Goal: Task Accomplishment & Management: Manage account settings

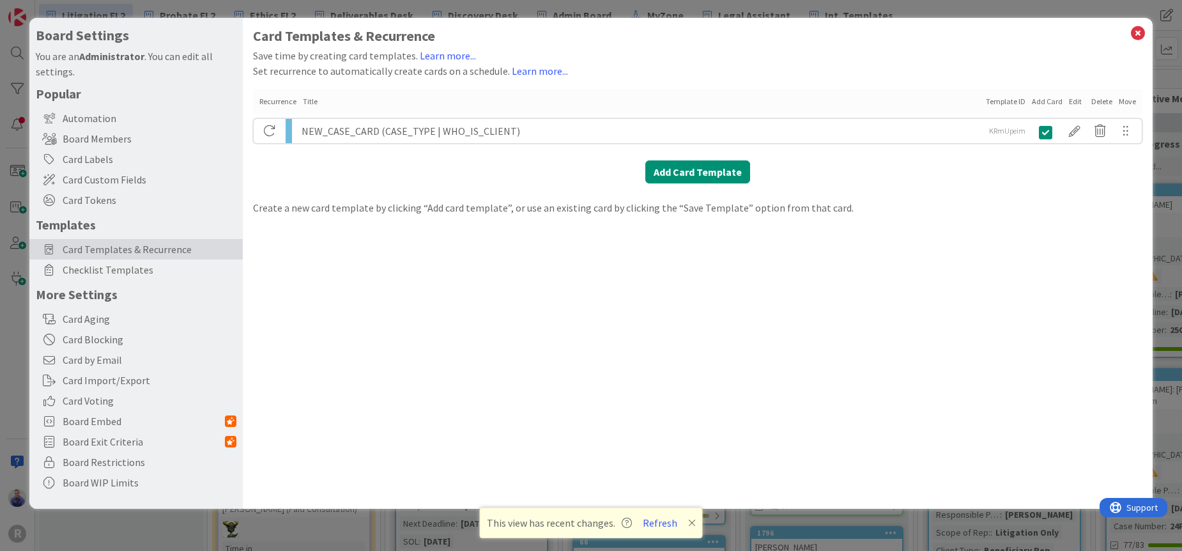
click at [486, 128] on div "NEW_CASE_CARD (CASE_TYPE | WHO_IS_CLIENT)" at bounding box center [642, 131] width 680 height 24
drag, startPoint x: 1016, startPoint y: 227, endPoint x: 1064, endPoint y: 182, distance: 65.5
click at [1020, 224] on div "Card Templates & Recurrence Save time by creating card templates. Learn more...…" at bounding box center [698, 263] width 910 height 491
click at [1128, 30] on h1 "Card Templates & Recurrence" at bounding box center [697, 36] width 889 height 16
click at [1134, 31] on icon at bounding box center [1138, 33] width 17 height 18
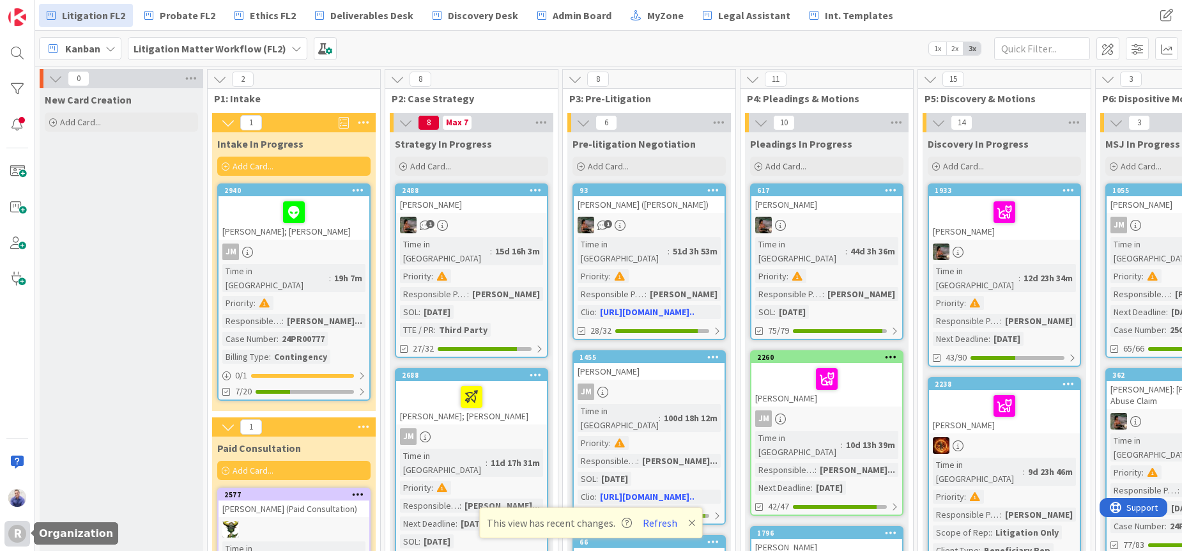
click at [14, 536] on div "R" at bounding box center [17, 534] width 18 height 18
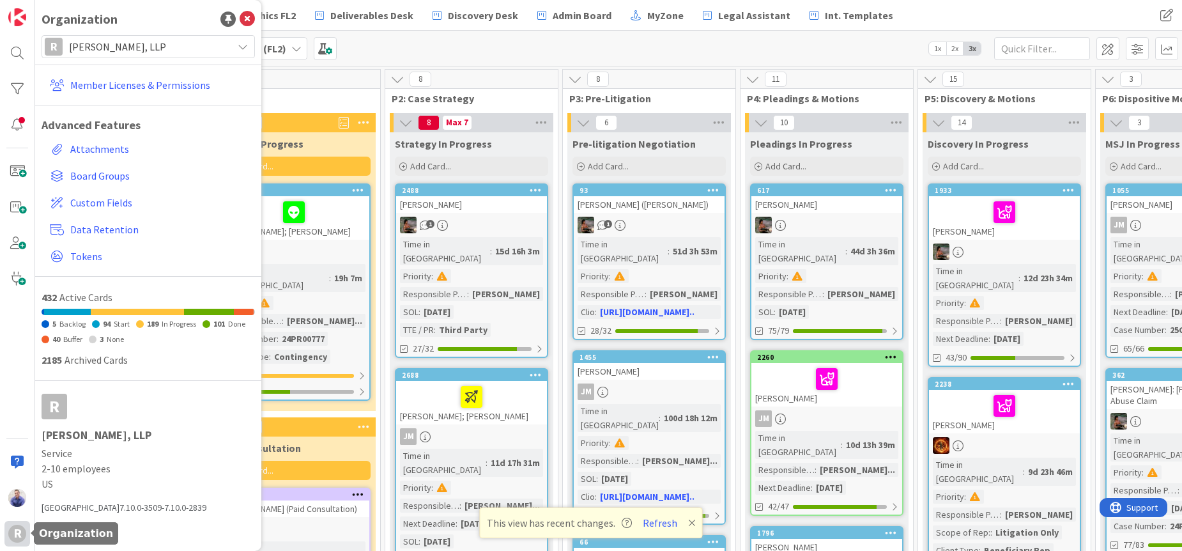
click at [14, 537] on div "R" at bounding box center [17, 534] width 18 height 18
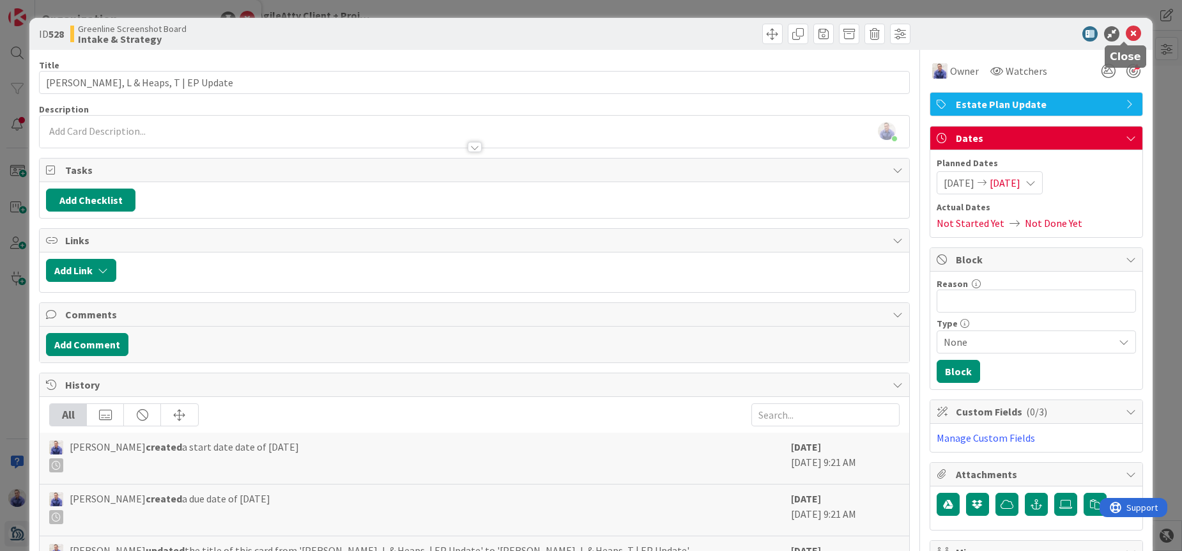
click at [1126, 32] on icon at bounding box center [1133, 33] width 15 height 15
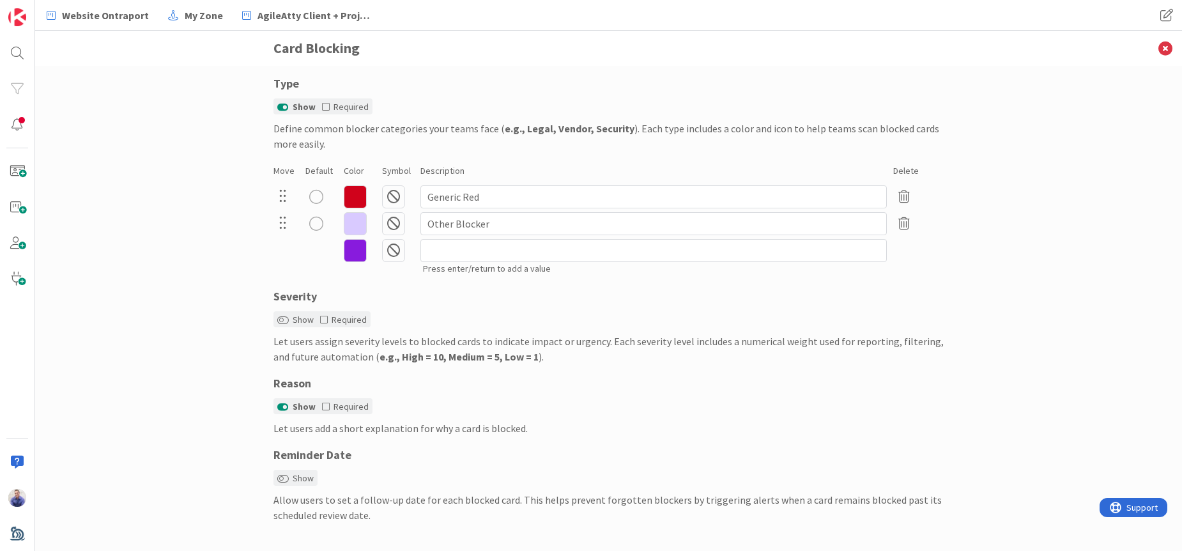
scroll to position [43, 0]
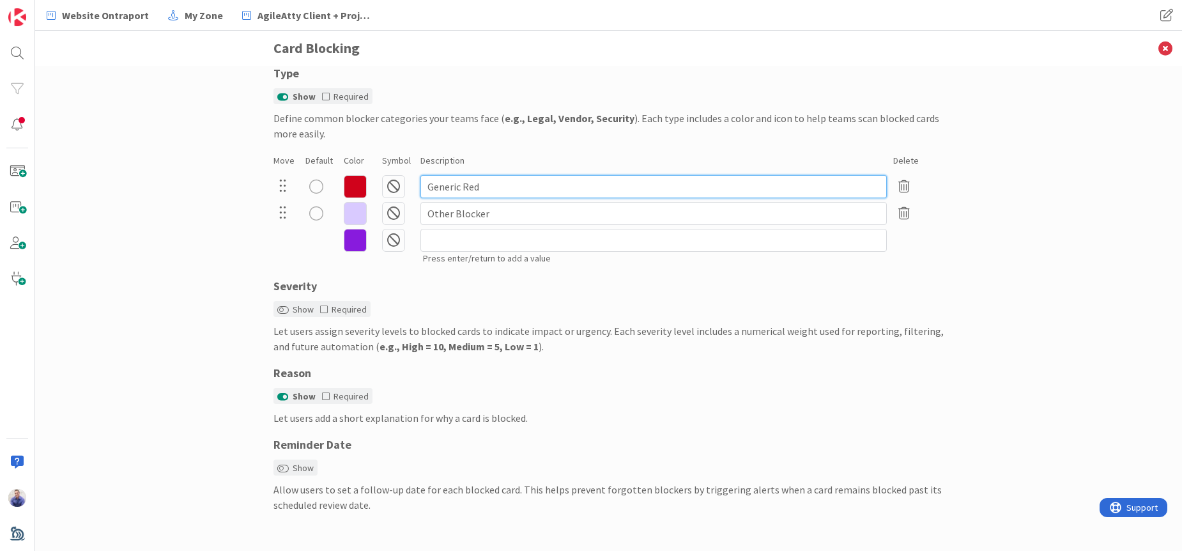
click at [462, 190] on input "Generic Red" at bounding box center [653, 186] width 466 height 23
click at [463, 190] on input "Generic Red" at bounding box center [653, 186] width 466 height 23
type input "Generic Blocker"
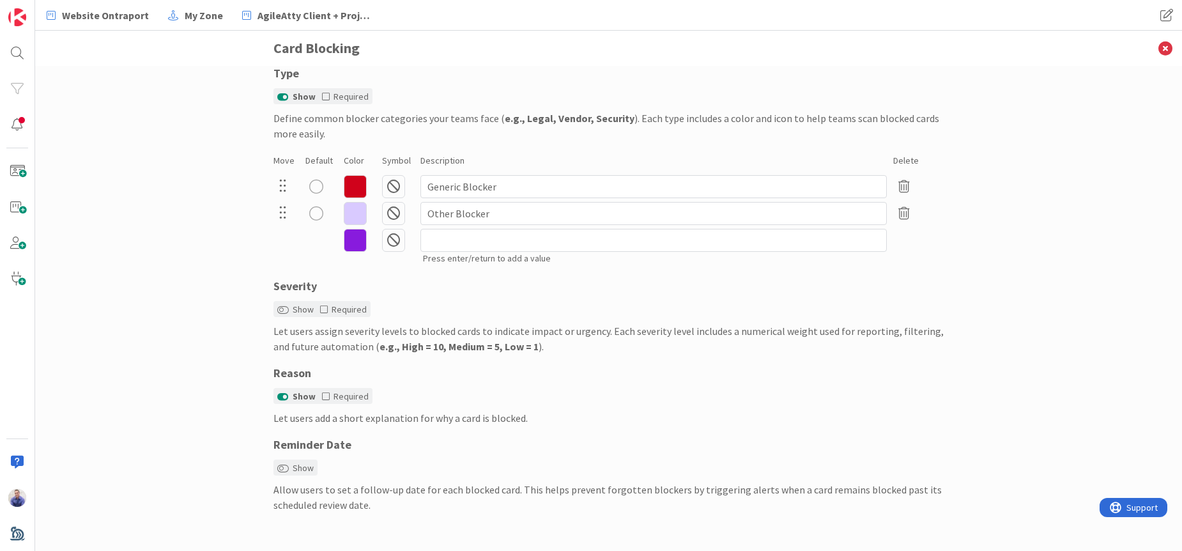
click at [1004, 204] on div "Configure how blocking works across your organization. Save Cancel Type Show Re…" at bounding box center [608, 308] width 1147 height 485
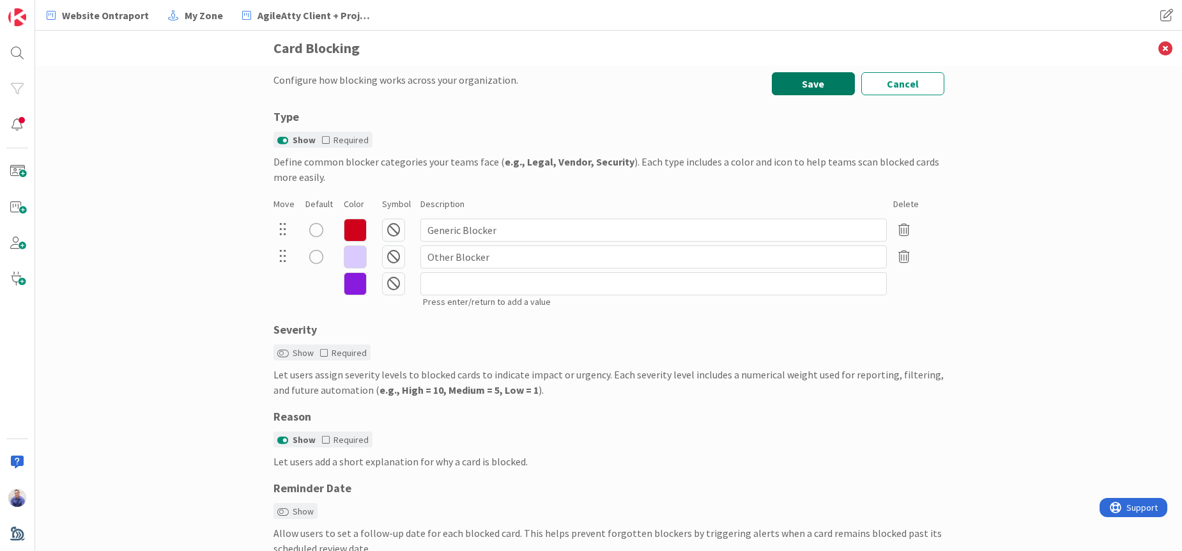
click at [834, 88] on button "Save" at bounding box center [813, 83] width 83 height 23
drag, startPoint x: 173, startPoint y: 254, endPoint x: 176, endPoint y: 240, distance: 14.3
click at [176, 251] on div "Configure how blocking works across your organization. Type Show Required Defin…" at bounding box center [608, 308] width 1147 height 485
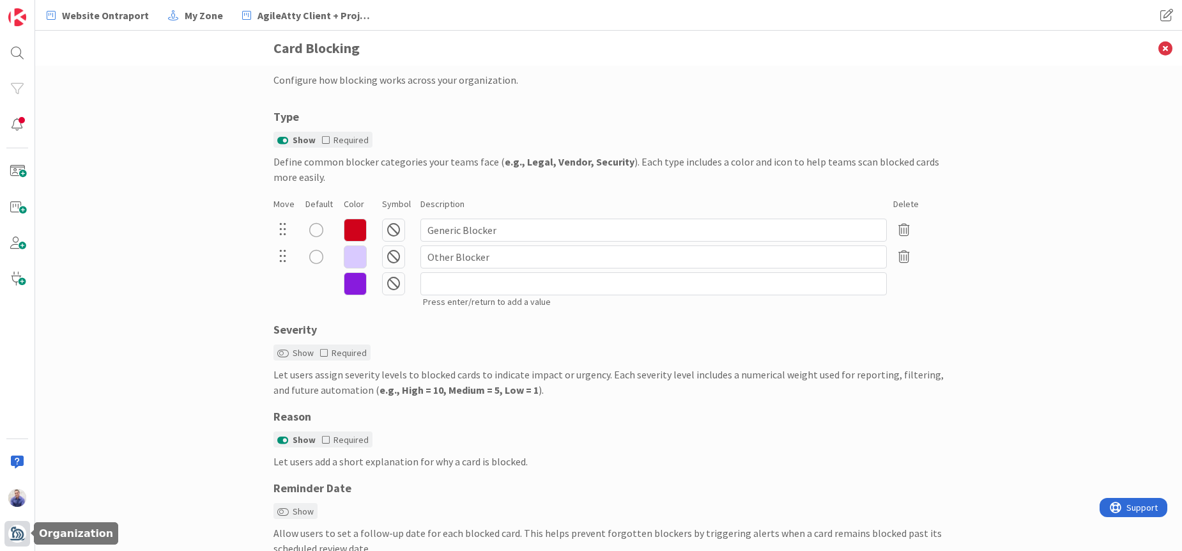
click at [11, 533] on img at bounding box center [17, 534] width 18 height 18
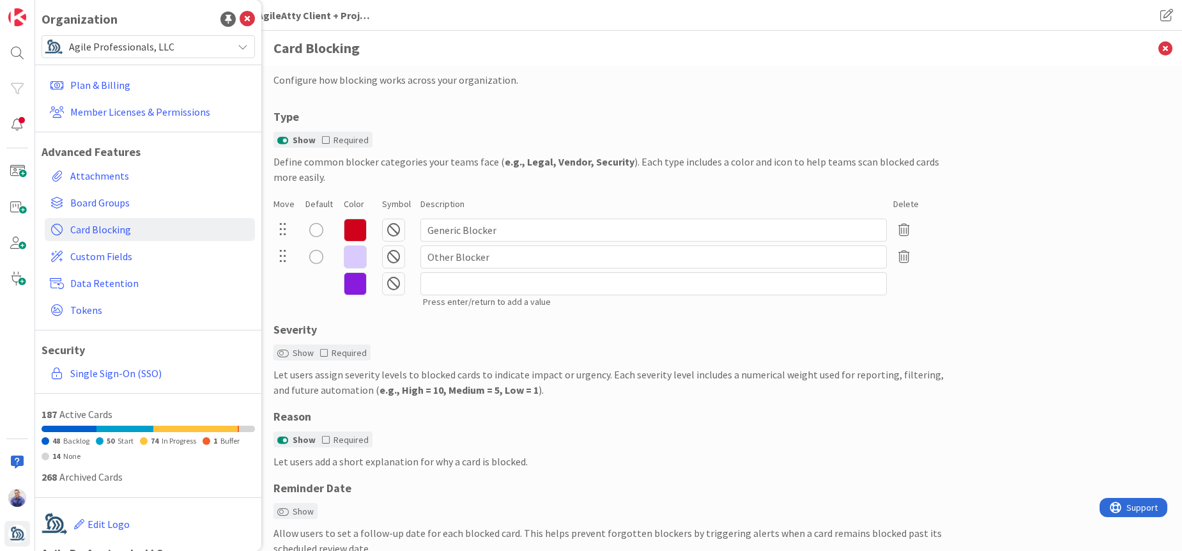
click at [155, 45] on span "Agile Professionals, LLC" at bounding box center [147, 47] width 157 height 18
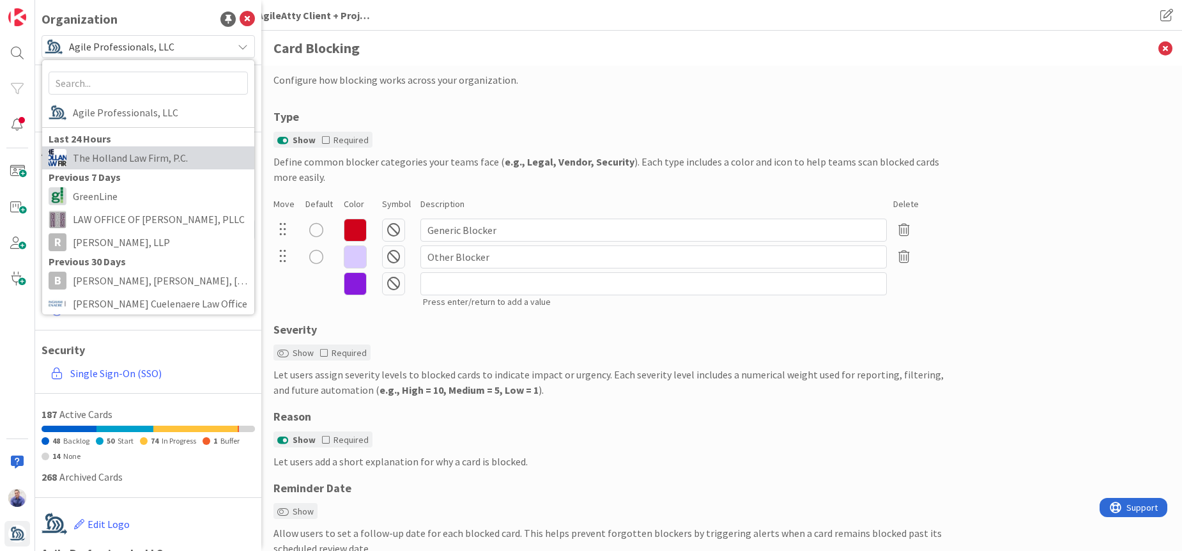
click at [155, 151] on span "The Holland Law Firm, P.C." at bounding box center [160, 157] width 175 height 19
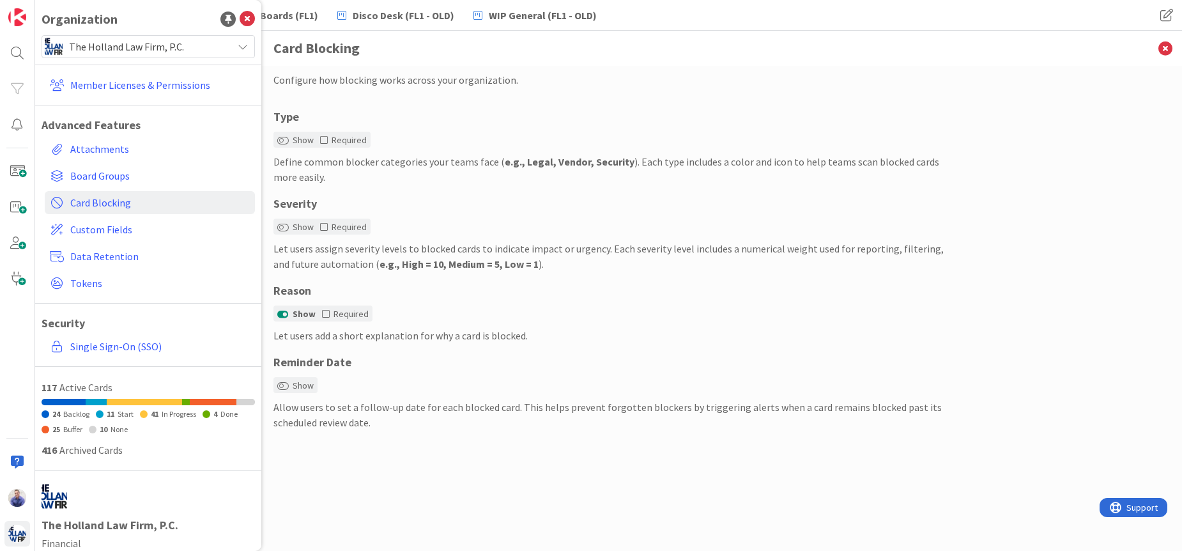
click at [997, 210] on div "Configure how blocking works across your organization. Type Show Required Defin…" at bounding box center [608, 308] width 1147 height 485
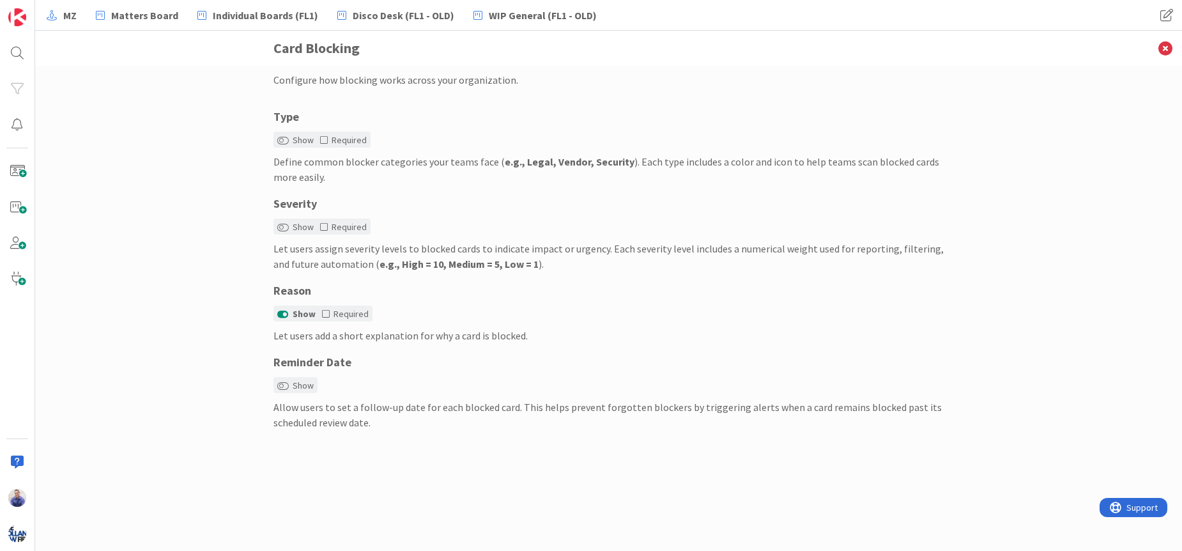
click at [163, 77] on div "Configure how blocking works across your organization. Type Show Required Defin…" at bounding box center [608, 308] width 1147 height 485
click at [1163, 53] on icon at bounding box center [1165, 48] width 33 height 35
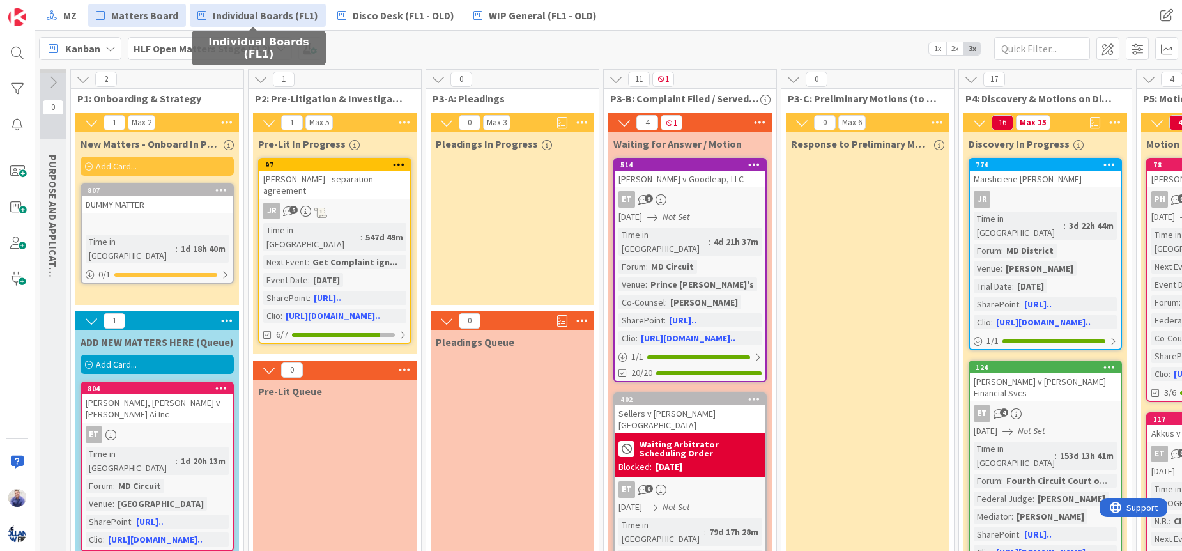
click at [290, 13] on span "Individual Boards (FL1)" at bounding box center [265, 15] width 105 height 15
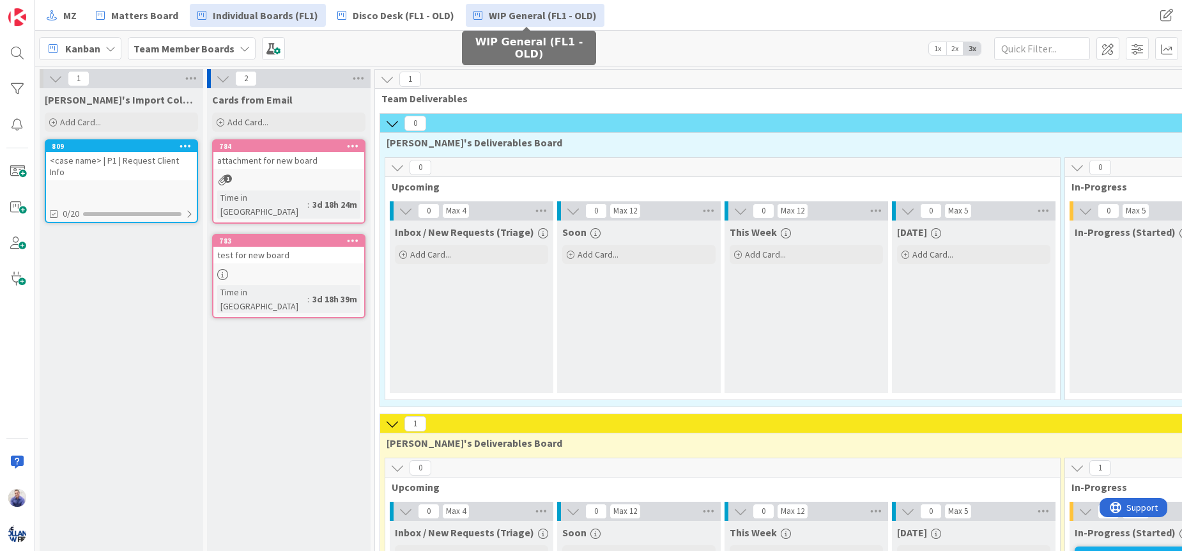
click at [531, 10] on span "WIP General (FL1 - OLD)" at bounding box center [543, 15] width 108 height 15
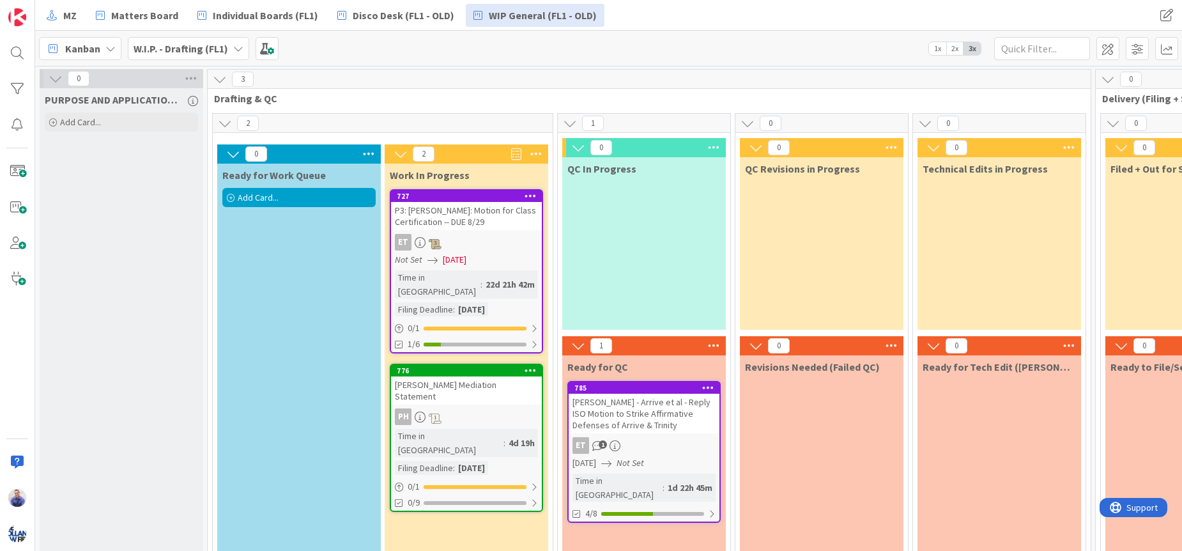
drag, startPoint x: 96, startPoint y: 194, endPoint x: 91, endPoint y: 154, distance: 39.9
click at [97, 186] on div "PURPOSE AND APPLICATION OF DRAFTING AND FILING DESK Add Card..." at bounding box center [122, 403] width 164 height 631
click at [88, 125] on span "Add Card..." at bounding box center [80, 121] width 41 height 11
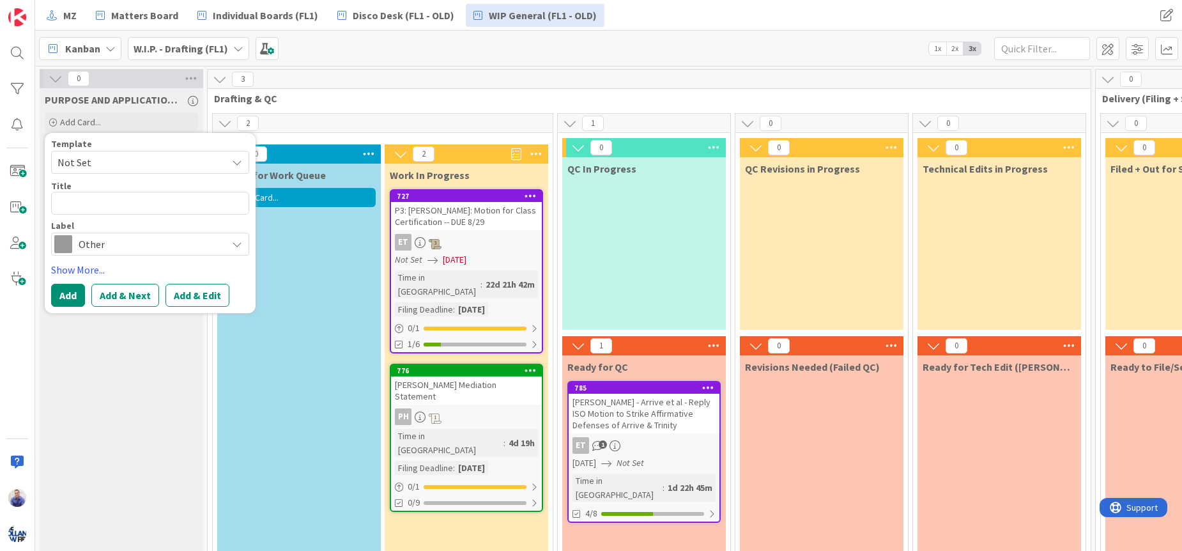
click at [121, 162] on span "Not Set" at bounding box center [137, 162] width 160 height 17
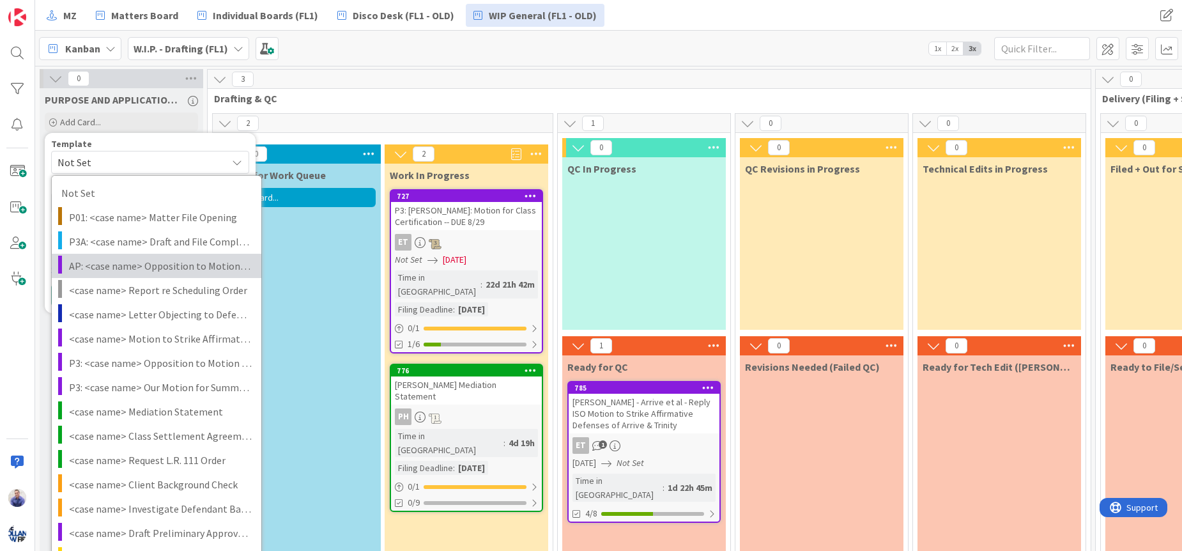
click at [132, 262] on span "AP: <case name> Opposition to Motion <motion type>" at bounding box center [160, 265] width 183 height 17
type textarea "x"
type textarea "AP: <case name> Opposition to Motion <motion type>"
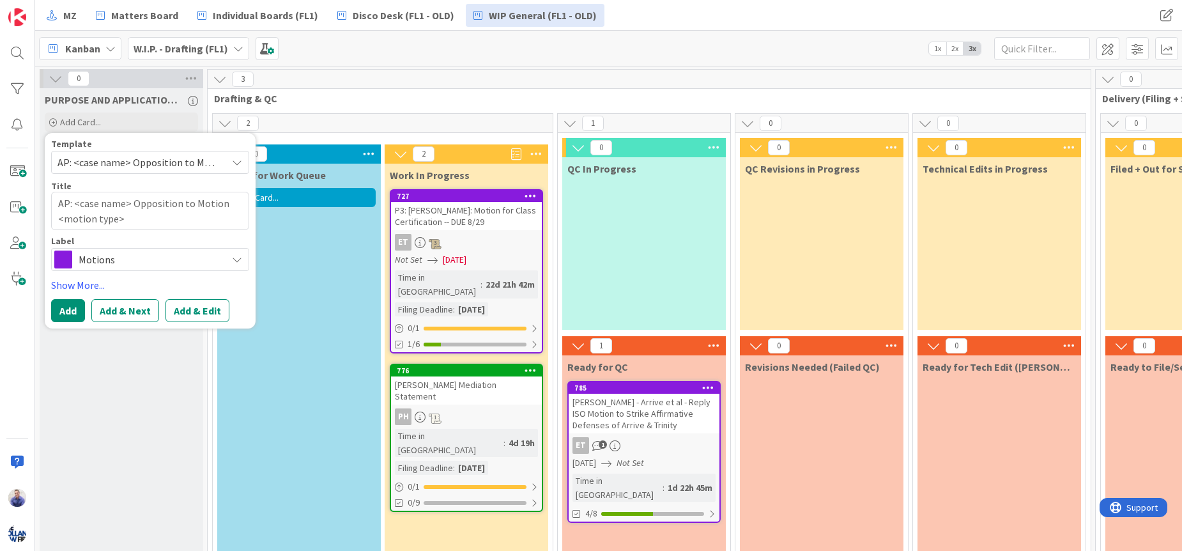
click at [192, 310] on button "Add & Edit" at bounding box center [197, 310] width 64 height 23
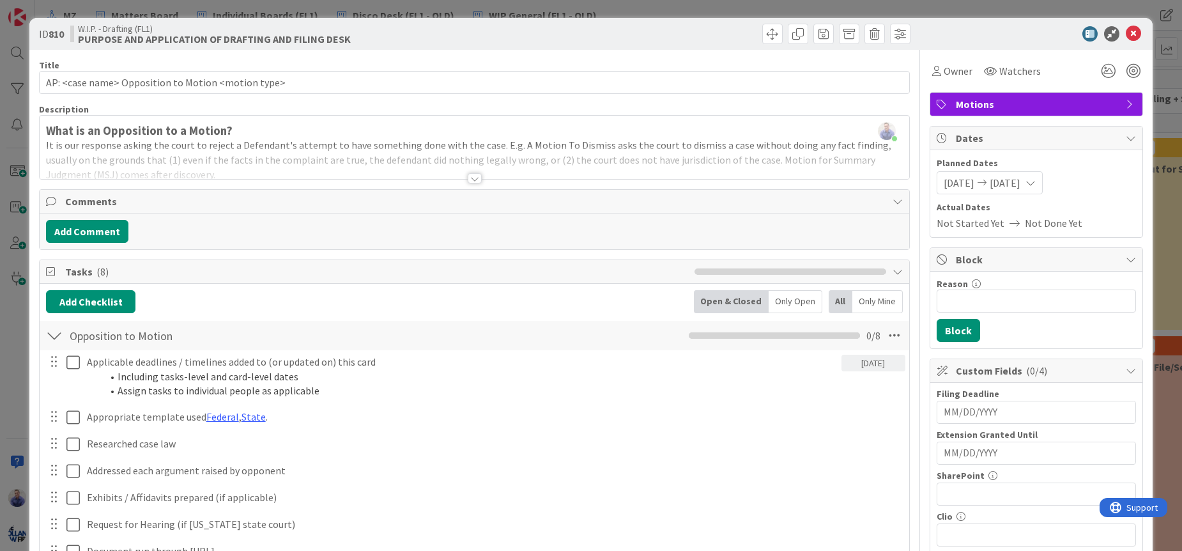
drag, startPoint x: 468, startPoint y: 178, endPoint x: 469, endPoint y: 215, distance: 36.4
click at [471, 220] on div "Title 50 / 128 AP: <case name> Opposition to Motion <motion type> Description J…" at bounding box center [474, 533] width 871 height 966
click at [1126, 33] on icon at bounding box center [1133, 33] width 15 height 15
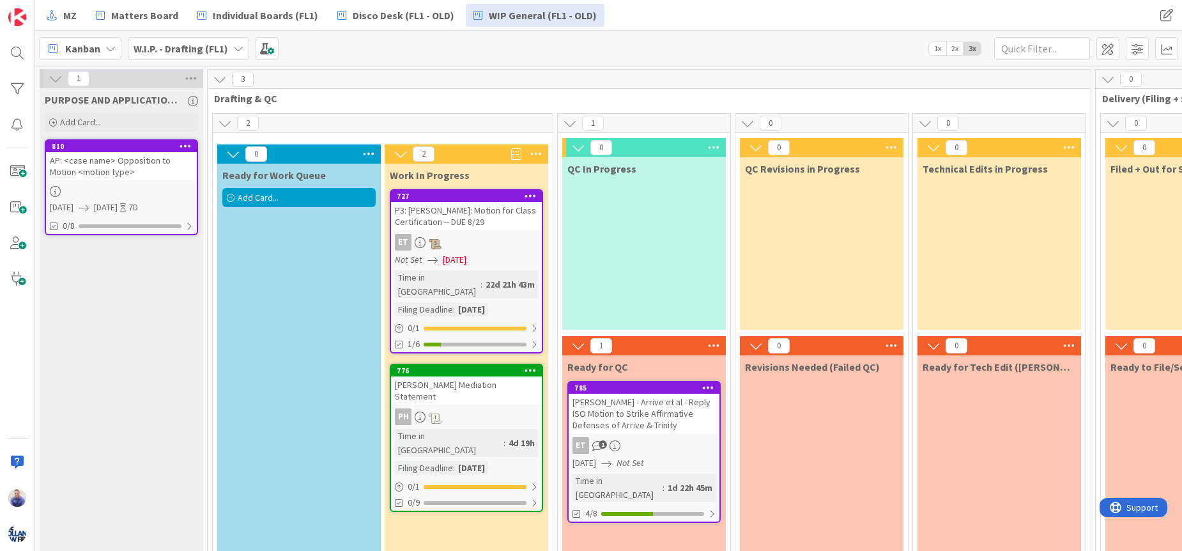
click at [183, 144] on icon at bounding box center [186, 145] width 12 height 9
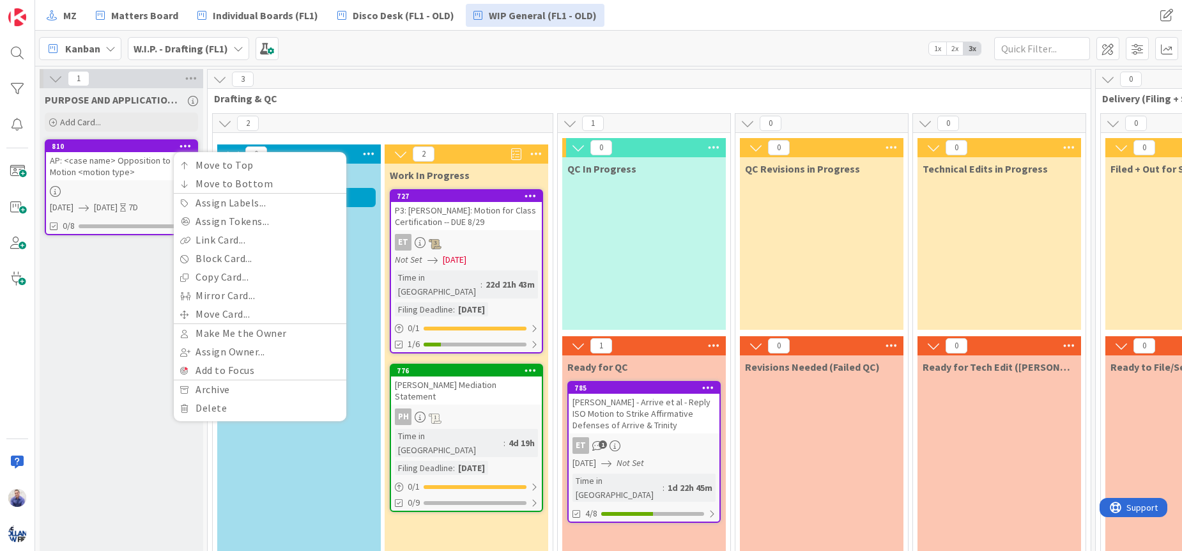
click at [113, 151] on div "810 Move to Top Move to Bottom Assign Labels... Assign Tokens... Link Card... B…" at bounding box center [121, 146] width 151 height 11
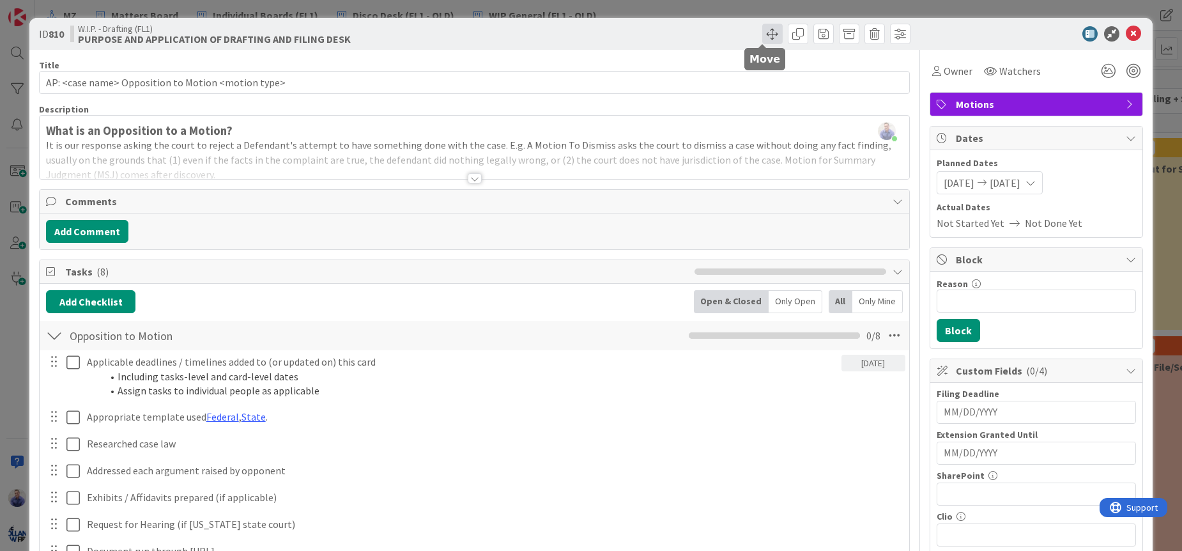
click at [762, 33] on span at bounding box center [772, 34] width 20 height 20
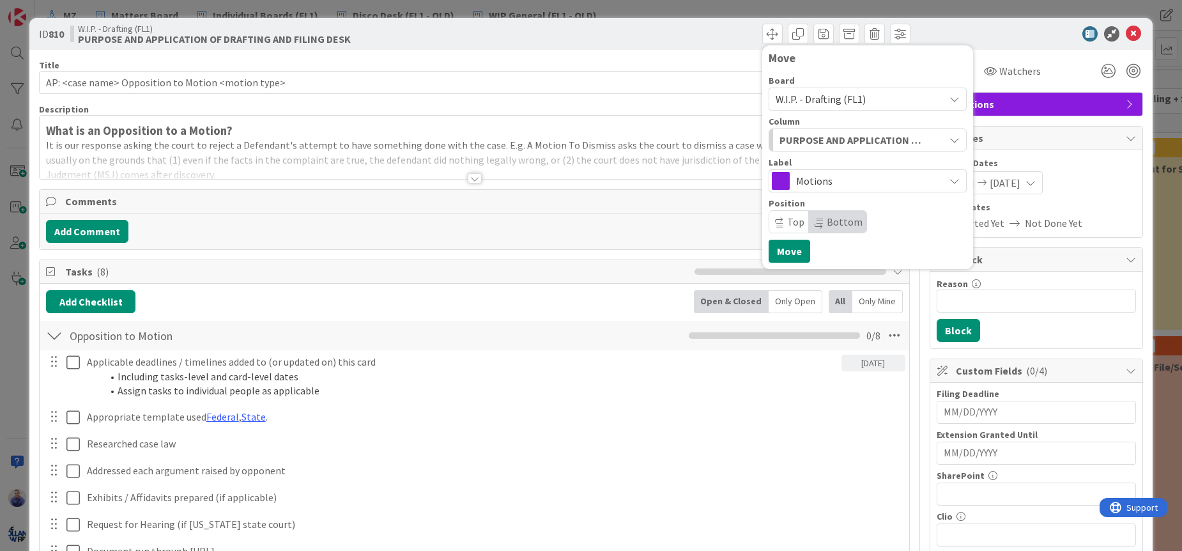
click at [827, 102] on span "W.I.P. - Drafting (FL1)" at bounding box center [821, 99] width 90 height 13
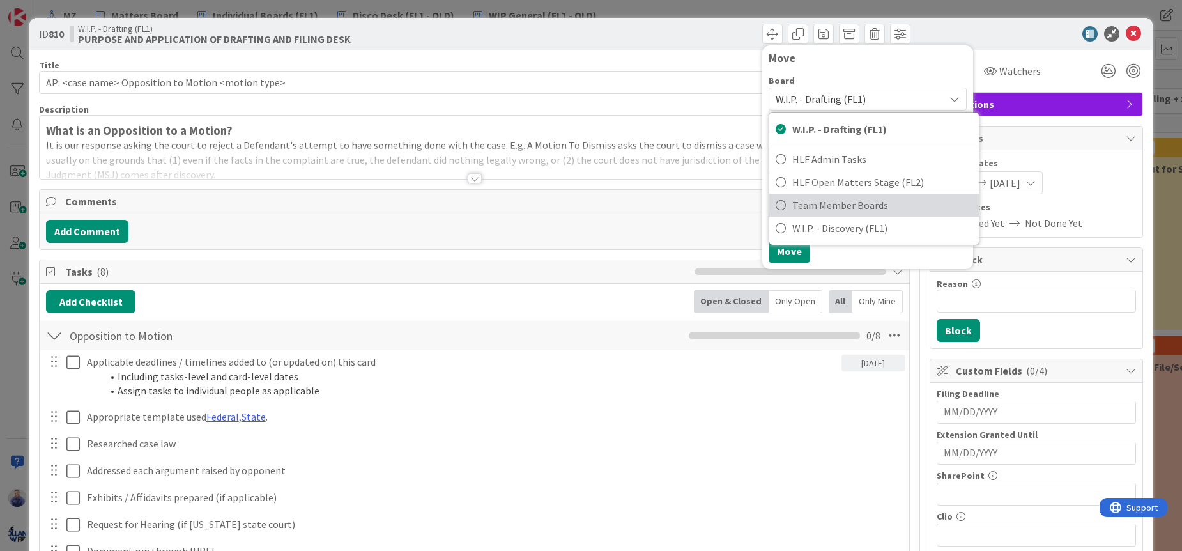
click at [833, 215] on link "Team Member Boards" at bounding box center [874, 205] width 210 height 23
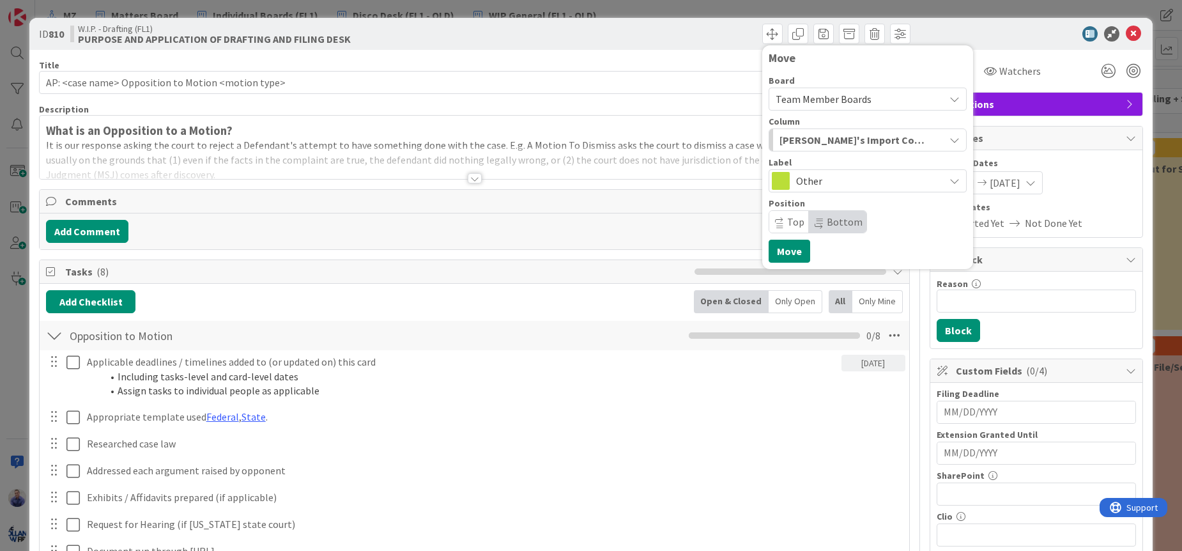
click at [825, 184] on span "Other" at bounding box center [867, 181] width 142 height 18
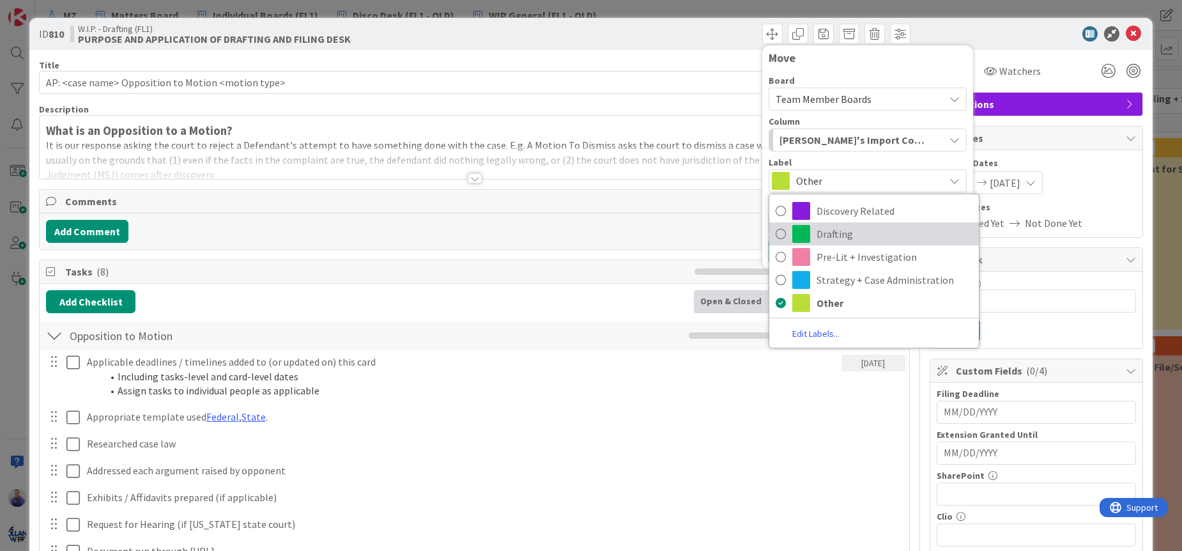
click at [776, 233] on icon at bounding box center [781, 233] width 10 height 19
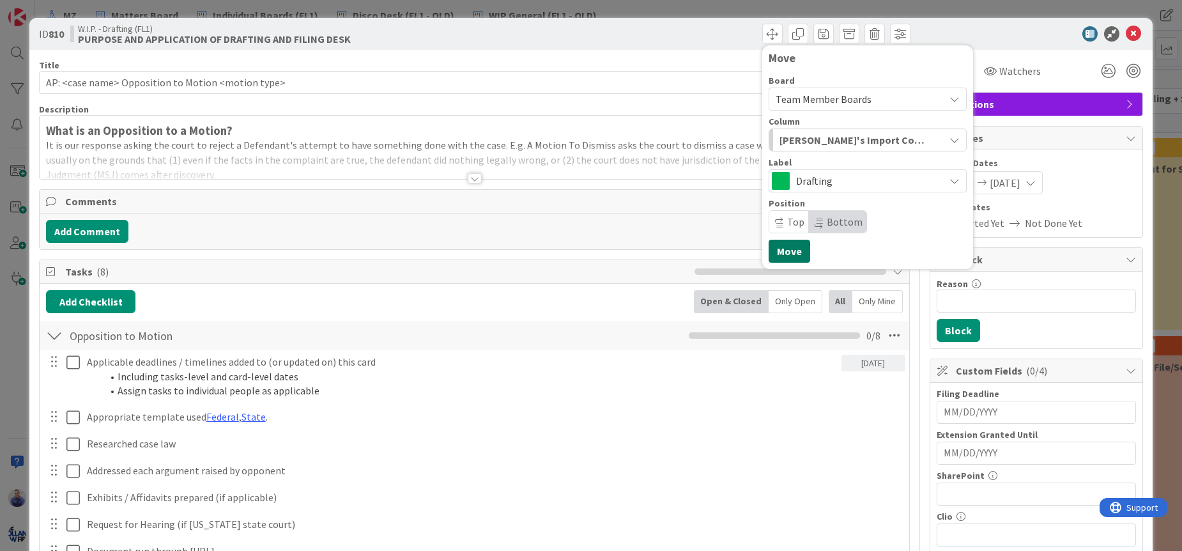
click at [788, 250] on button "Move" at bounding box center [790, 251] width 42 height 23
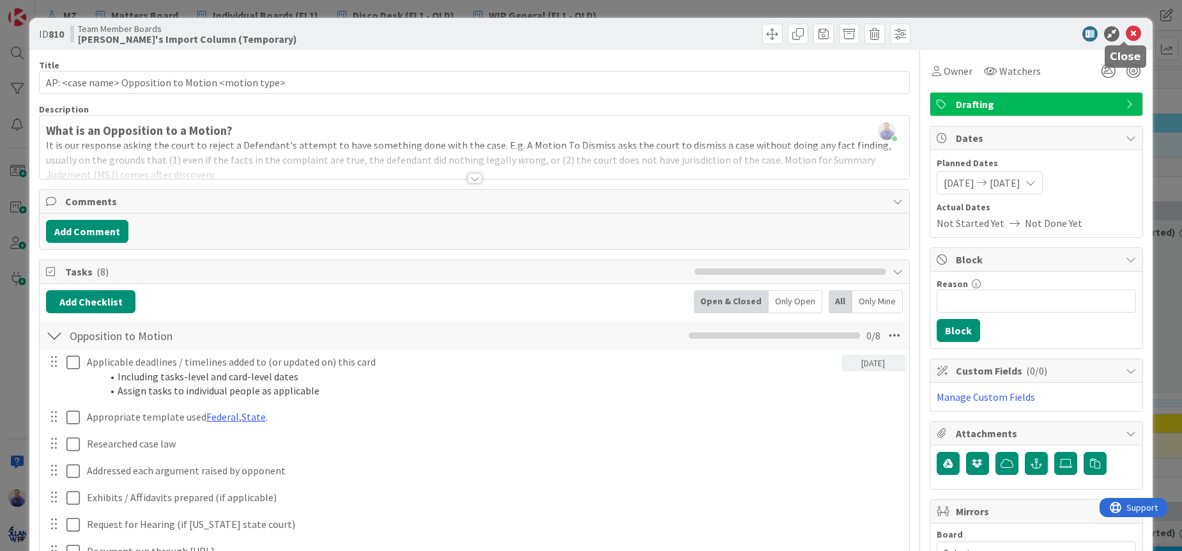
click at [1115, 33] on div at bounding box center [1030, 33] width 226 height 15
click at [1126, 33] on icon at bounding box center [1133, 33] width 15 height 15
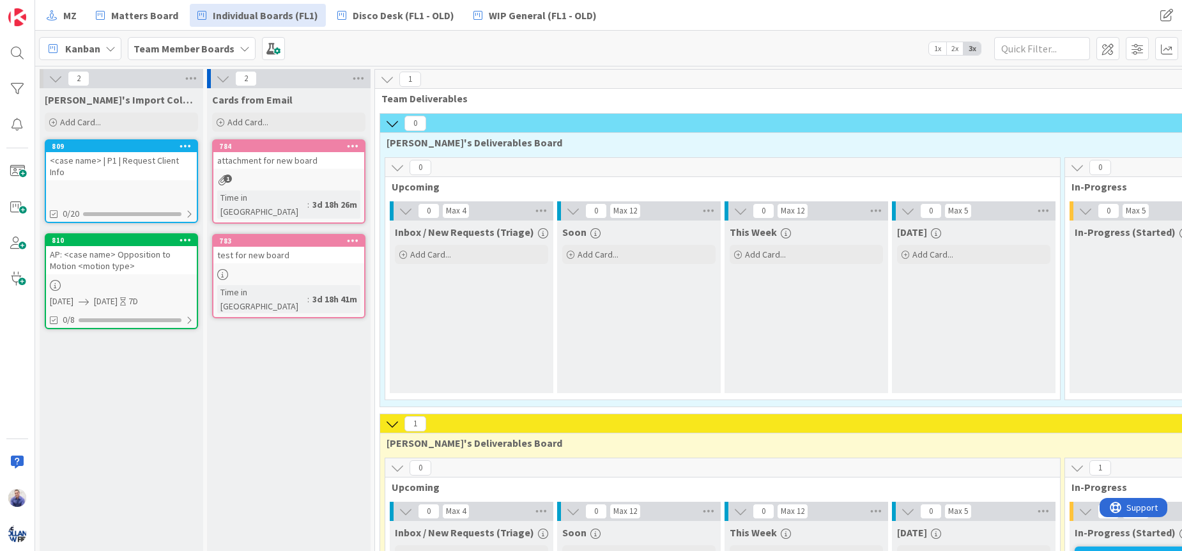
click at [139, 162] on div "<case name> | P1 | Request Client Info" at bounding box center [121, 166] width 151 height 28
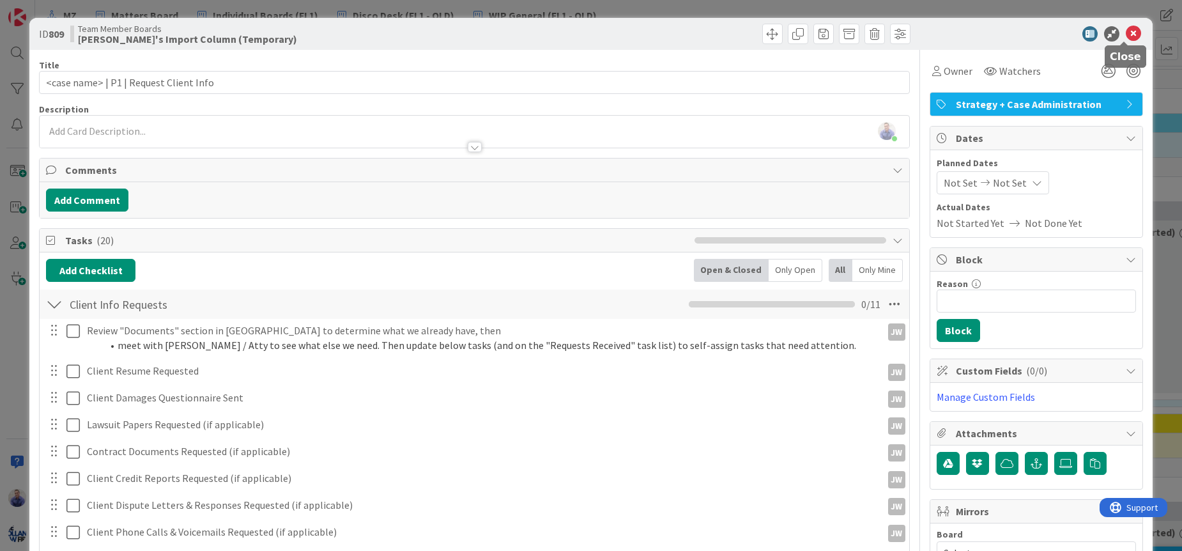
click at [1126, 36] on icon at bounding box center [1133, 33] width 15 height 15
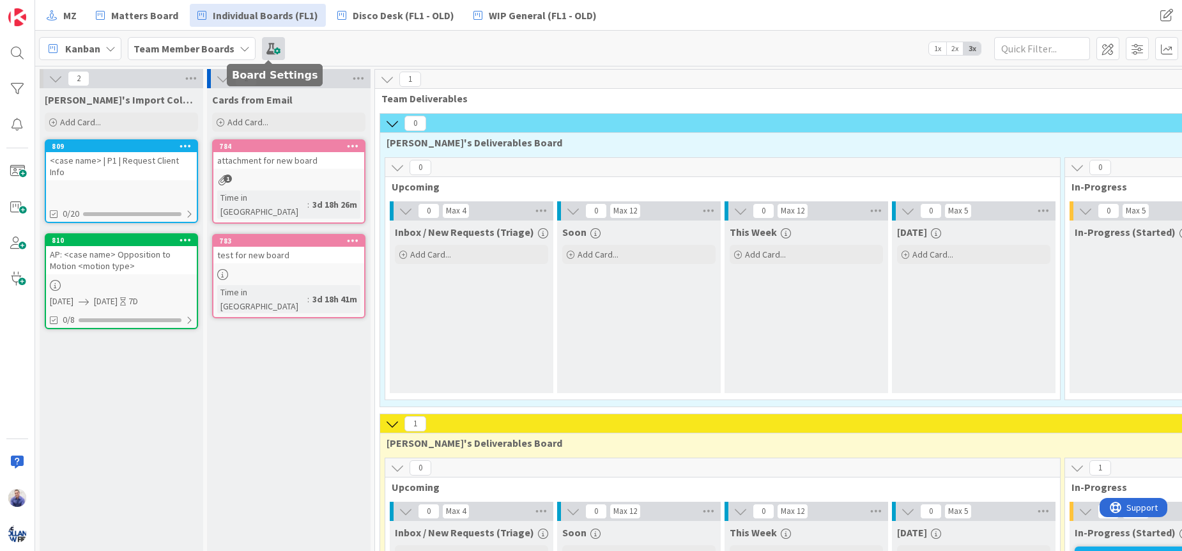
click at [265, 50] on span at bounding box center [273, 48] width 23 height 23
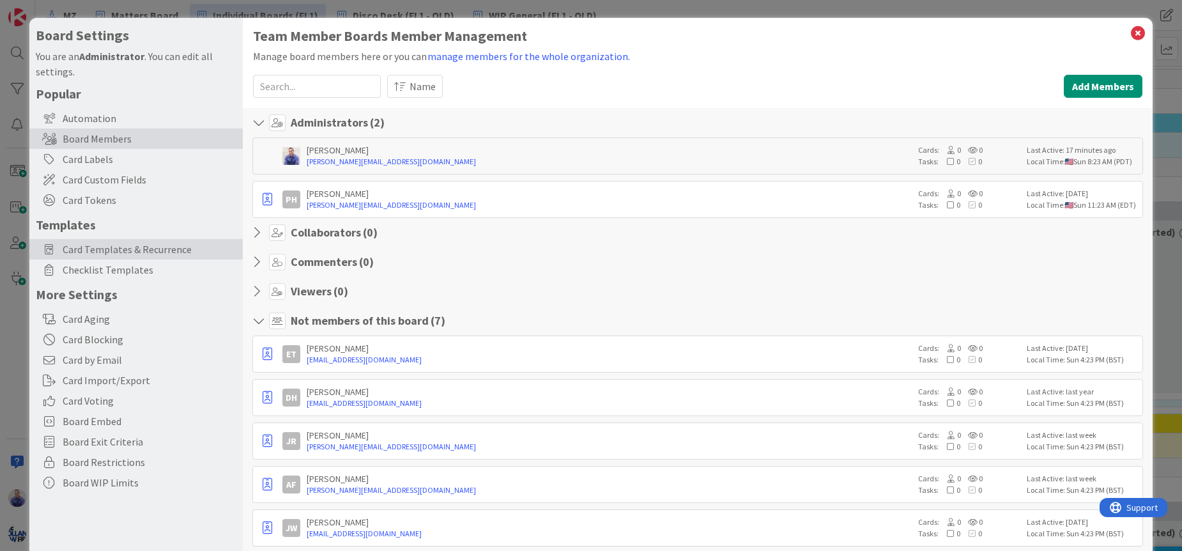
click at [118, 257] on div "Card Templates & Recurrence" at bounding box center [135, 249] width 213 height 20
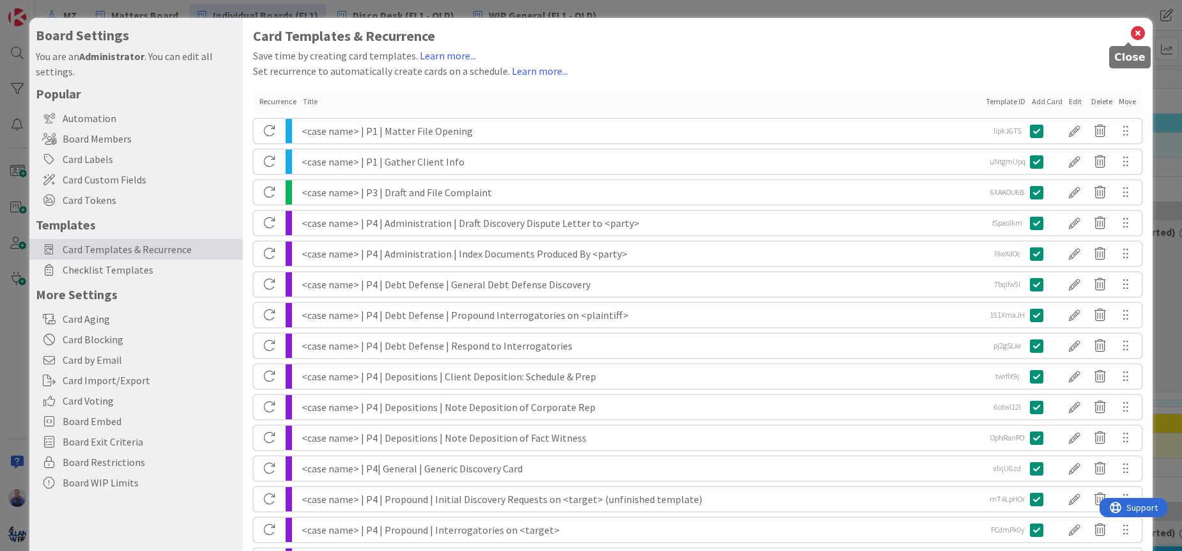
click at [1130, 31] on icon at bounding box center [1138, 33] width 17 height 18
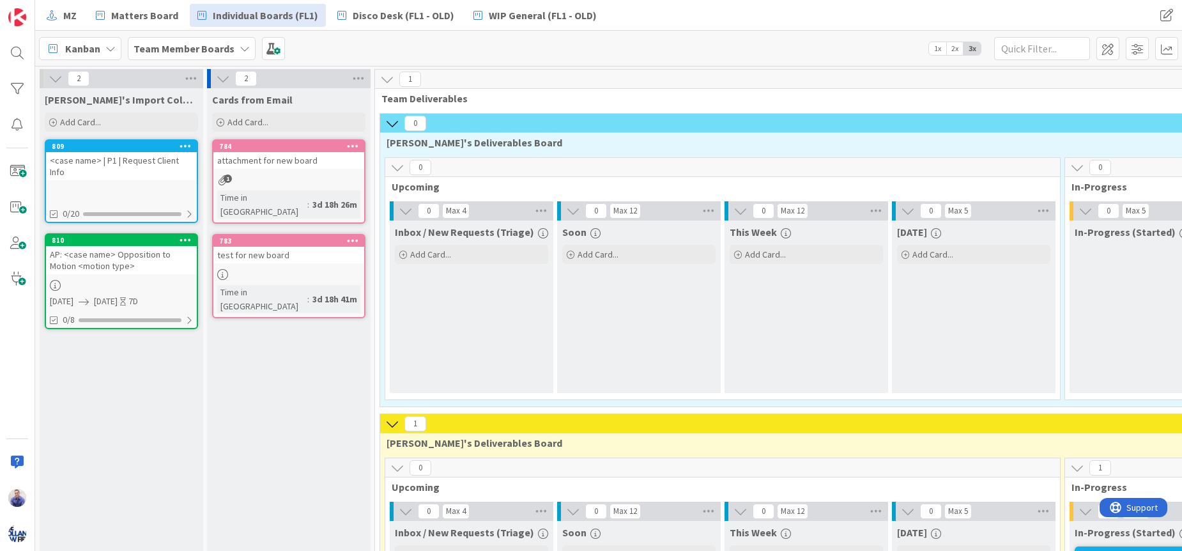
click at [117, 163] on div "<case name> | P1 | Request Client Info" at bounding box center [121, 166] width 151 height 28
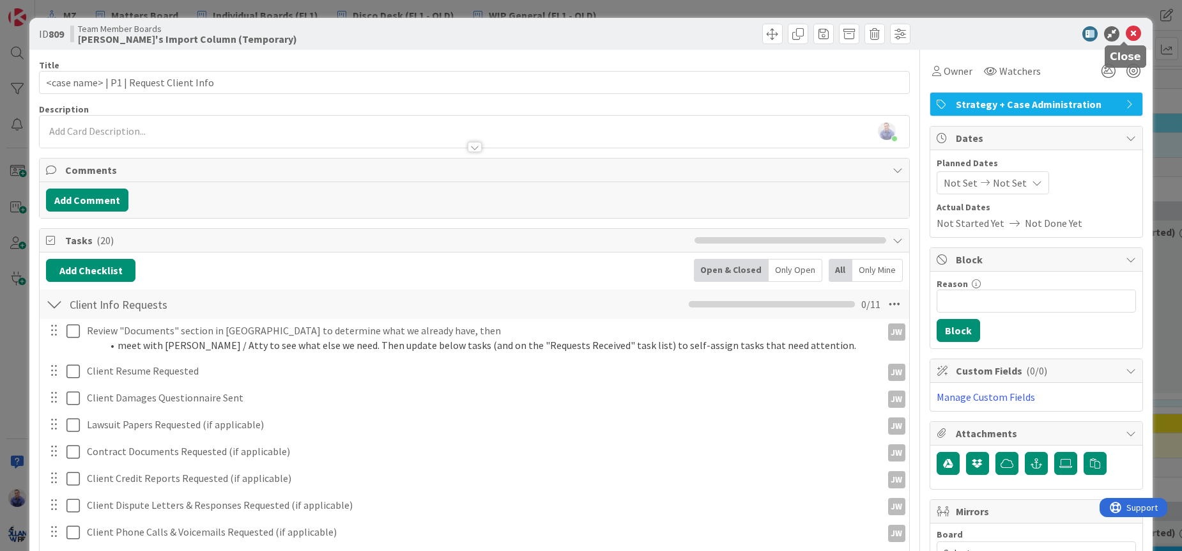
click at [1126, 32] on icon at bounding box center [1133, 33] width 15 height 15
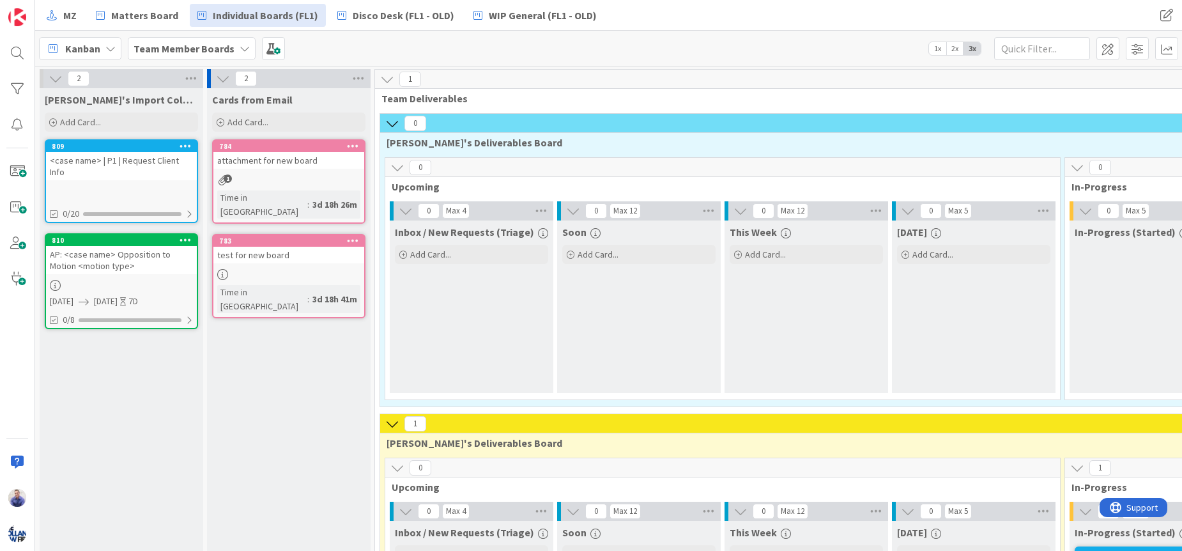
click at [165, 158] on div "<case name> | P1 | Request Client Info" at bounding box center [121, 166] width 151 height 28
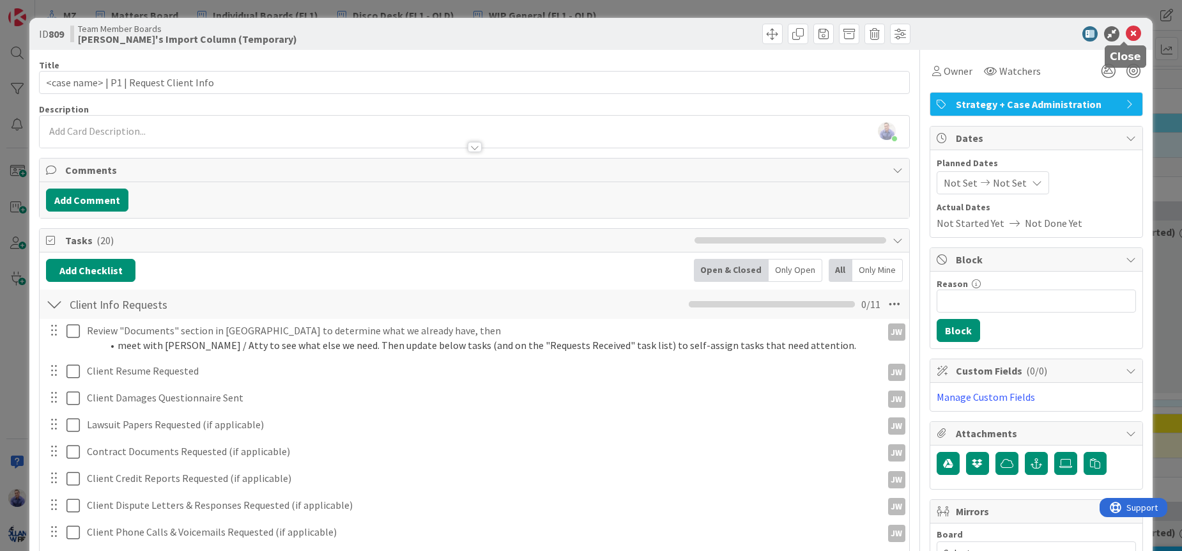
click at [1126, 33] on icon at bounding box center [1133, 33] width 15 height 15
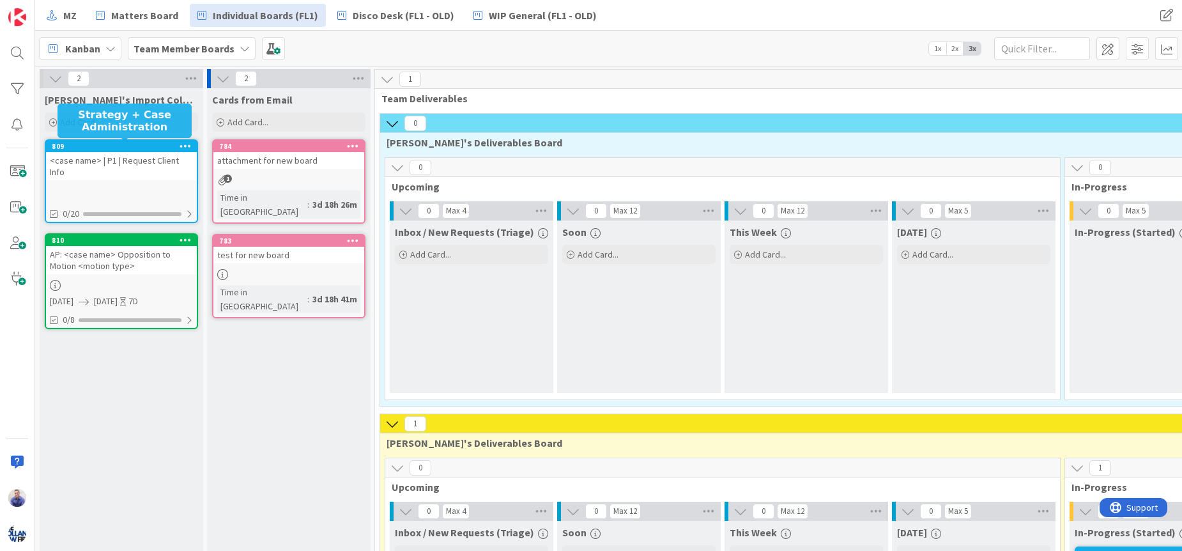
click at [167, 148] on div "809" at bounding box center [124, 146] width 145 height 9
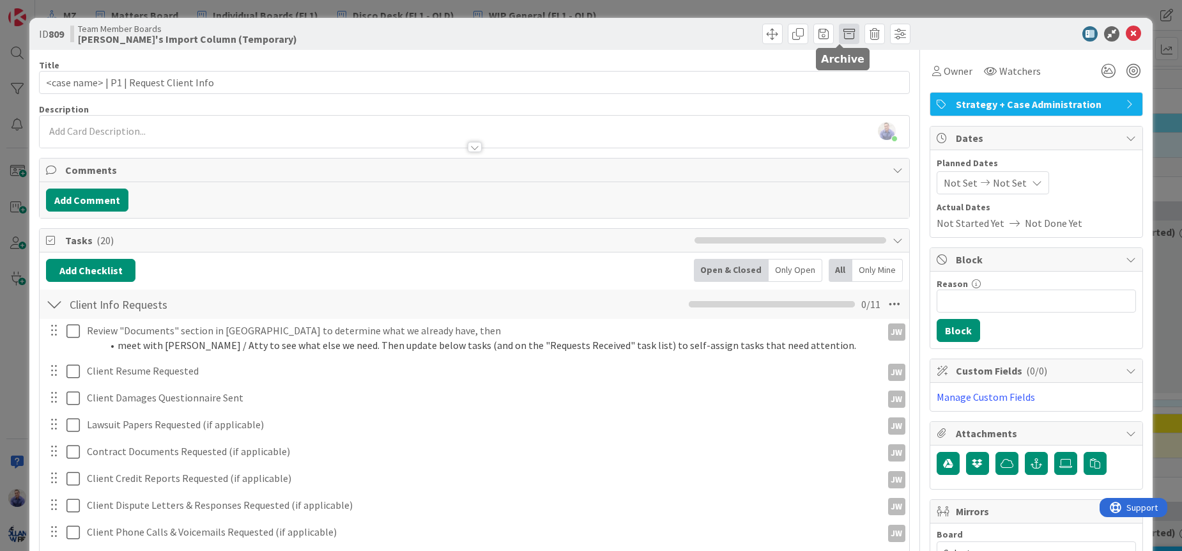
click at [844, 29] on span at bounding box center [849, 34] width 20 height 20
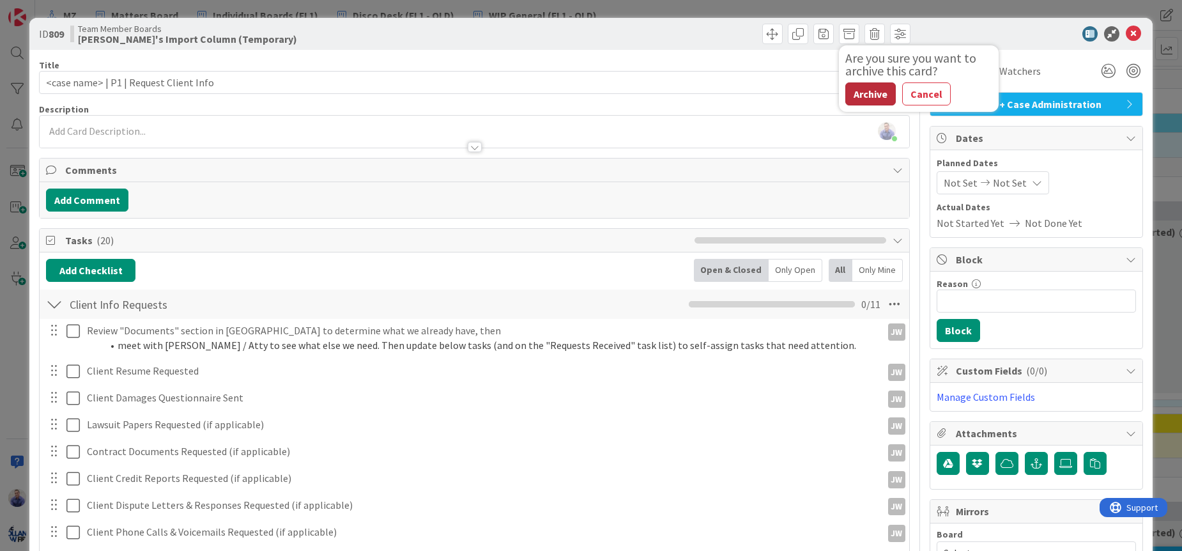
click at [859, 88] on button "Archive" at bounding box center [870, 93] width 50 height 23
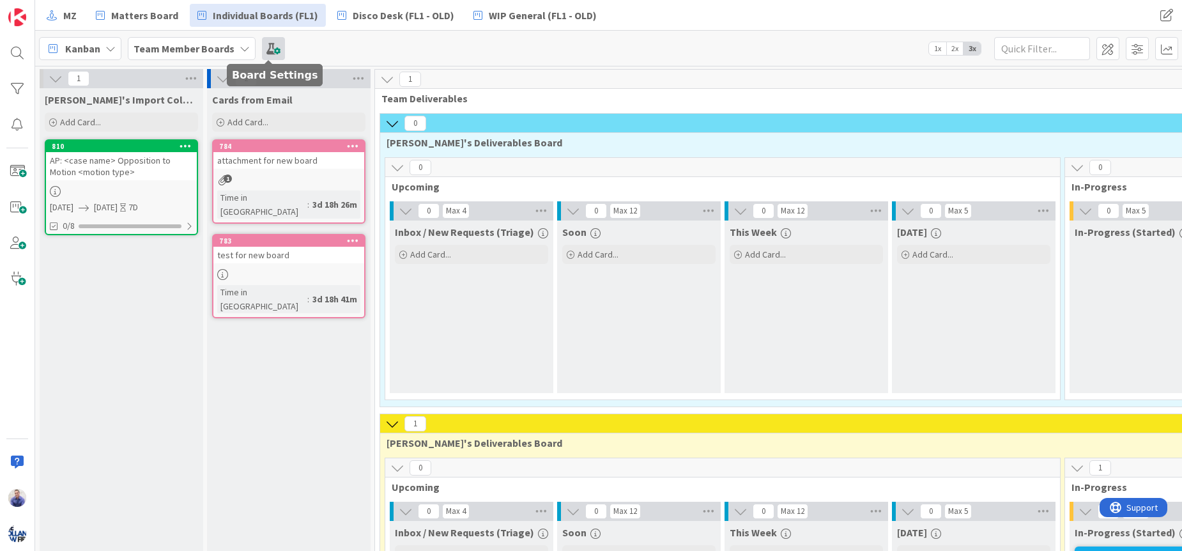
click at [264, 57] on span at bounding box center [273, 48] width 23 height 23
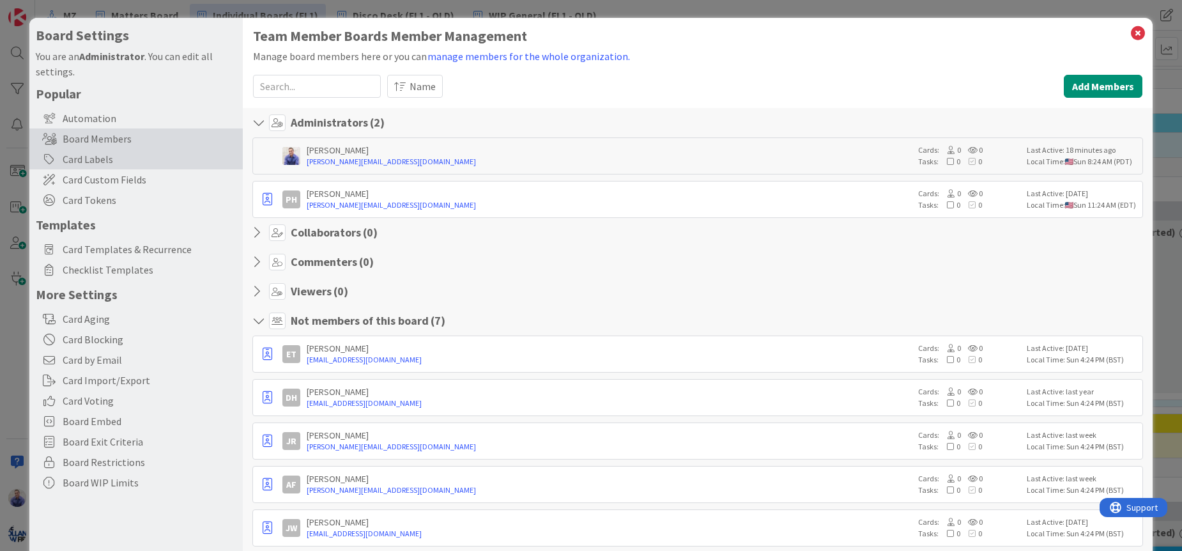
click at [100, 162] on div "Card Labels" at bounding box center [135, 159] width 213 height 20
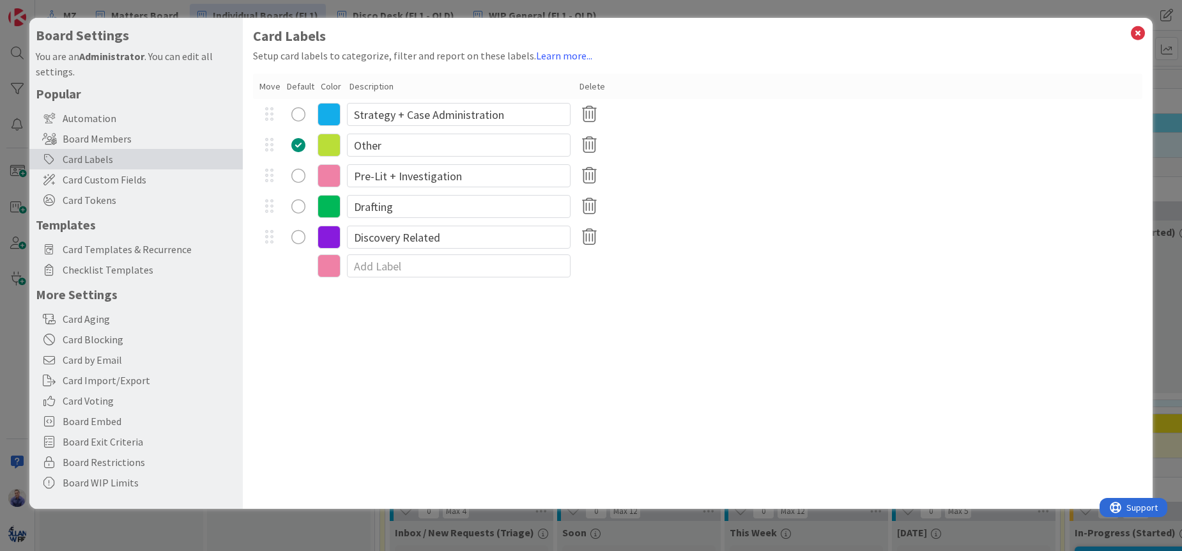
click at [331, 208] on icon at bounding box center [329, 206] width 23 height 23
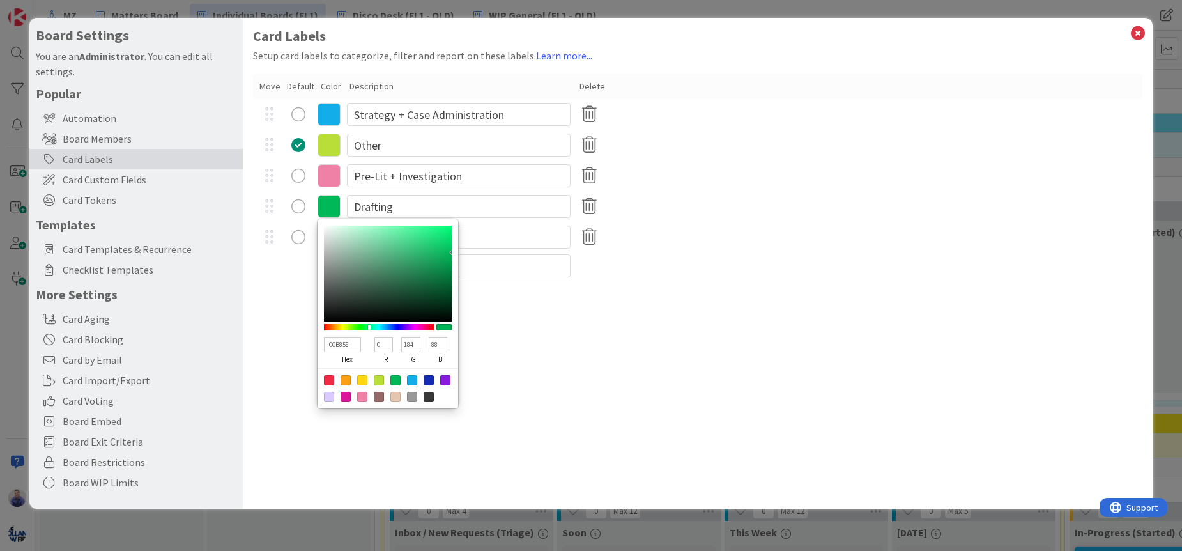
click at [328, 142] on icon at bounding box center [329, 145] width 23 height 23
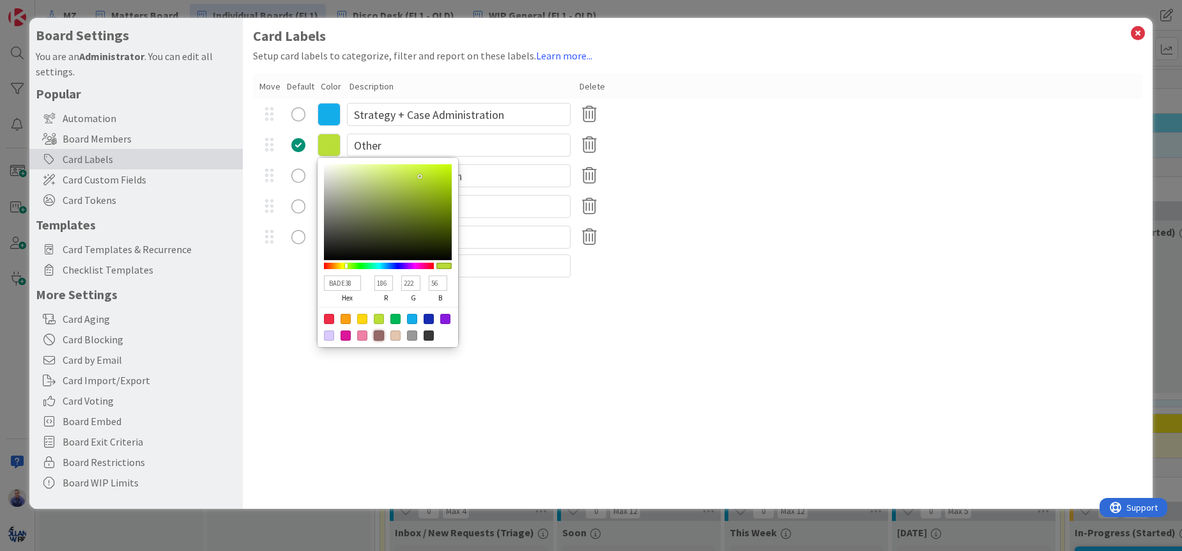
click at [383, 338] on div at bounding box center [379, 335] width 10 height 10
type input "966969"
type input "150"
type input "105"
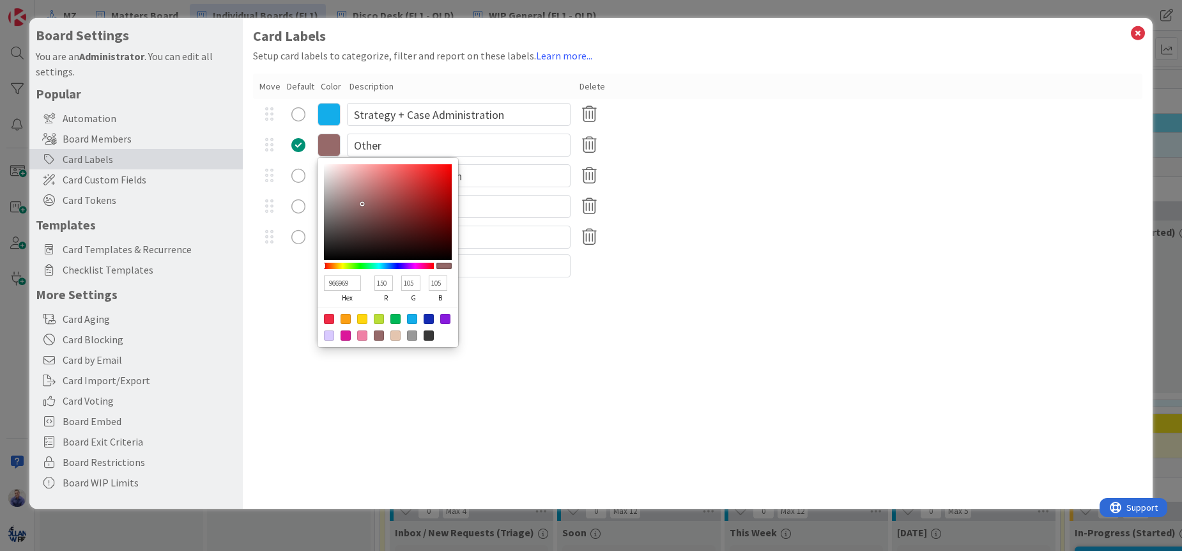
click at [363, 369] on div "Card Labels Setup card labels to categorize, filter and report on these labels.…" at bounding box center [698, 263] width 910 height 491
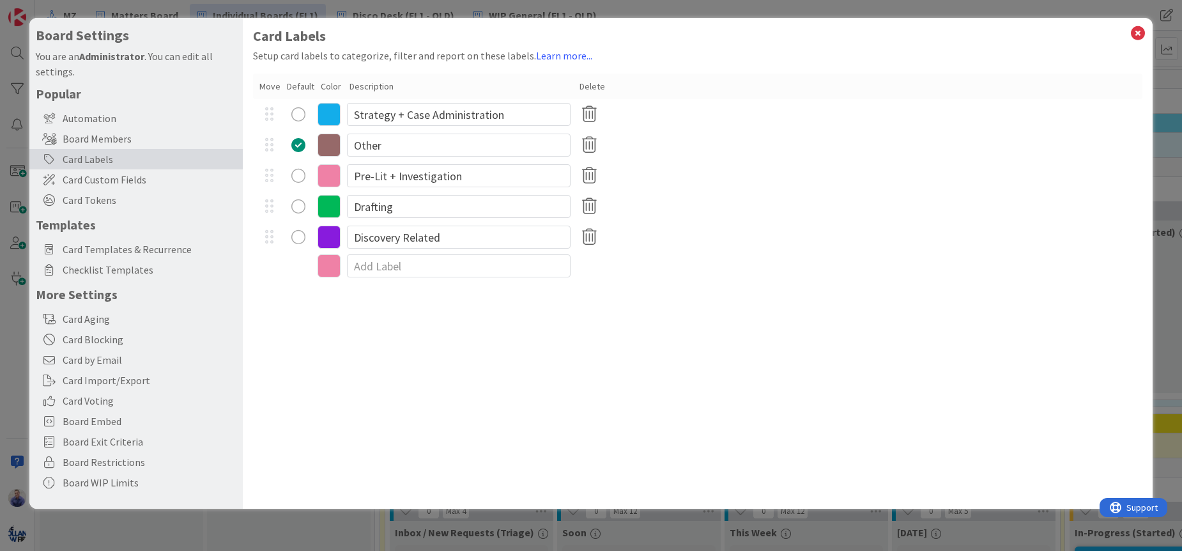
click at [327, 147] on icon at bounding box center [329, 145] width 23 height 23
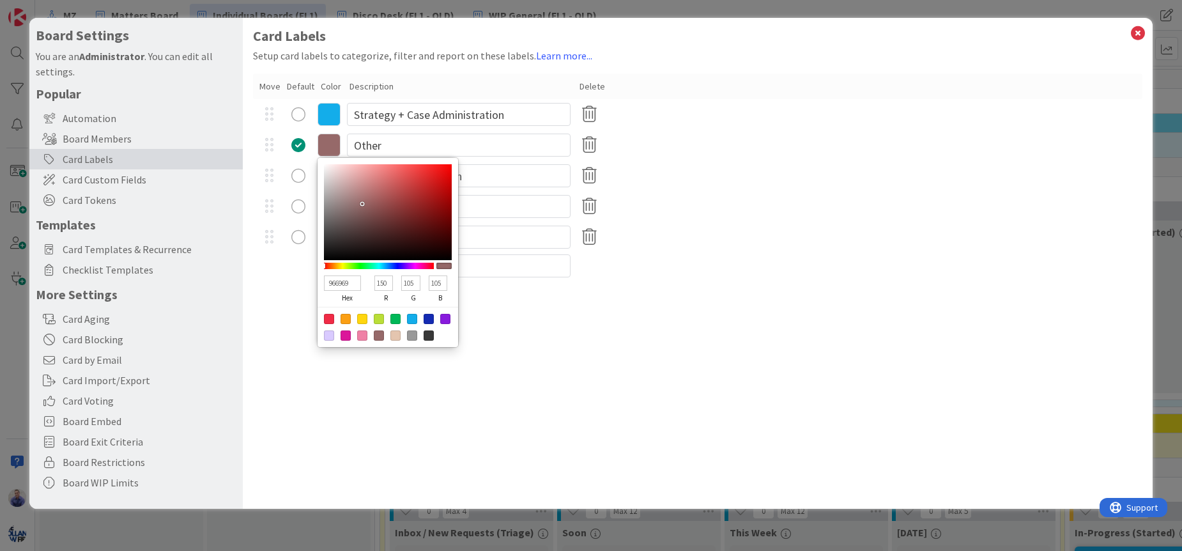
type input "977979"
type input "151"
type input "121"
click at [349, 203] on div at bounding box center [388, 212] width 128 height 96
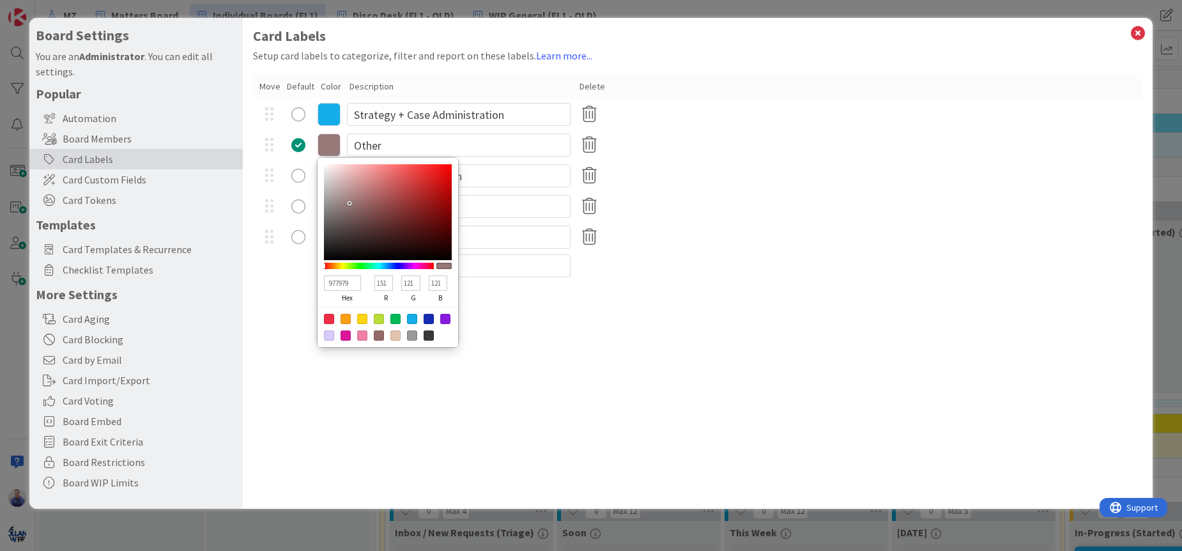
type input "B89696"
type input "184"
type input "150"
click at [348, 191] on div at bounding box center [388, 212] width 128 height 96
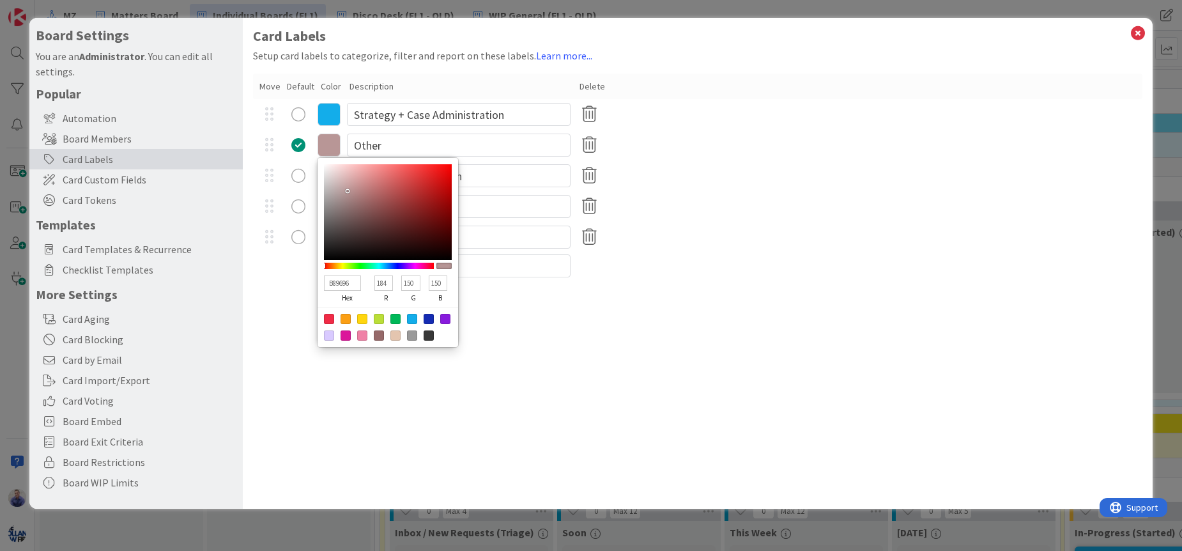
type input "9C7474"
type input "156"
type input "116"
type input "997171"
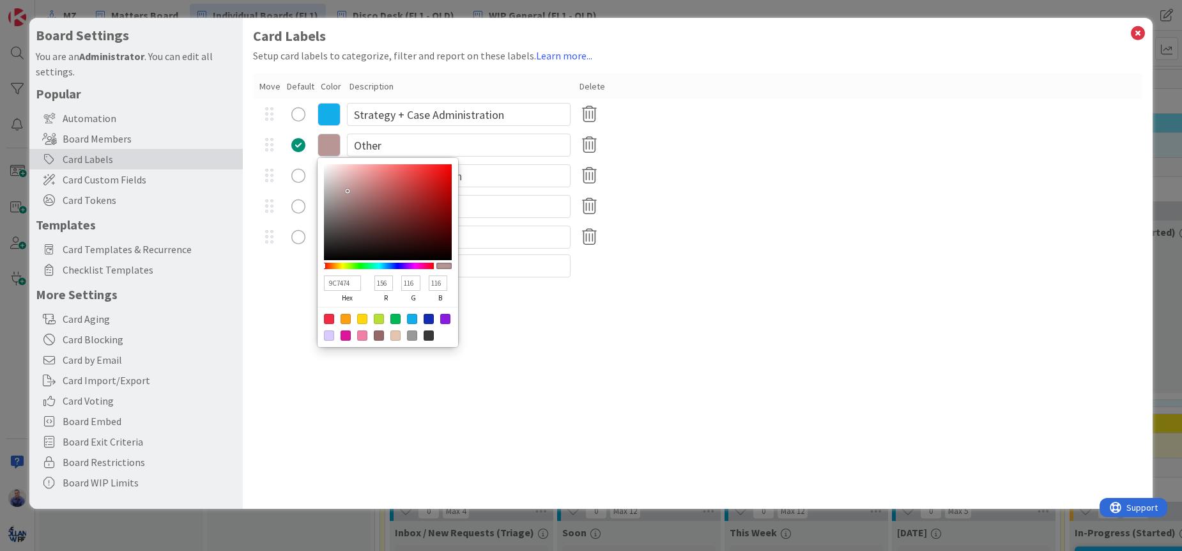
type input "153"
type input "113"
type input "977070"
type input "151"
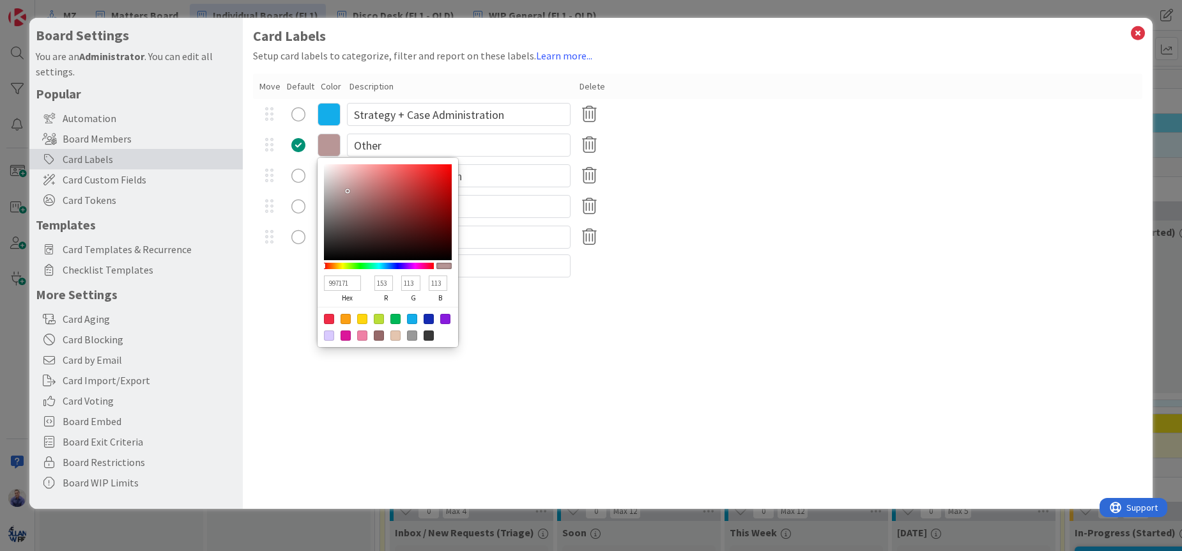
type input "112"
click at [357, 203] on div at bounding box center [388, 212] width 128 height 96
drag, startPoint x: 505, startPoint y: 371, endPoint x: 513, endPoint y: 346, distance: 25.5
click at [507, 368] on div "Card Labels Setup card labels to categorize, filter and report on these labels.…" at bounding box center [698, 263] width 910 height 491
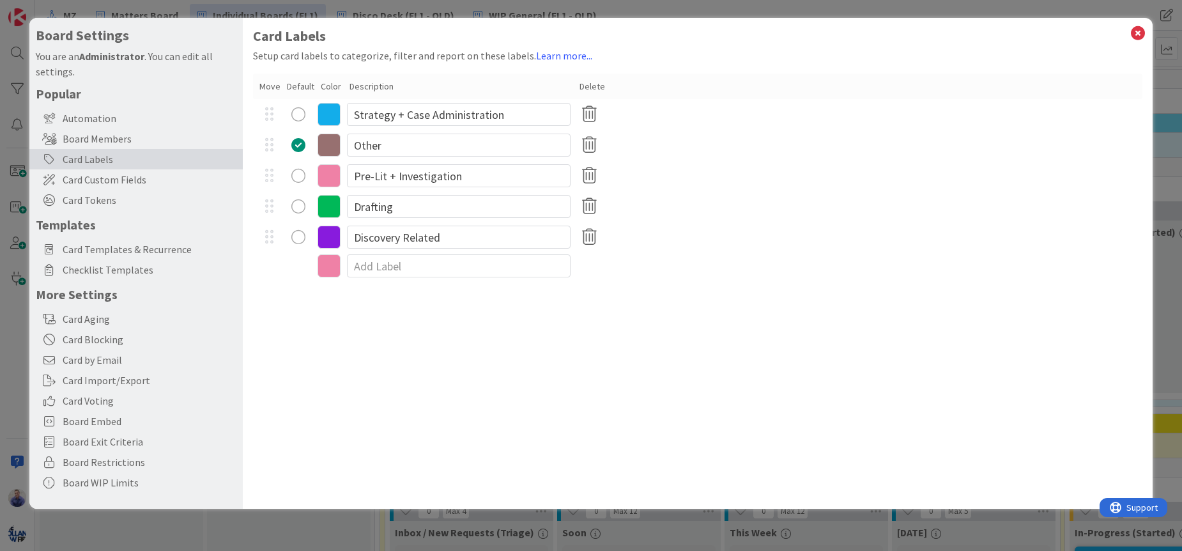
click at [332, 148] on icon at bounding box center [329, 145] width 23 height 23
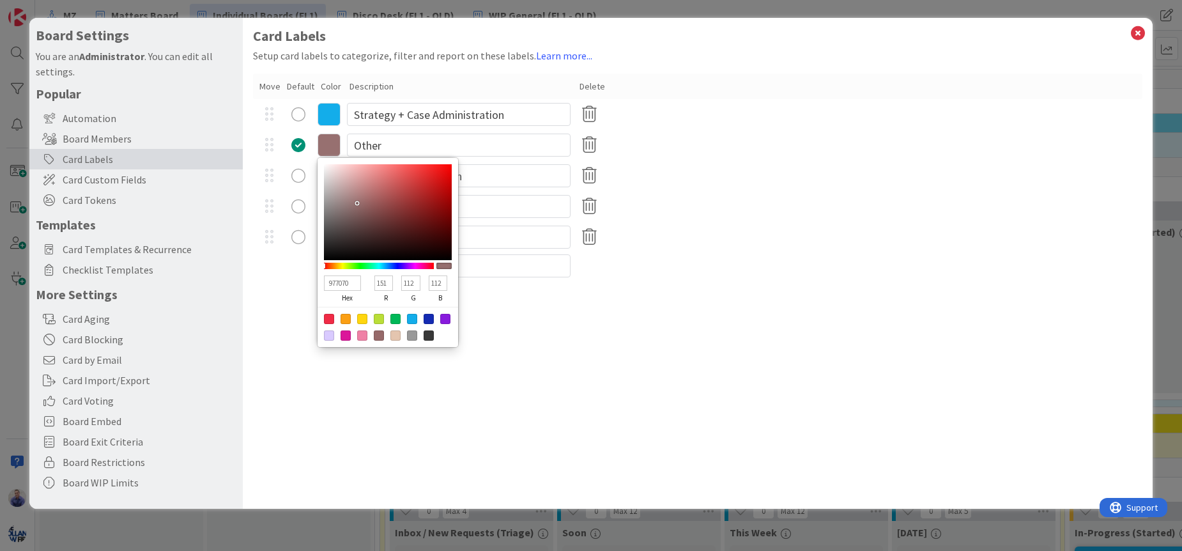
click at [333, 282] on input "977070" at bounding box center [342, 282] width 37 height 15
paste input "8b4513"
type input "8b4513"
type input "139"
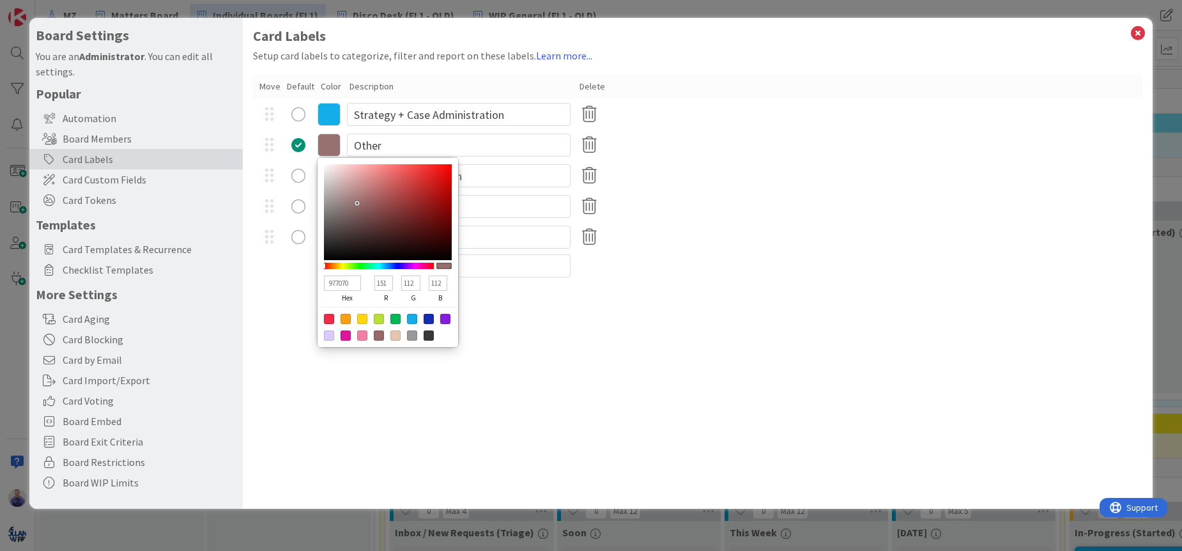
type input "69"
type input "19"
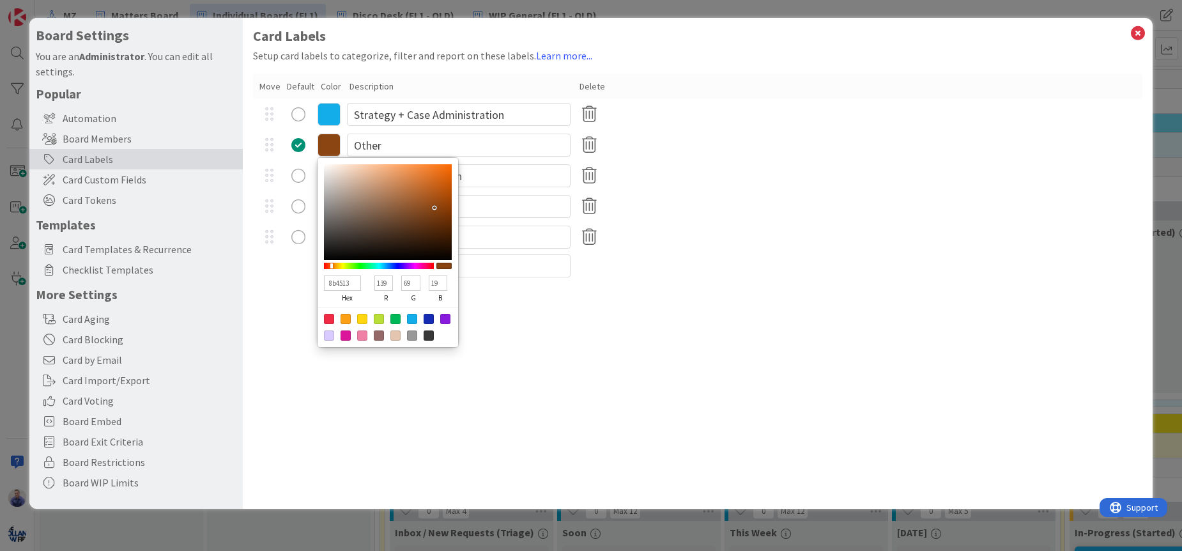
type input "8B4513"
click at [576, 325] on div "Card Labels Setup card labels to categorize, filter and report on these labels.…" at bounding box center [698, 263] width 910 height 491
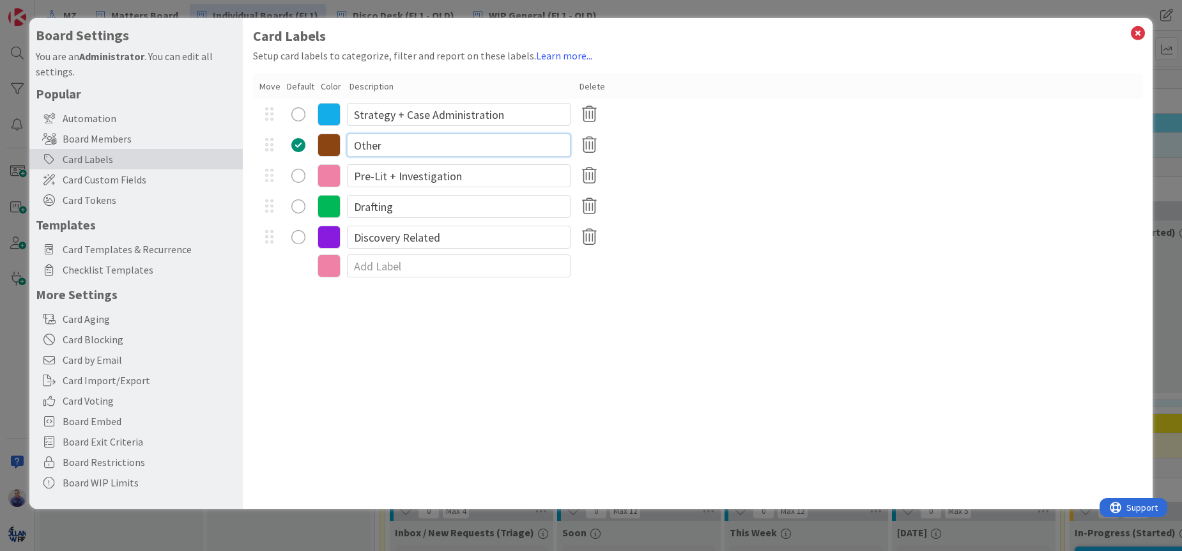
click at [433, 146] on input "Other" at bounding box center [459, 145] width 224 height 23
click at [466, 353] on div "Card Labels Setup card labels to categorize, filter and report on these labels.…" at bounding box center [698, 263] width 910 height 491
click at [328, 208] on icon at bounding box center [329, 206] width 23 height 23
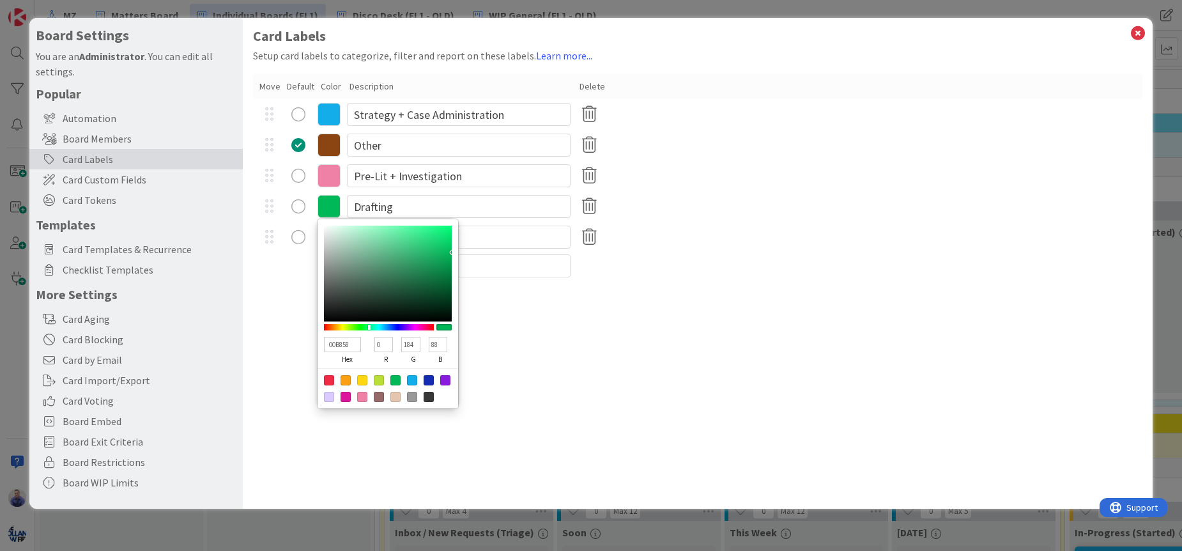
type input "03994B"
type input "3"
type input "153"
type input "75"
click at [449, 264] on div at bounding box center [388, 274] width 128 height 96
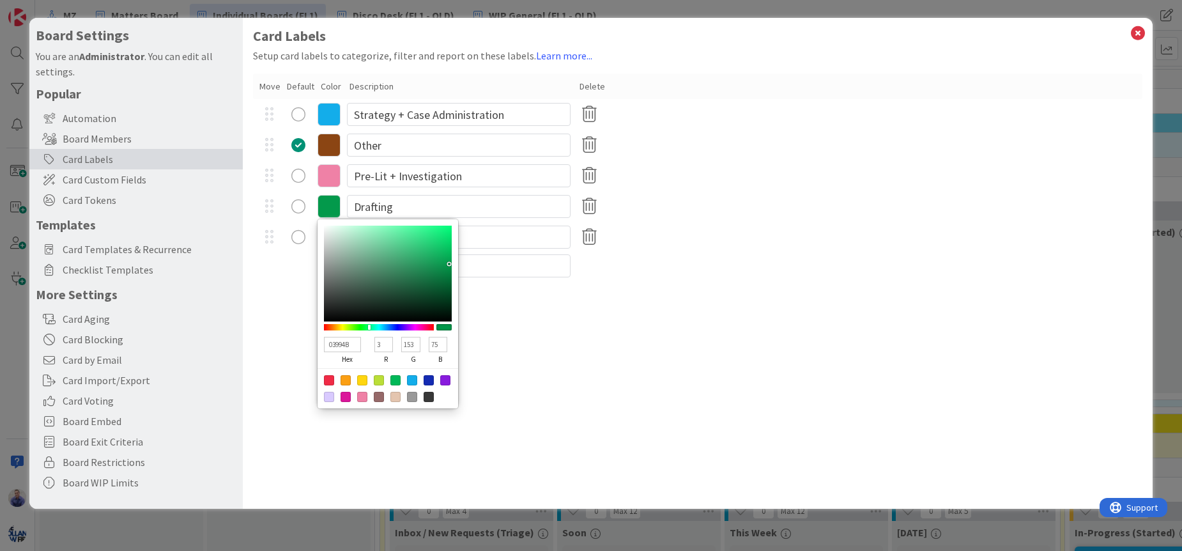
type input "039E4E"
type input "158"
type input "78"
type input "04A150"
type input "4"
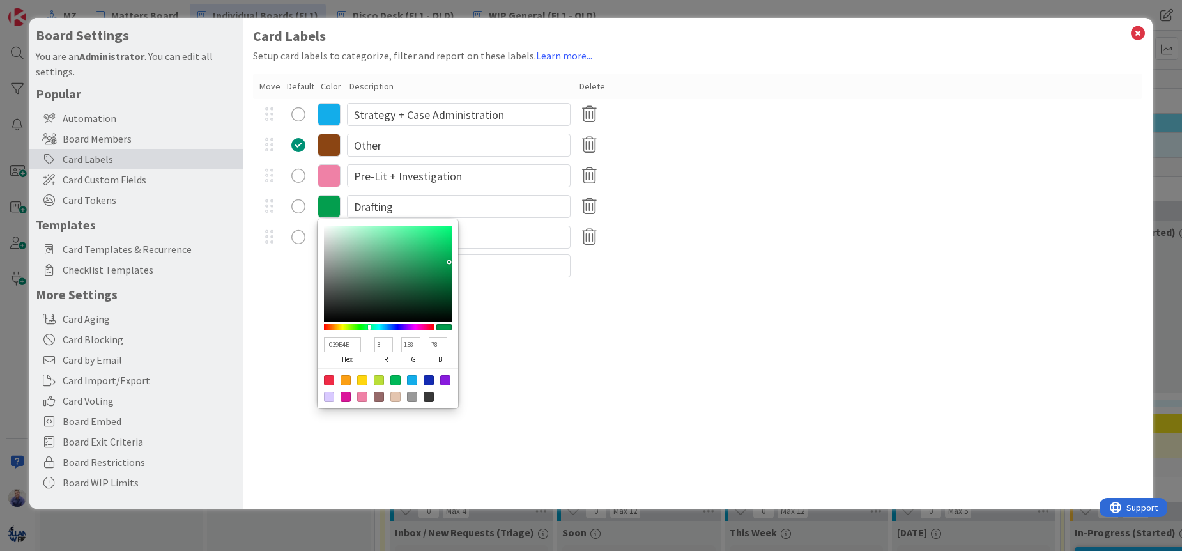
type input "161"
type input "80"
type input "05A352"
type input "5"
type input "163"
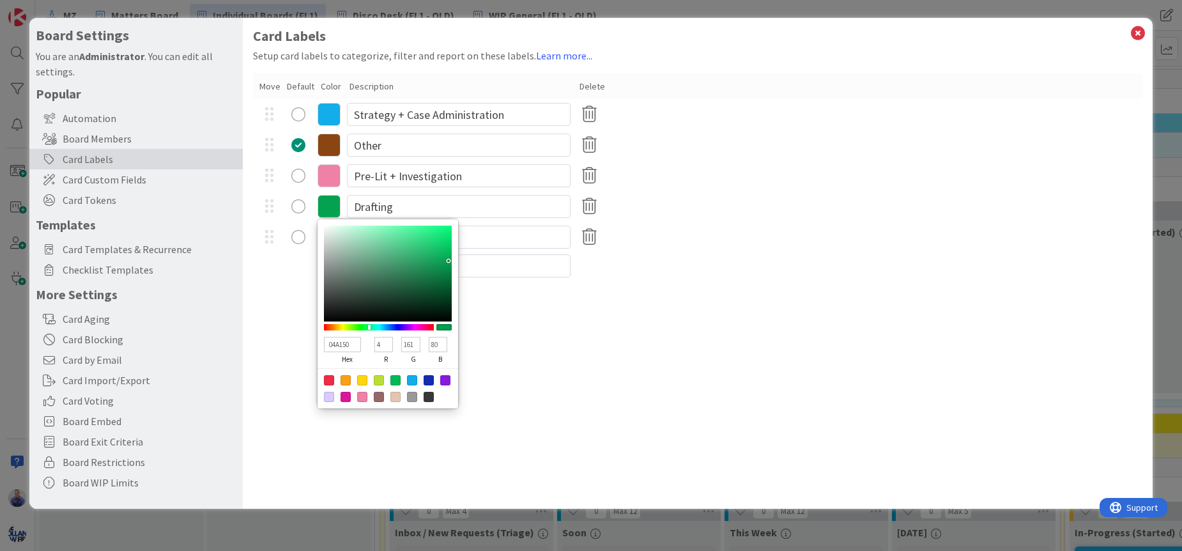
type input "82"
type input "05A553"
type input "165"
type input "83"
type input "05A754"
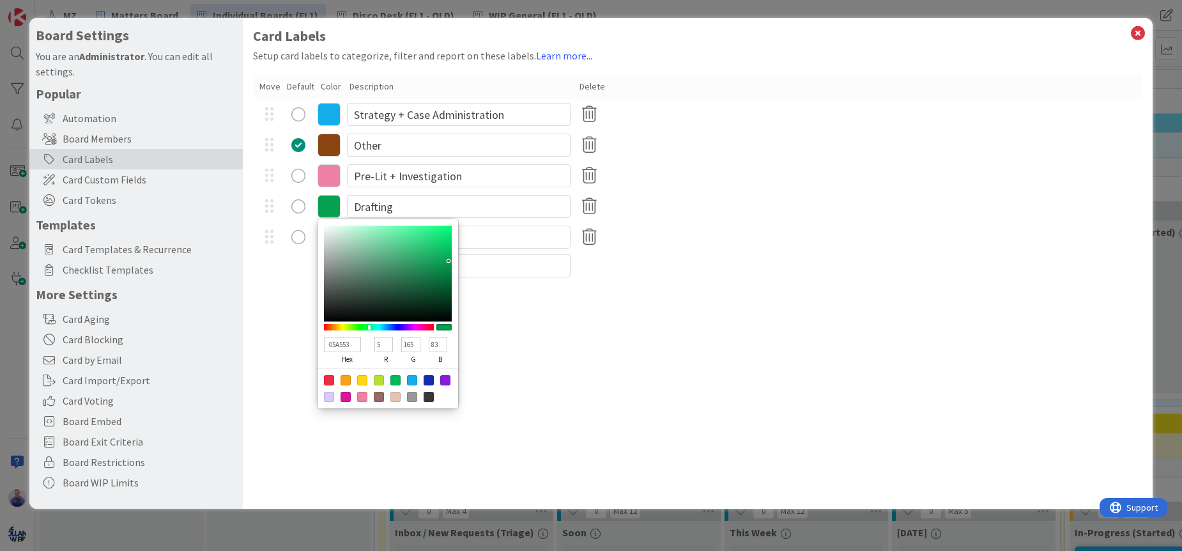
type input "167"
type input "84"
type input "05A855"
type input "168"
type input "85"
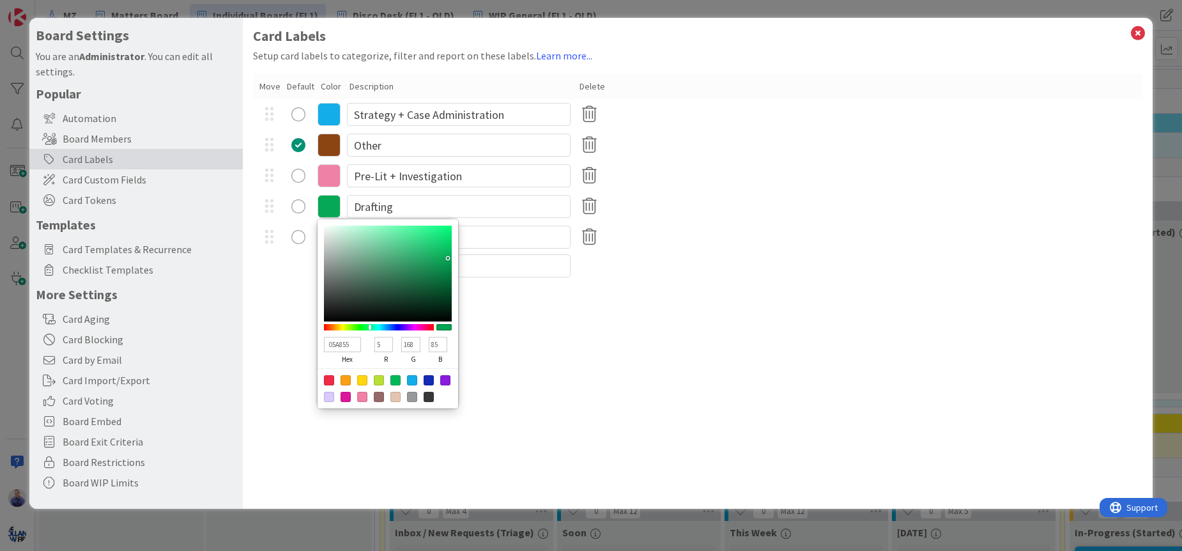
type input "04A855"
type input "4"
type input "04A754"
type input "167"
type input "84"
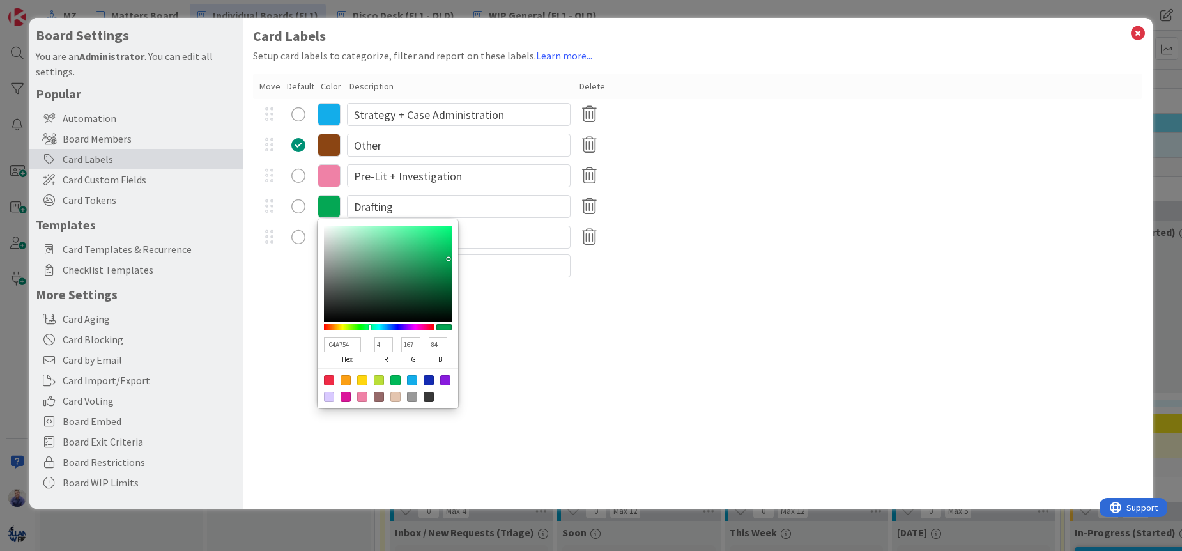
click at [449, 259] on div at bounding box center [388, 274] width 128 height 96
type input "4AF89F"
type input "74"
type input "248"
type input "159"
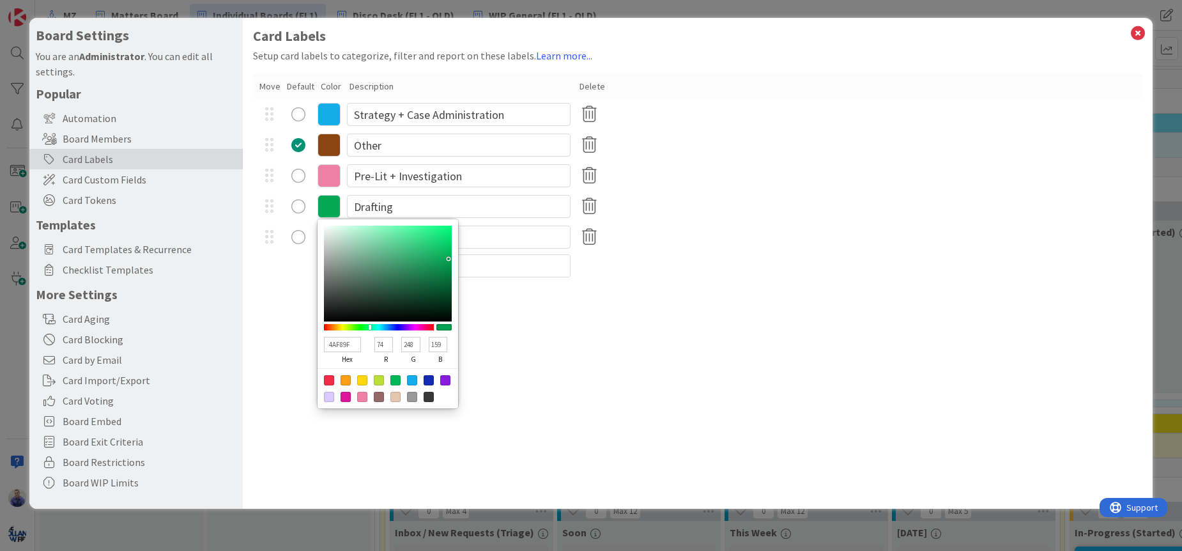
click at [414, 228] on div at bounding box center [388, 274] width 128 height 96
type input "039B4D"
type input "3"
type input "155"
type input "77"
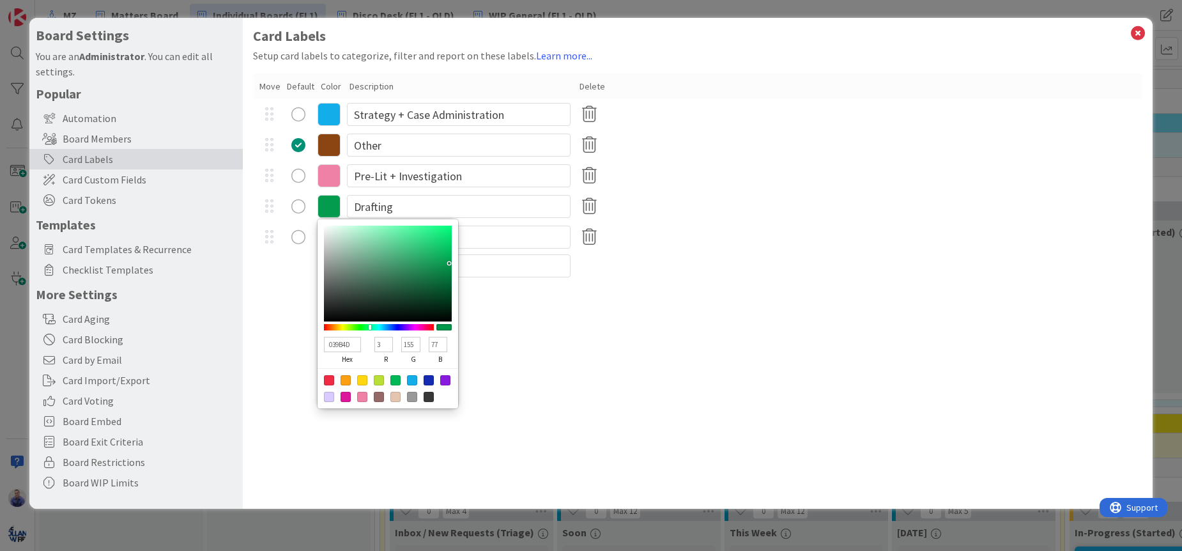
click at [449, 263] on div at bounding box center [388, 274] width 128 height 96
click at [409, 208] on input "Drafting" at bounding box center [459, 206] width 224 height 23
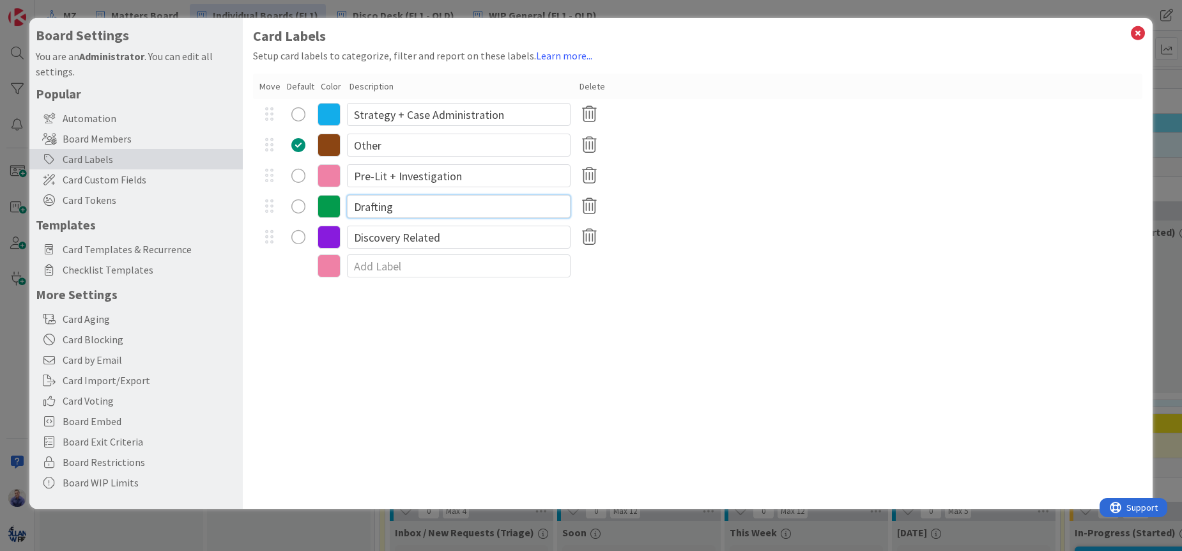
click at [382, 207] on input "Drafting" at bounding box center [459, 206] width 224 height 23
type input "Drafting - Motions & Response"
click at [335, 210] on icon at bounding box center [329, 206] width 23 height 23
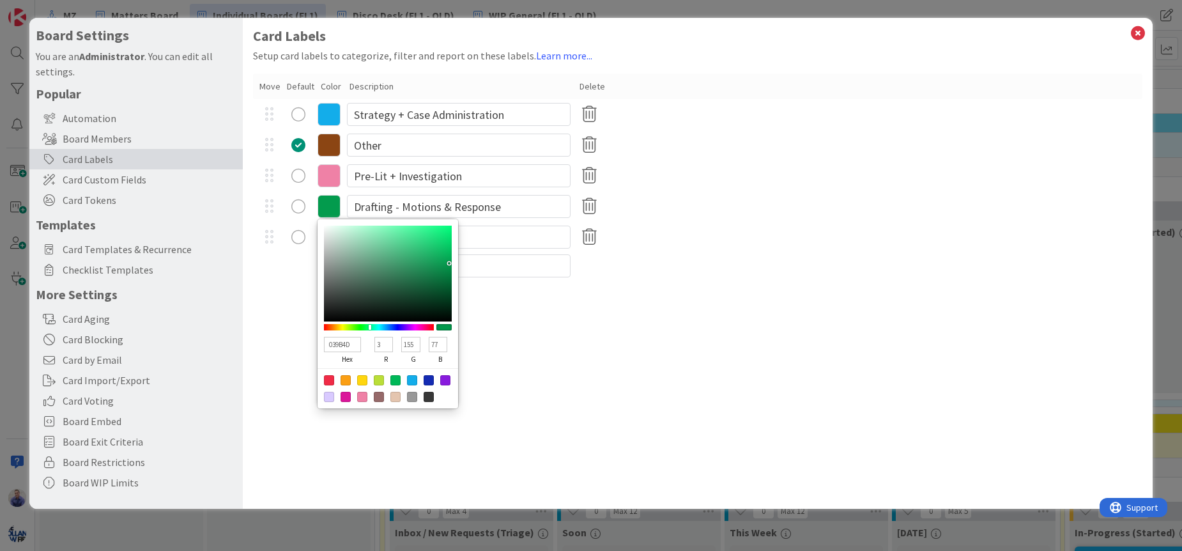
click at [348, 344] on input "039B4D" at bounding box center [342, 344] width 37 height 15
paste input "4cbb17"
type input "4cbb17"
type input "76"
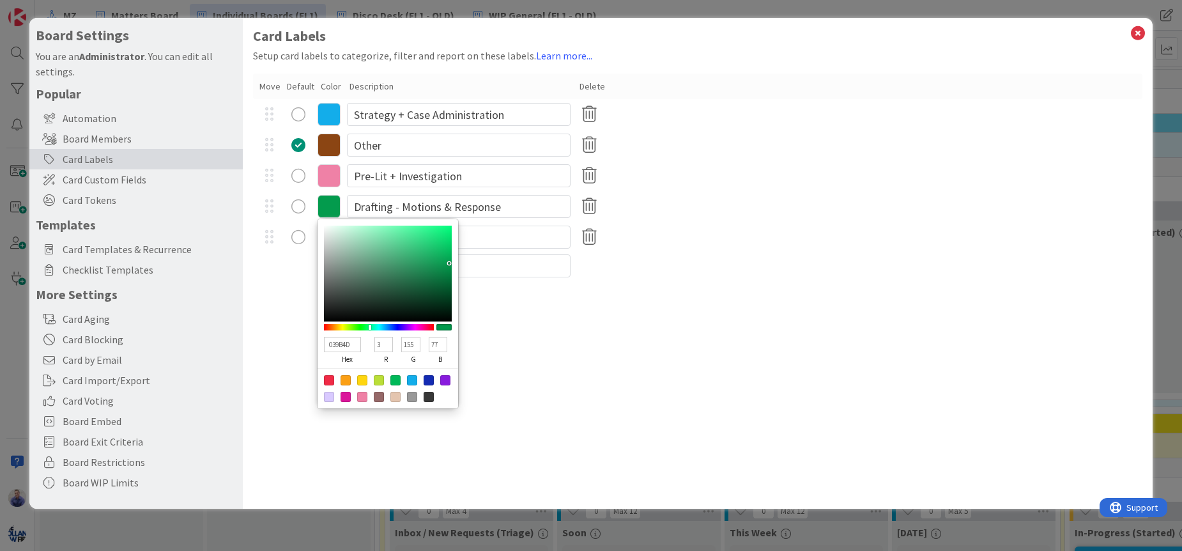
type input "187"
type input "23"
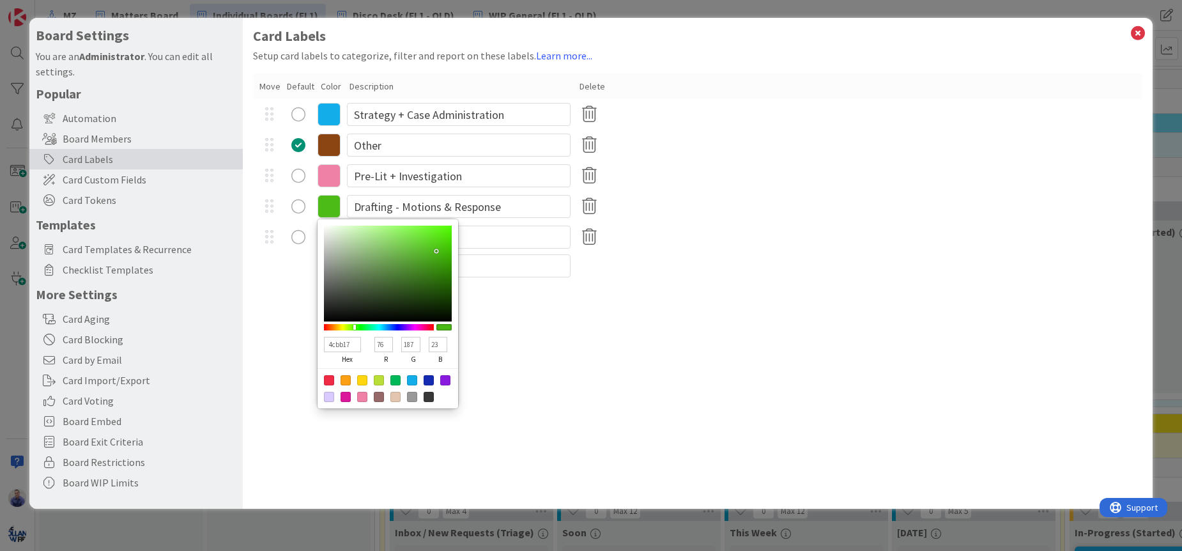
type input "4CBB17"
click at [634, 339] on div "Card Labels Setup card labels to categorize, filter and report on these labels.…" at bounding box center [698, 263] width 910 height 491
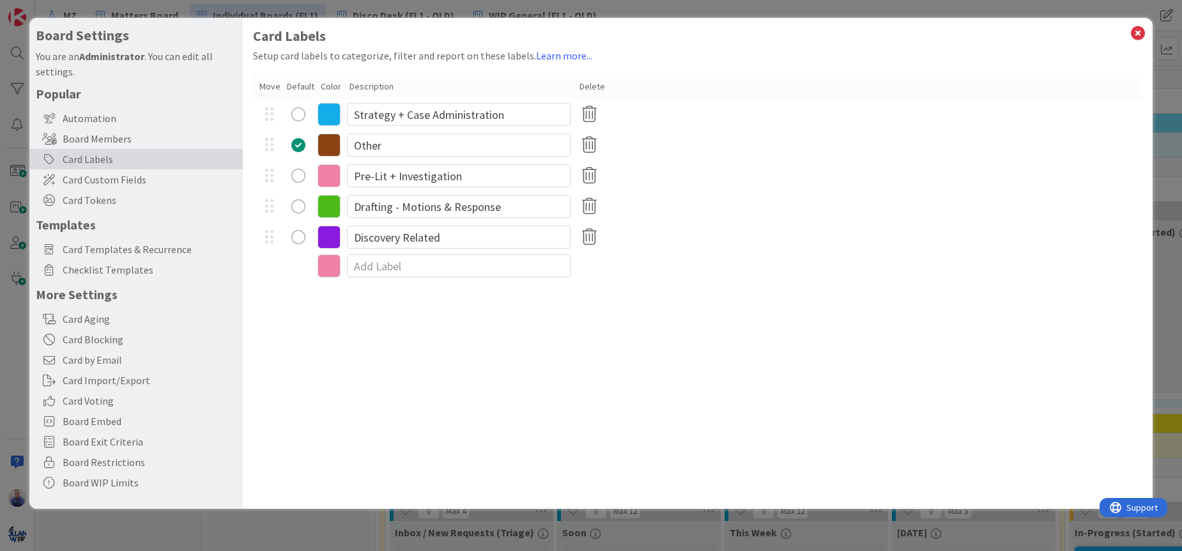
click at [333, 268] on icon at bounding box center [329, 265] width 23 height 23
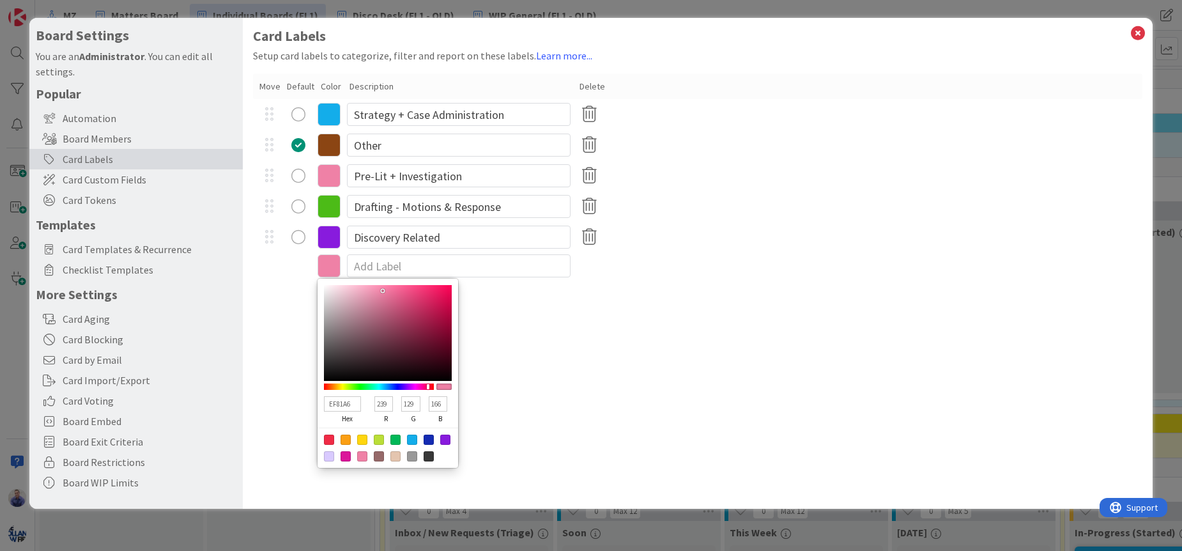
click at [342, 402] on input "EF81A6" at bounding box center [342, 403] width 37 height 15
paste input "adff2f"
type input "adff2f"
type input "173"
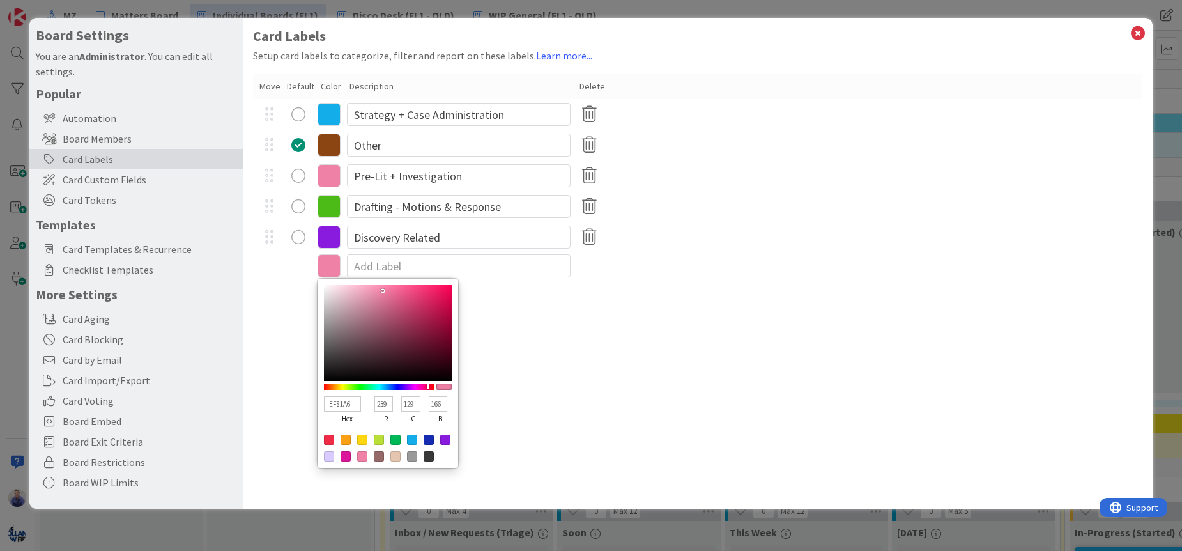
type input "255"
type input "47"
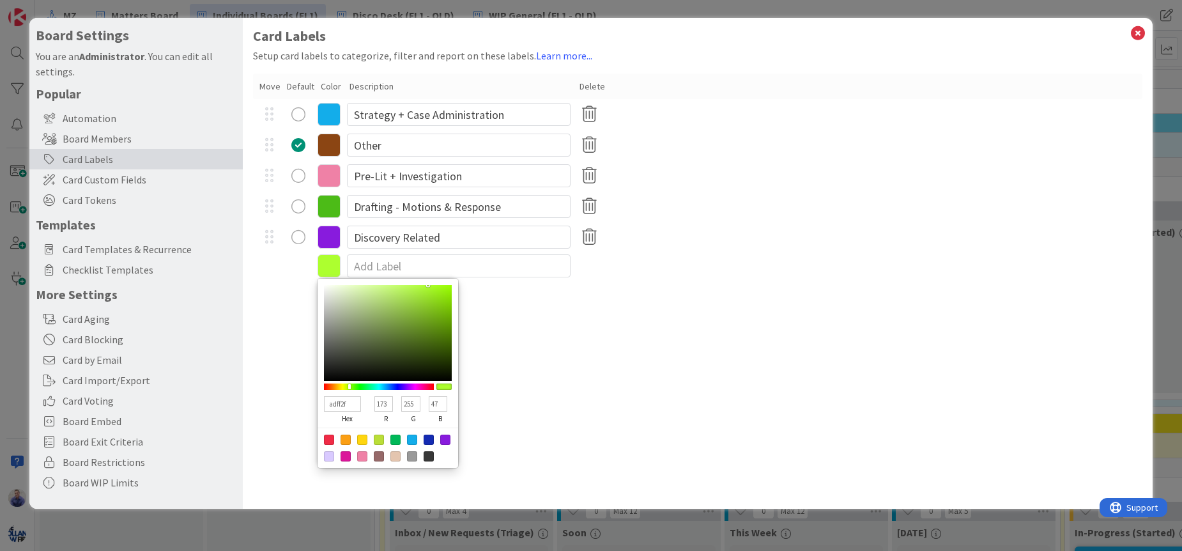
type input "A4FC1D"
type input "164"
type input "252"
type input "29"
click at [437, 286] on div at bounding box center [388, 333] width 128 height 96
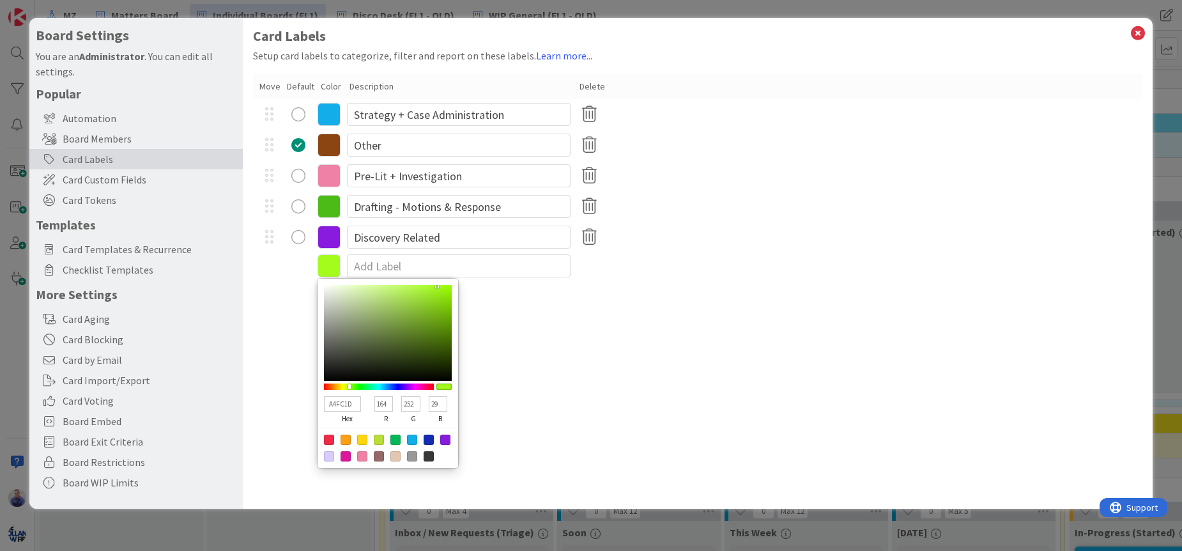
type input "9FFD0E"
type input "159"
type input "253"
type input "14"
click at [445, 286] on div at bounding box center [388, 333] width 128 height 96
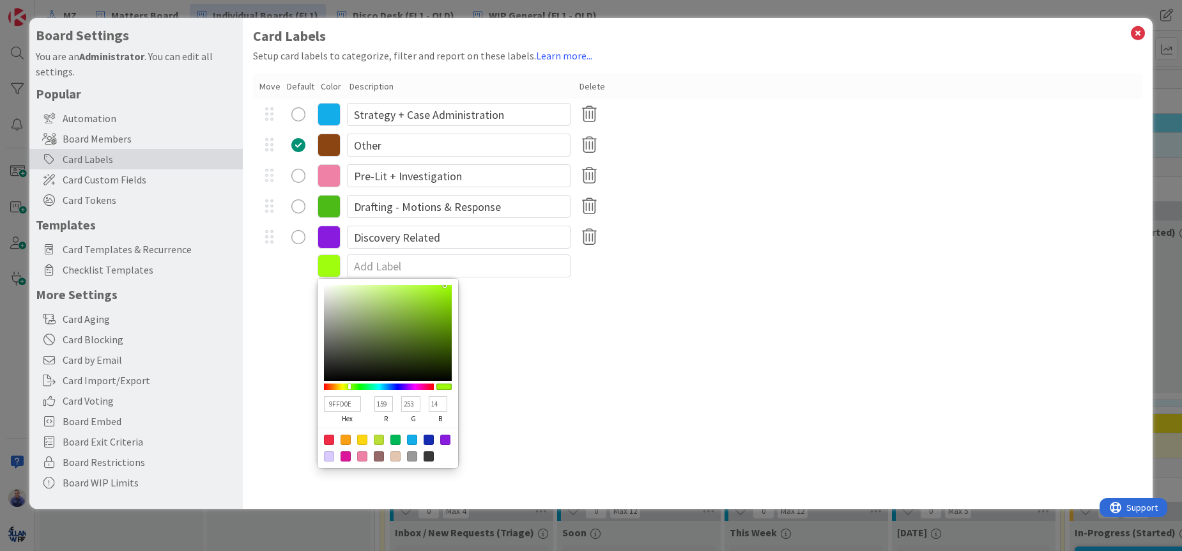
type input "8CDF0D"
type input "140"
type input "223"
type input "13"
click at [445, 297] on div at bounding box center [388, 333] width 128 height 96
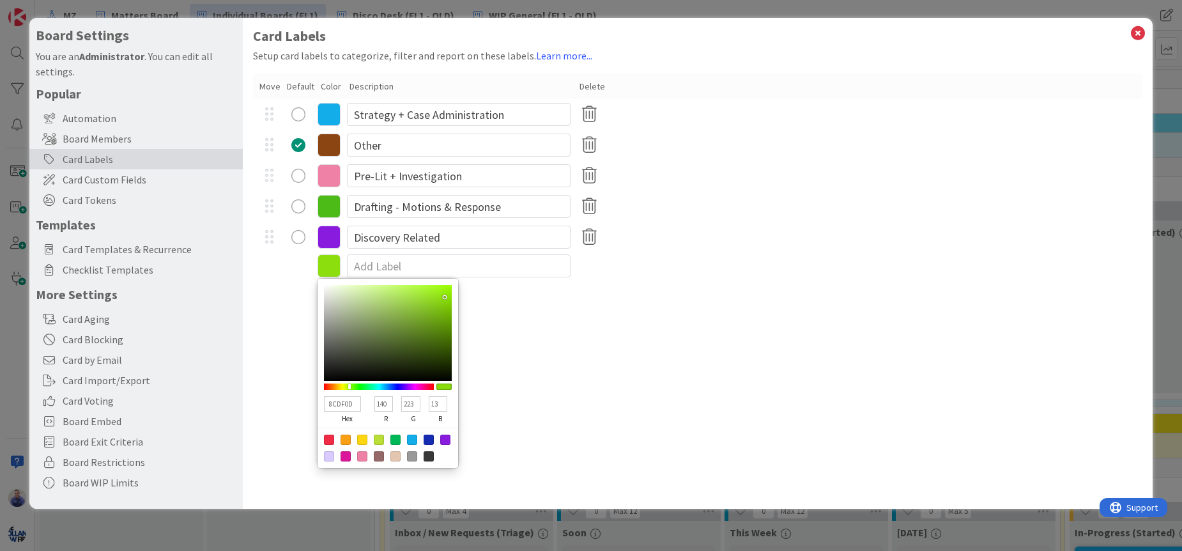
type input "A2FA1C"
type input "162"
type input "250"
type input "28"
click at [438, 287] on div at bounding box center [388, 333] width 128 height 96
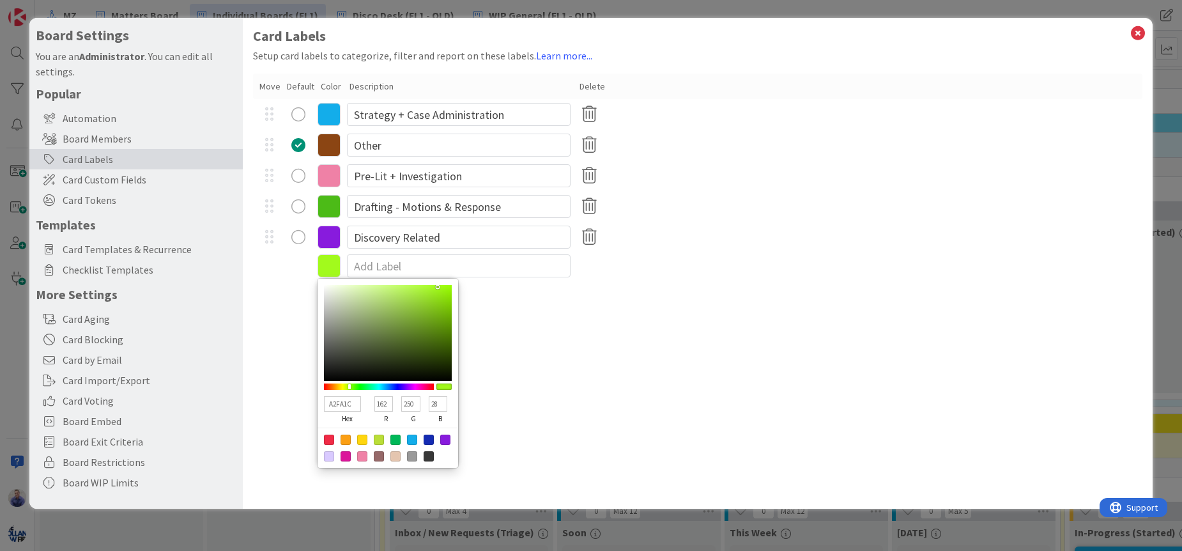
click at [337, 401] on input "A2FA1C" at bounding box center [342, 403] width 37 height 15
paste input "adff2f"
type input "adff2f"
type input "173"
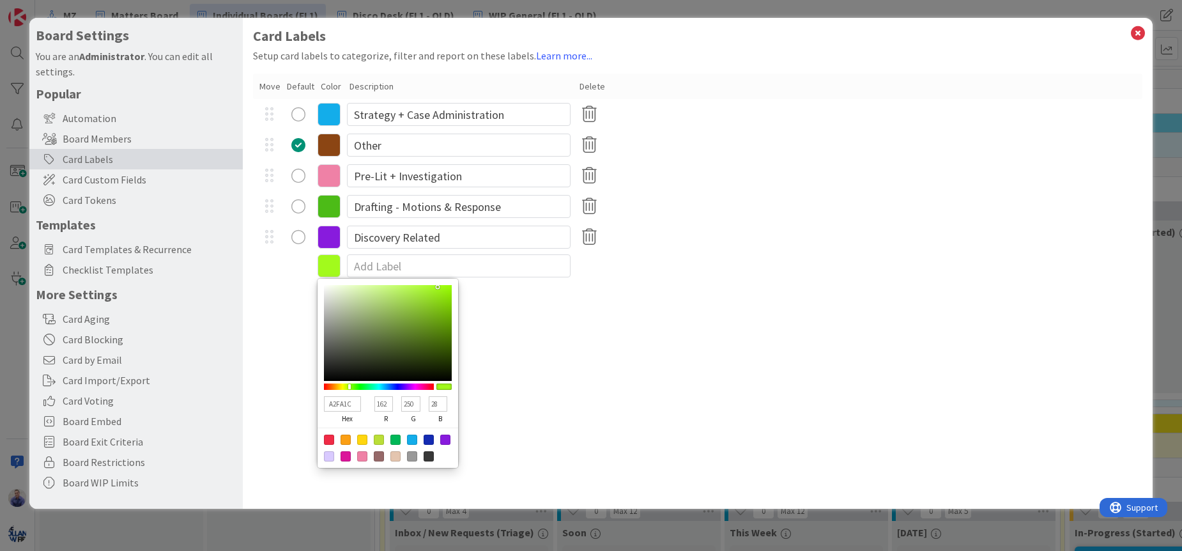
type input "255"
type input "47"
click at [381, 440] on div at bounding box center [379, 439] width 10 height 10
type input "BADE38"
type input "186"
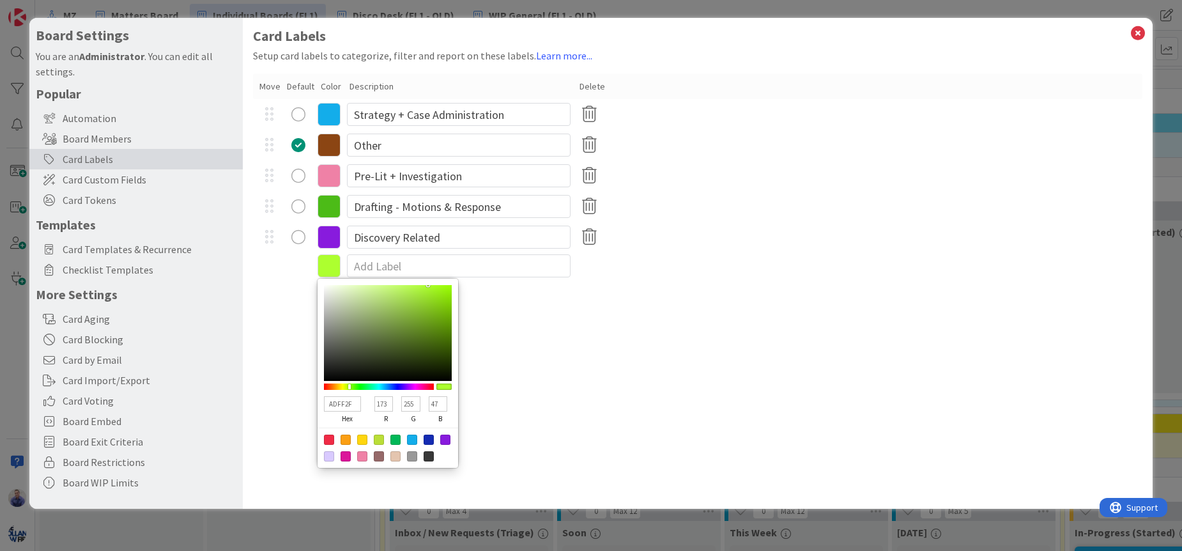
type input "222"
type input "56"
click at [342, 402] on input "BADE38" at bounding box center [342, 403] width 37 height 15
paste input "adff2f"
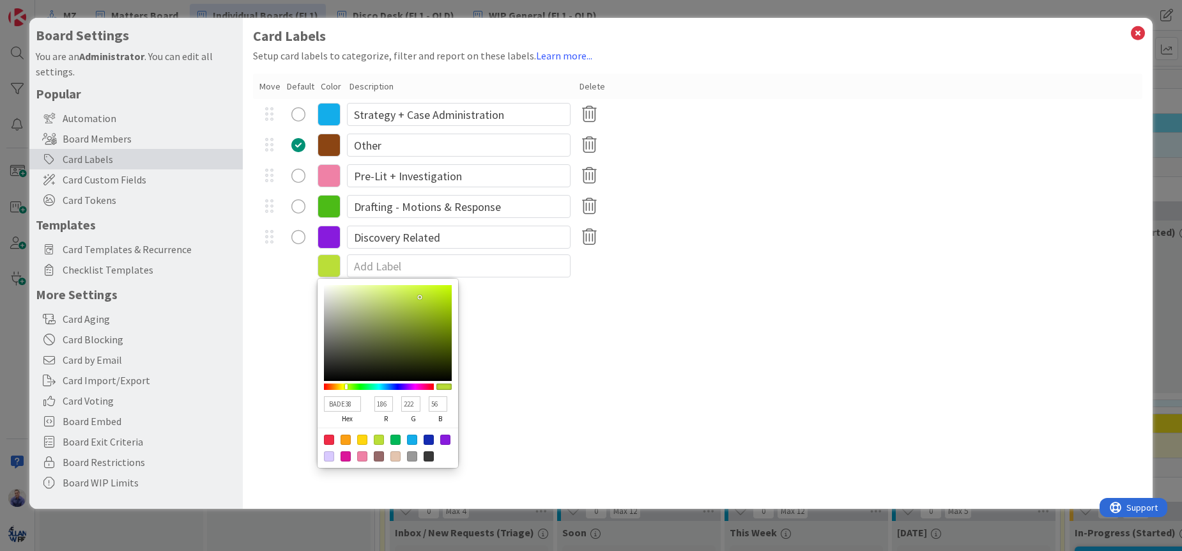
type input "adff2f"
type input "173"
type input "255"
type input "47"
type input "adff2f"
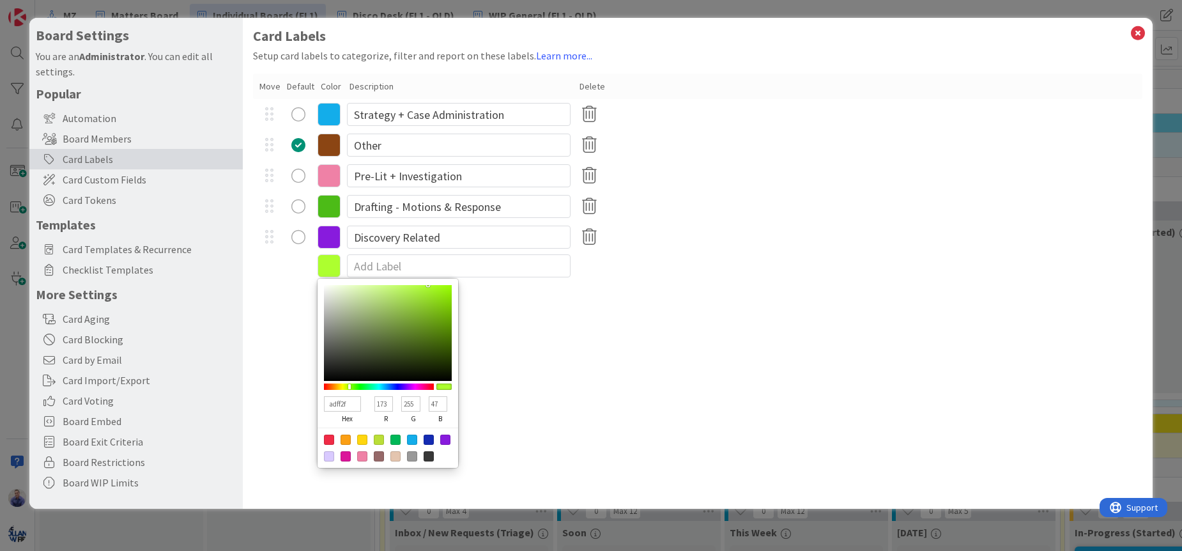
click at [286, 367] on div "Card Labels Setup card labels to categorize, filter and report on these labels.…" at bounding box center [698, 263] width 910 height 491
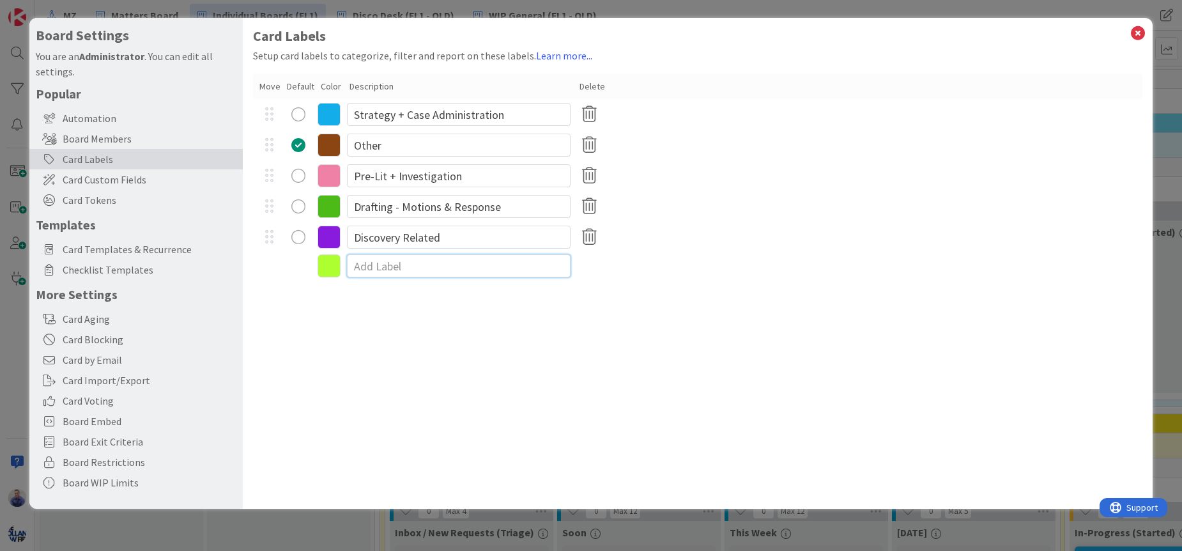
click at [390, 264] on input at bounding box center [459, 265] width 224 height 23
type input "Drafting - Pleadings"
click at [399, 208] on input "Drafting - Motions & Response" at bounding box center [459, 206] width 224 height 23
type input "Drafting | Motions & Response"
click at [398, 271] on input "Drafting - Pleadings" at bounding box center [459, 267] width 224 height 23
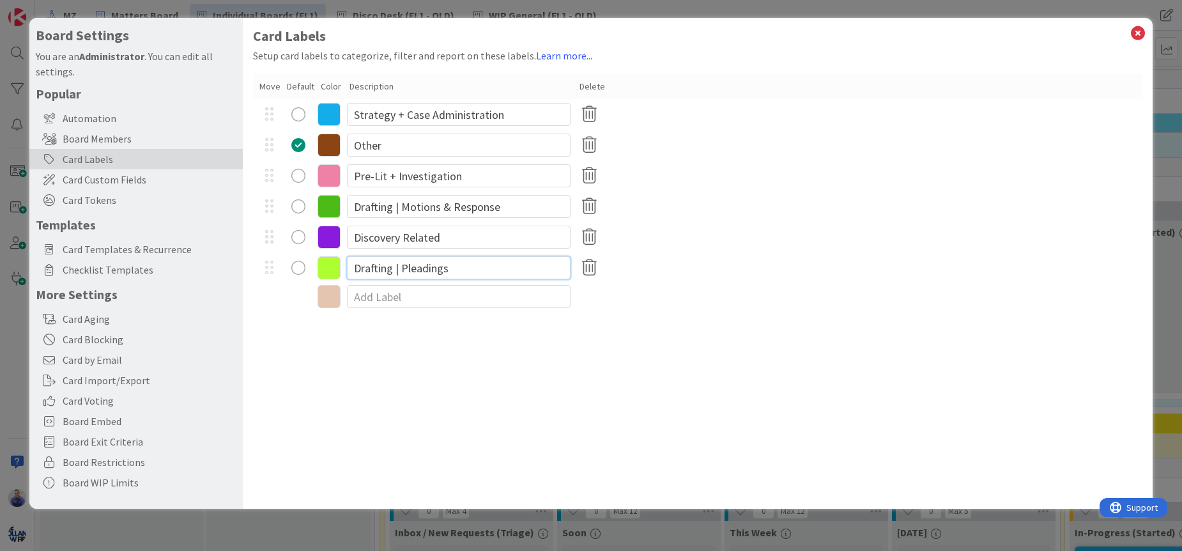
type input "Drafting | Pleadings"
click at [441, 355] on div "Card Labels Setup card labels to categorize, filter and report on these labels.…" at bounding box center [698, 263] width 910 height 491
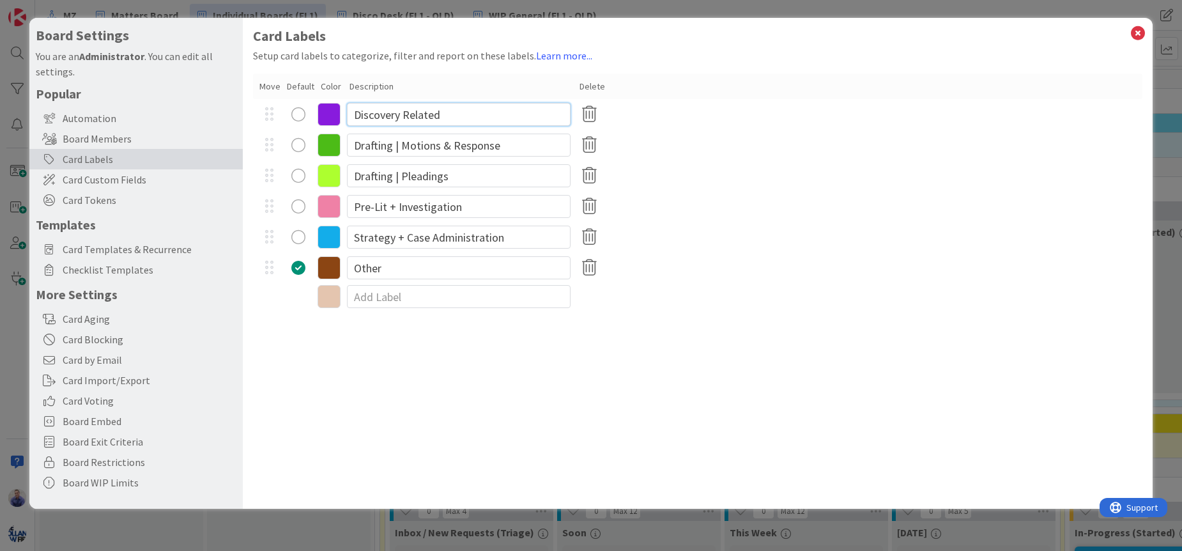
click at [416, 117] on input "Discovery Related" at bounding box center [459, 114] width 224 height 23
type input "Discovery | Propounding"
click at [332, 116] on icon at bounding box center [329, 114] width 23 height 23
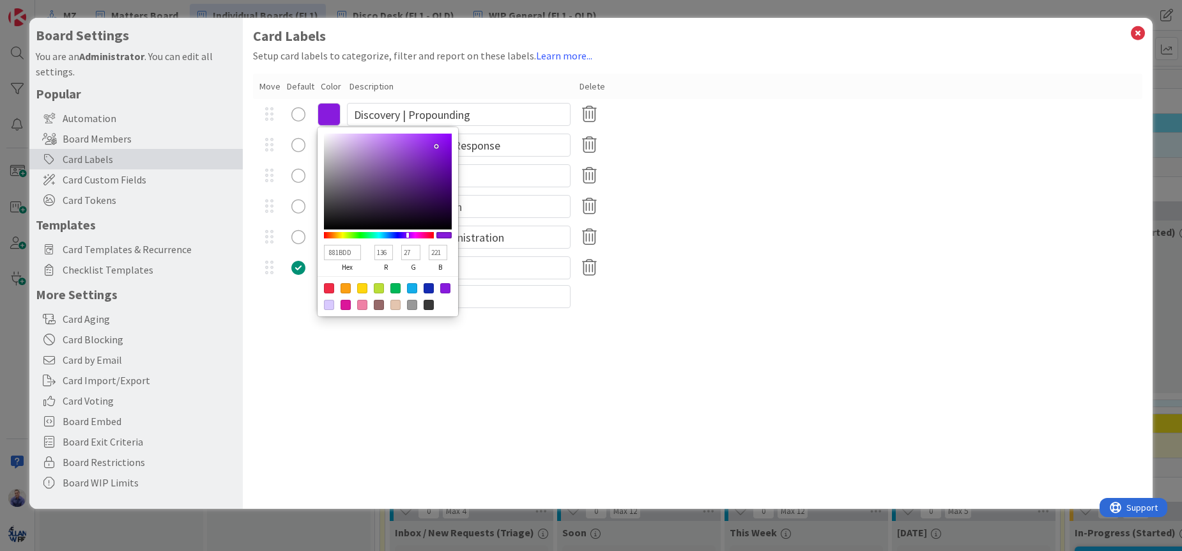
click at [341, 250] on input "881BDD" at bounding box center [342, 252] width 37 height 15
paste input "dda0dd"
type input "dda0dd"
type input "221"
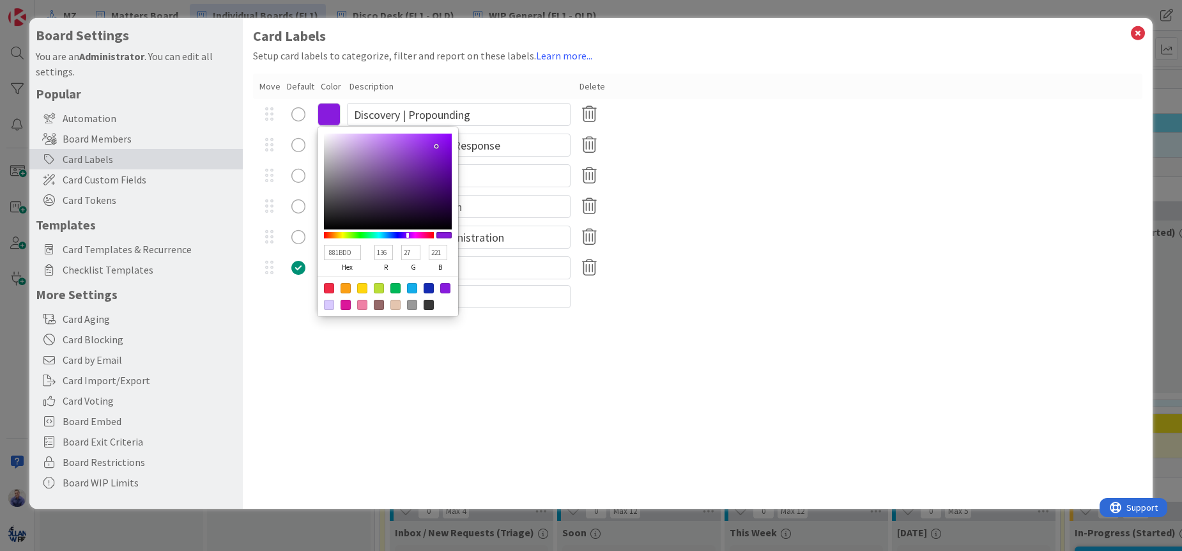
type input "160"
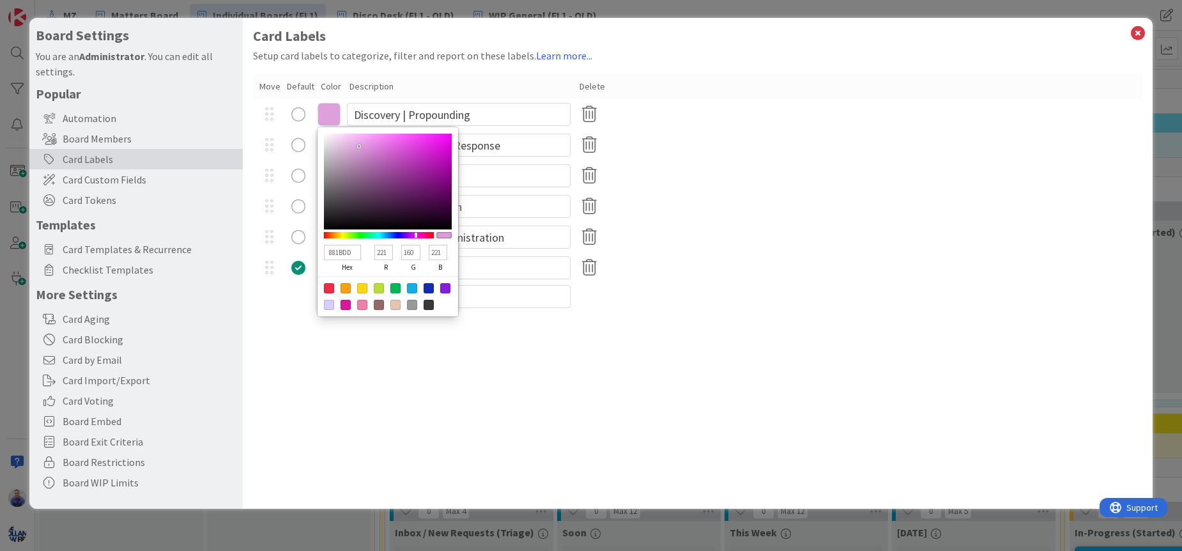
type input "DDA0DD"
click at [325, 109] on icon at bounding box center [329, 114] width 23 height 23
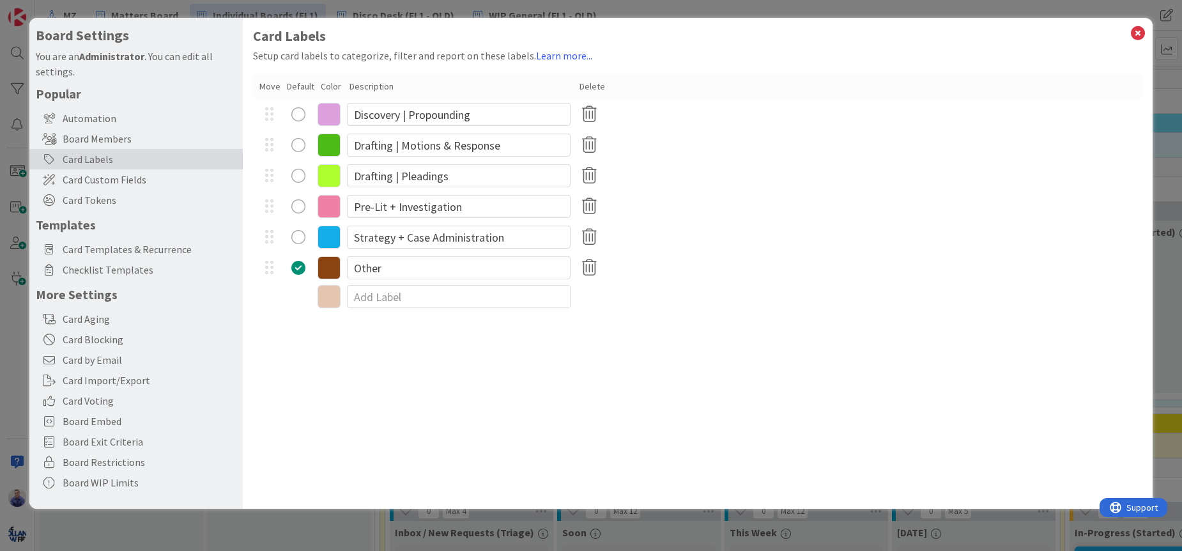
click at [333, 203] on icon at bounding box center [329, 206] width 23 height 23
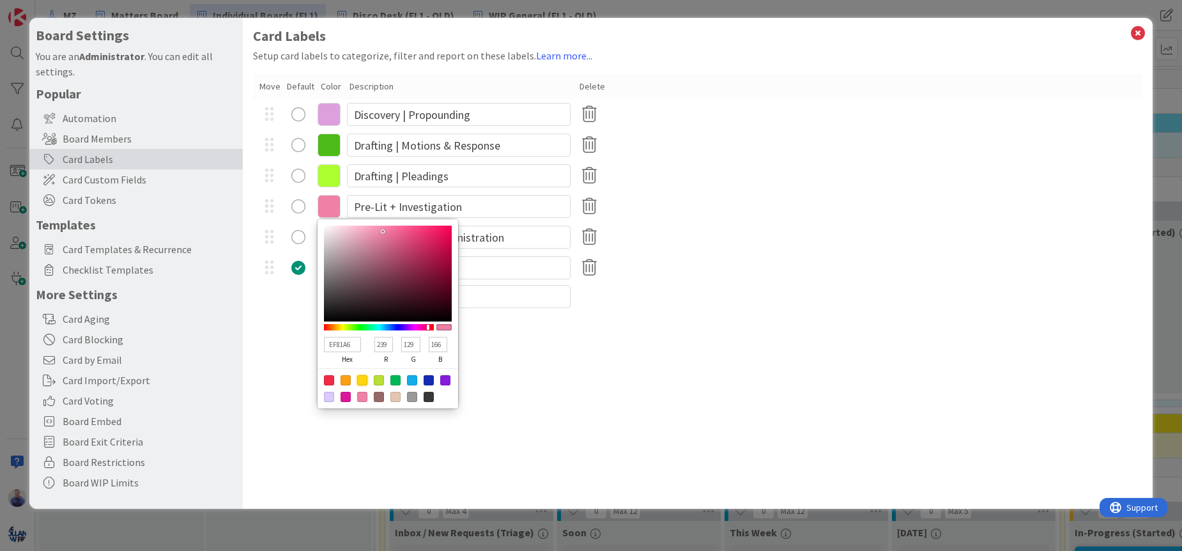
click at [367, 378] on div at bounding box center [362, 380] width 10 height 10
type input "FFD60F"
type input "255"
type input "214"
type input "15"
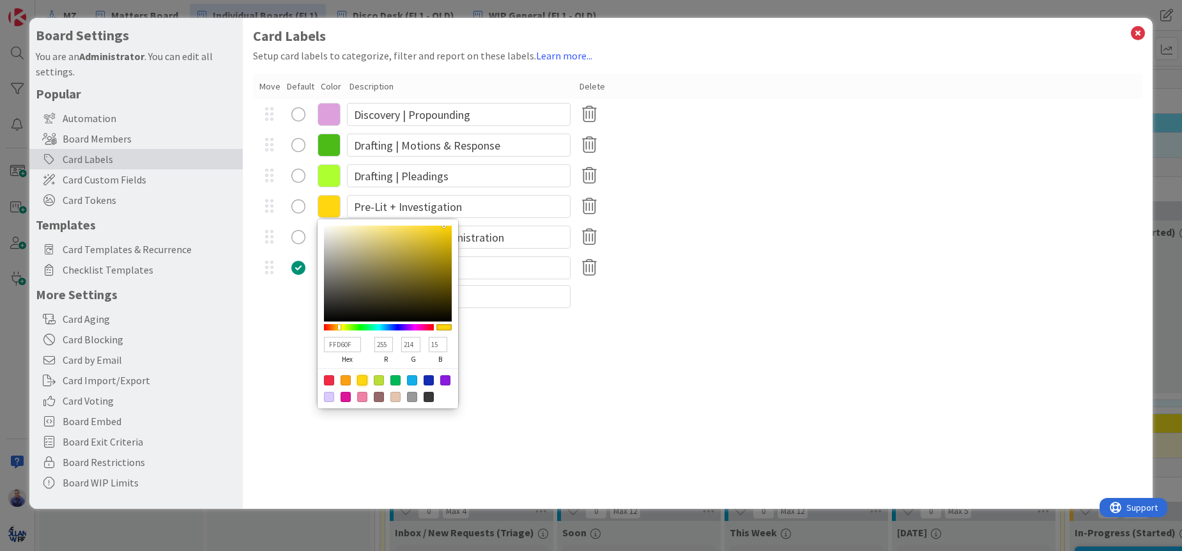
click at [345, 341] on input "FFD60F" at bounding box center [342, 344] width 37 height 15
paste input "ffd700"
type input "ffd700"
type input "215"
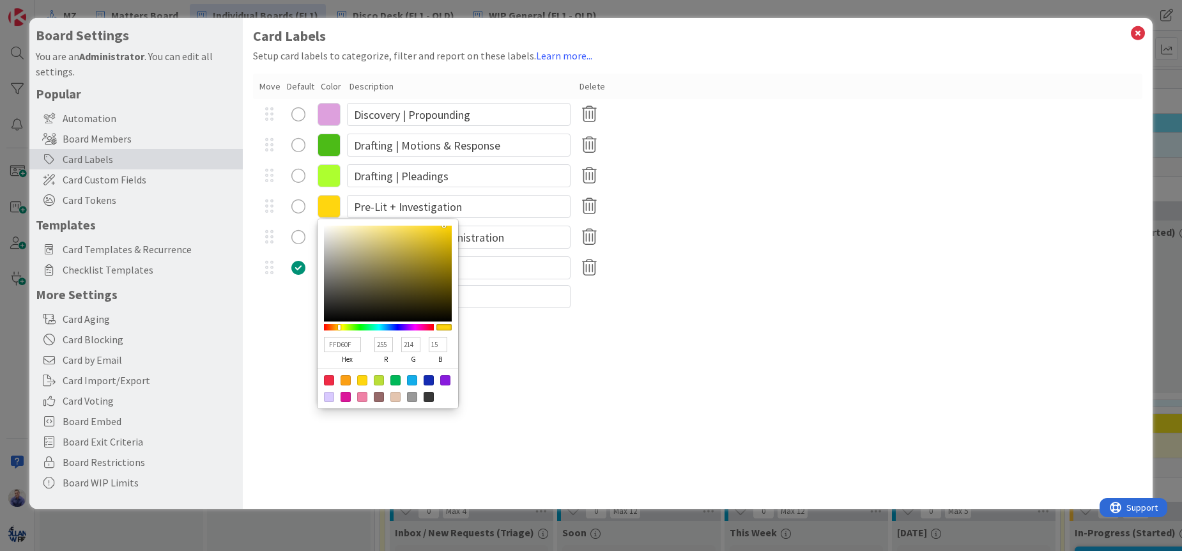
type input "0"
type input "FFD700"
drag, startPoint x: 527, startPoint y: 349, endPoint x: 546, endPoint y: 348, distance: 19.2
click at [527, 349] on div "Card Labels Setup card labels to categorize, filter and report on these labels.…" at bounding box center [698, 263] width 910 height 491
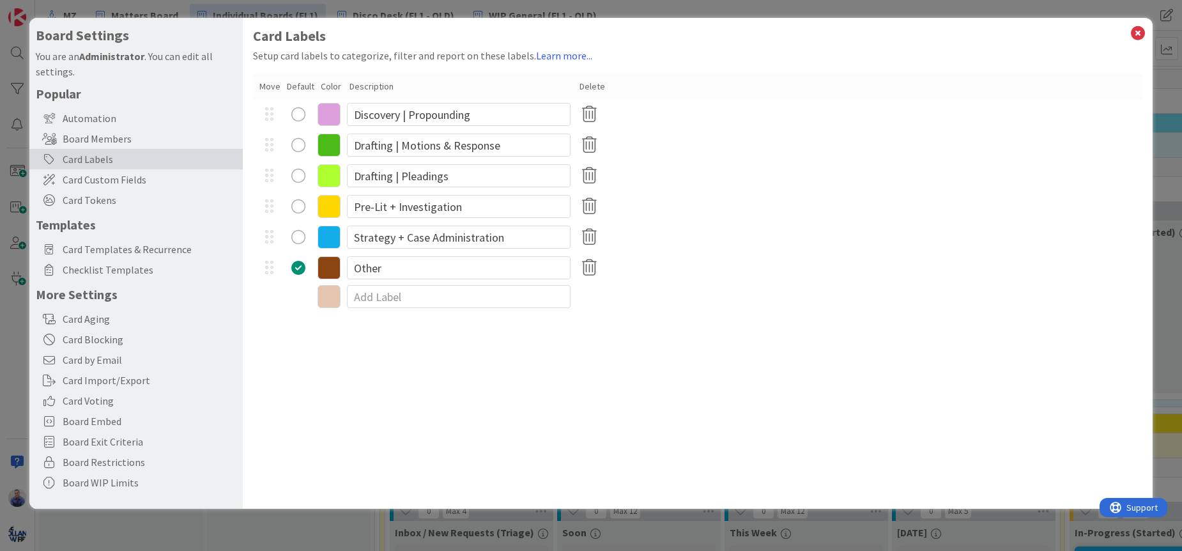
click at [335, 240] on icon at bounding box center [329, 237] width 23 height 23
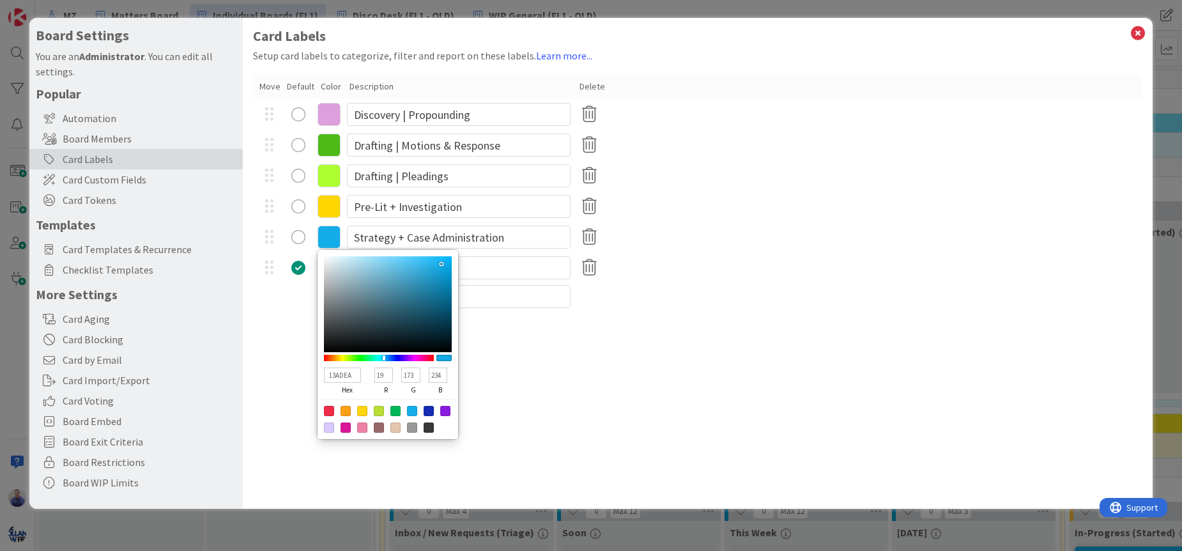
click at [349, 411] on div at bounding box center [346, 411] width 10 height 10
type input "FB9F14"
type input "251"
type input "159"
type input "20"
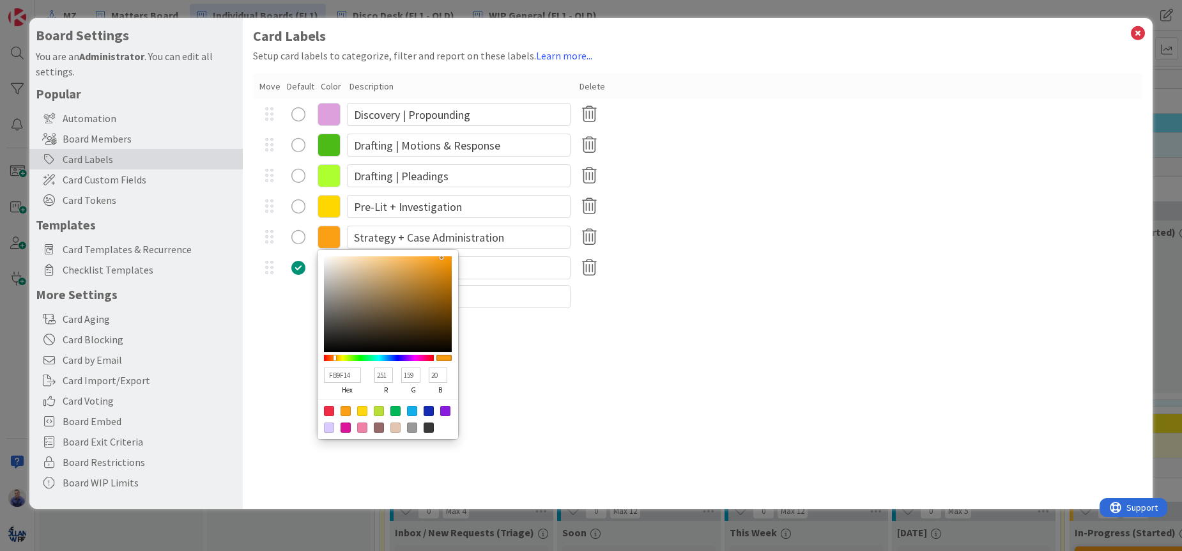
drag, startPoint x: 580, startPoint y: 394, endPoint x: 598, endPoint y: 385, distance: 19.7
click at [581, 394] on div "Card Labels Setup card labels to categorize, filter and report on these labels.…" at bounding box center [698, 263] width 910 height 491
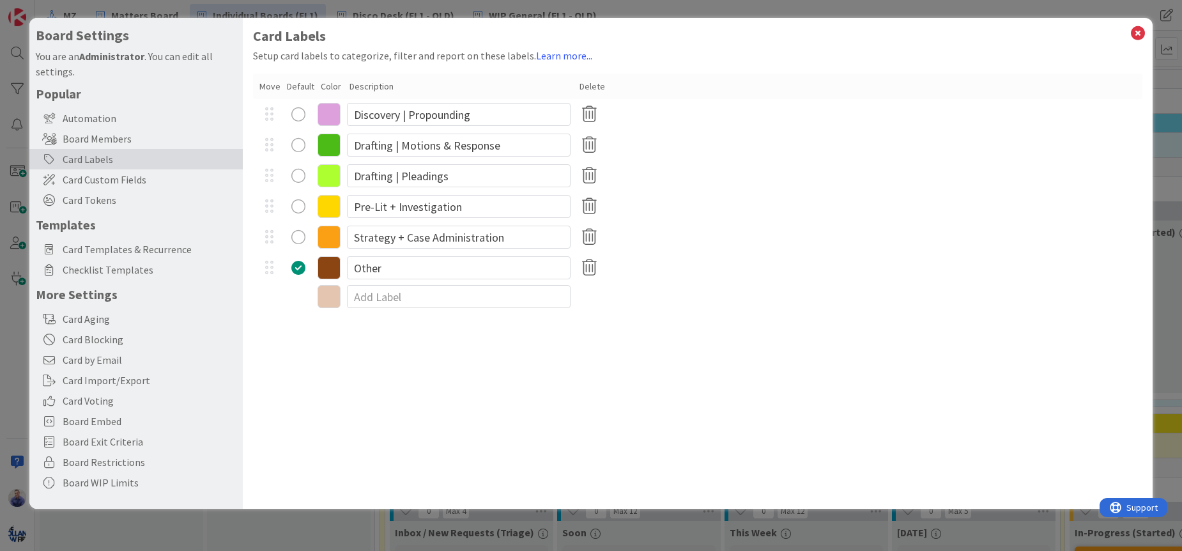
click at [326, 242] on icon at bounding box center [329, 237] width 23 height 23
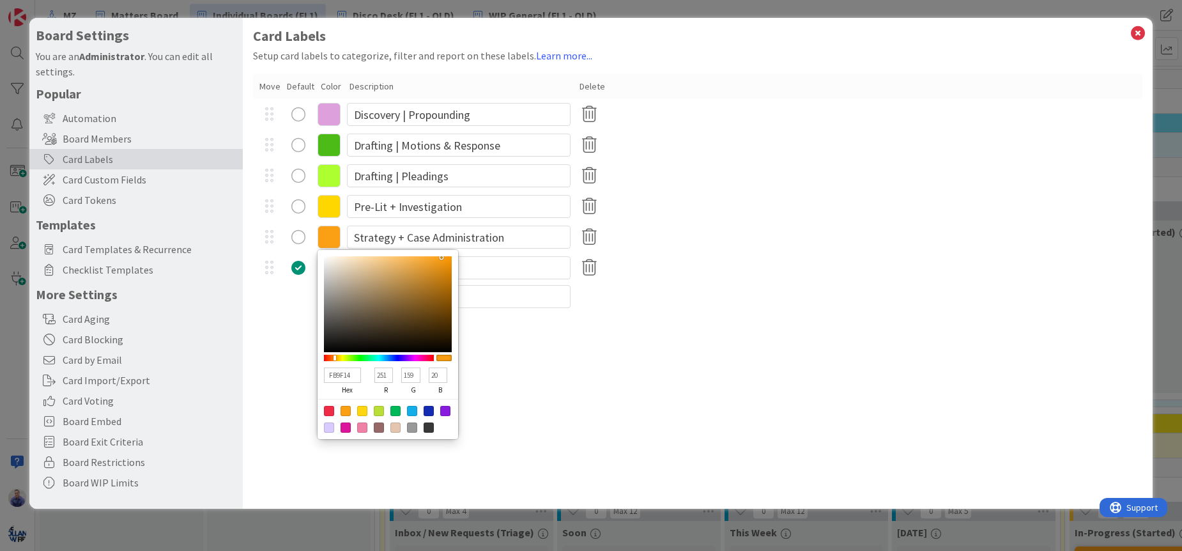
click at [343, 373] on input "FB9F14" at bounding box center [342, 374] width 37 height 15
paste input "ff7f50"
type input "ff7f50"
type input "255"
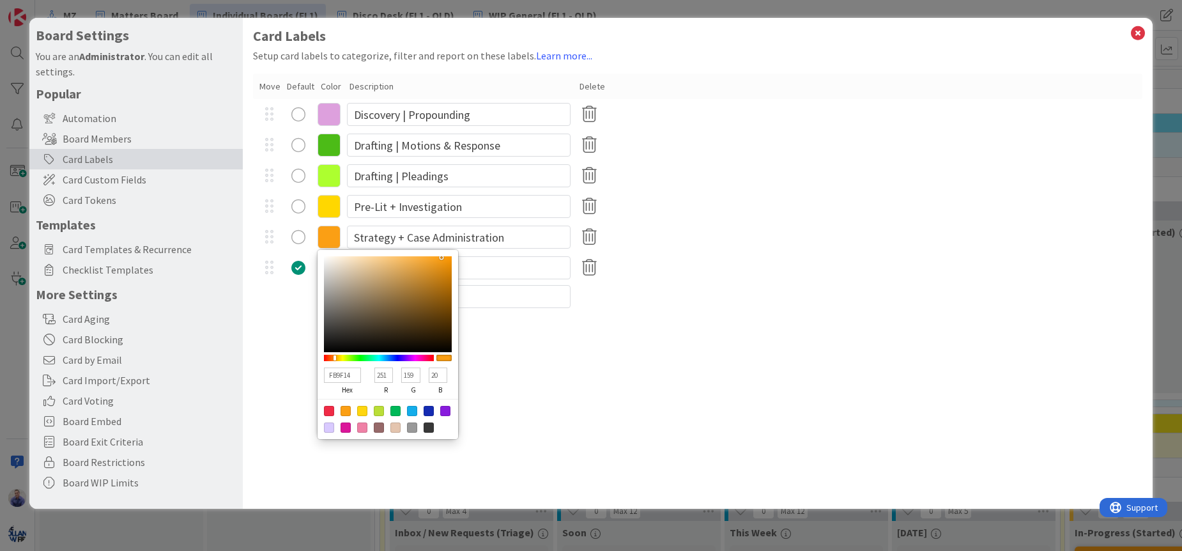
type input "127"
type input "80"
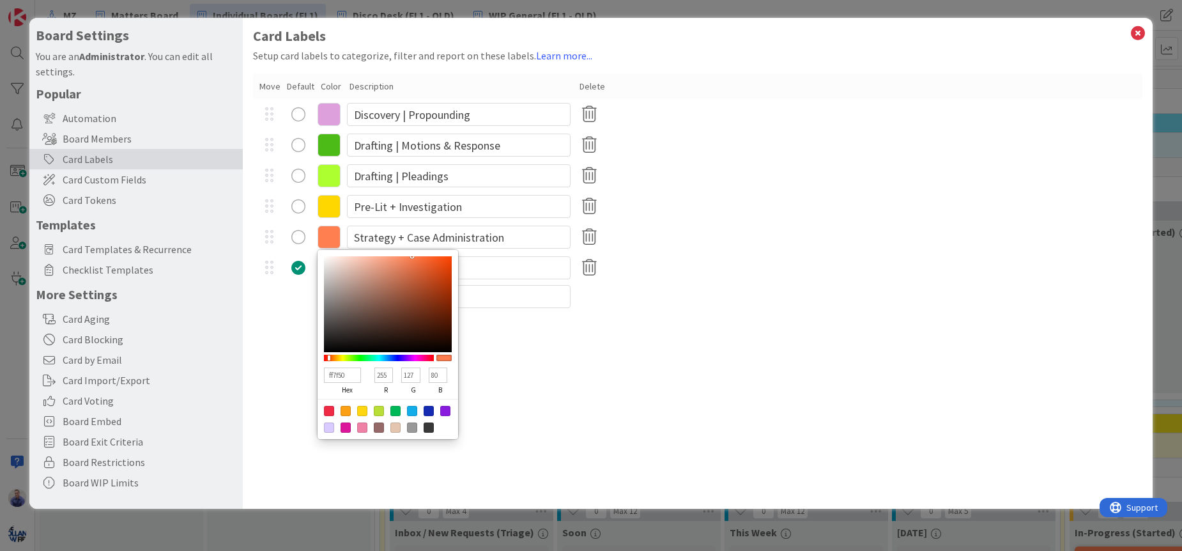
type input "FF7F50"
click at [588, 376] on div "Card Labels Setup card labels to categorize, filter and report on these labels.…" at bounding box center [698, 263] width 910 height 491
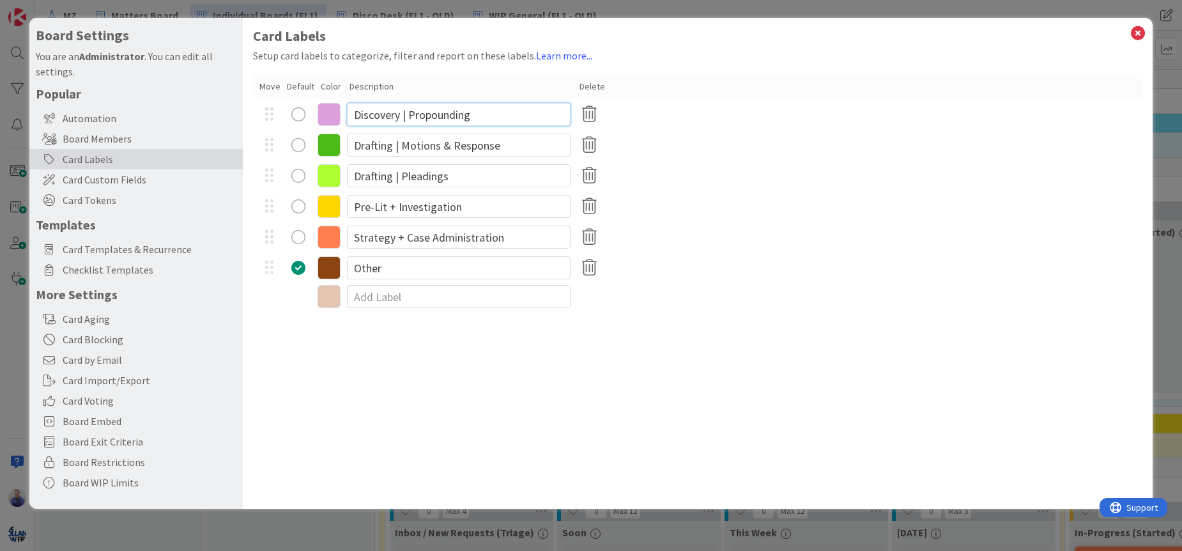
click at [447, 118] on input "Discovery | Propounding" at bounding box center [459, 114] width 224 height 23
click at [337, 114] on icon at bounding box center [329, 114] width 23 height 23
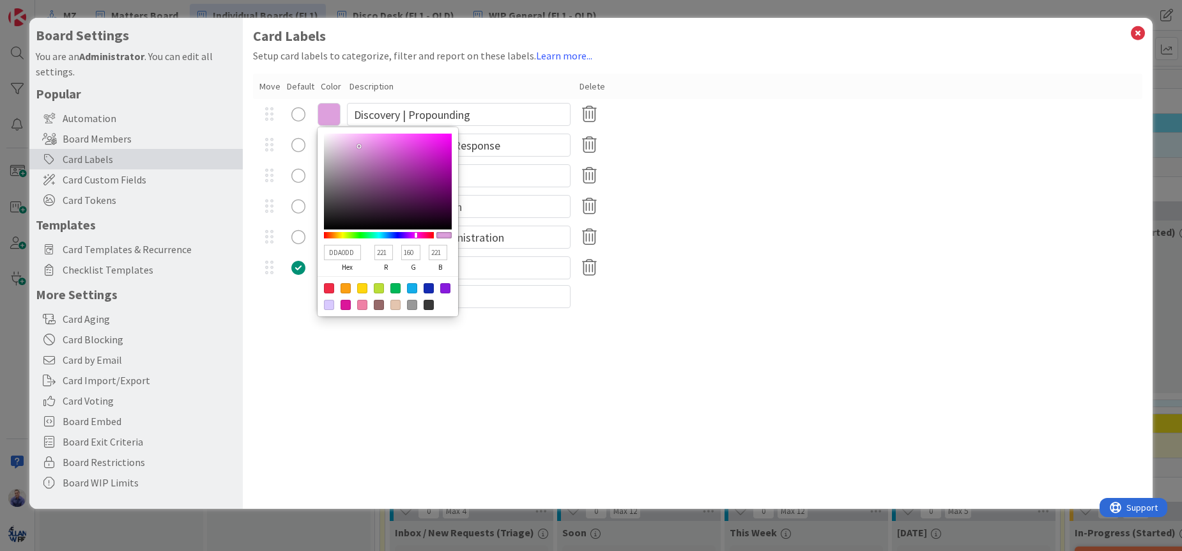
click at [339, 252] on input "DDA0DD" at bounding box center [342, 252] width 37 height 15
paste input "966fd6"
type input "966fd6"
type input "150"
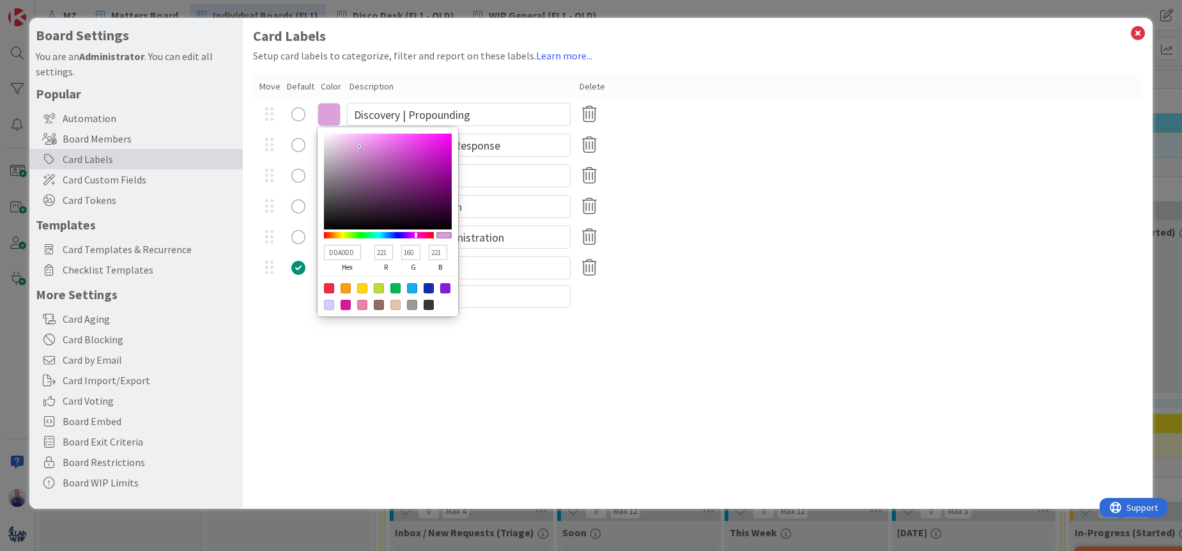
type input "111"
type input "214"
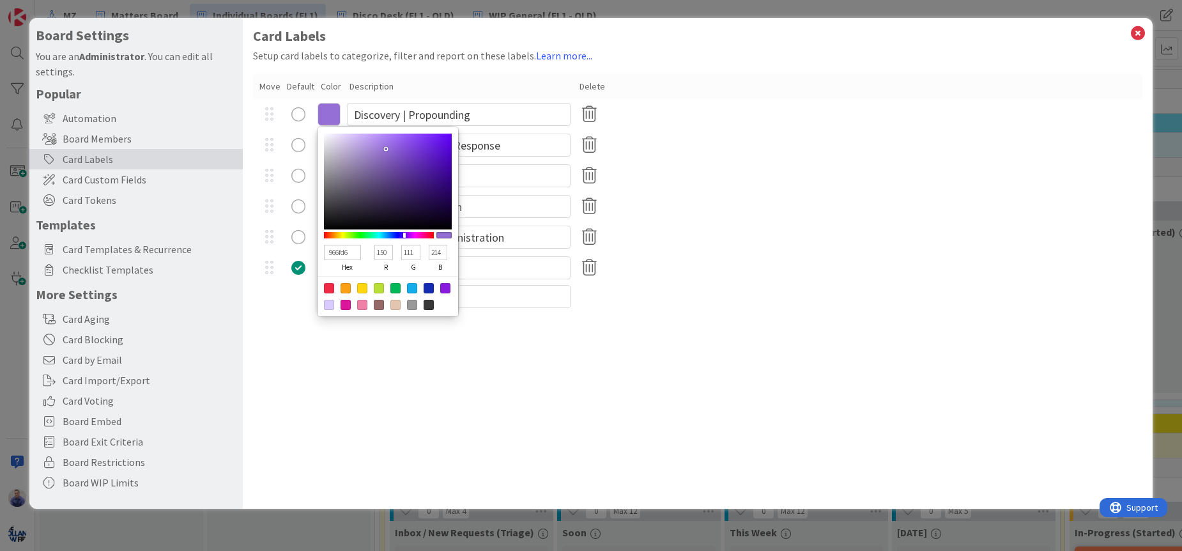
type input "966FD6"
click at [393, 362] on div "Card Labels Setup card labels to categorize, filter and report on these labels.…" at bounding box center [698, 263] width 910 height 491
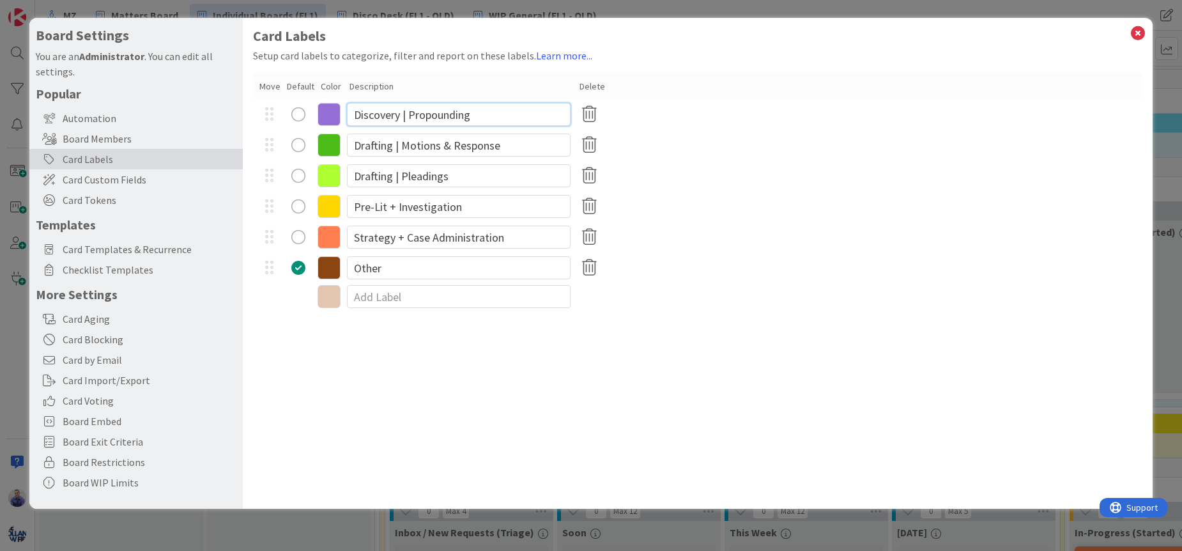
click at [414, 118] on input "Discovery | Propounding" at bounding box center [459, 114] width 224 height 23
paste input "966fd6"
type input "Discovery | Propounding"
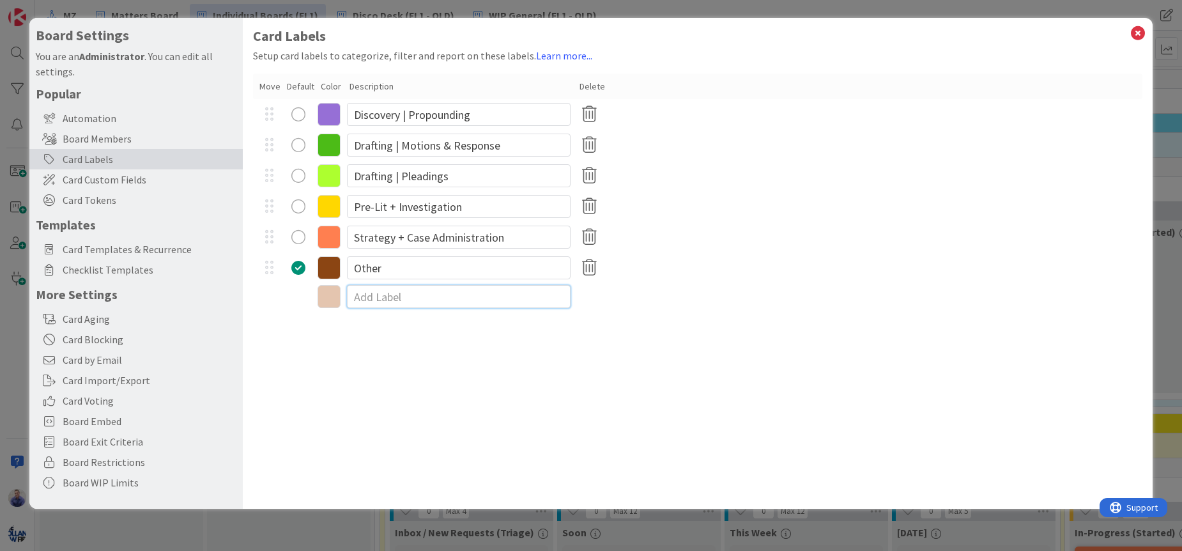
click at [410, 299] on input at bounding box center [459, 296] width 224 height 23
paste input "Discovery | Propounding"
click at [430, 298] on input "Discovery | Propounding" at bounding box center [459, 296] width 224 height 23
type input "Discovery | Responding"
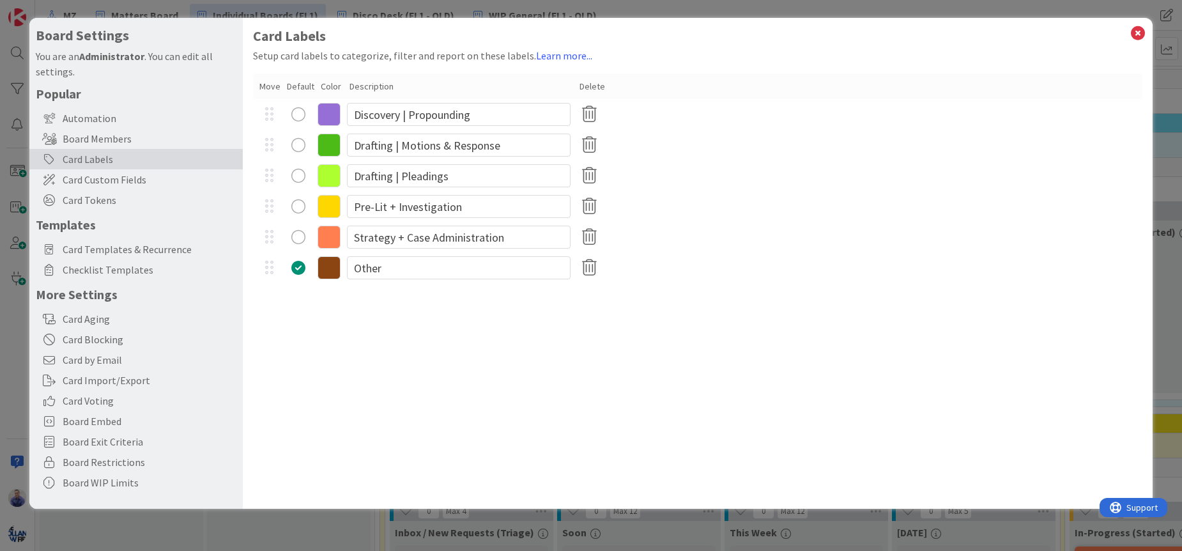
click at [461, 358] on div "Card Labels Setup card labels to categorize, filter and report on these labels.…" at bounding box center [698, 263] width 910 height 491
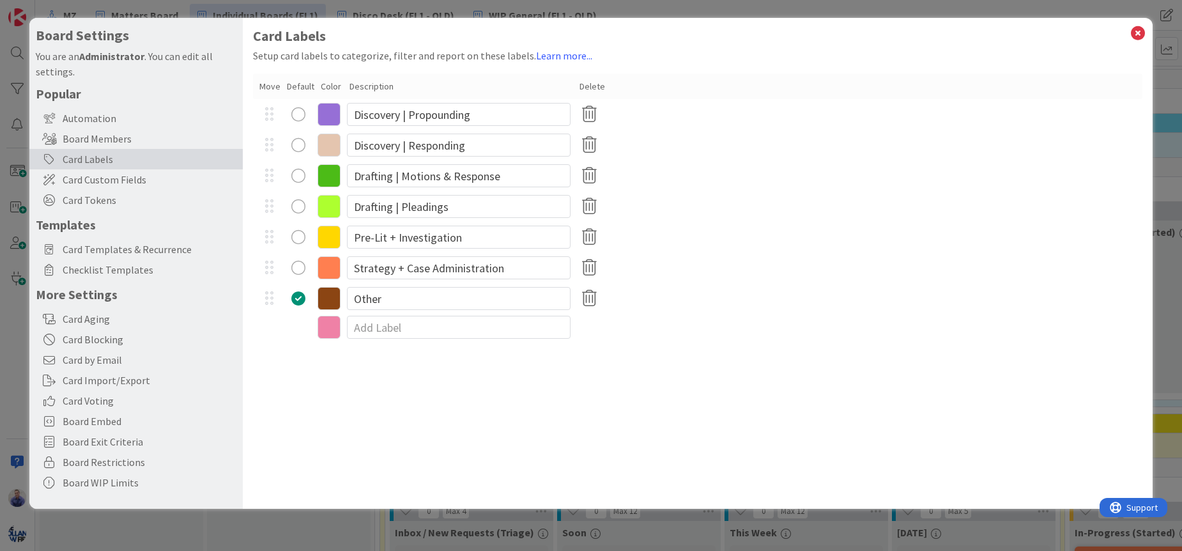
click at [330, 147] on icon at bounding box center [329, 145] width 23 height 23
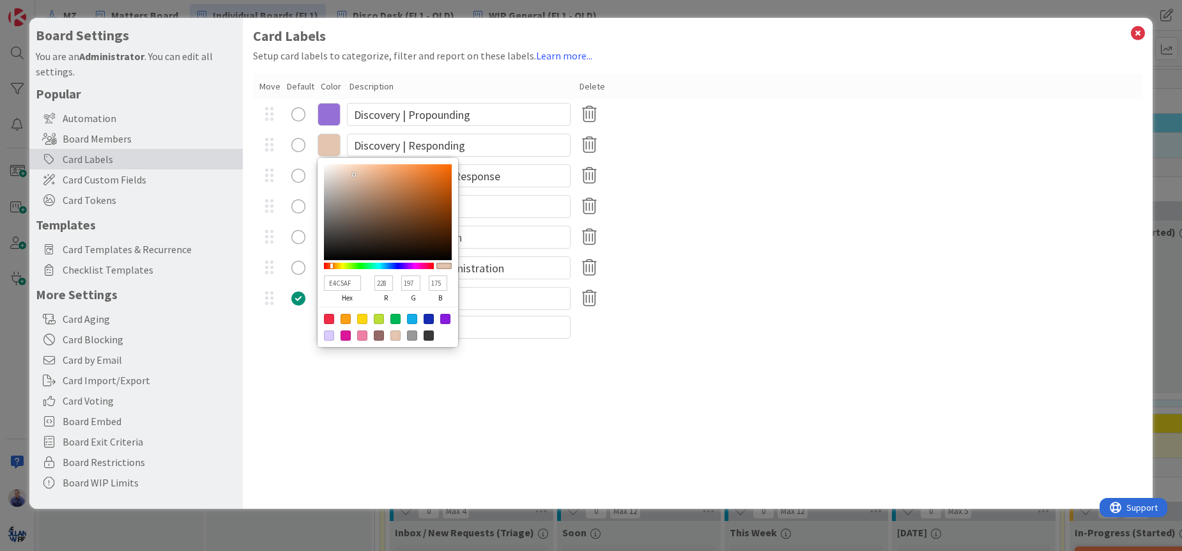
click at [339, 284] on input "E4C5AF" at bounding box center [342, 282] width 37 height 15
paste input "5218fa"
type input "5218fa"
type input "82"
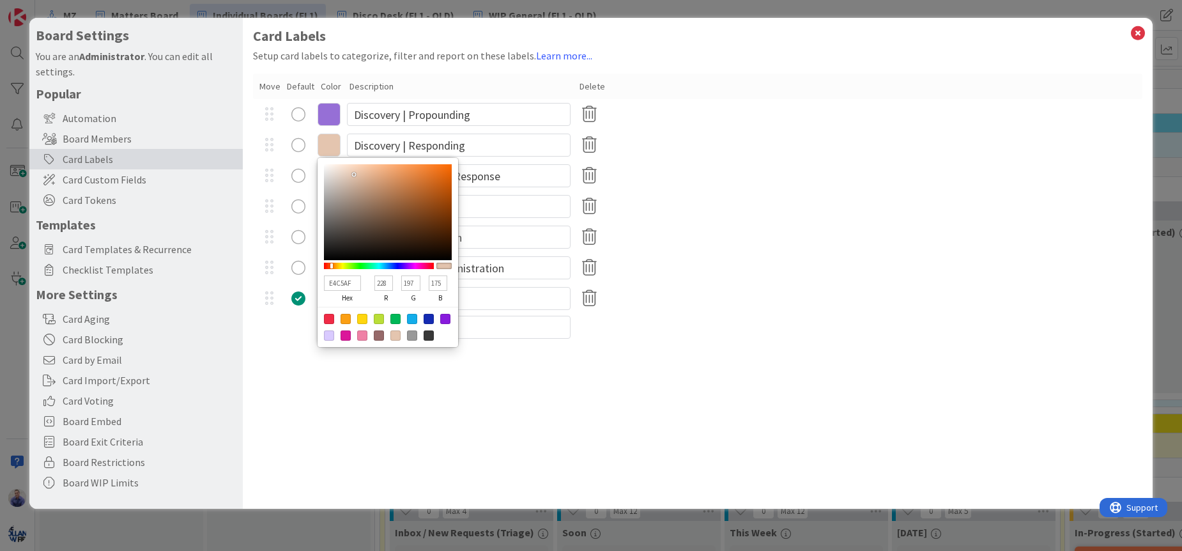
type input "24"
type input "250"
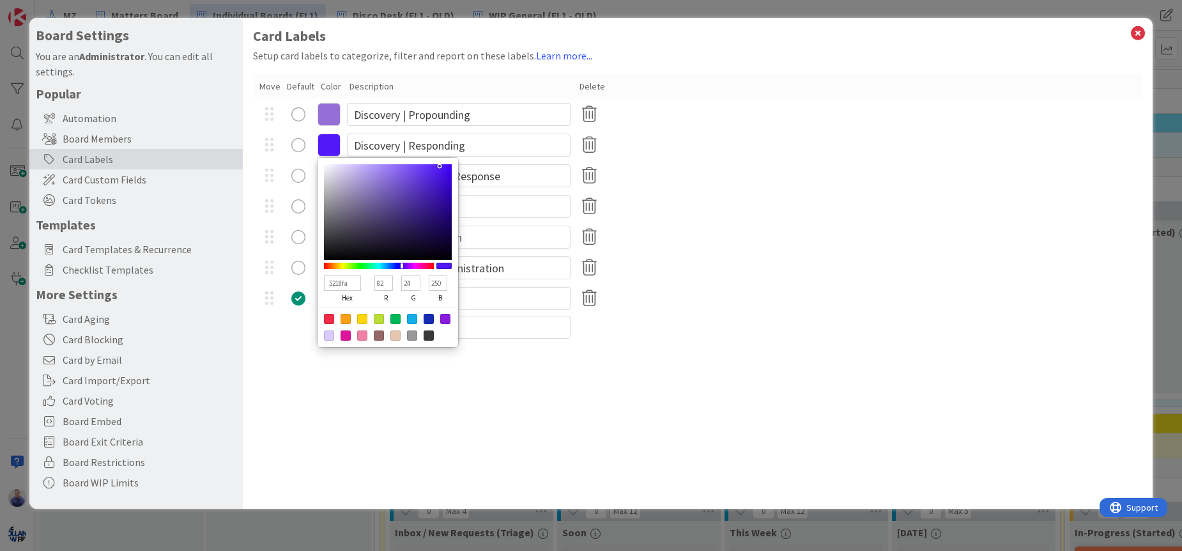
type input "5218FA"
click at [569, 365] on div "Card Labels Setup card labels to categorize, filter and report on these labels.…" at bounding box center [698, 263] width 910 height 491
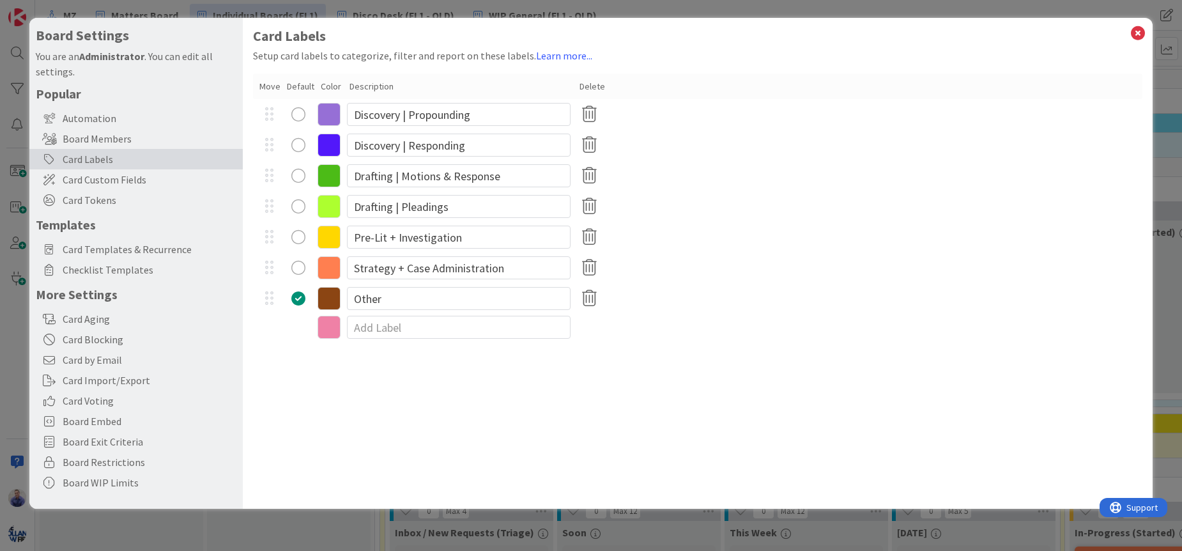
click at [326, 114] on icon at bounding box center [329, 114] width 23 height 23
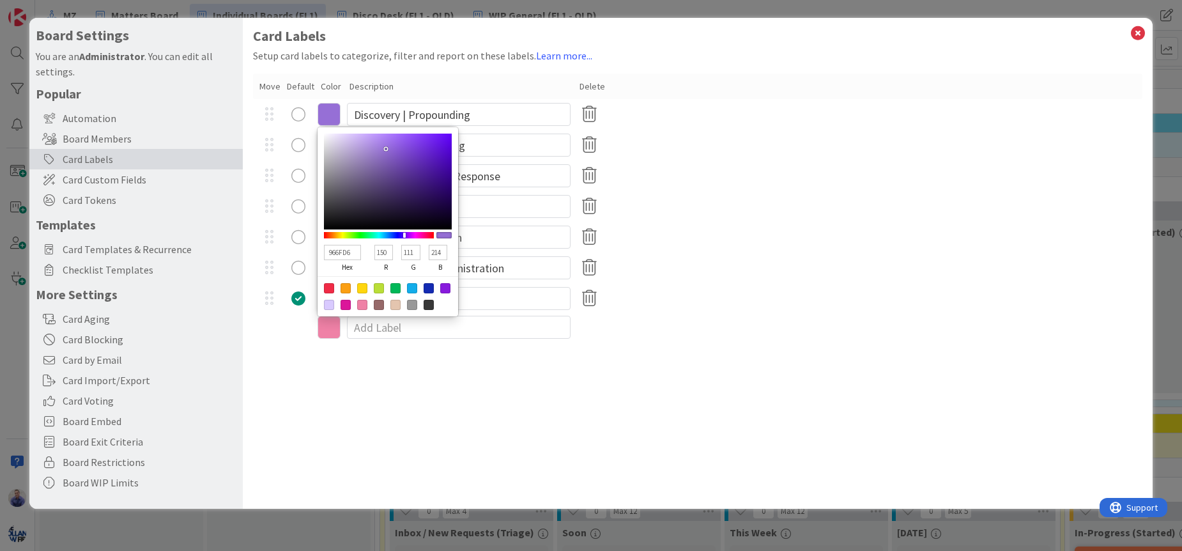
type input "A485D6"
type input "164"
type input "133"
click at [372, 149] on div at bounding box center [388, 182] width 128 height 96
type input "C3A8EE"
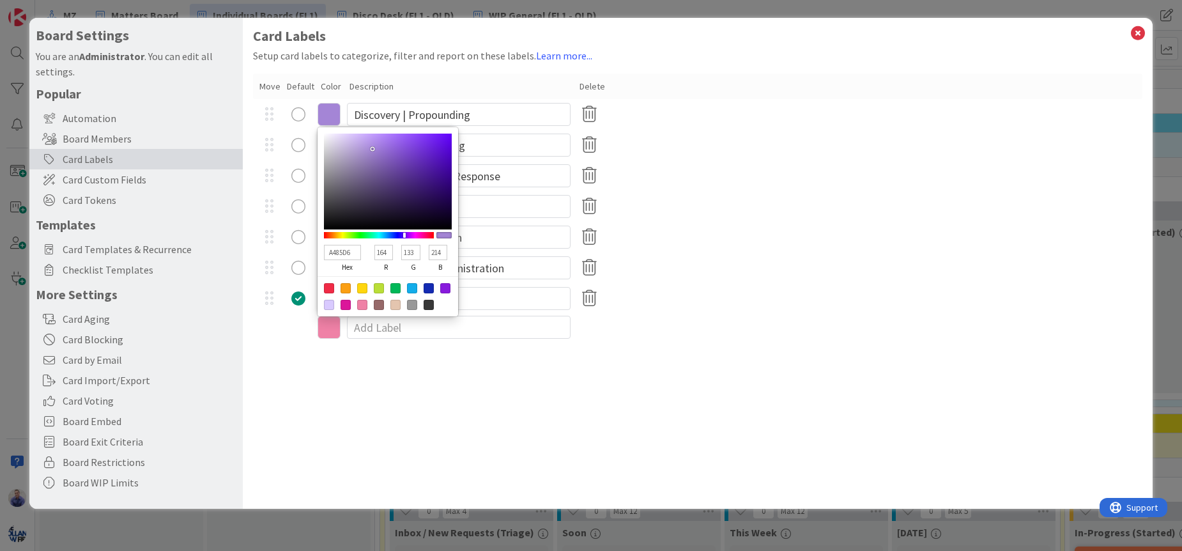
type input "195"
type input "168"
type input "238"
click at [362, 140] on div at bounding box center [388, 182] width 128 height 96
drag, startPoint x: 781, startPoint y: 144, endPoint x: 753, endPoint y: 142, distance: 28.2
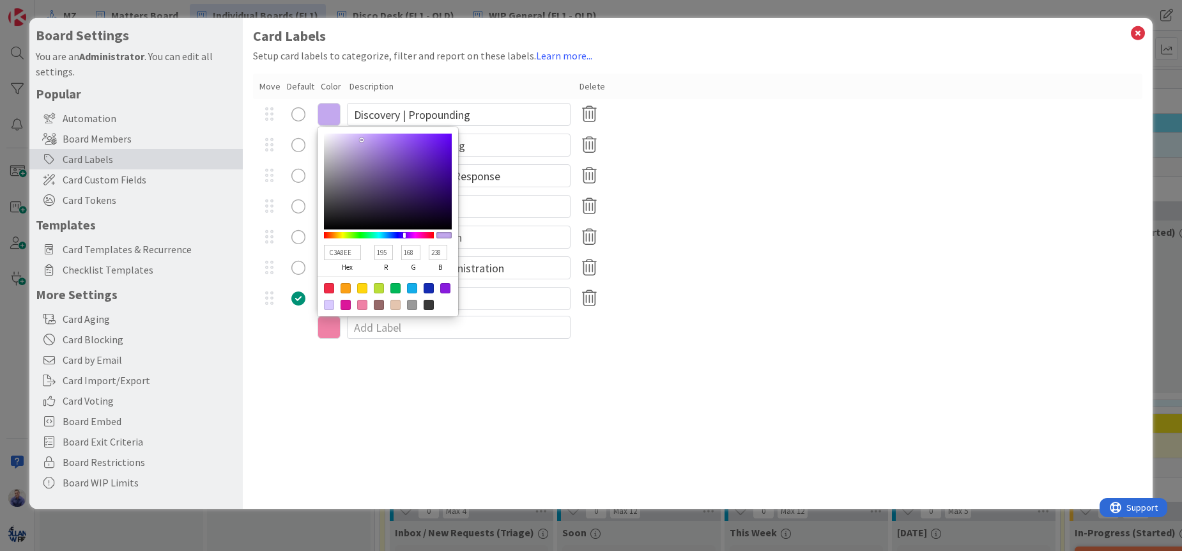
click at [777, 144] on div "5218FA hex 82 r 24 g 250 b 100 a Discovery | Responding" at bounding box center [697, 145] width 889 height 31
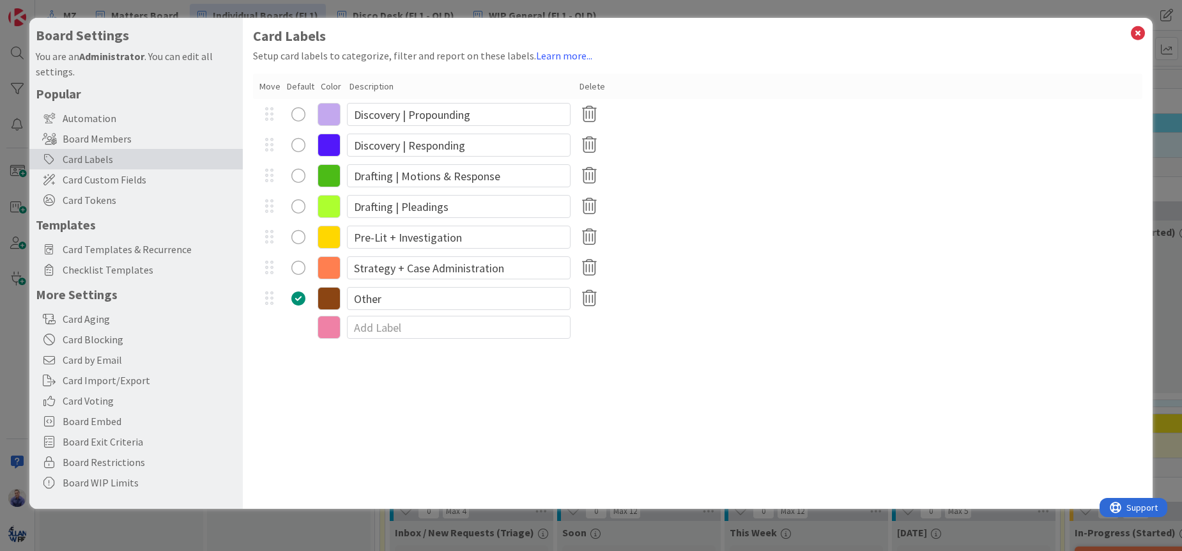
click at [333, 148] on icon at bounding box center [329, 145] width 23 height 23
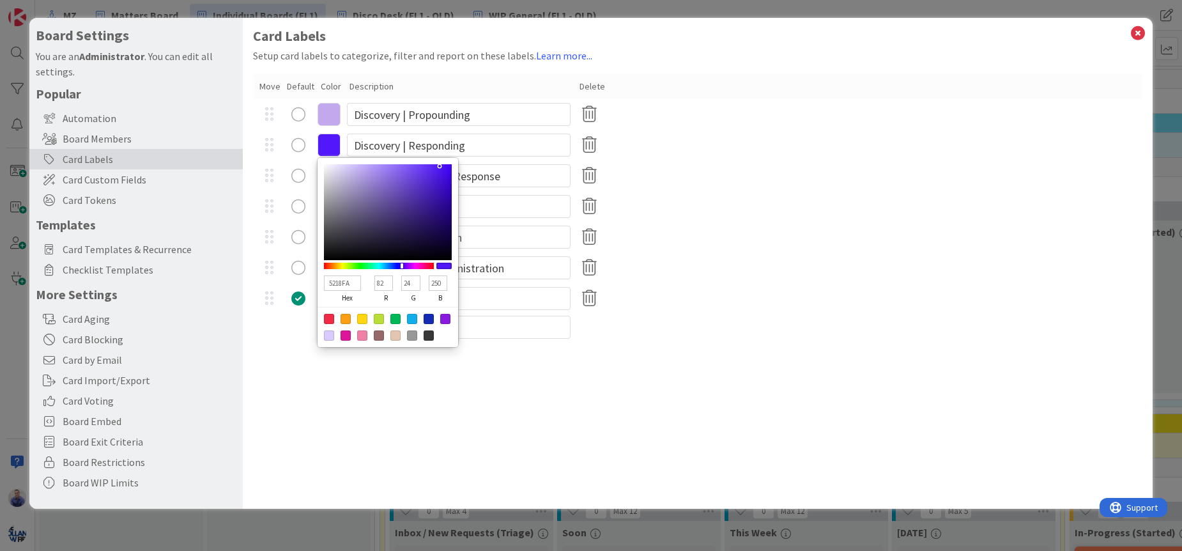
type input "6A4BC5"
type input "106"
type input "75"
type input "197"
click at [403, 186] on div at bounding box center [388, 212] width 128 height 96
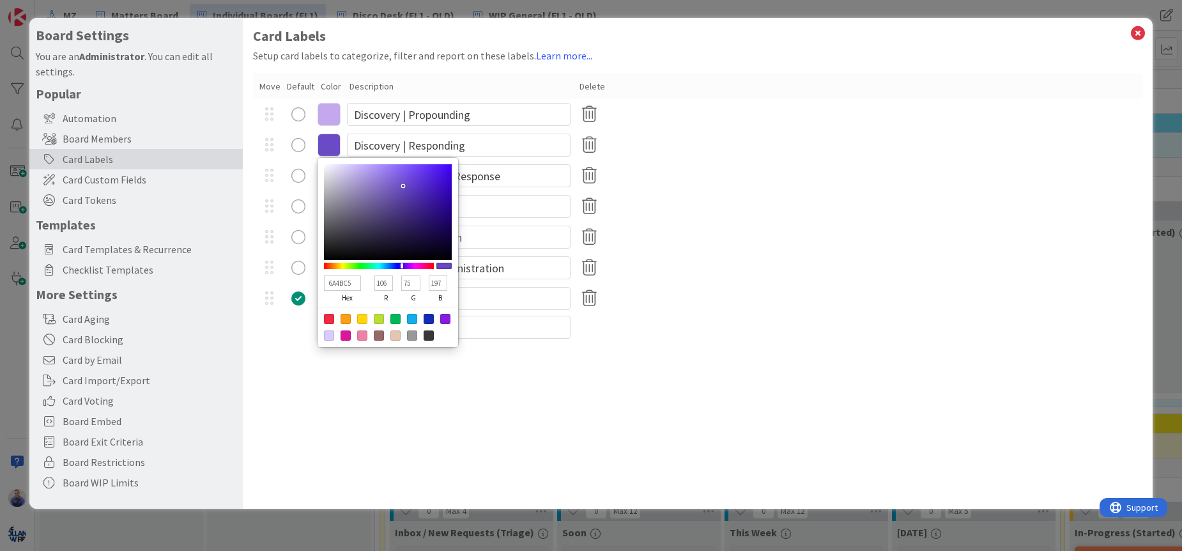
click at [342, 286] on input "6A4BC5" at bounding box center [342, 282] width 37 height 15
paste input "5218fa"
type input "5218fa"
type input "82"
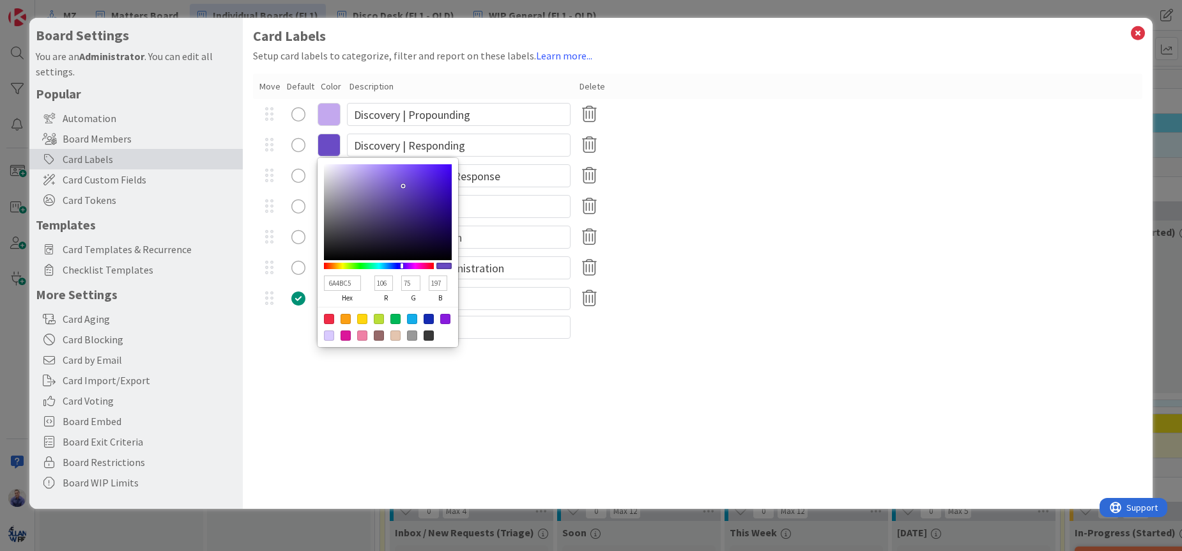
type input "24"
type input "250"
click at [563, 358] on div "Card Labels Setup card labels to categorize, filter and report on these labels.…" at bounding box center [698, 263] width 910 height 491
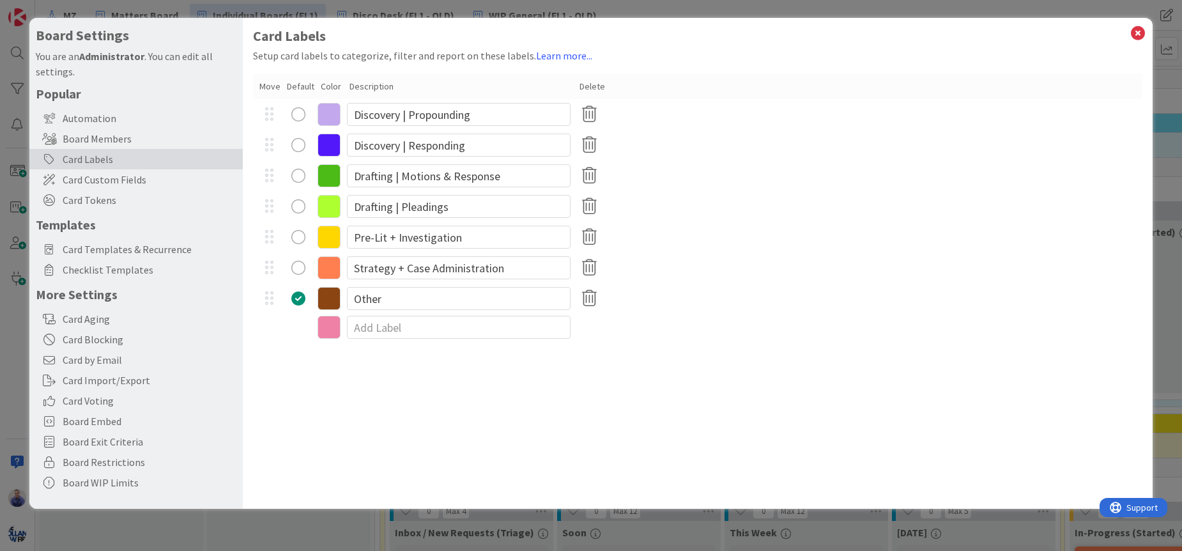
click at [333, 118] on icon at bounding box center [329, 114] width 23 height 23
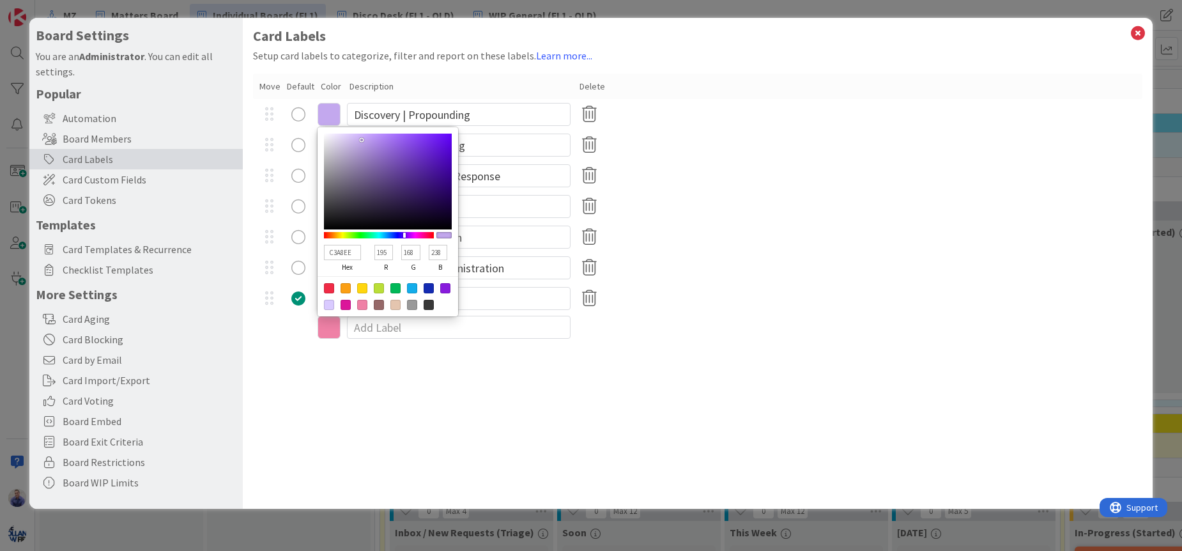
click at [257, 165] on div "4CBB17 hex 76 r 187 g 23 b 100 a Drafting | Motions & Response" at bounding box center [697, 175] width 889 height 31
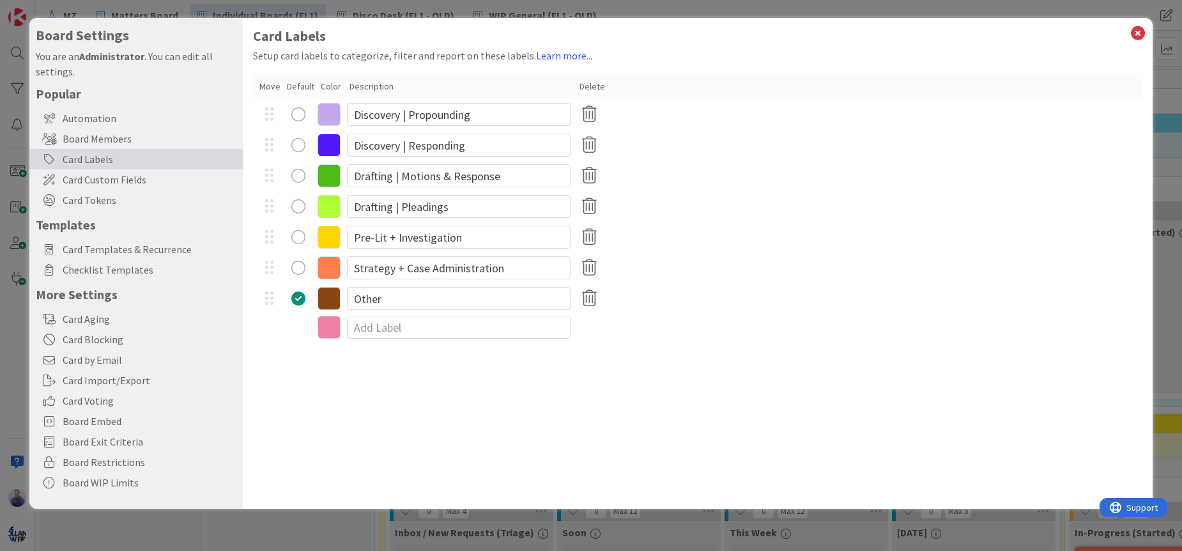
click at [323, 139] on icon at bounding box center [329, 145] width 23 height 23
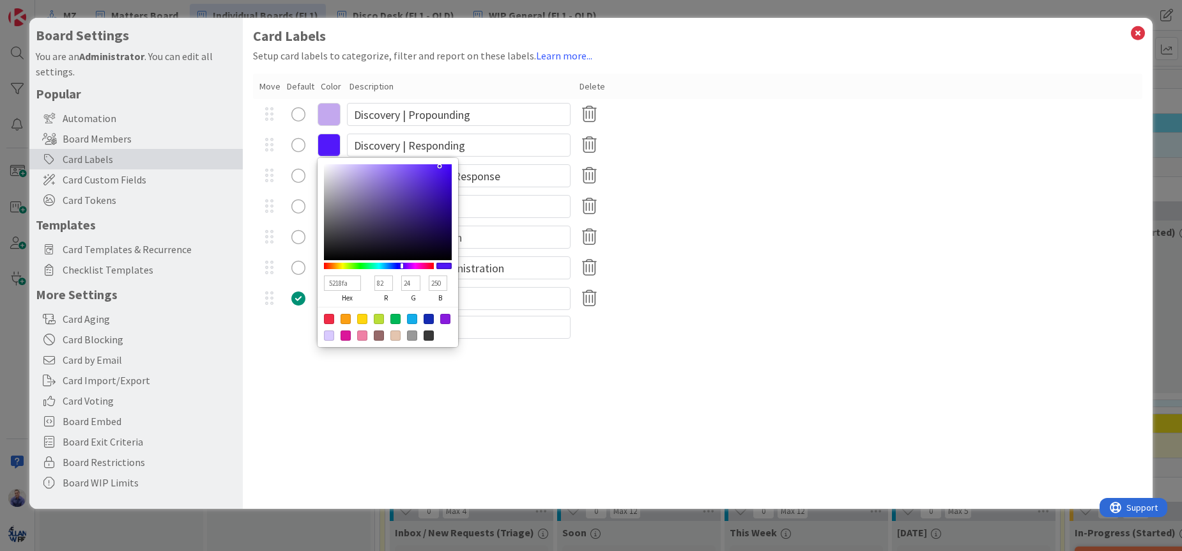
click at [334, 112] on icon at bounding box center [329, 114] width 23 height 23
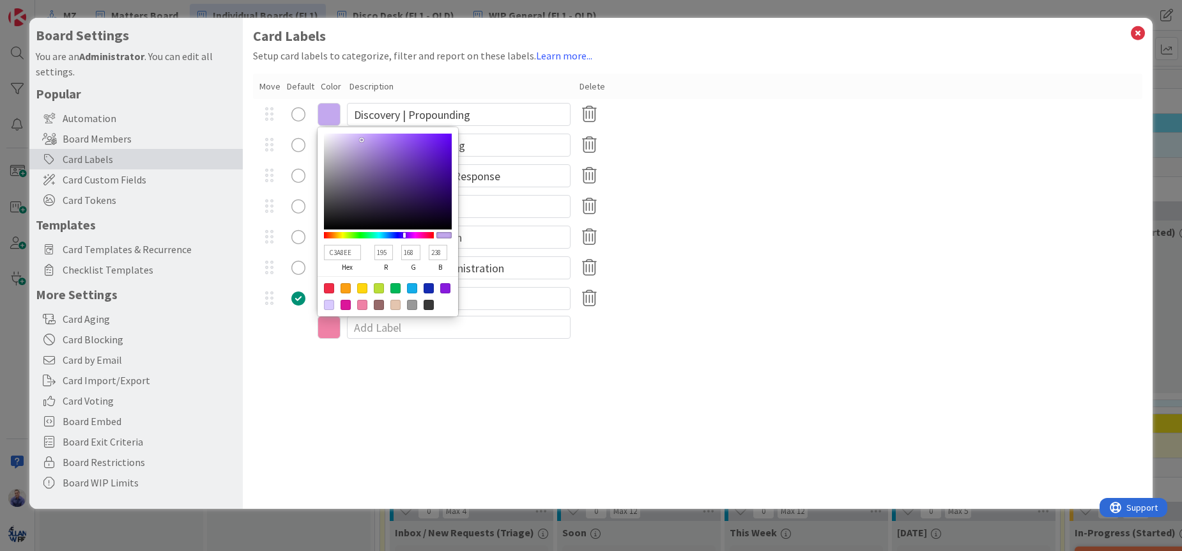
drag, startPoint x: 336, startPoint y: 373, endPoint x: 337, endPoint y: 272, distance: 100.9
click at [338, 367] on div "Card Labels Setup card labels to categorize, filter and report on these labels.…" at bounding box center [698, 263] width 910 height 491
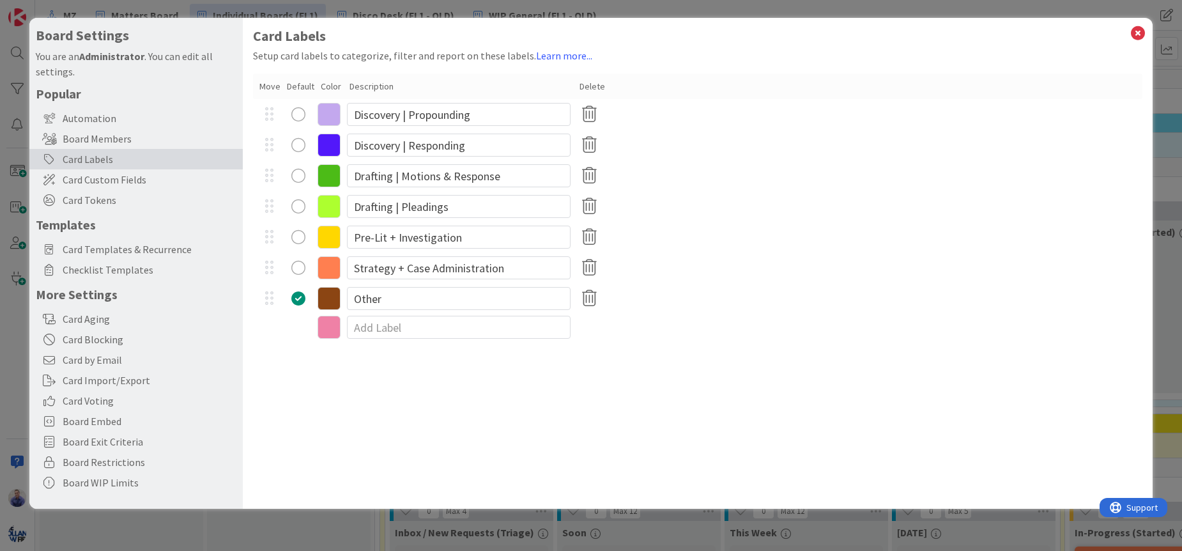
click at [338, 144] on icon at bounding box center [329, 145] width 23 height 23
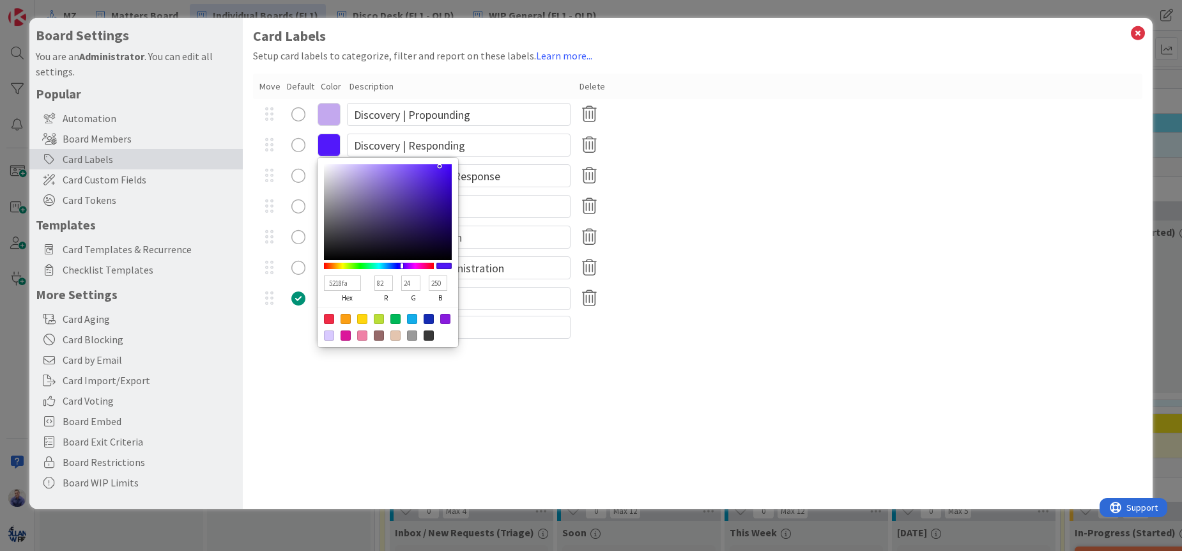
click at [341, 281] on input "5218fa" at bounding box center [342, 282] width 37 height 15
type input "C3a"
type input "204"
type input "51"
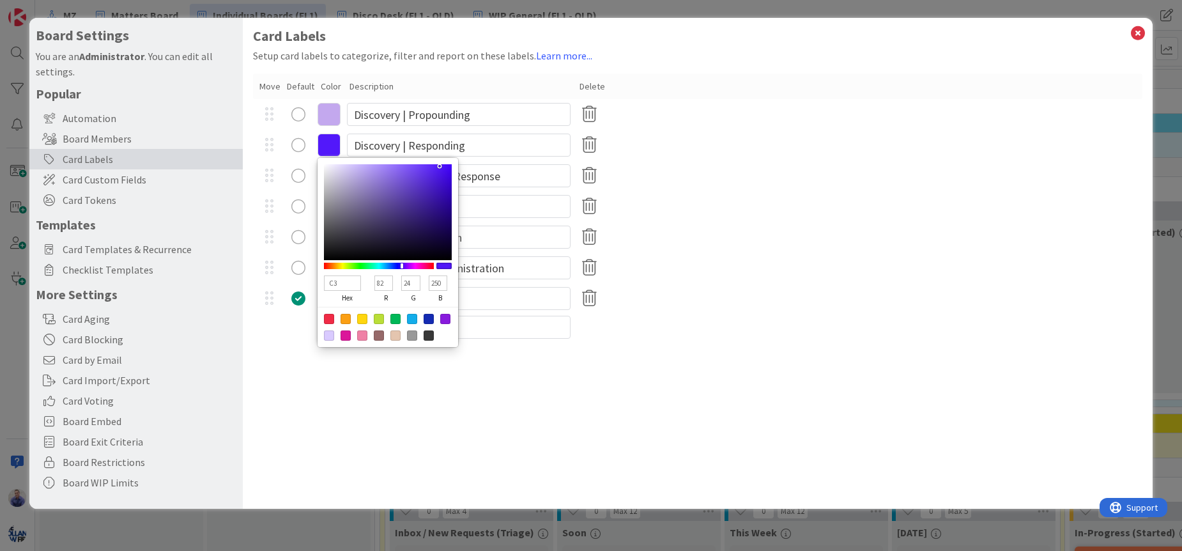
type input "170"
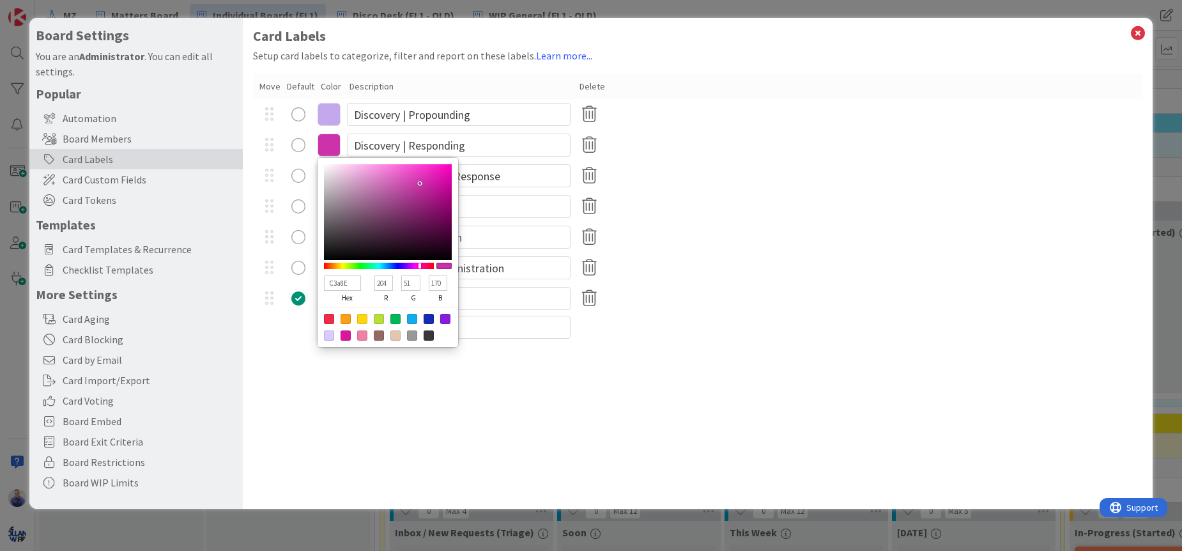
type input "C3a8EE"
type input "195"
type input "168"
type input "238"
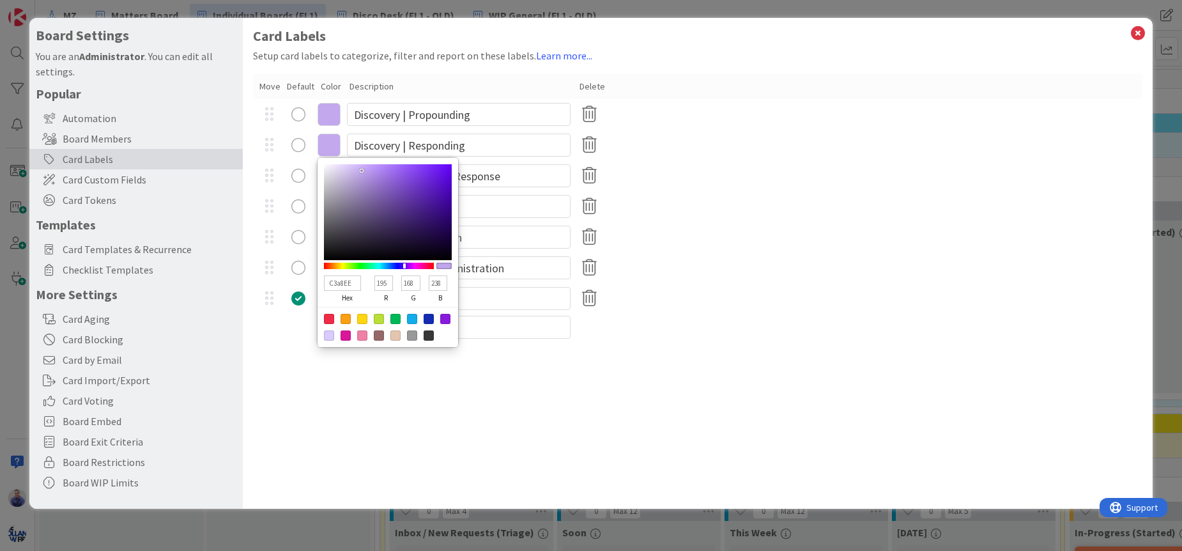
type input "C3A8EE"
click at [325, 117] on icon at bounding box center [329, 114] width 23 height 23
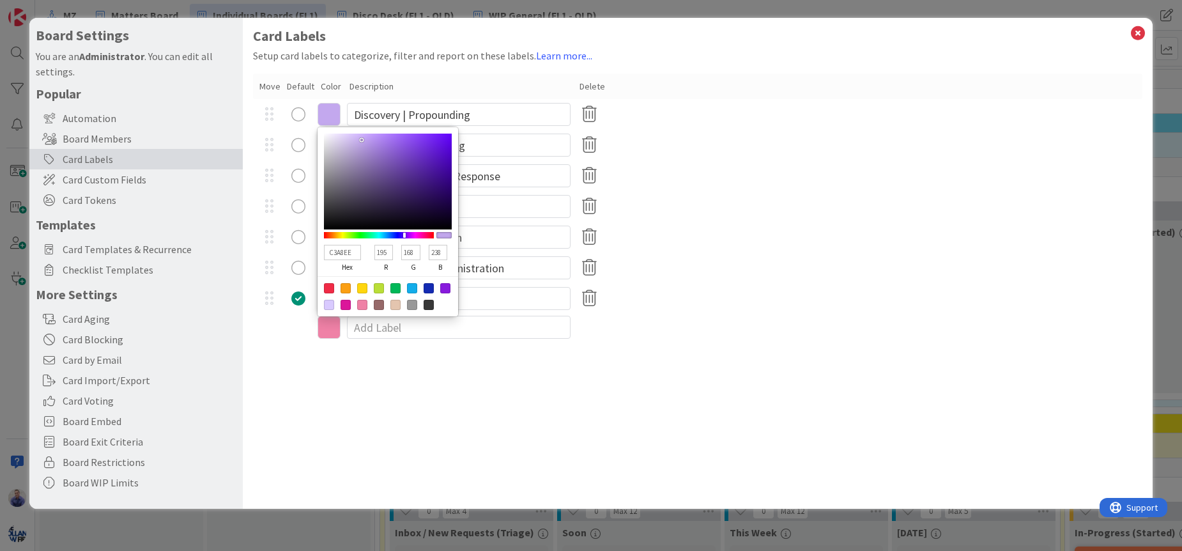
click at [340, 248] on input "C3A8EE" at bounding box center [342, 252] width 37 height 15
paste input "5218fa"
type input "5218fa"
type input "82"
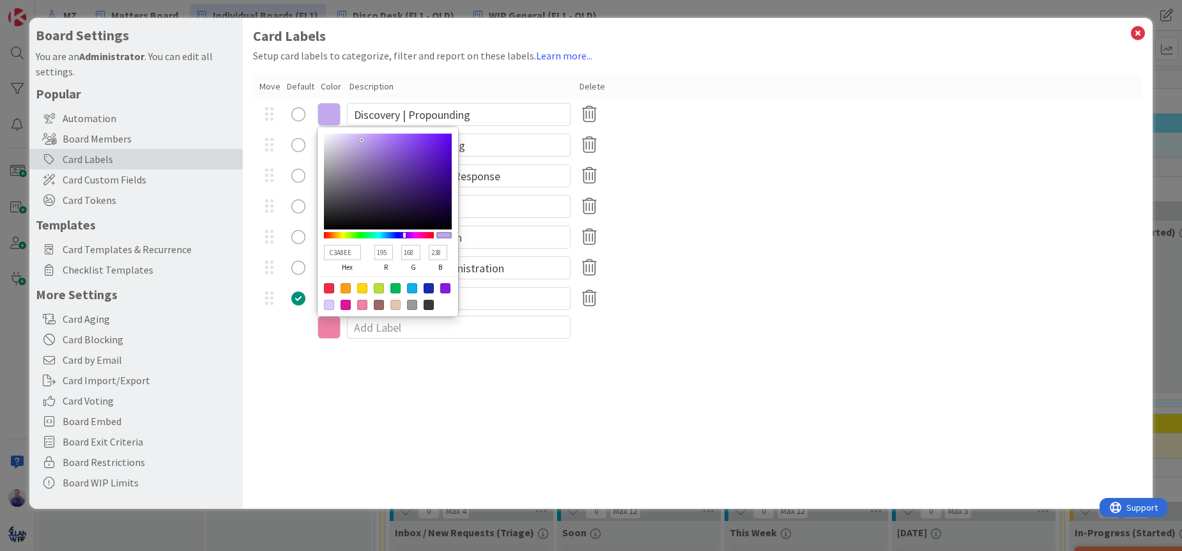
type input "24"
type input "250"
type input "5218fa"
drag, startPoint x: 538, startPoint y: 404, endPoint x: 549, endPoint y: 398, distance: 13.2
click at [539, 404] on div "Card Labels Setup card labels to categorize, filter and report on these labels.…" at bounding box center [698, 263] width 910 height 491
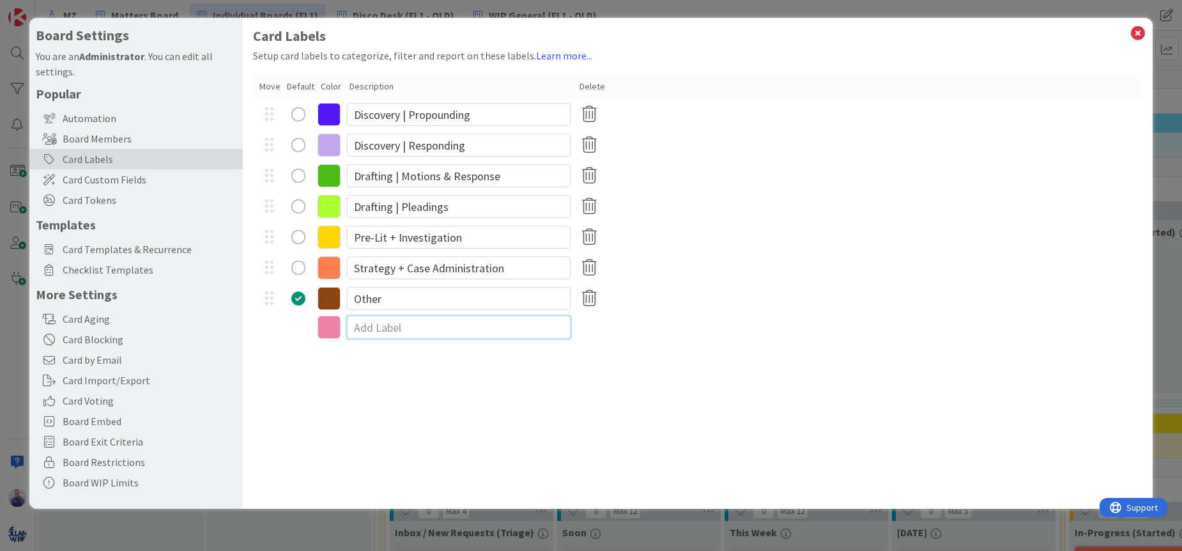
click at [381, 329] on input at bounding box center [459, 327] width 224 height 23
type input "Discovery | Other"
click at [339, 330] on icon at bounding box center [329, 329] width 23 height 23
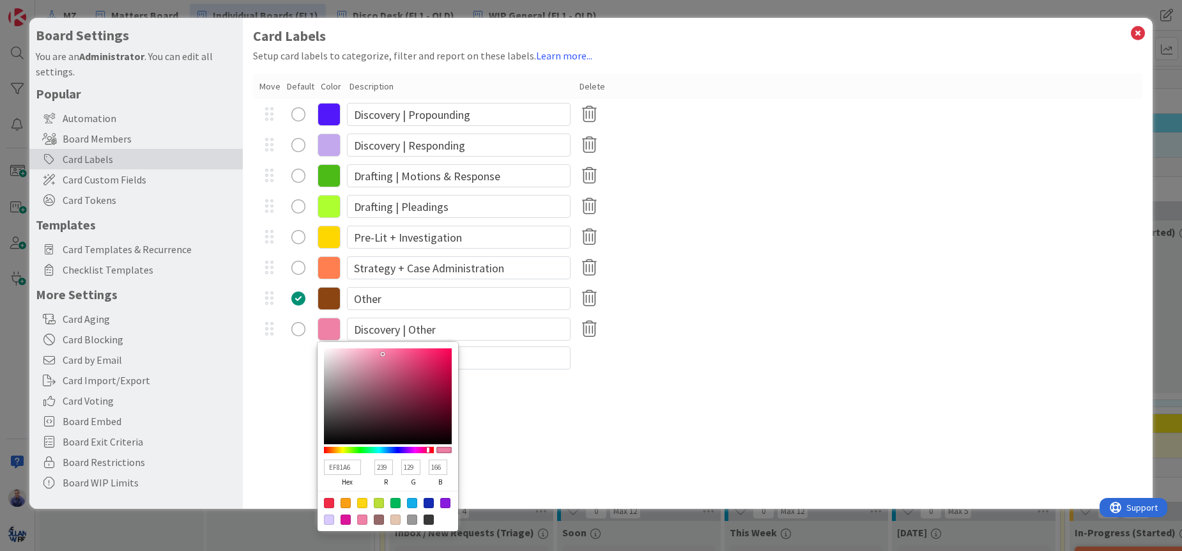
click at [346, 465] on input "EF81A6" at bounding box center [342, 466] width 37 height 15
paste input "4169e1"
type input "4169e1"
type input "65"
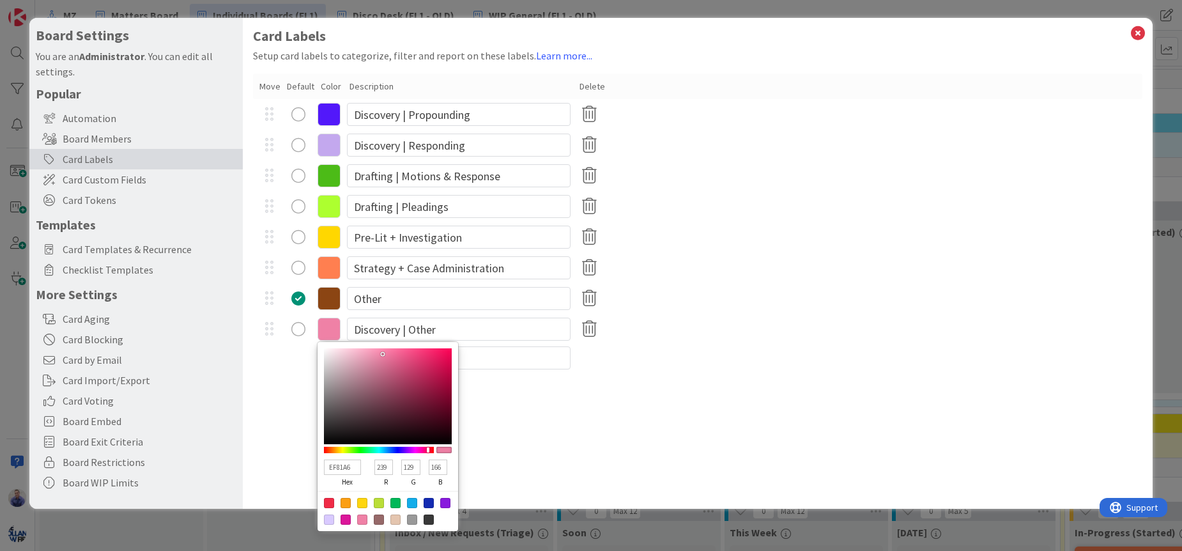
type input "105"
type input "225"
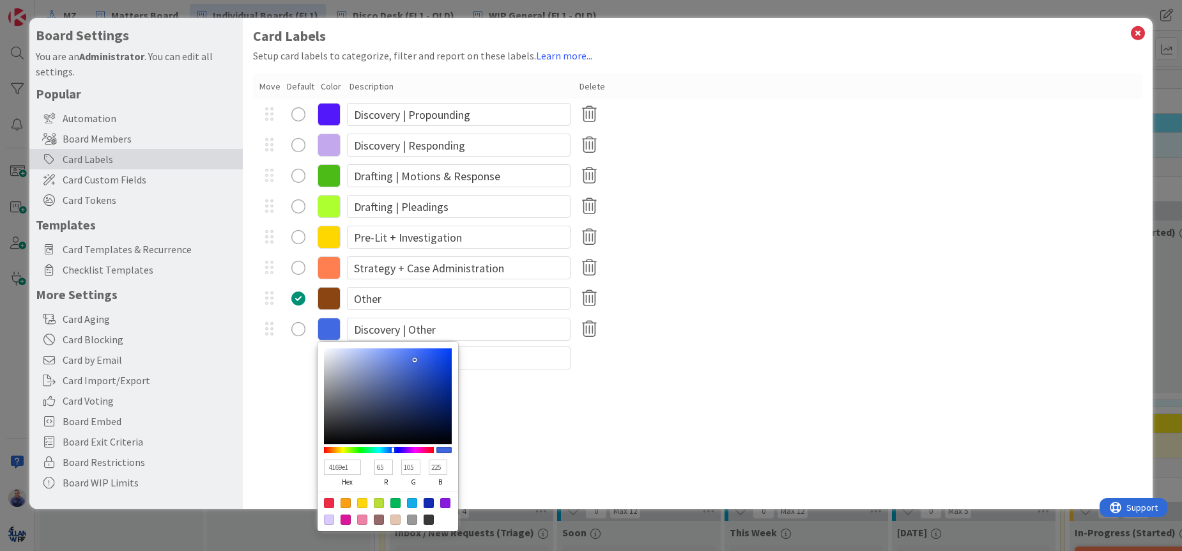
type input "4169E1"
click at [566, 467] on div "Card Labels Setup card labels to categorize, filter and report on these labels.…" at bounding box center [698, 263] width 910 height 491
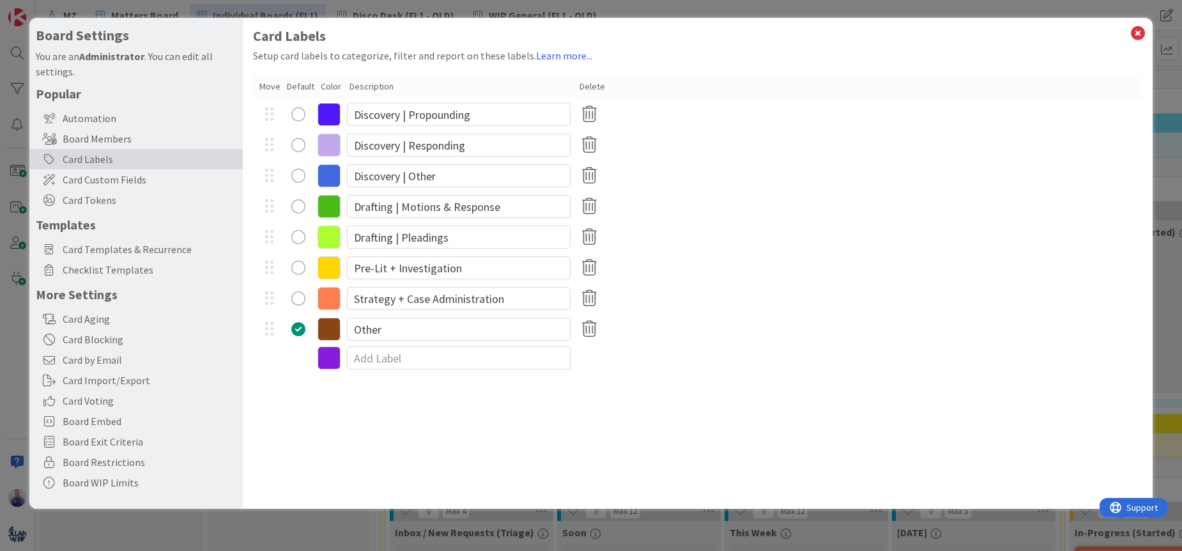
click at [333, 118] on icon at bounding box center [329, 114] width 23 height 23
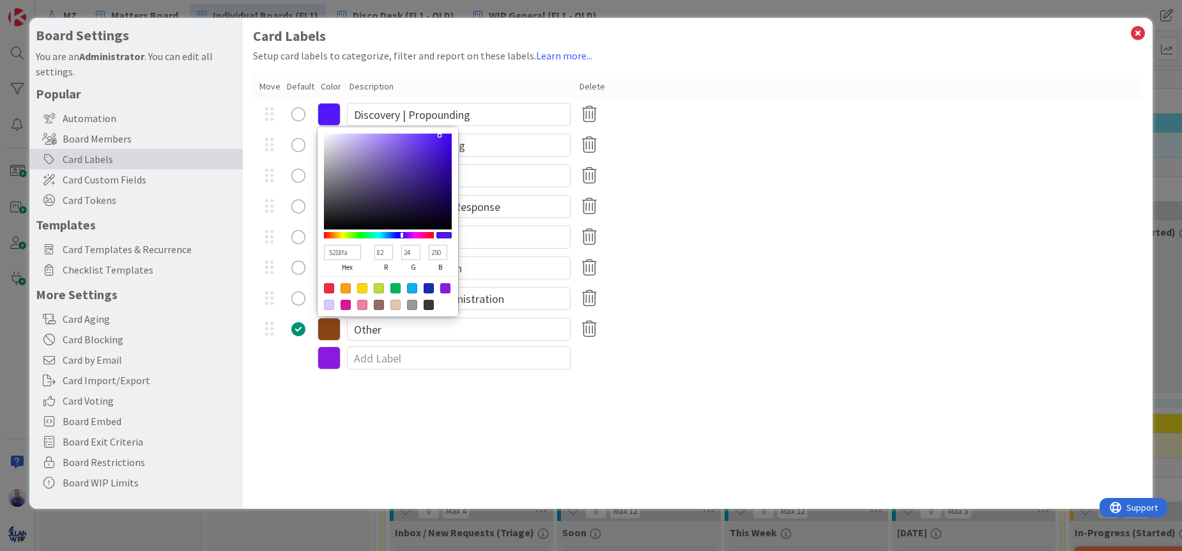
type input "4609F6"
type input "70"
type input "9"
type input "246"
click at [447, 137] on div at bounding box center [388, 182] width 128 height 96
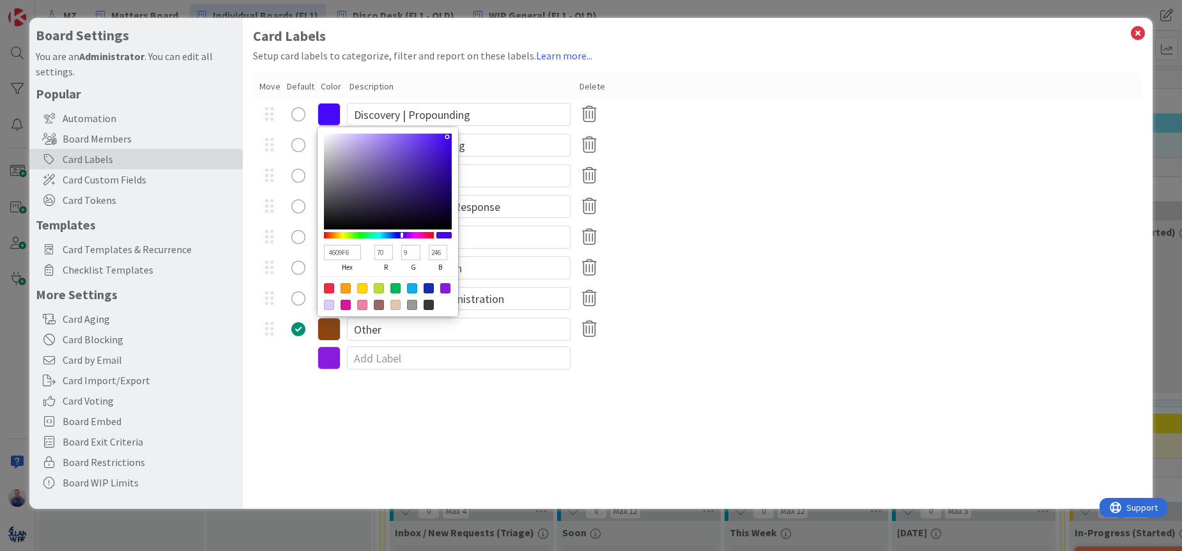
type input "470EEB"
type input "71"
type input "14"
type input "235"
type input "4810EB"
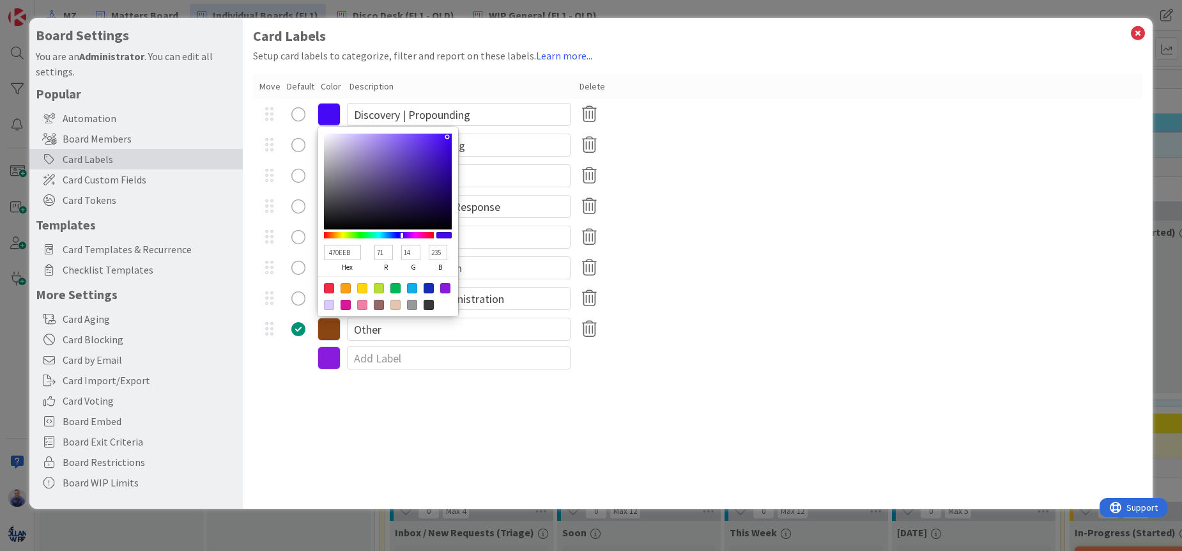
type input "72"
type input "16"
click at [443, 141] on div at bounding box center [388, 182] width 128 height 96
click at [789, 160] on div "4169E1 hex 65 r 105 g 225 b 100 a Discovery | Other" at bounding box center [697, 175] width 889 height 31
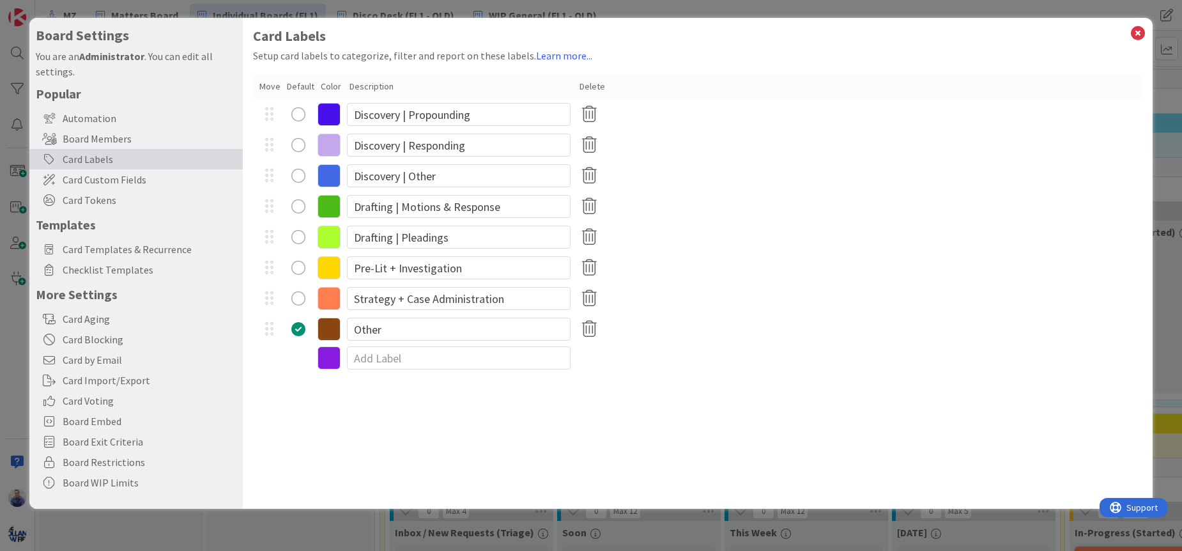
click at [327, 172] on icon at bounding box center [329, 175] width 23 height 23
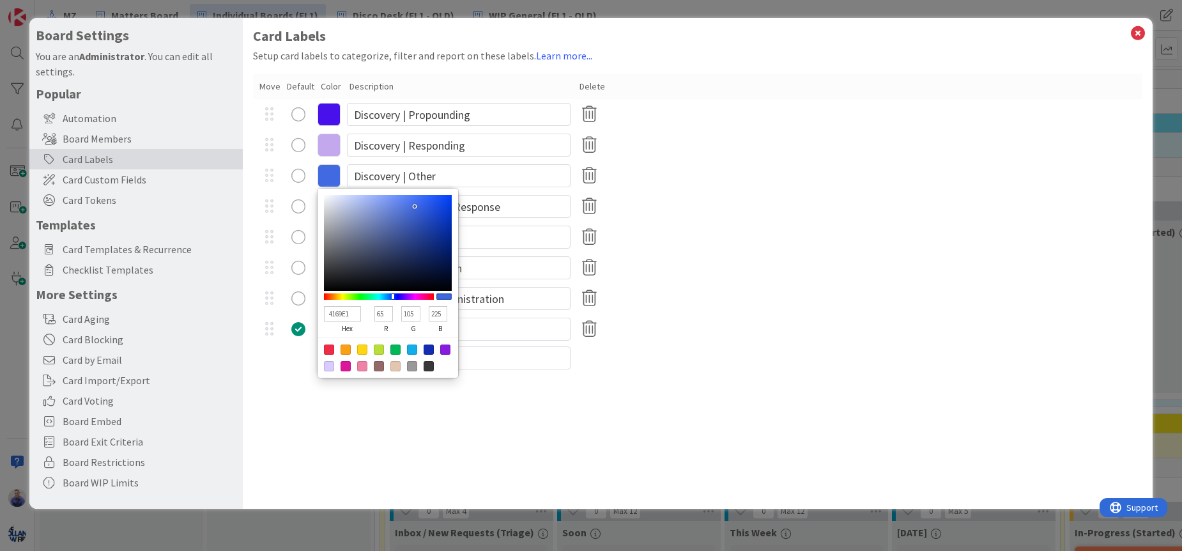
type input "5F7FDF"
type input "95"
type input "127"
type input "223"
click at [397, 207] on div at bounding box center [388, 243] width 128 height 96
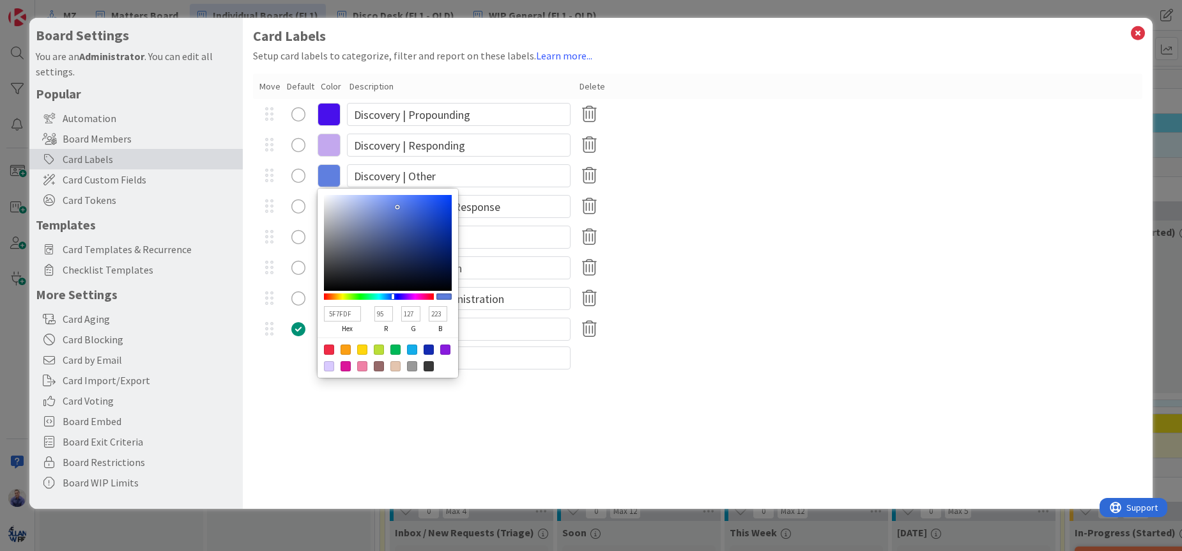
click at [773, 211] on div "4CBB17 hex 76 r 187 g 23 b 100 a Drafting | Motions & Response" at bounding box center [697, 206] width 889 height 31
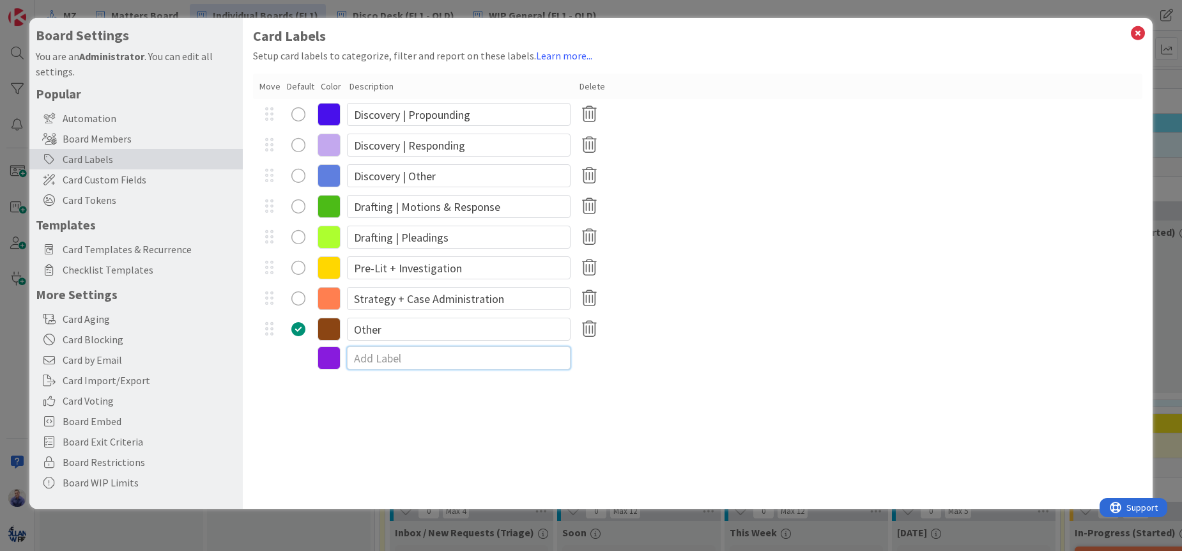
click at [384, 358] on input at bounding box center [459, 357] width 224 height 23
drag, startPoint x: 391, startPoint y: 361, endPoint x: 395, endPoint y: 385, distance: 24.6
click at [391, 362] on input "Appeals Related" at bounding box center [459, 357] width 224 height 23
type input "Appeal Related"
click at [323, 362] on icon at bounding box center [329, 359] width 23 height 23
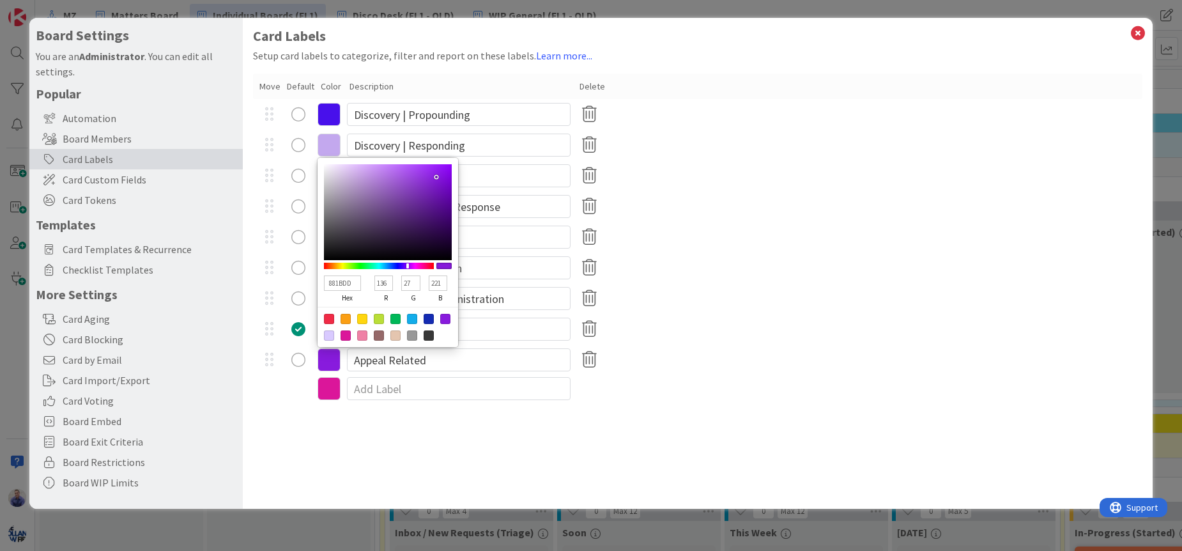
click at [339, 286] on input "881BDD" at bounding box center [342, 282] width 37 height 15
paste input "4169e1"
type input "4169e1"
type input "65"
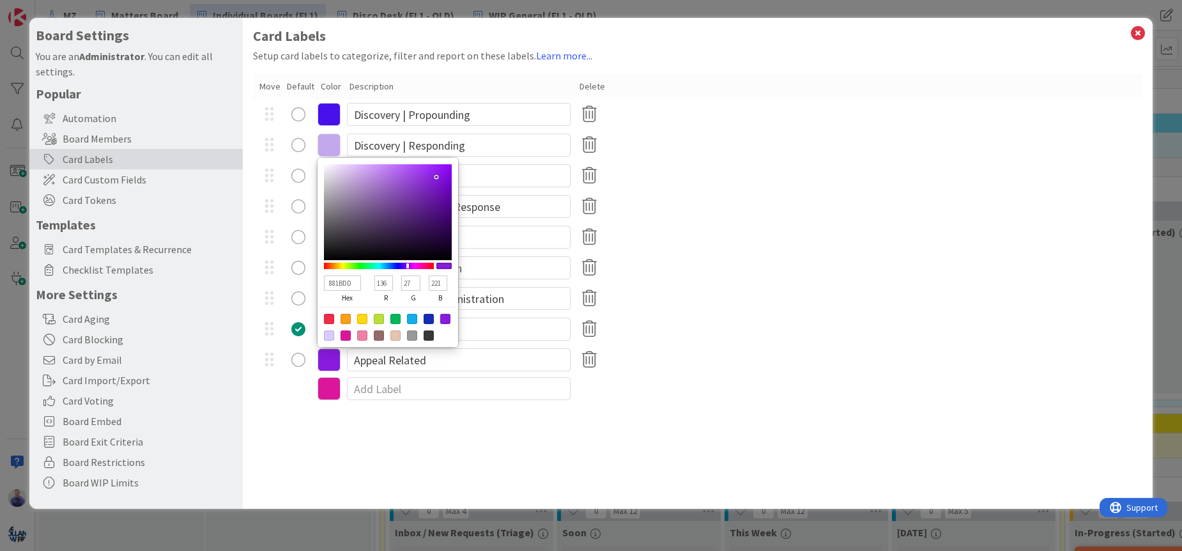
type input "105"
type input "225"
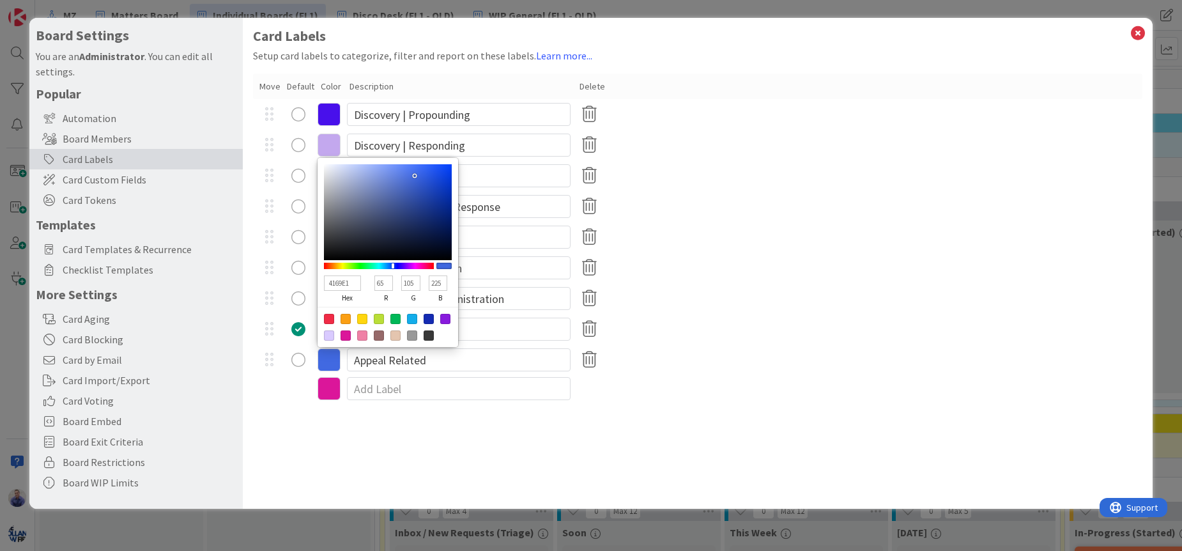
click at [760, 119] on div "4810EB hex 72 r 16 g 235 b 100 a Discovery | Propounding" at bounding box center [697, 114] width 889 height 31
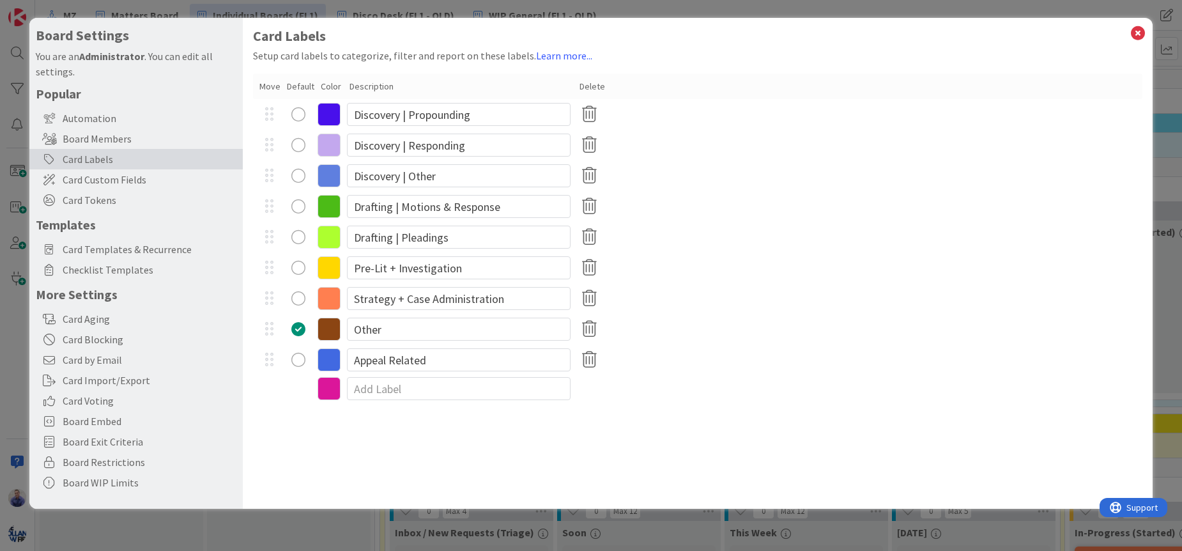
click at [328, 361] on icon at bounding box center [329, 359] width 23 height 23
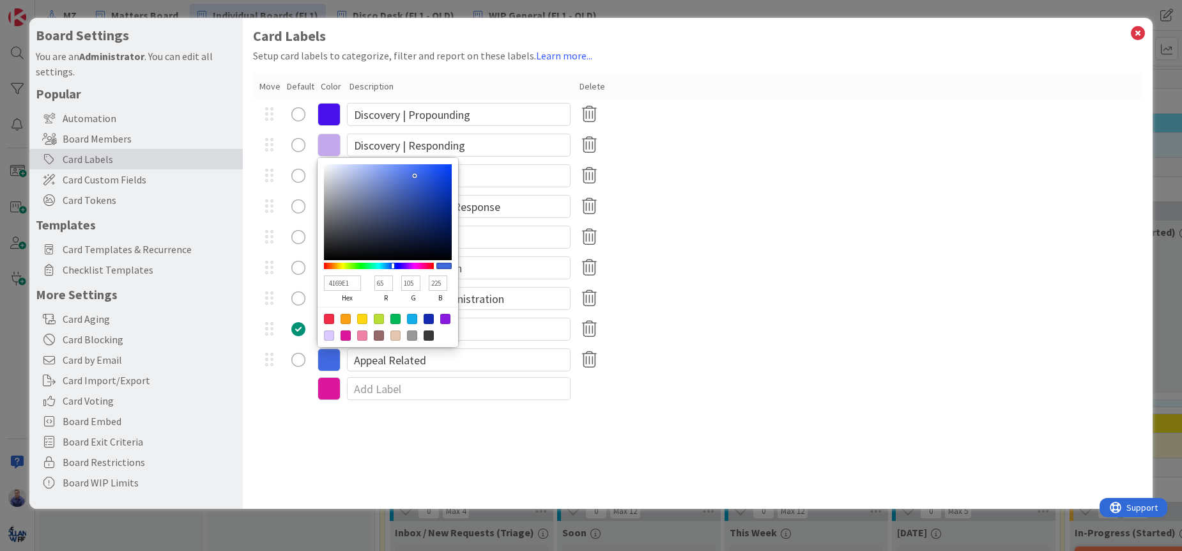
click at [340, 285] on input "4169E1" at bounding box center [342, 282] width 37 height 15
paste input "fdd5b"
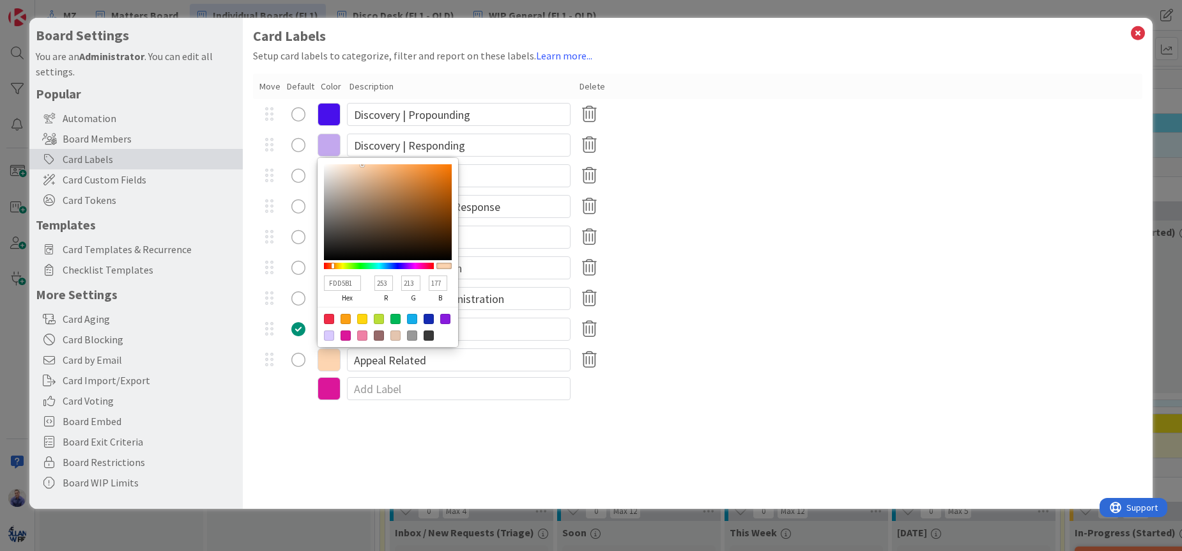
click at [463, 424] on div "Card Labels Setup card labels to categorize, filter and report on these labels.…" at bounding box center [698, 263] width 910 height 491
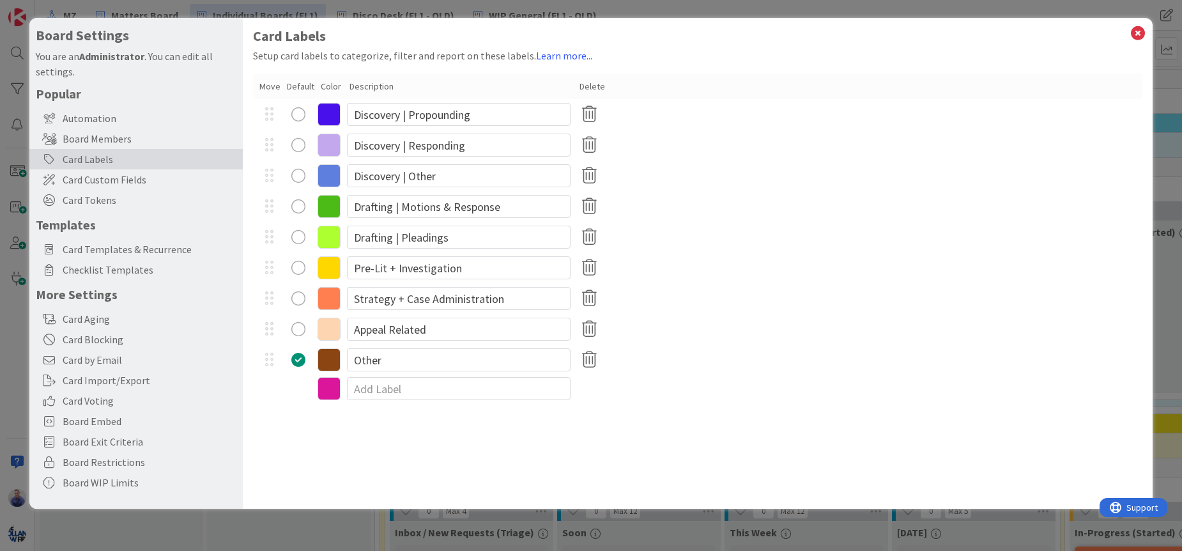
click at [330, 330] on icon at bounding box center [329, 329] width 23 height 23
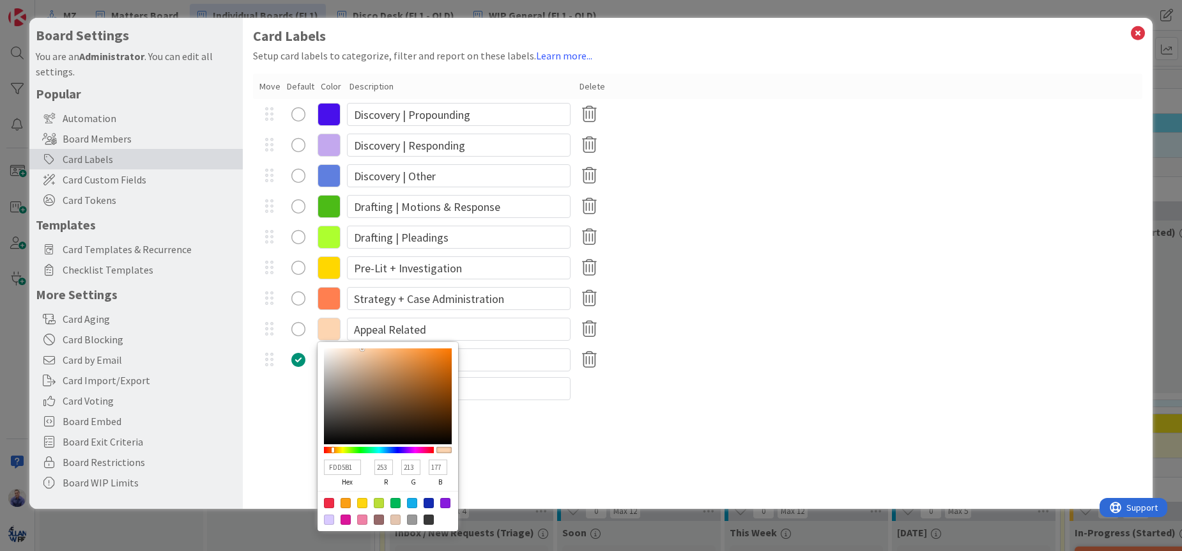
click at [282, 404] on div "Card Labels Setup card labels to categorize, filter and report on these labels.…" at bounding box center [698, 263] width 910 height 491
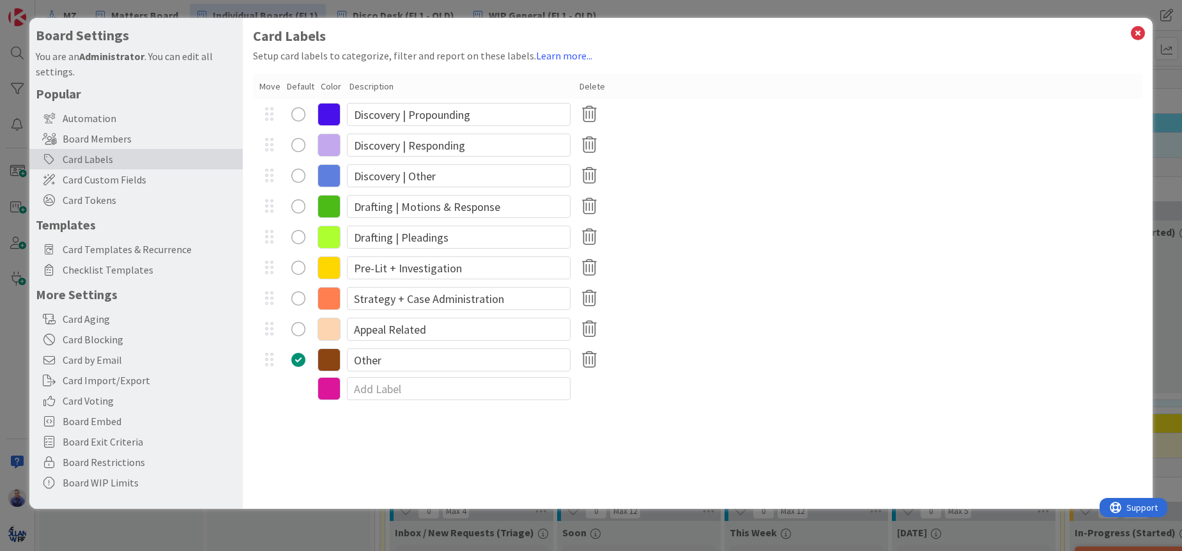
click at [791, 411] on div "Card Labels Setup card labels to categorize, filter and report on these labels.…" at bounding box center [698, 263] width 910 height 491
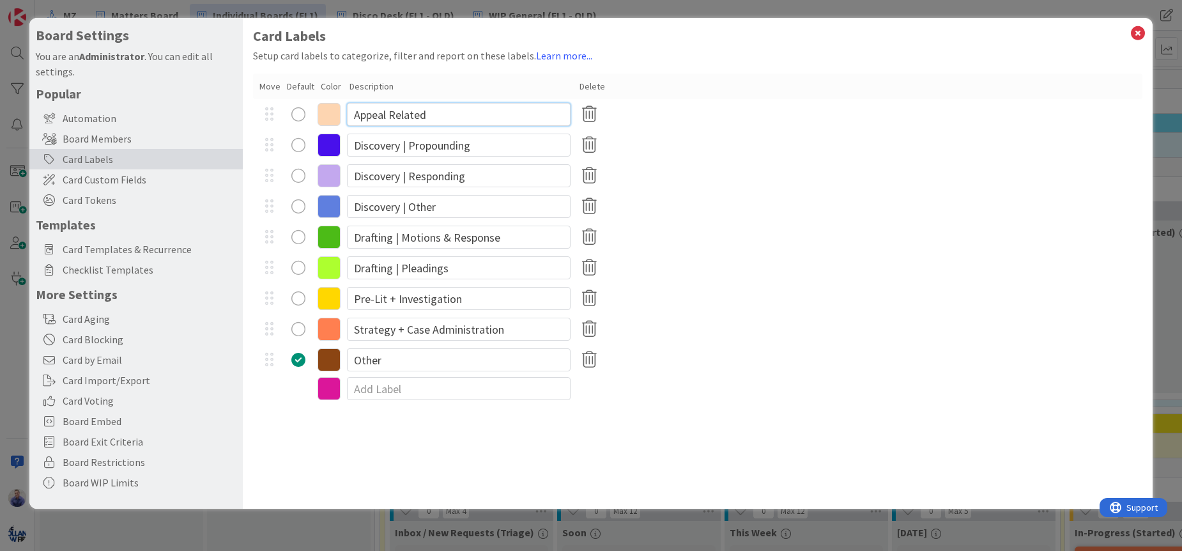
click at [412, 116] on input "Appeal Related" at bounding box center [459, 114] width 224 height 23
click at [629, 422] on div "Card Labels Setup card labels to categorize, filter and report on these labels.…" at bounding box center [698, 263] width 910 height 491
click at [371, 362] on input "Other" at bounding box center [459, 359] width 224 height 23
click at [373, 381] on input at bounding box center [459, 388] width 224 height 23
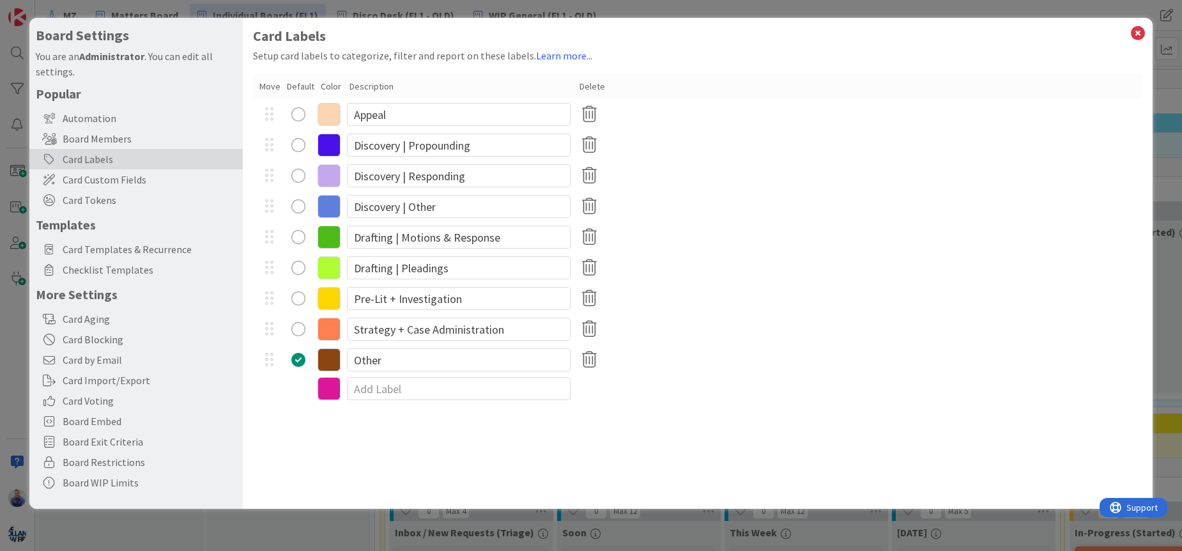
click at [335, 390] on icon at bounding box center [329, 388] width 23 height 23
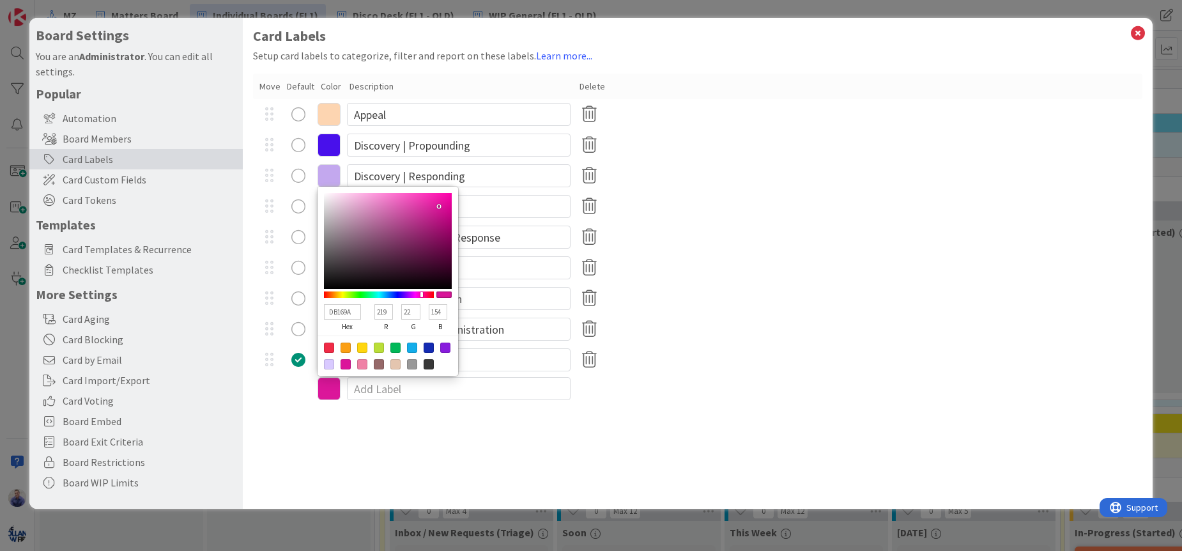
click at [348, 311] on input "DB169A" at bounding box center [342, 311] width 37 height 15
paste input "008000"
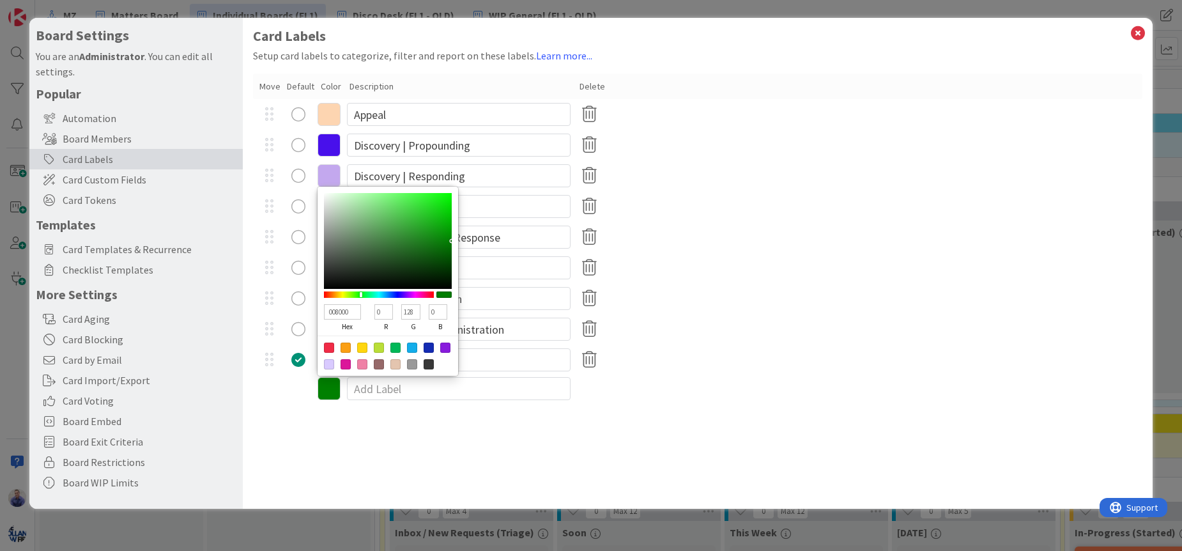
click at [436, 410] on div "Card Labels Setup card labels to categorize, filter and report on these labels.…" at bounding box center [698, 263] width 910 height 491
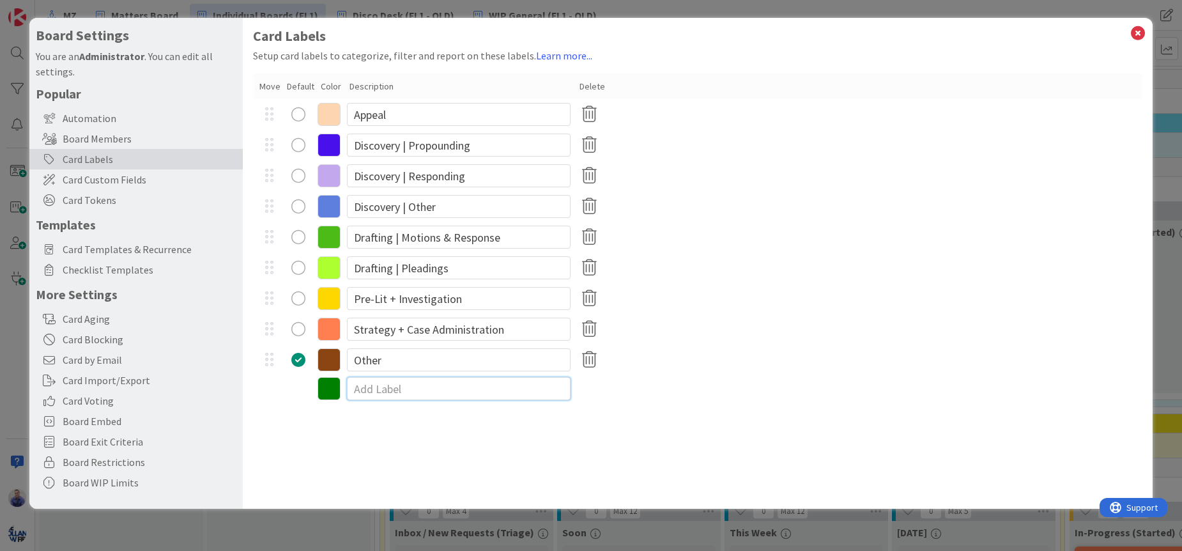
click at [408, 386] on input at bounding box center [459, 388] width 224 height 23
click at [360, 424] on div "Card Labels Setup card labels to categorize, filter and report on these labels.…" at bounding box center [698, 263] width 910 height 491
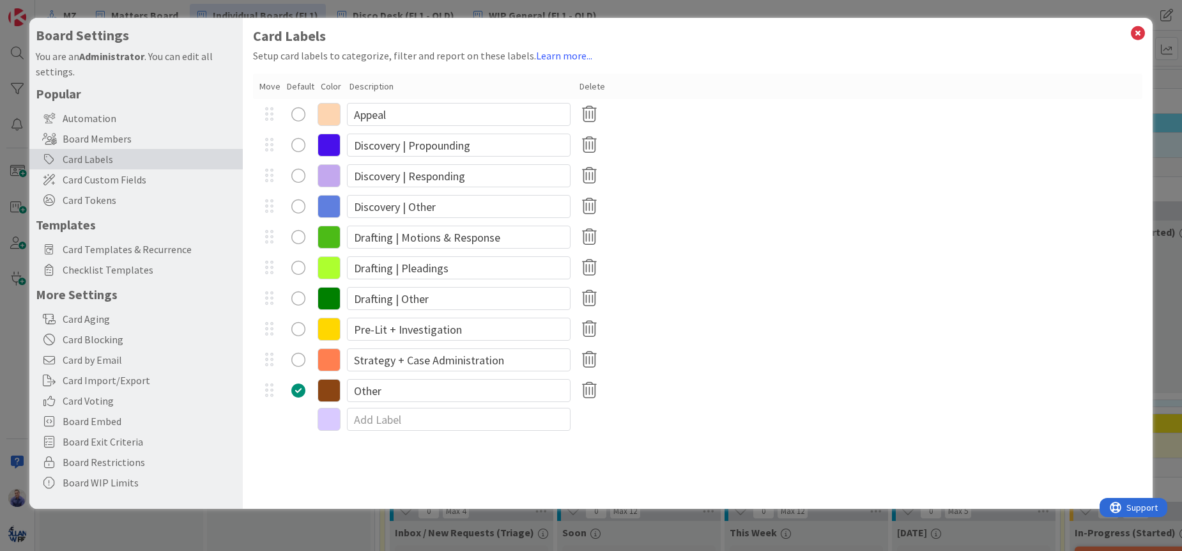
click at [551, 480] on div "Card Labels Setup card labels to categorize, filter and report on these labels.…" at bounding box center [698, 263] width 910 height 491
click at [379, 392] on input "Other" at bounding box center [459, 390] width 224 height 23
click at [333, 392] on icon at bounding box center [329, 390] width 23 height 23
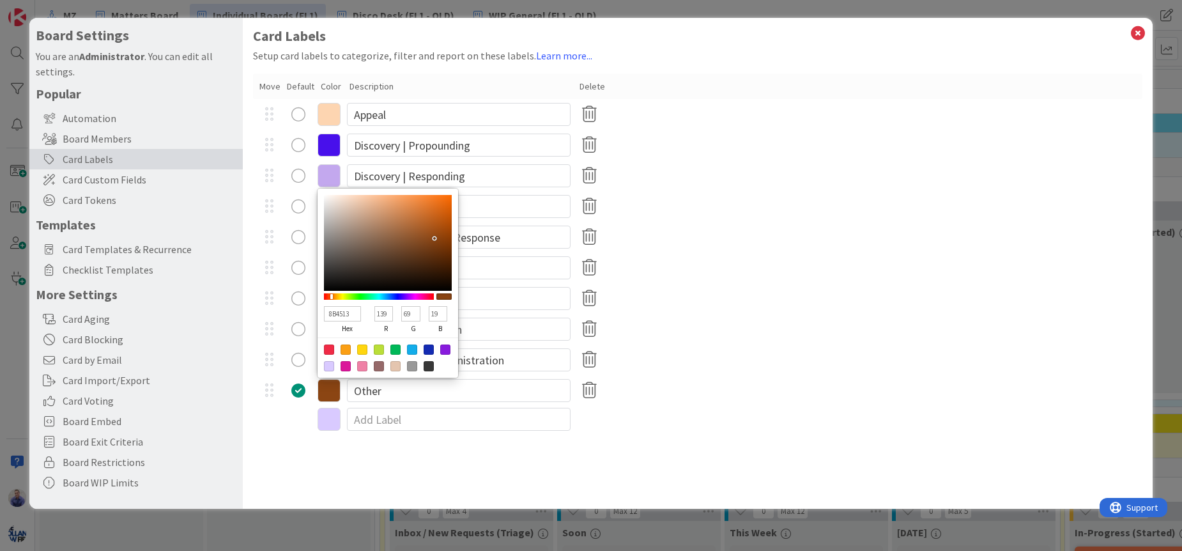
click at [332, 314] on input "8B4513" at bounding box center [342, 313] width 37 height 15
paste input "2f4f4f"
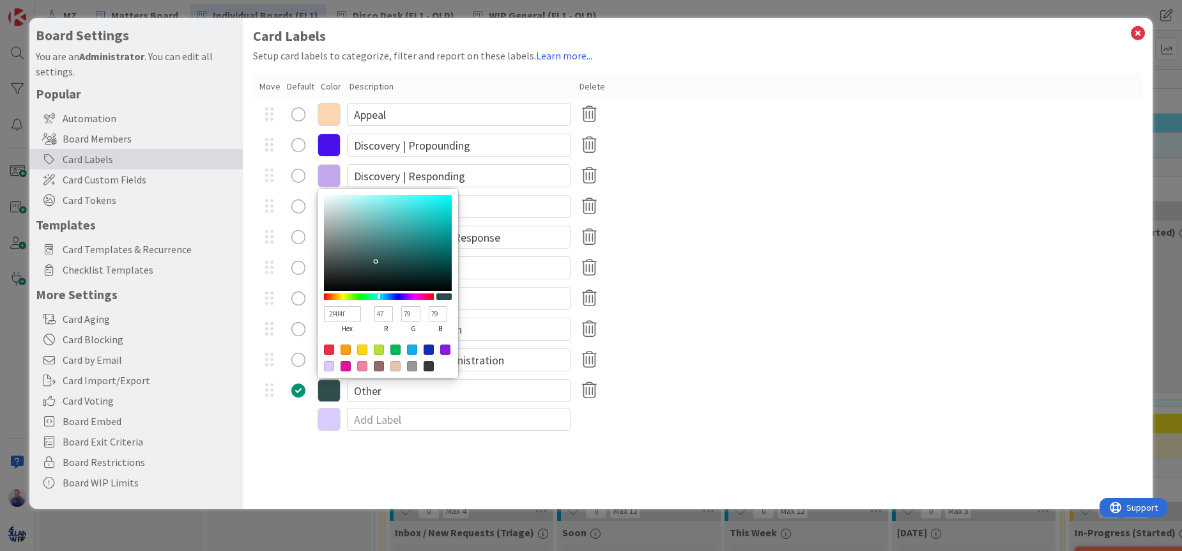
click at [346, 460] on div "Card Labels Setup card labels to categorize, filter and report on these labels.…" at bounding box center [698, 263] width 910 height 491
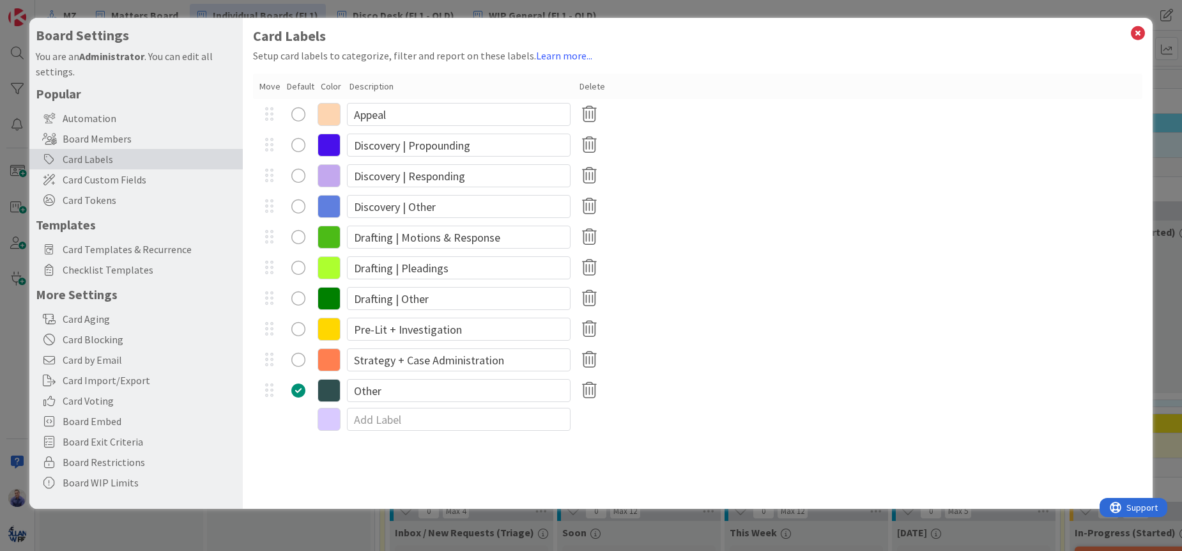
click at [328, 392] on icon at bounding box center [329, 390] width 23 height 23
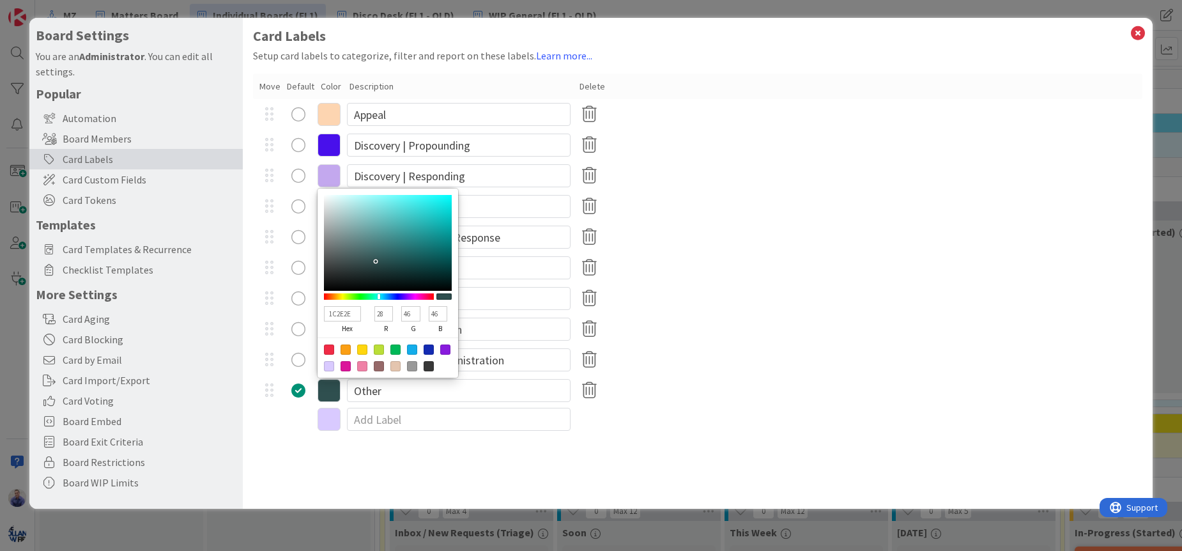
click at [375, 273] on div at bounding box center [388, 243] width 128 height 96
click at [376, 273] on div at bounding box center [388, 243] width 128 height 96
click at [346, 312] on input "1C2E2E" at bounding box center [342, 313] width 37 height 15
paste input "2f4f4f"
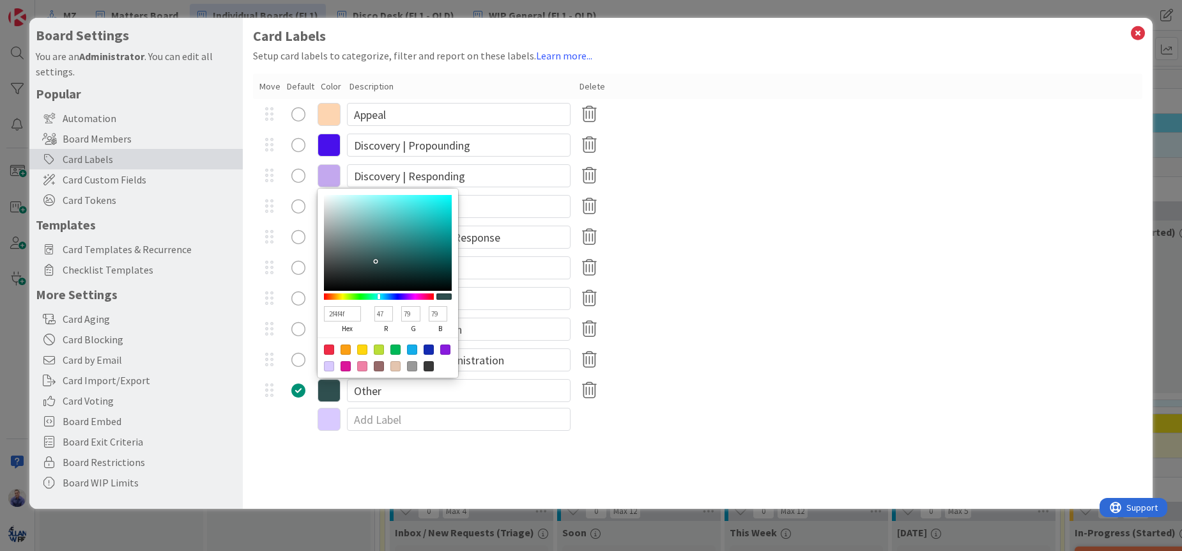
click at [316, 457] on div "Card Labels Setup card labels to categorize, filter and report on these labels.…" at bounding box center [698, 263] width 910 height 491
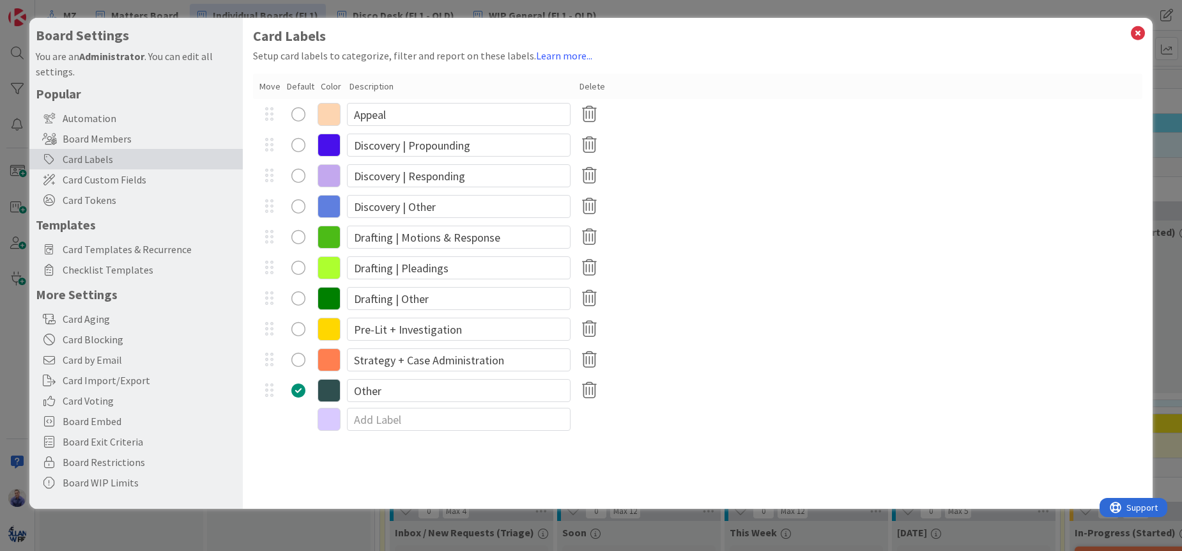
click at [323, 392] on icon at bounding box center [329, 390] width 23 height 23
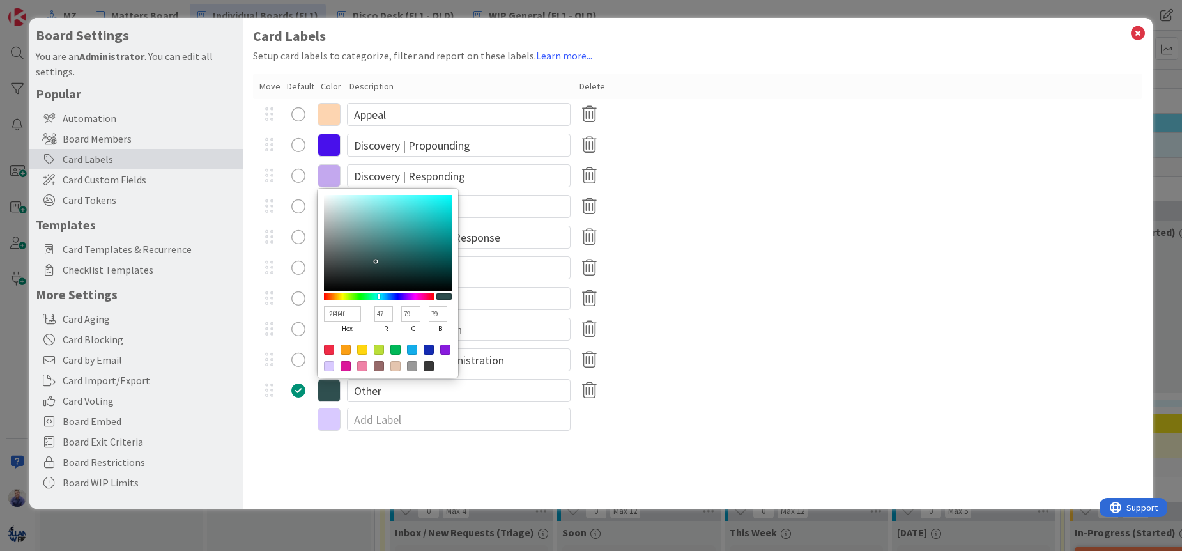
click at [336, 314] on input "2f4f4f" at bounding box center [342, 313] width 37 height 15
paste input "100c08"
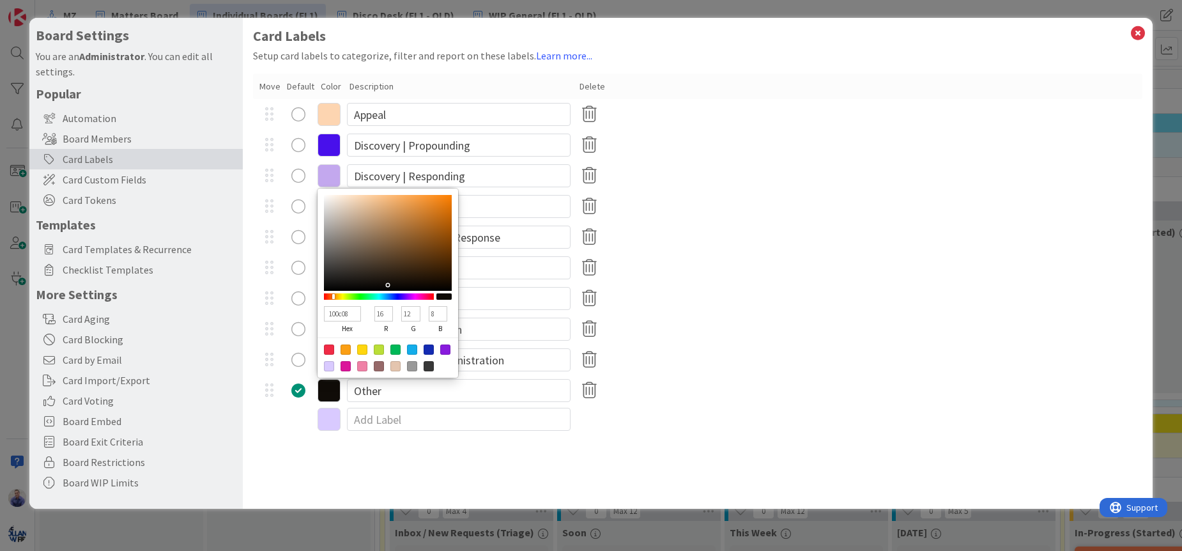
click at [408, 470] on div "Card Labels Setup card labels to categorize, filter and report on these labels.…" at bounding box center [698, 263] width 910 height 491
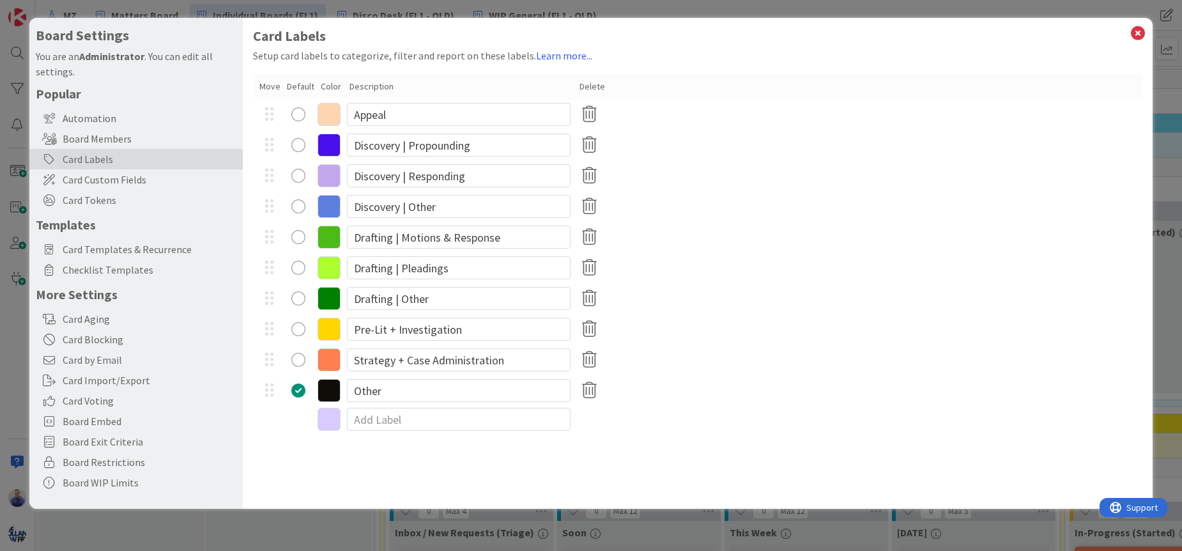
click at [331, 389] on icon at bounding box center [329, 390] width 23 height 23
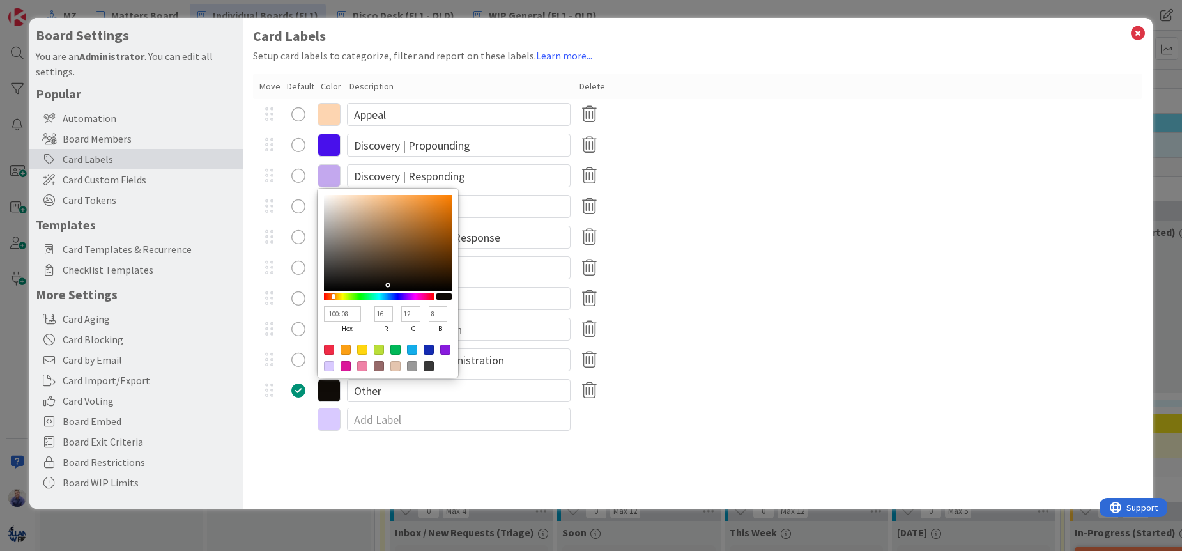
click at [344, 314] on input "100c08" at bounding box center [342, 313] width 37 height 15
paste input "c0c0c0"
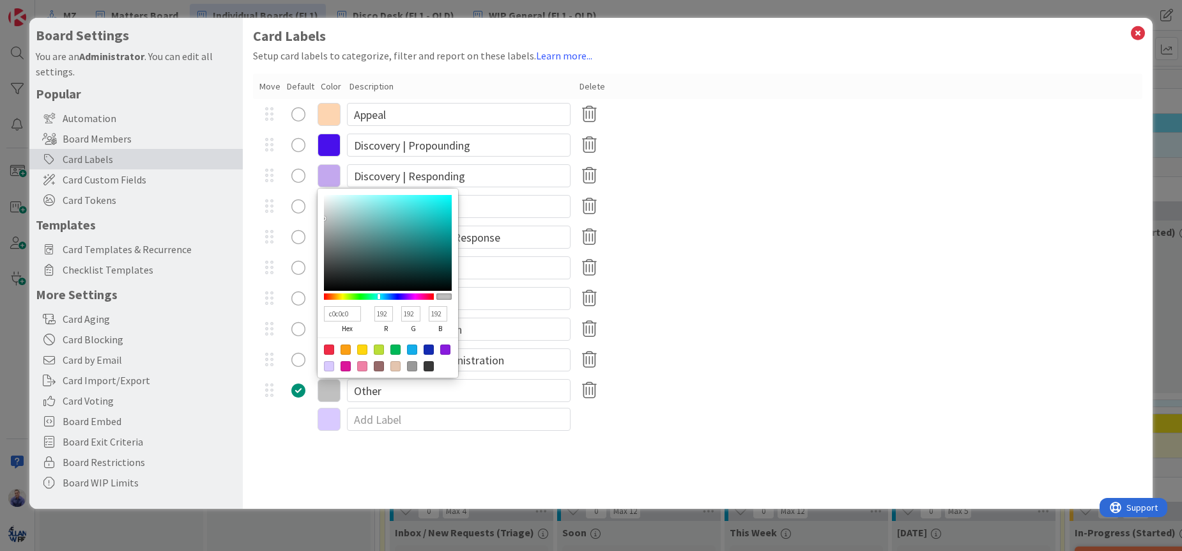
click at [380, 457] on div "Card Labels Setup card labels to categorize, filter and report on these labels.…" at bounding box center [698, 263] width 910 height 491
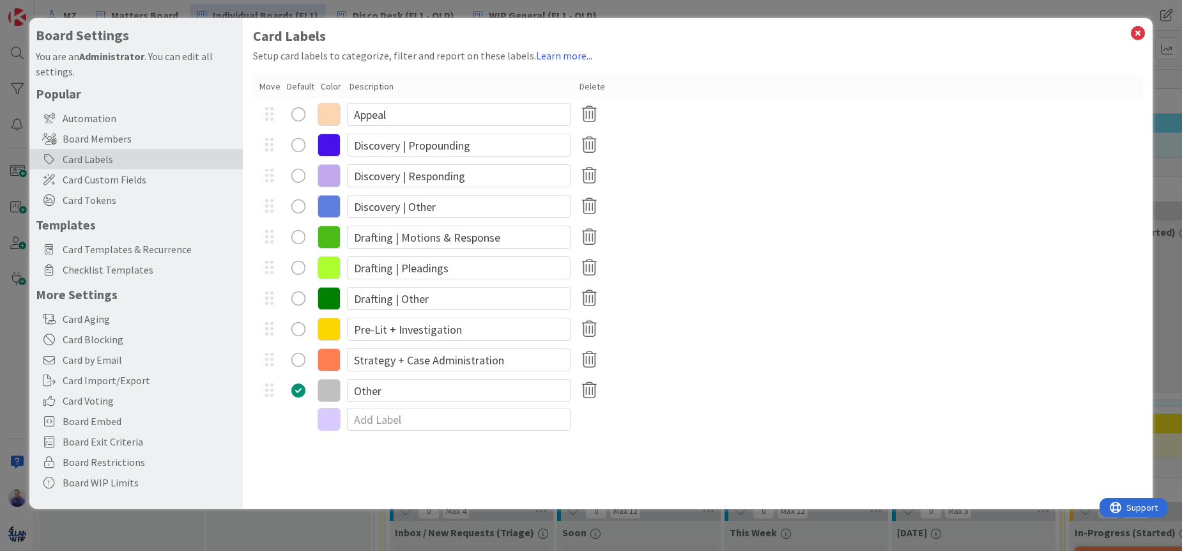
click at [322, 392] on icon at bounding box center [329, 390] width 23 height 23
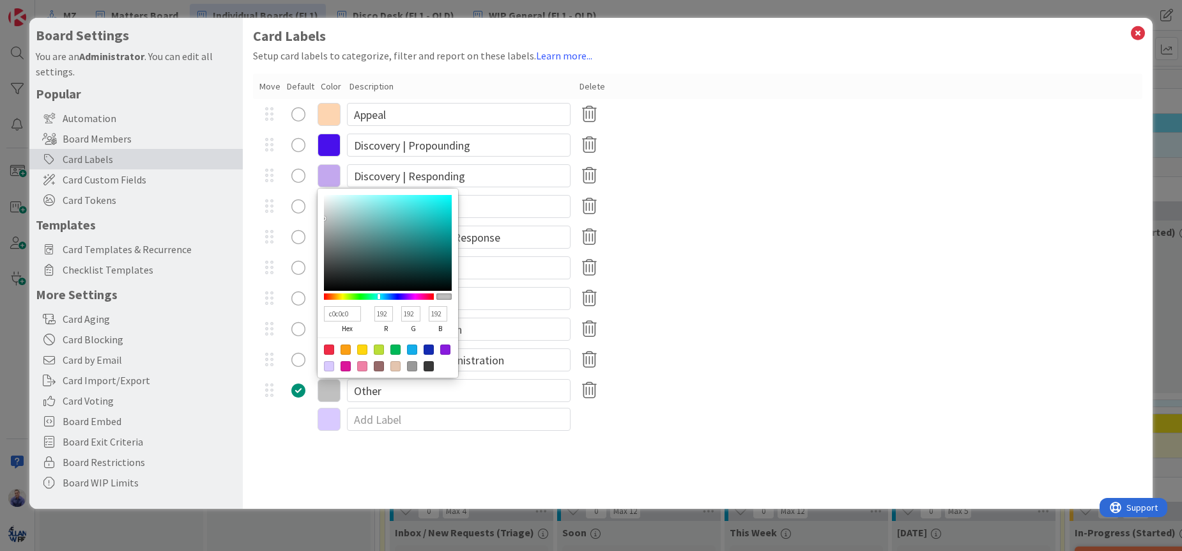
click at [413, 369] on div at bounding box center [412, 366] width 10 height 10
click at [334, 311] on input "999999" at bounding box center [342, 313] width 37 height 15
paste input "c0c0c0"
click at [415, 360] on div at bounding box center [388, 357] width 141 height 40
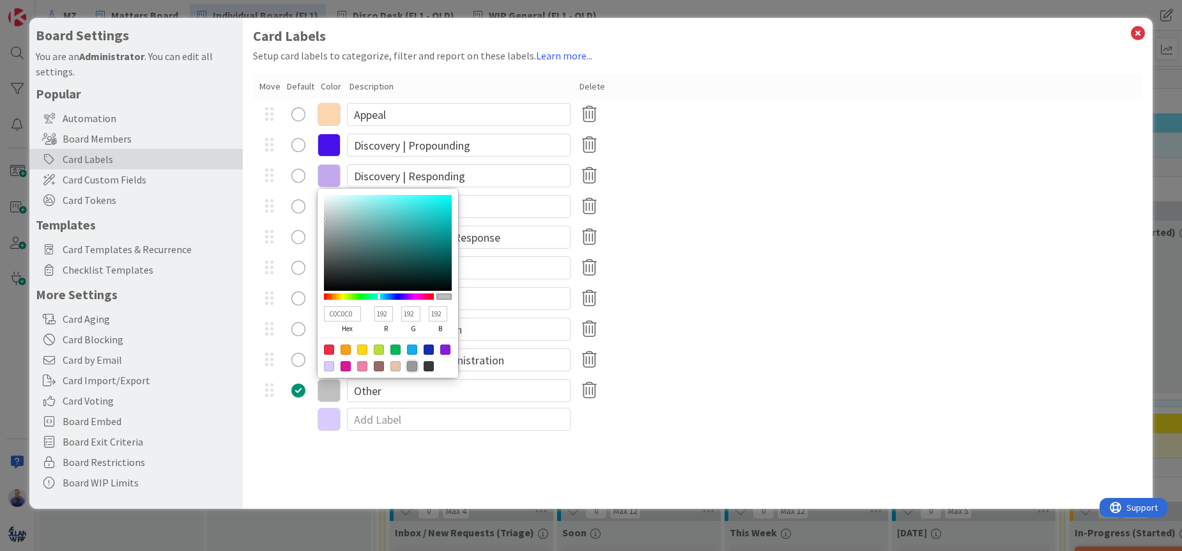
click at [411, 366] on div at bounding box center [412, 366] width 10 height 10
click at [448, 298] on div at bounding box center [443, 296] width 15 height 6
drag, startPoint x: 434, startPoint y: 298, endPoint x: 447, endPoint y: 298, distance: 12.2
click at [447, 298] on div at bounding box center [388, 296] width 128 height 11
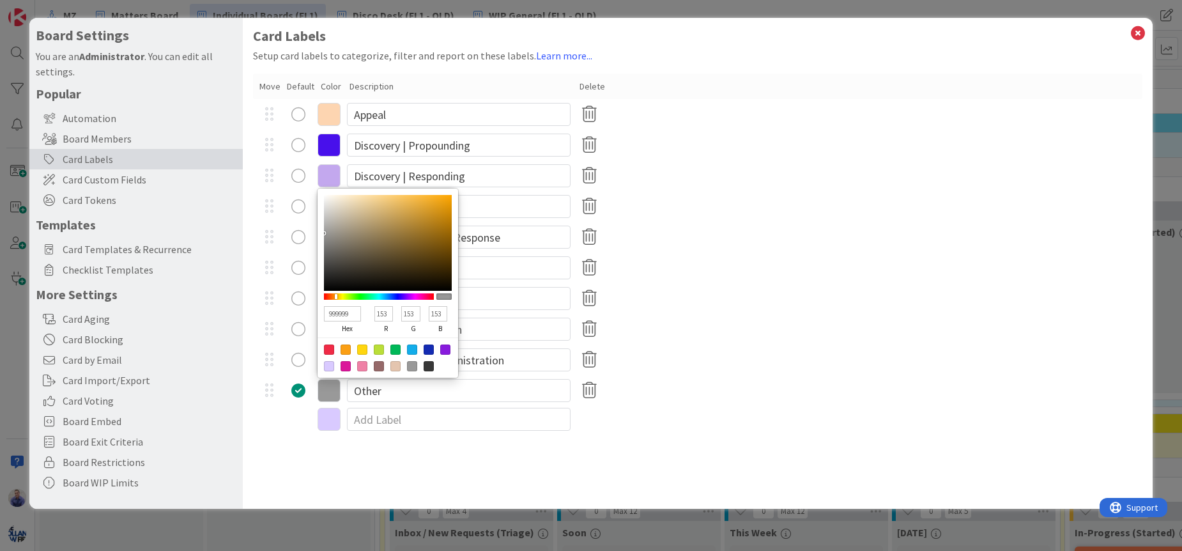
click at [336, 314] on input "999999" at bounding box center [342, 313] width 37 height 15
paste input "c0c0c0"
click at [410, 454] on div "Card Labels Setup card labels to categorize, filter and report on these labels.…" at bounding box center [698, 263] width 910 height 491
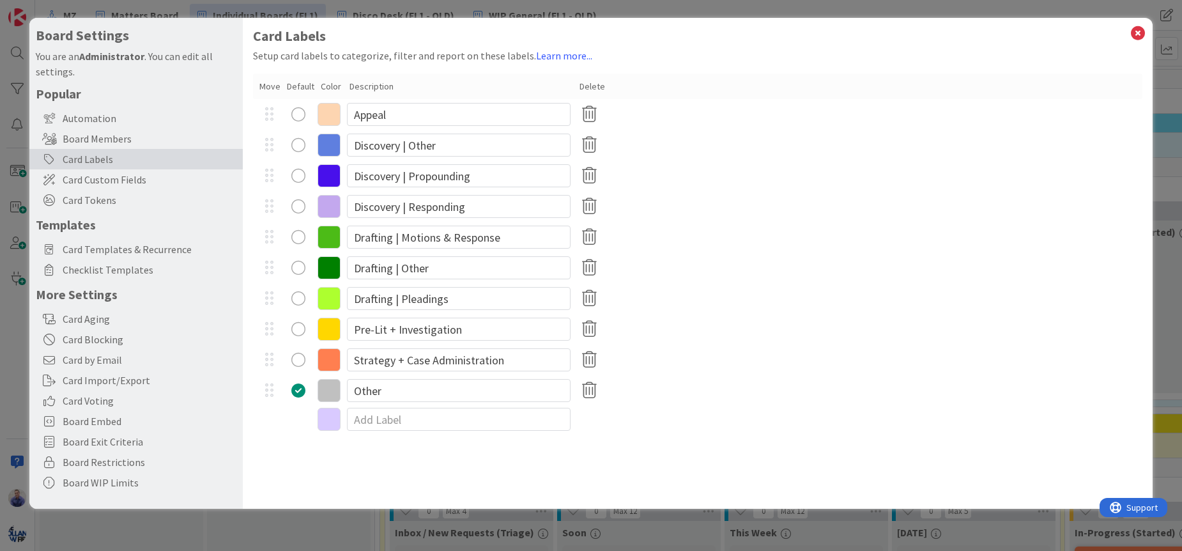
click at [438, 463] on div "Card Labels Setup card labels to categorize, filter and report on these labels.…" at bounding box center [698, 263] width 910 height 491
click at [326, 113] on icon at bounding box center [329, 114] width 23 height 23
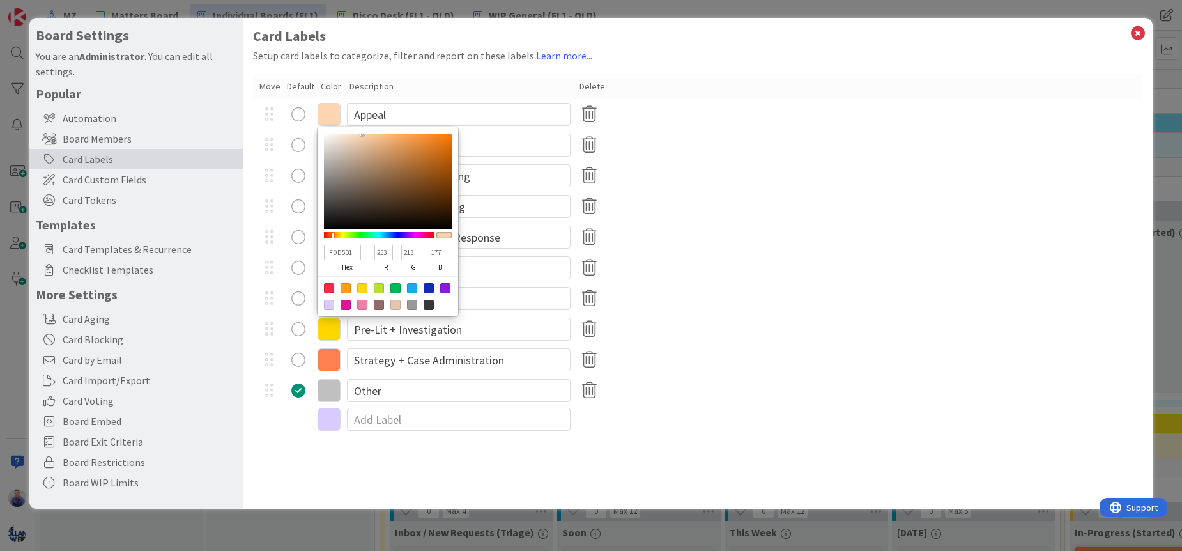
click at [340, 254] on input "FDD5B1" at bounding box center [342, 252] width 37 height 15
paste input "ff6347"
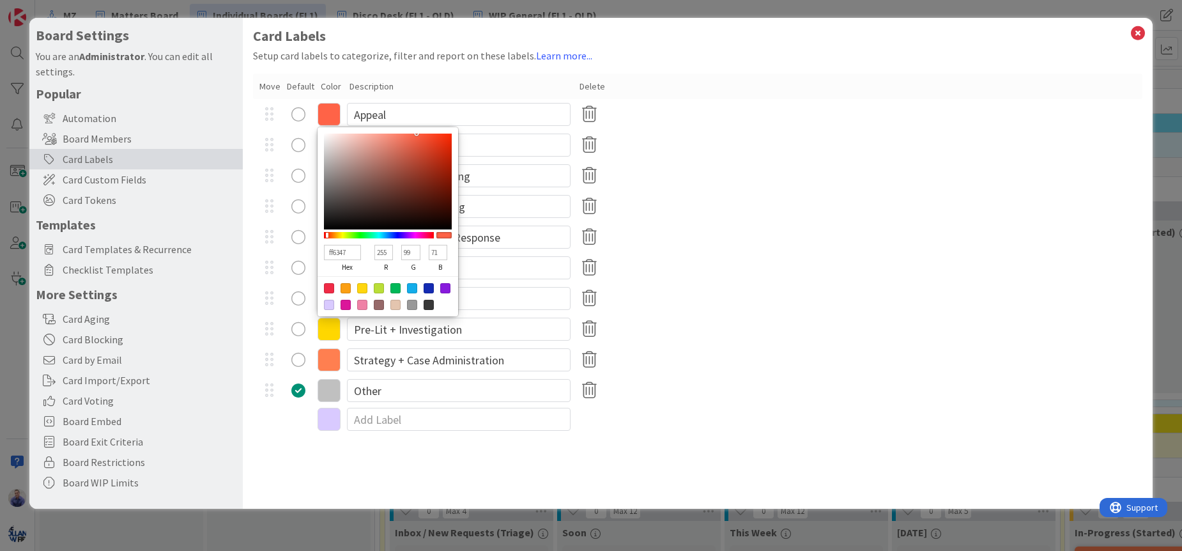
click at [871, 228] on div "4CBB17 hex 76 r 187 g 23 b 100 a Drafting | Motions & Response" at bounding box center [697, 237] width 889 height 31
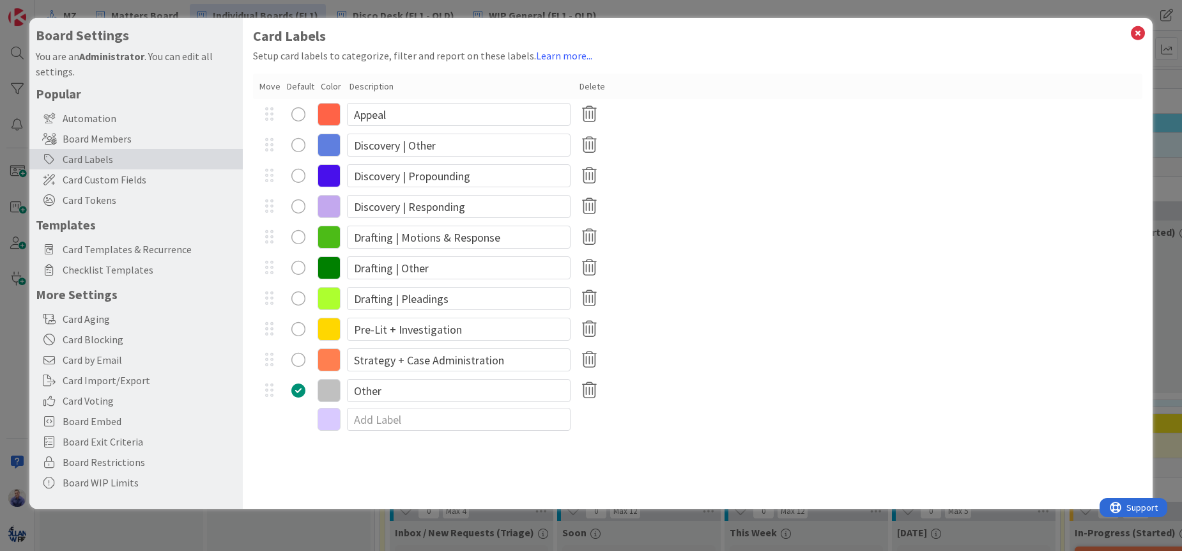
click at [341, 360] on icon at bounding box center [329, 359] width 23 height 23
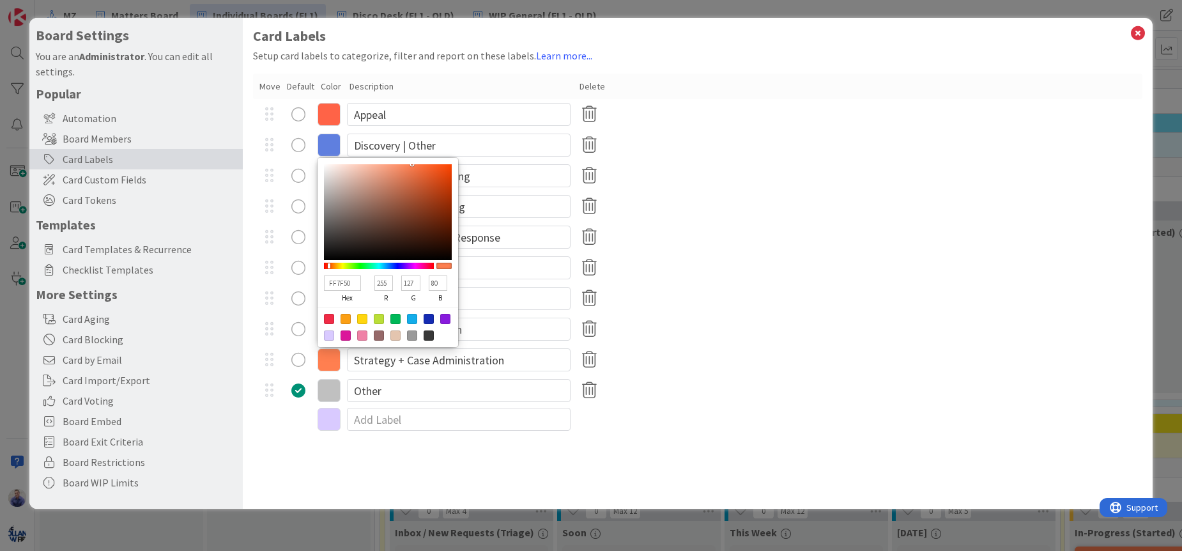
click at [347, 319] on div at bounding box center [346, 319] width 10 height 10
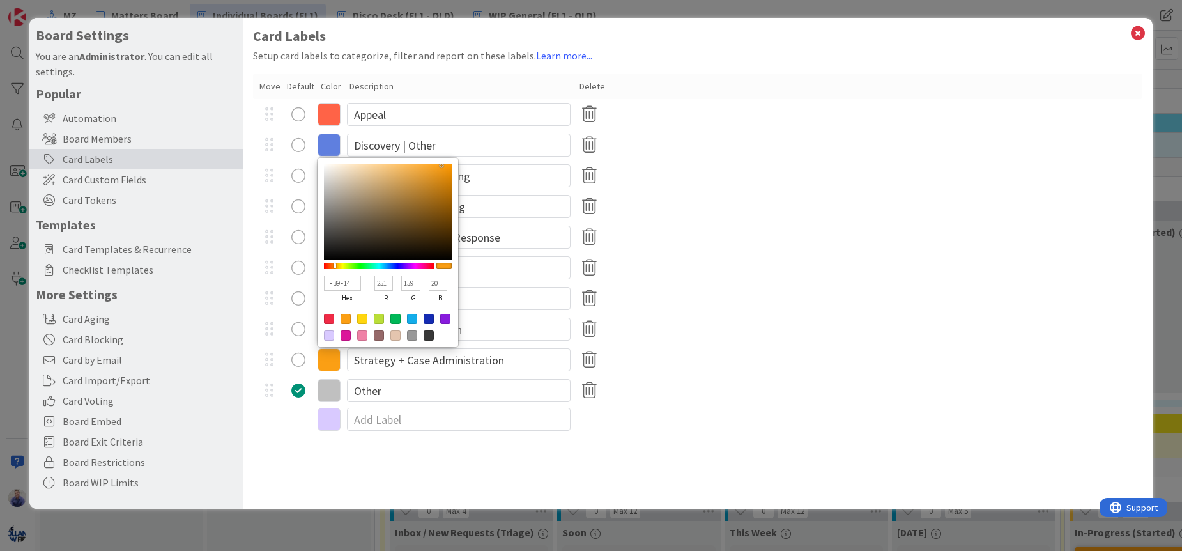
drag, startPoint x: 413, startPoint y: 456, endPoint x: 436, endPoint y: 455, distance: 23.6
click at [413, 456] on div "Card Labels Setup card labels to categorize, filter and report on these labels.…" at bounding box center [698, 263] width 910 height 491
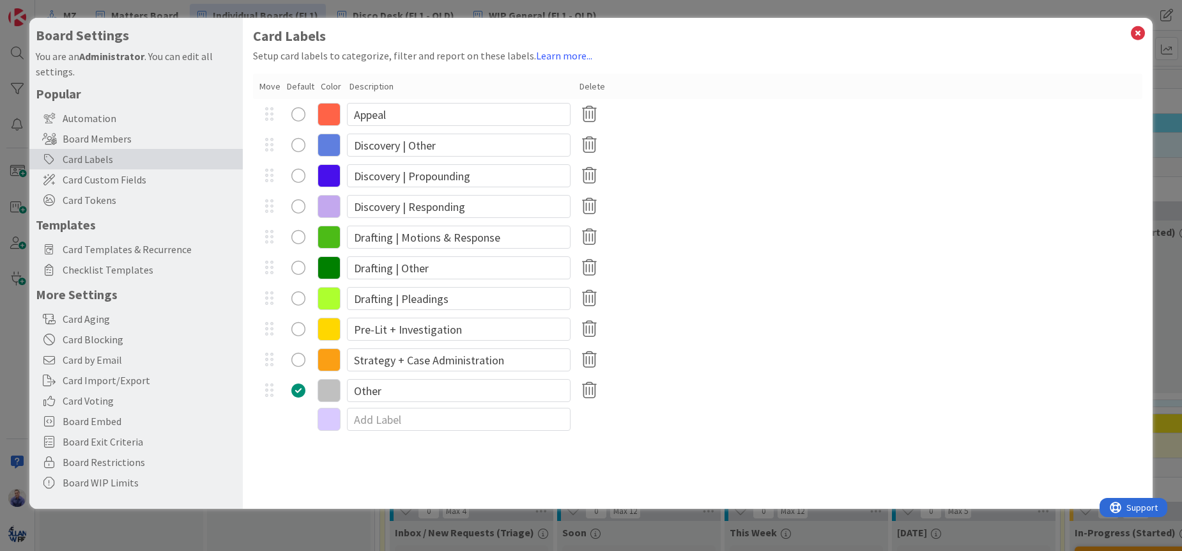
click at [1015, 100] on div "ff6347 hex 255 r 99 g 71 b 100 a Appeal" at bounding box center [697, 114] width 889 height 31
click at [160, 248] on span "Card Templates & Recurrence" at bounding box center [150, 248] width 174 height 15
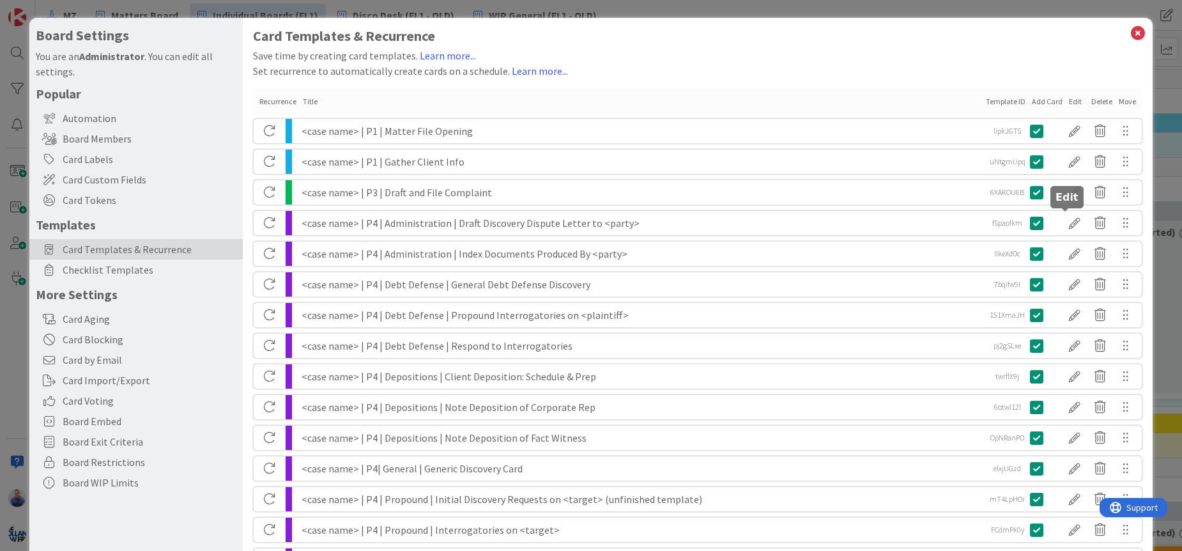
click at [1066, 219] on div at bounding box center [1075, 223] width 26 height 22
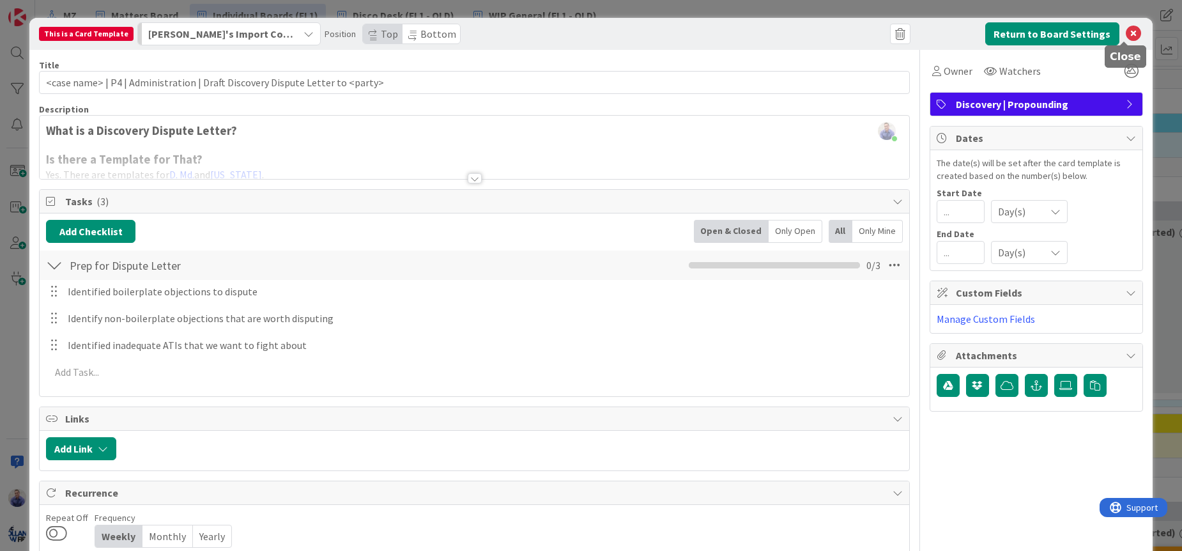
click at [1126, 29] on icon at bounding box center [1133, 33] width 15 height 15
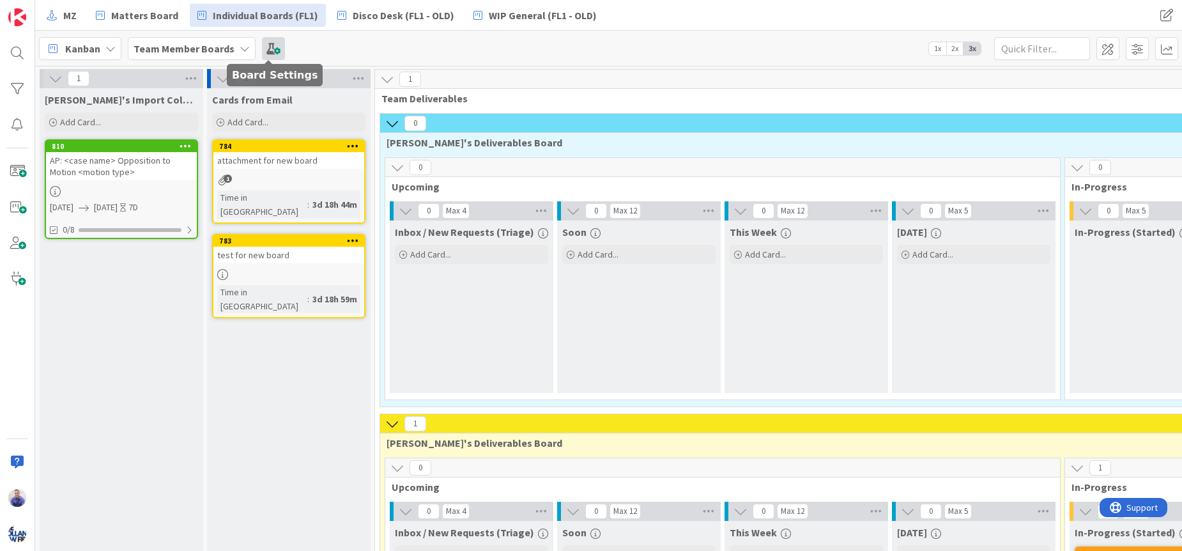
click at [262, 52] on span at bounding box center [273, 48] width 23 height 23
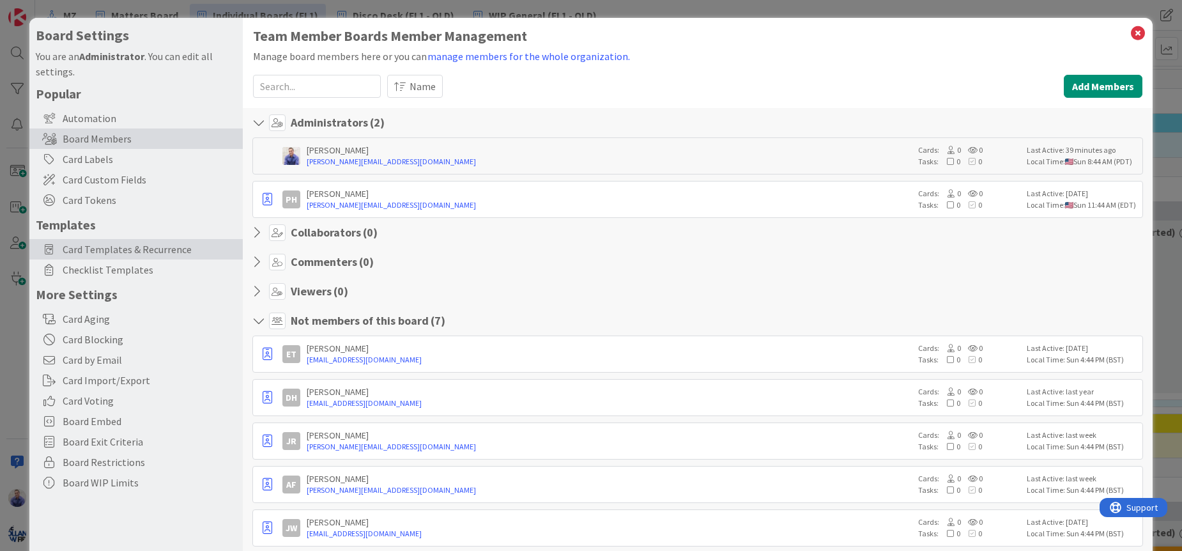
drag, startPoint x: 156, startPoint y: 245, endPoint x: 244, endPoint y: 240, distance: 88.4
click at [157, 245] on span "Card Templates & Recurrence" at bounding box center [150, 248] width 174 height 15
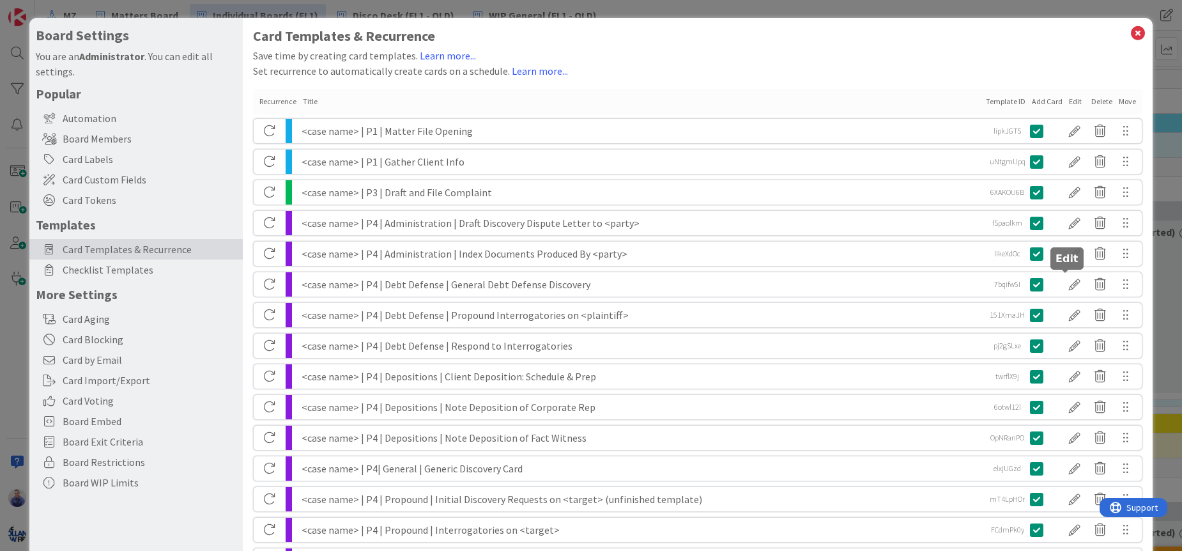
click at [1062, 284] on div at bounding box center [1075, 284] width 26 height 22
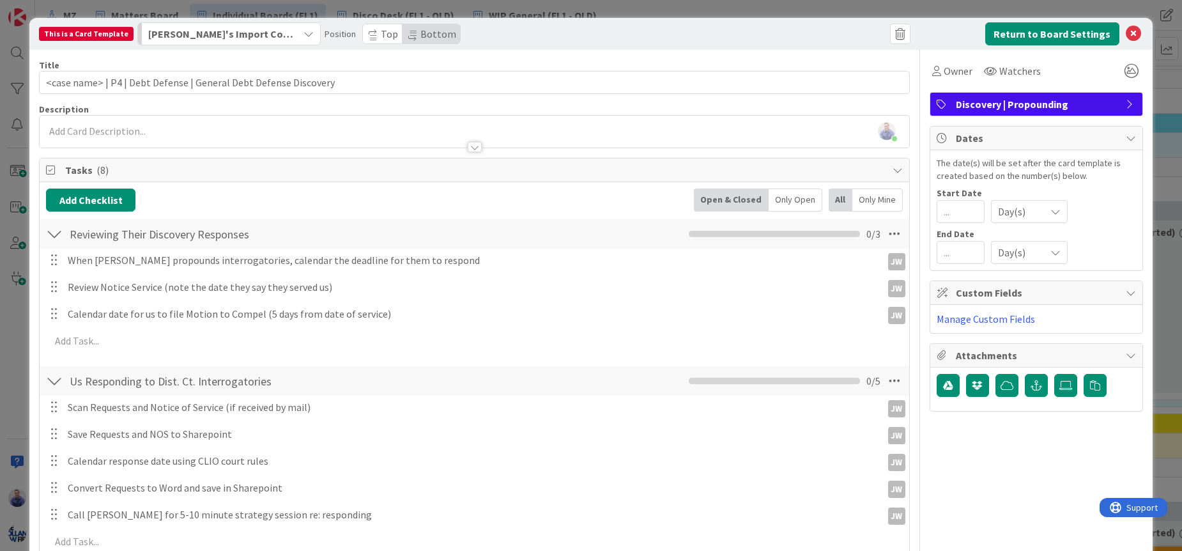
click at [1025, 106] on span "Discovery | Propounding" at bounding box center [1038, 103] width 164 height 15
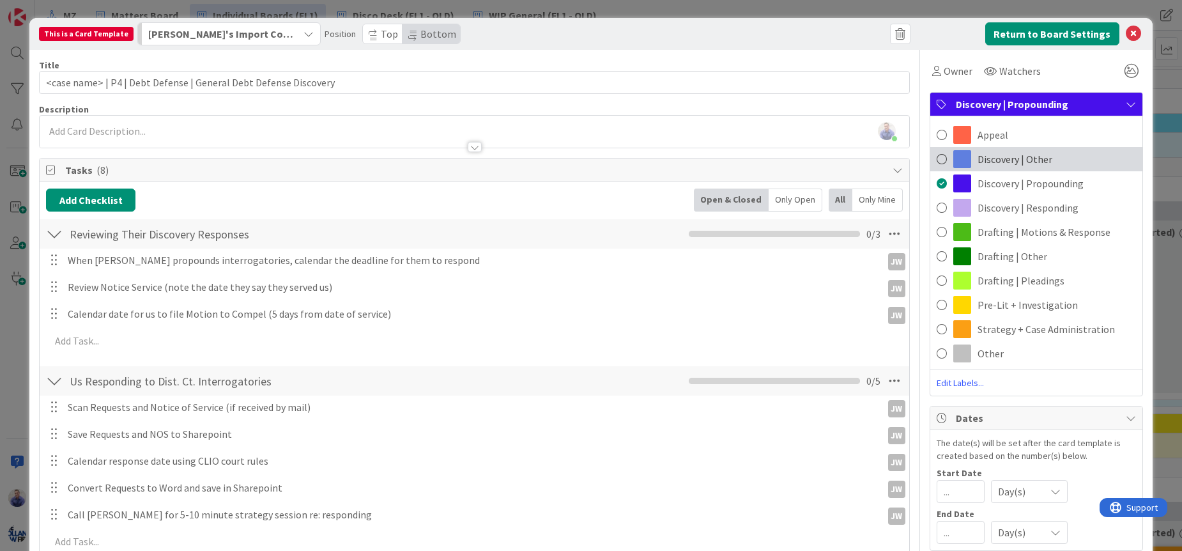
click at [1020, 155] on span "Discovery | Other" at bounding box center [1014, 158] width 75 height 15
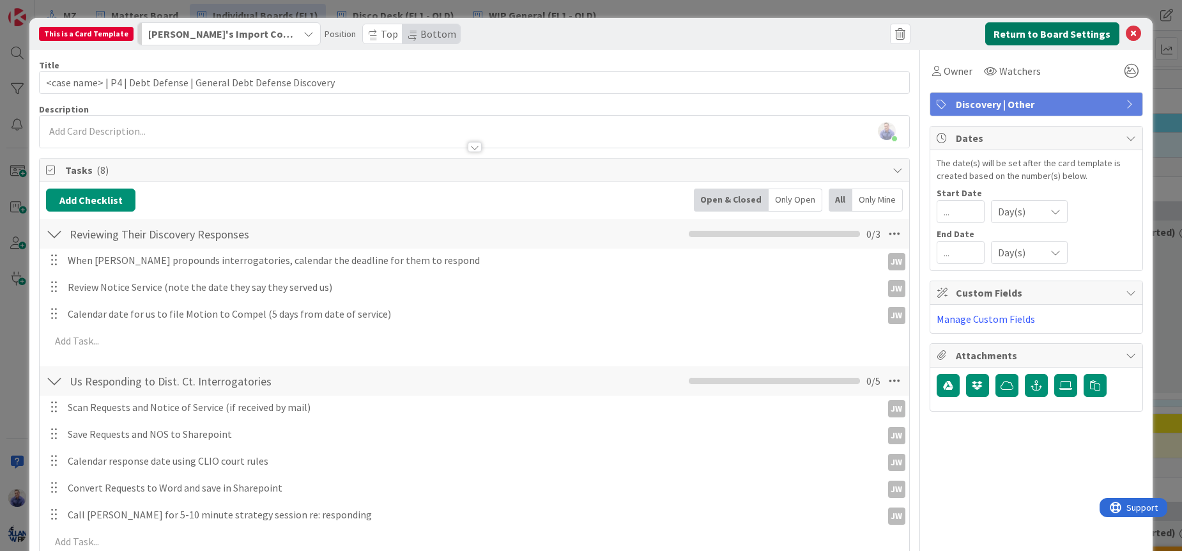
click at [1054, 38] on button "Return to Board Settings" at bounding box center [1052, 33] width 134 height 23
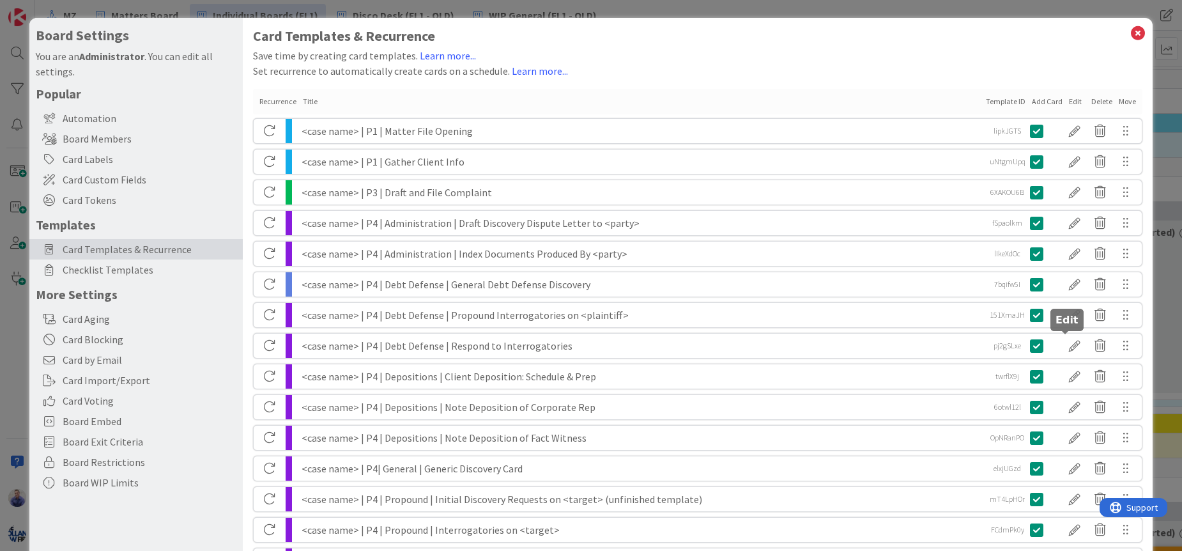
click at [1069, 344] on div at bounding box center [1075, 346] width 26 height 22
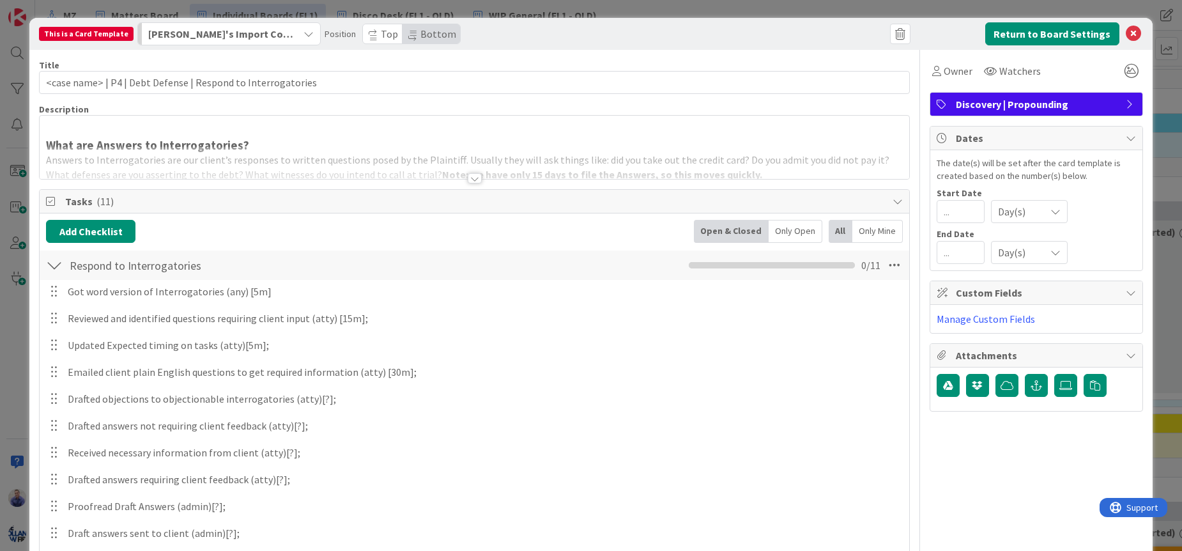
click at [1041, 92] on div "Discovery | Propounding" at bounding box center [1036, 104] width 213 height 24
click at [1045, 104] on span "Discovery | Propounding" at bounding box center [1038, 103] width 164 height 15
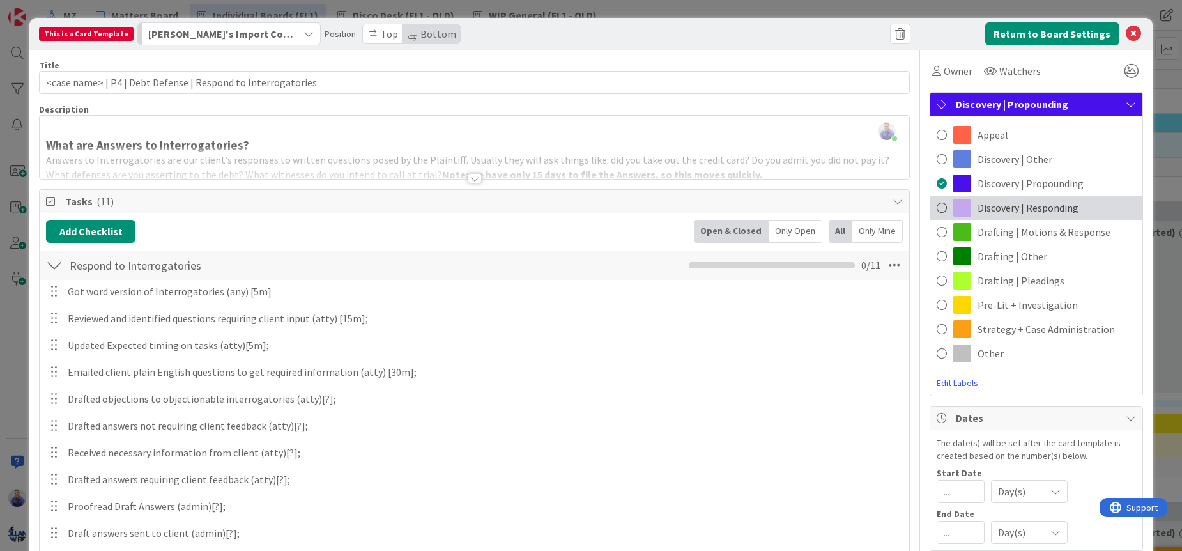
click at [1038, 203] on span "Discovery | Responding" at bounding box center [1027, 207] width 101 height 15
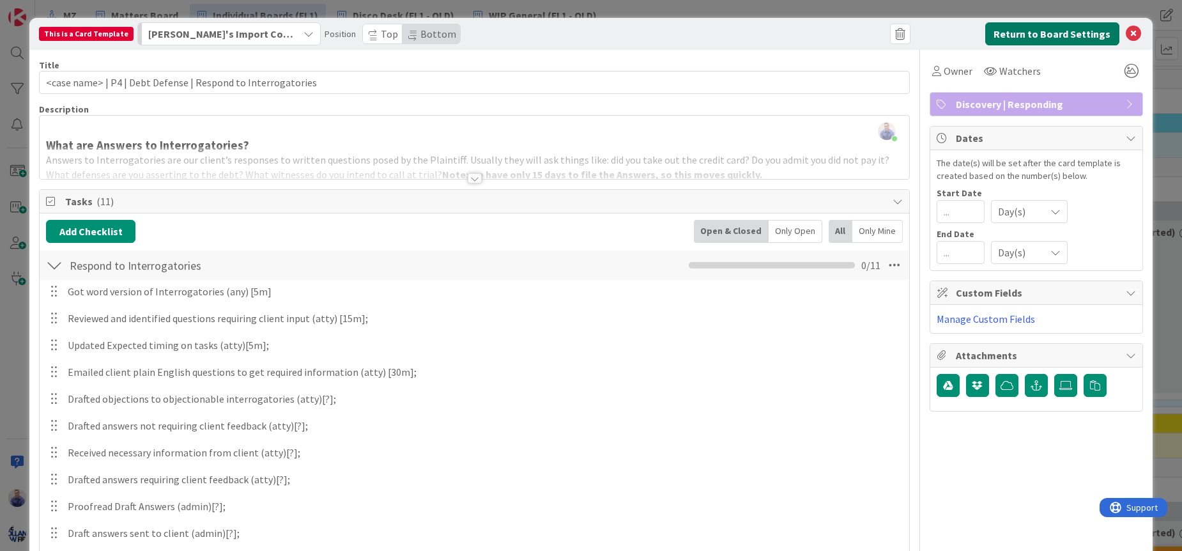
click at [1059, 38] on button "Return to Board Settings" at bounding box center [1052, 33] width 134 height 23
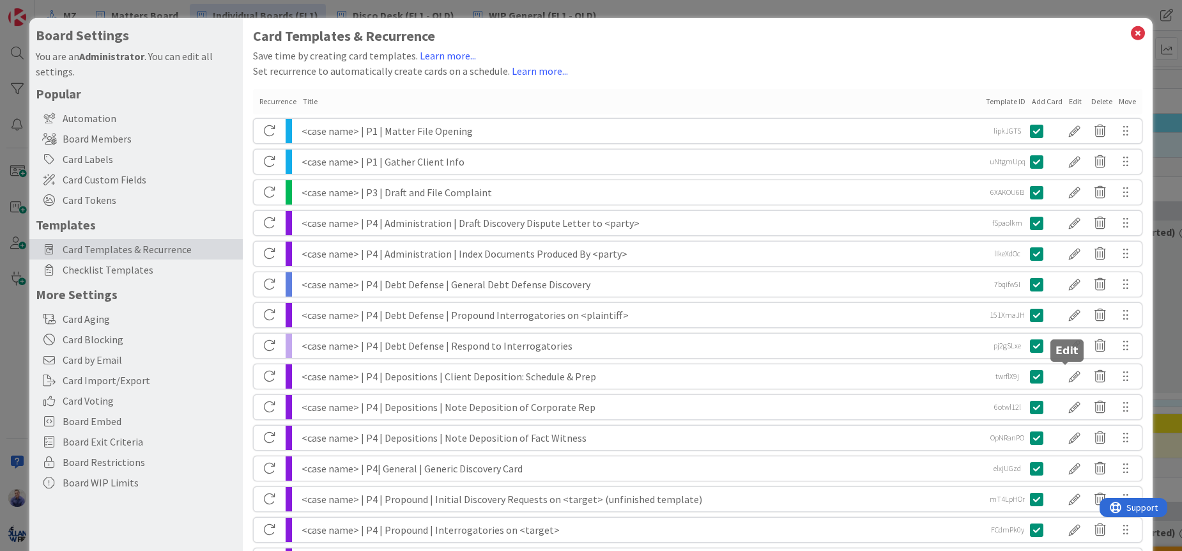
click at [1067, 374] on div at bounding box center [1075, 376] width 26 height 22
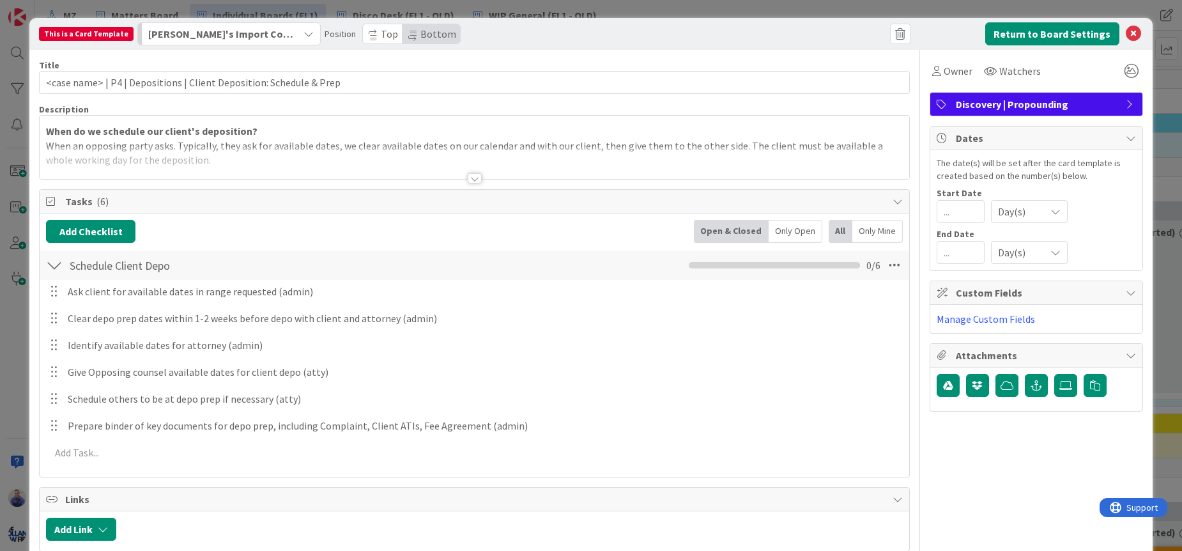
click at [1036, 106] on span "Discovery | Propounding" at bounding box center [1038, 103] width 164 height 15
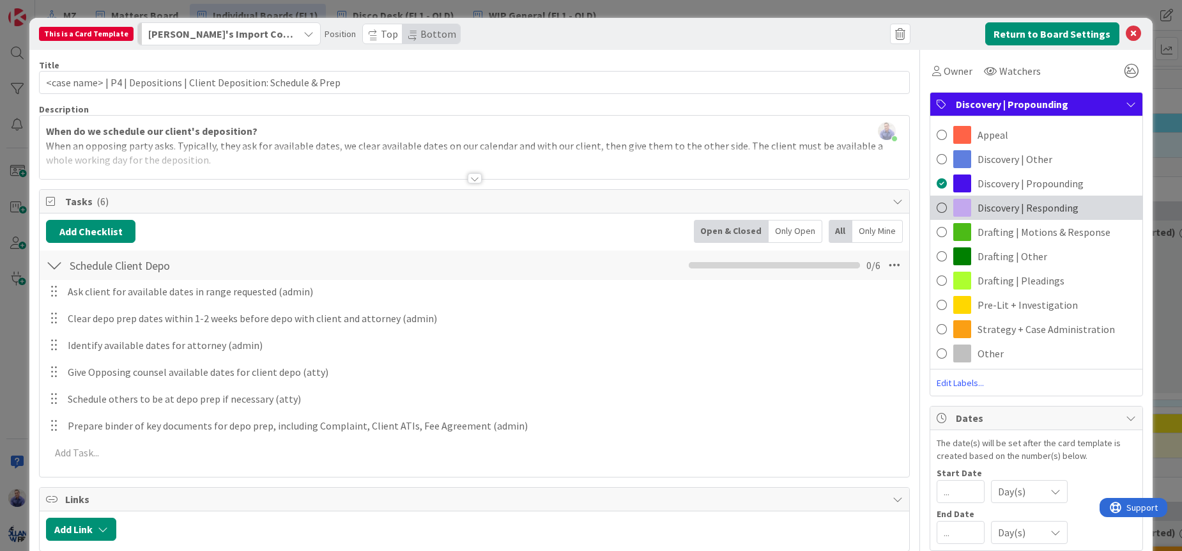
click at [1041, 208] on span "Discovery | Responding" at bounding box center [1027, 207] width 101 height 15
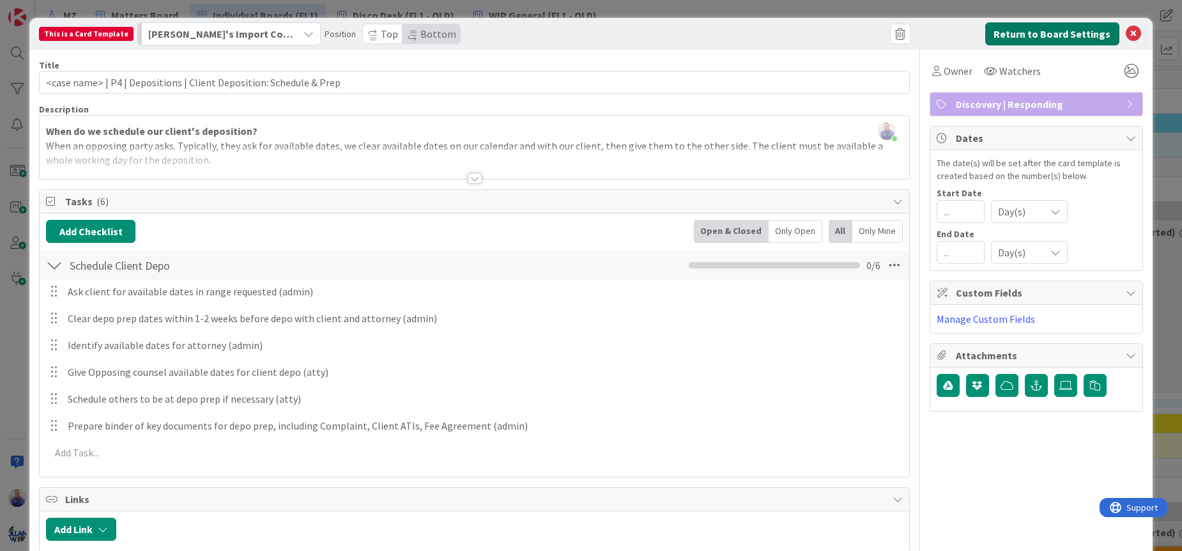
click at [1034, 35] on button "Return to Board Settings" at bounding box center [1052, 33] width 134 height 23
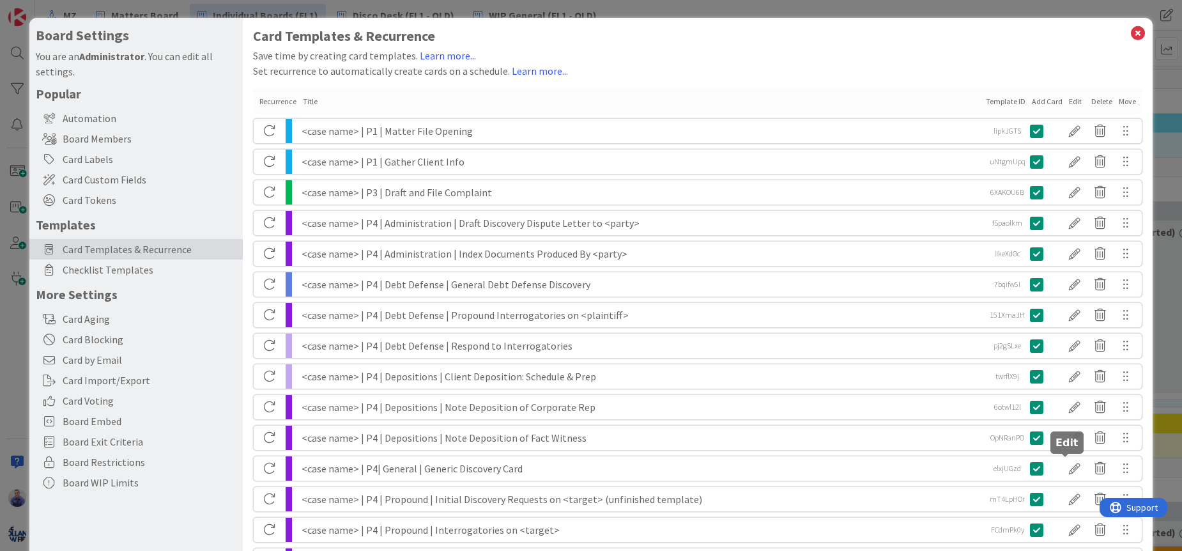
click at [1066, 466] on div at bounding box center [1075, 468] width 26 height 22
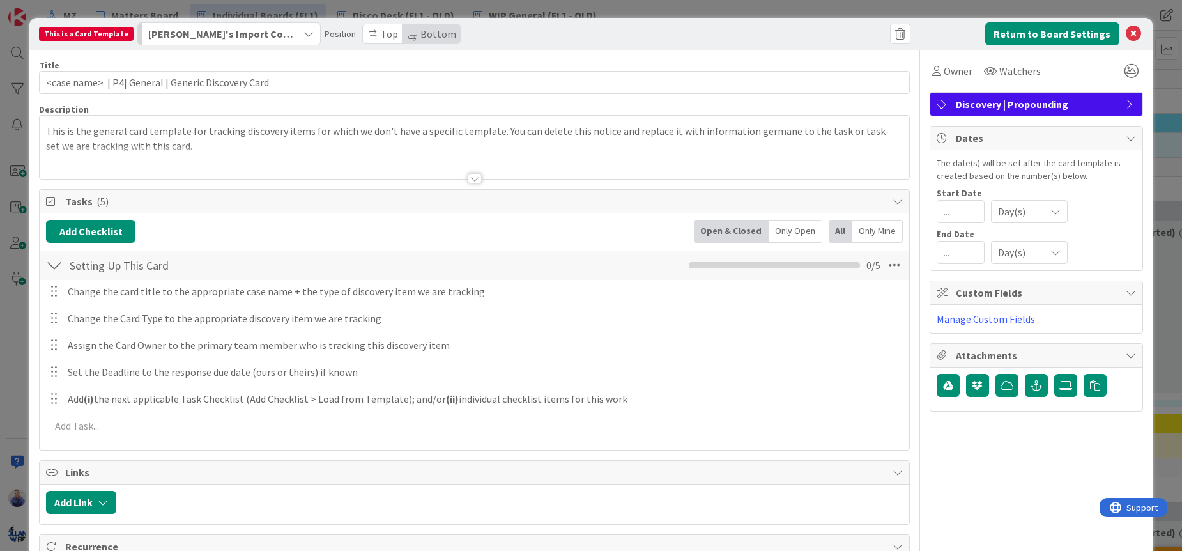
click at [1033, 103] on span "Discovery | Propounding" at bounding box center [1038, 103] width 164 height 15
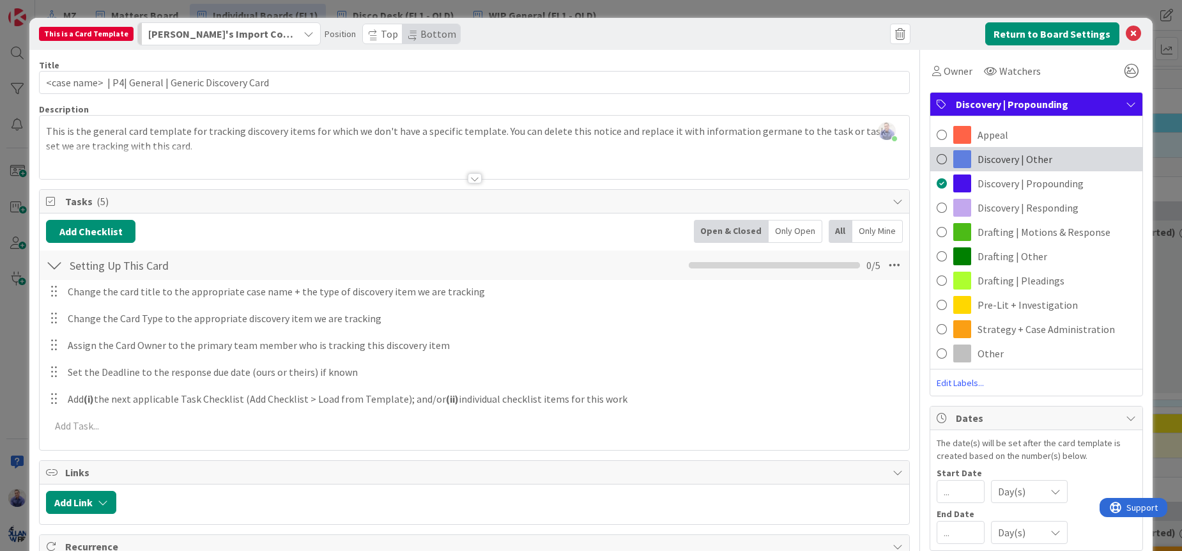
click at [1034, 153] on span "Discovery | Other" at bounding box center [1014, 158] width 75 height 15
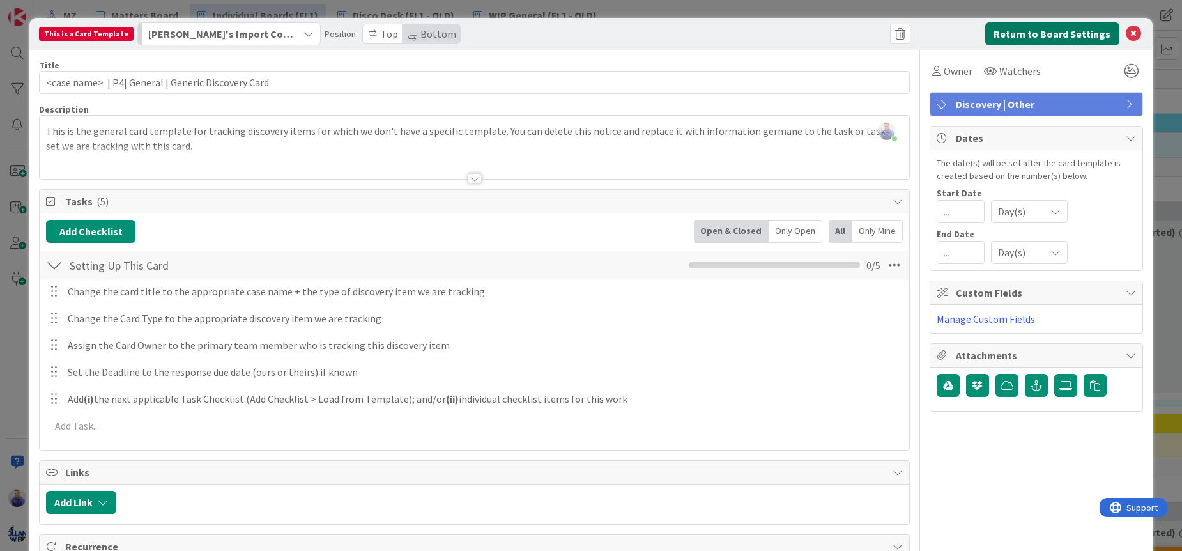
click at [1041, 31] on button "Return to Board Settings" at bounding box center [1052, 33] width 134 height 23
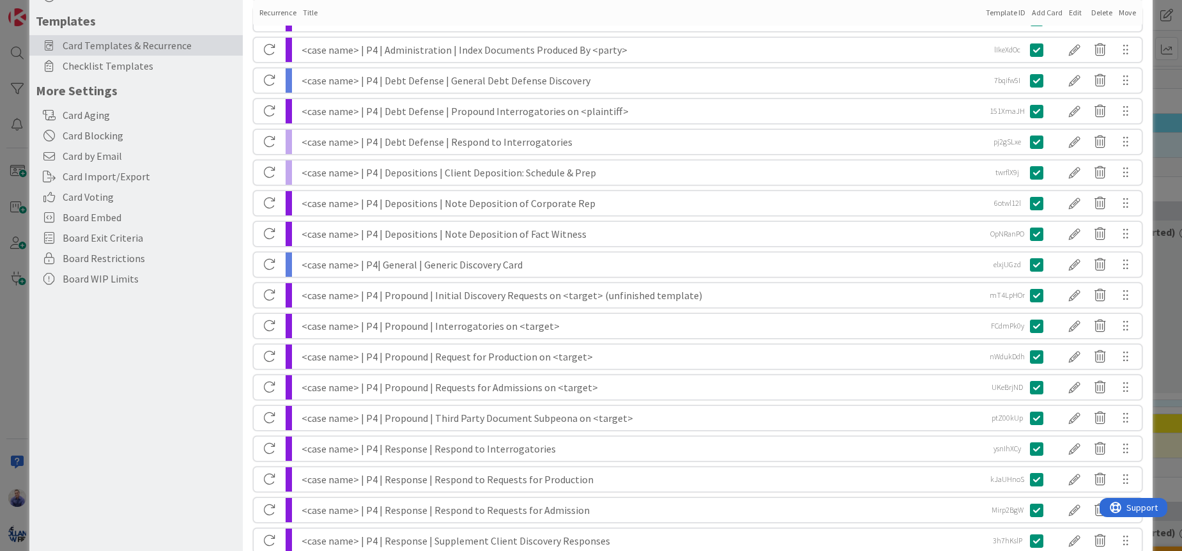
scroll to position [215, 0]
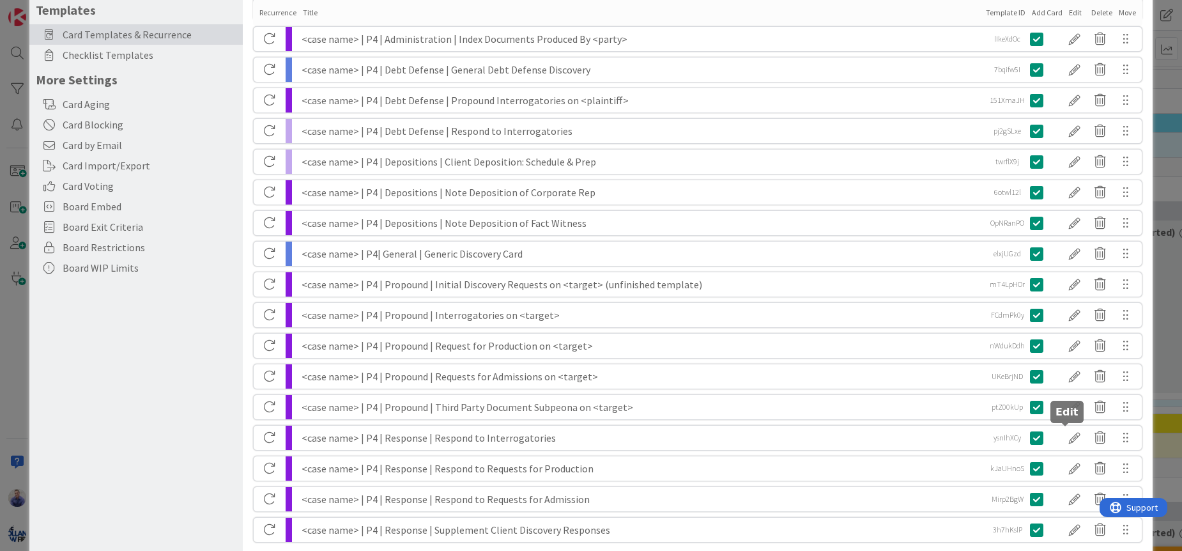
click at [1063, 436] on div at bounding box center [1075, 438] width 26 height 22
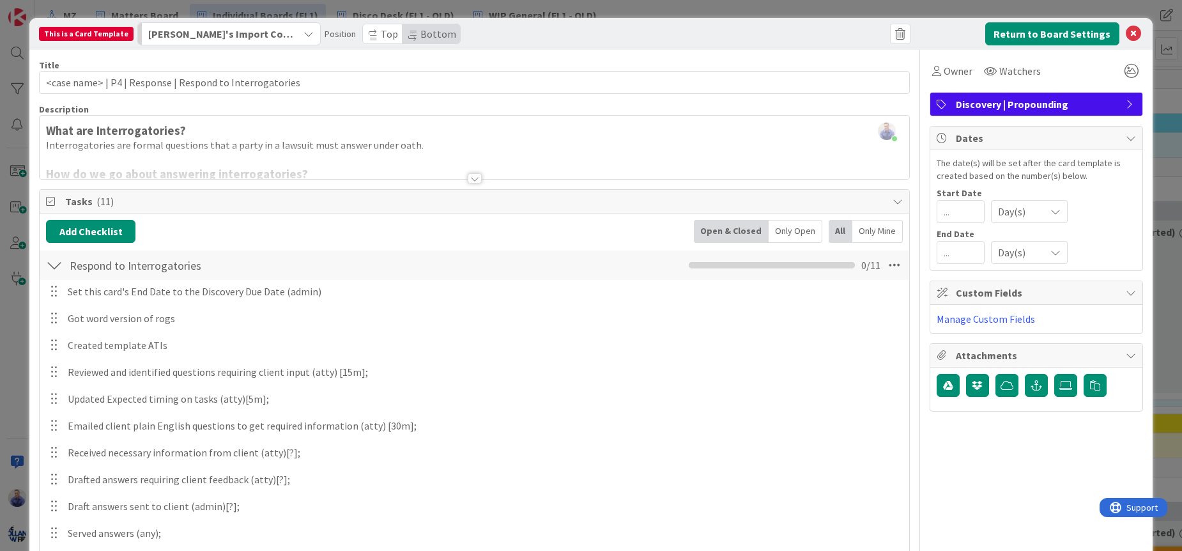
click at [1054, 104] on span "Discovery | Propounding" at bounding box center [1038, 103] width 164 height 15
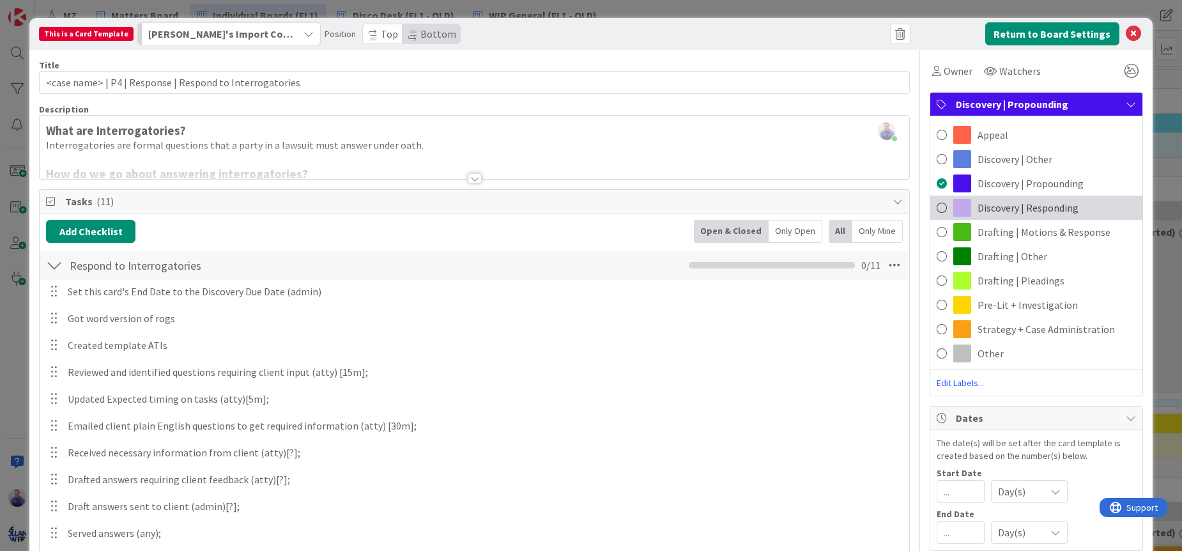
click at [1059, 203] on span "Discovery | Responding" at bounding box center [1027, 207] width 101 height 15
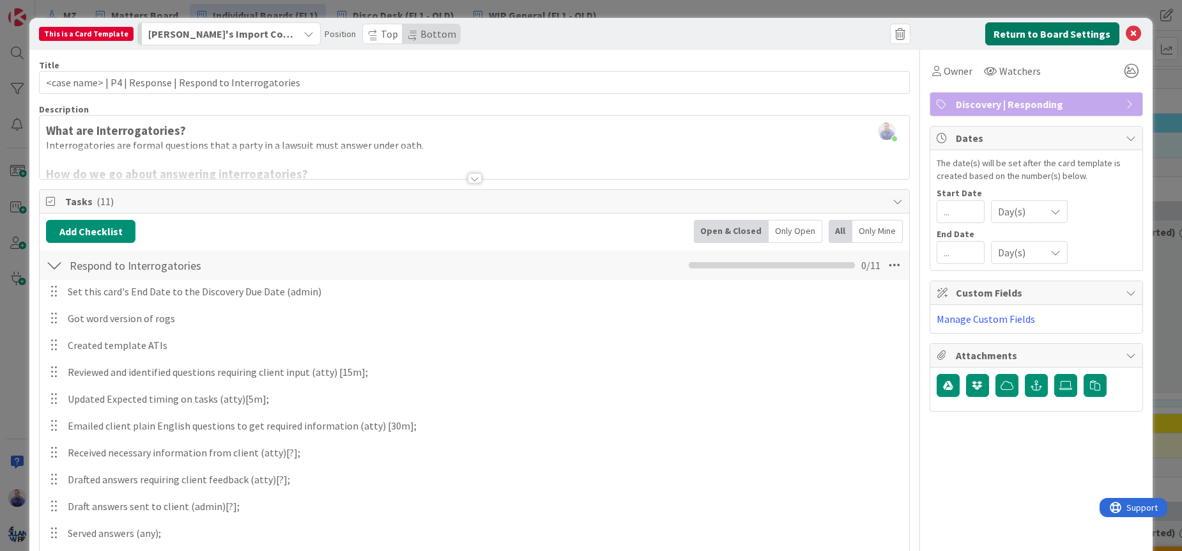
click at [1050, 24] on button "Return to Board Settings" at bounding box center [1052, 33] width 134 height 23
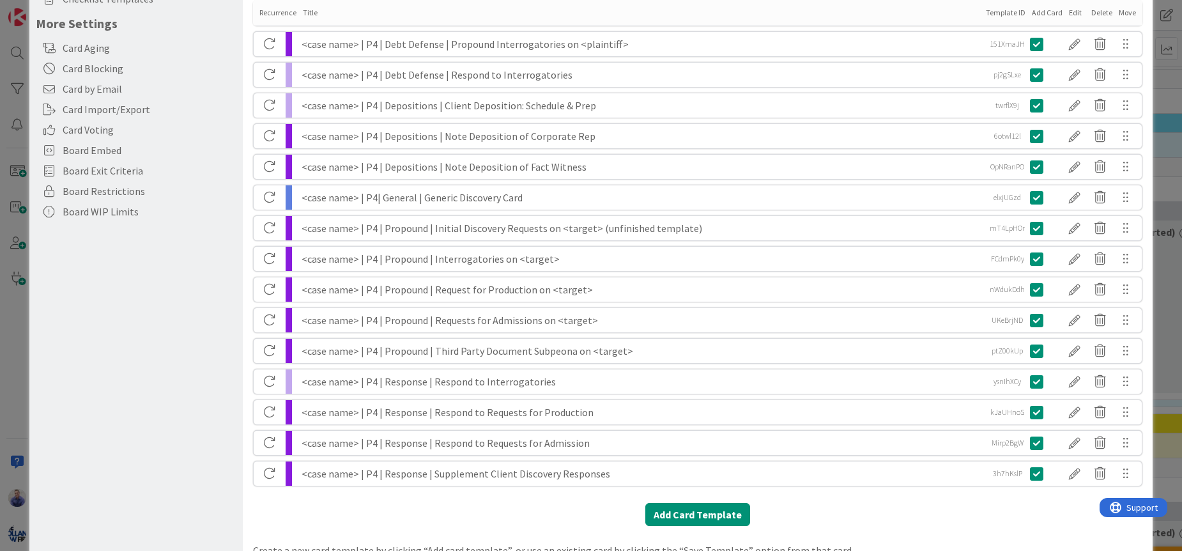
scroll to position [282, 0]
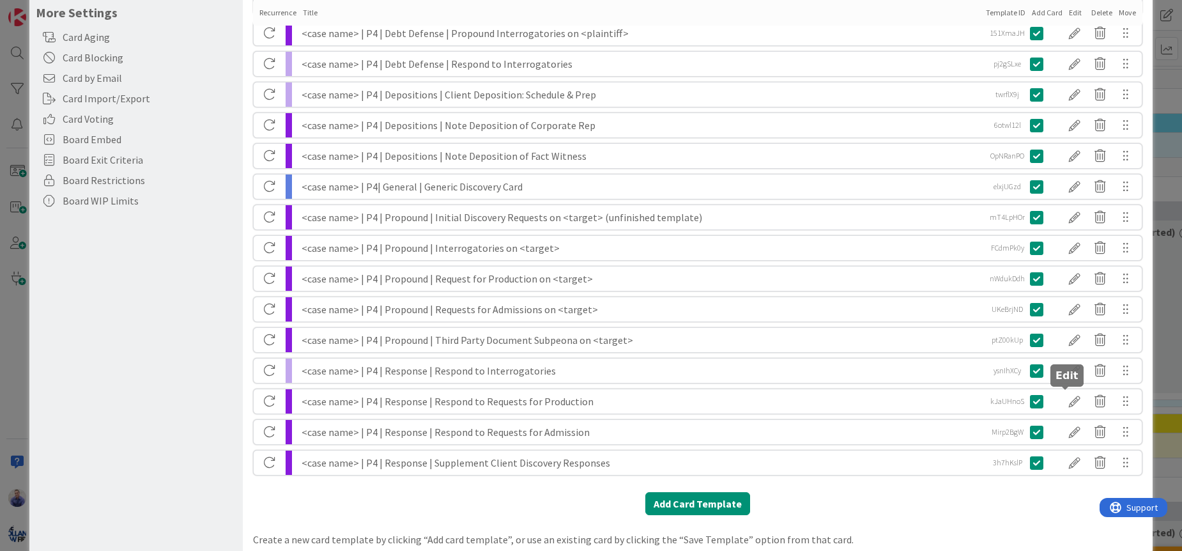
click at [1065, 399] on div at bounding box center [1075, 401] width 26 height 22
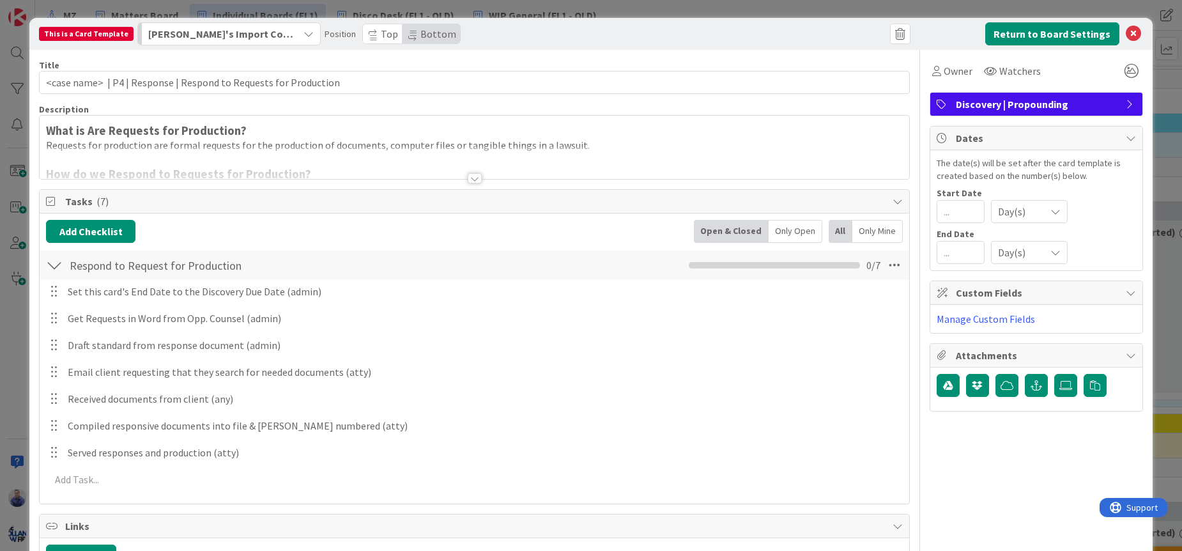
click at [1038, 110] on span "Discovery | Propounding" at bounding box center [1038, 103] width 164 height 15
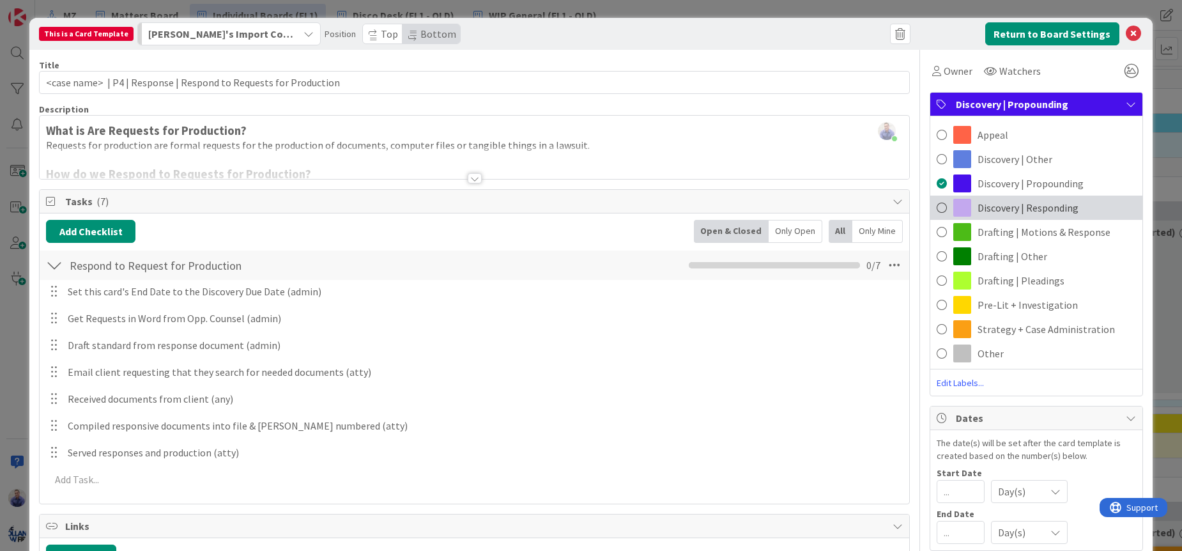
click at [1020, 198] on div "Discovery | Responding" at bounding box center [1036, 207] width 212 height 24
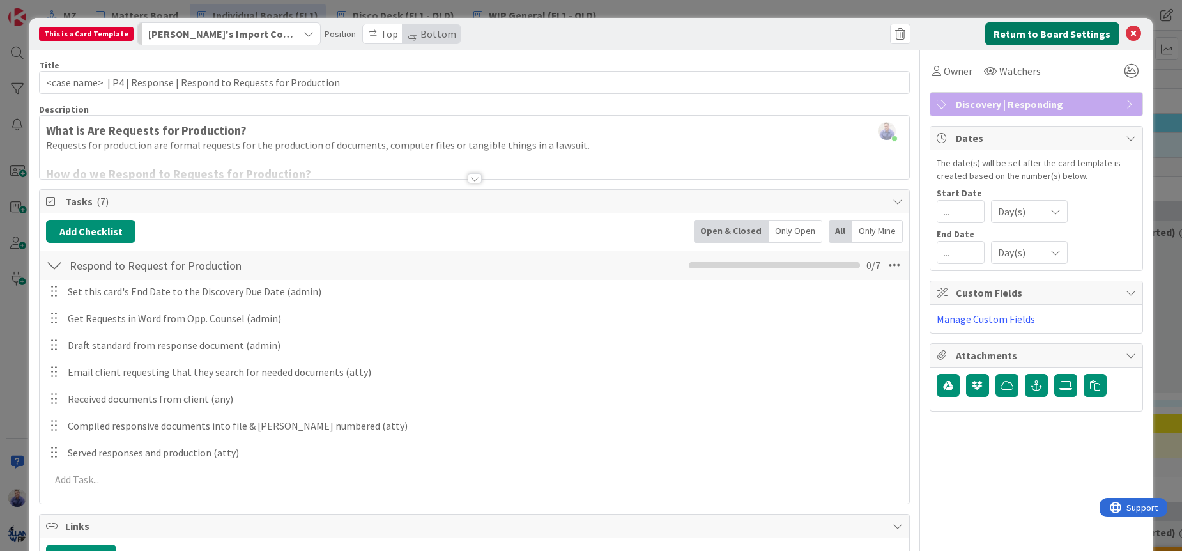
click at [1055, 37] on button "Return to Board Settings" at bounding box center [1052, 33] width 134 height 23
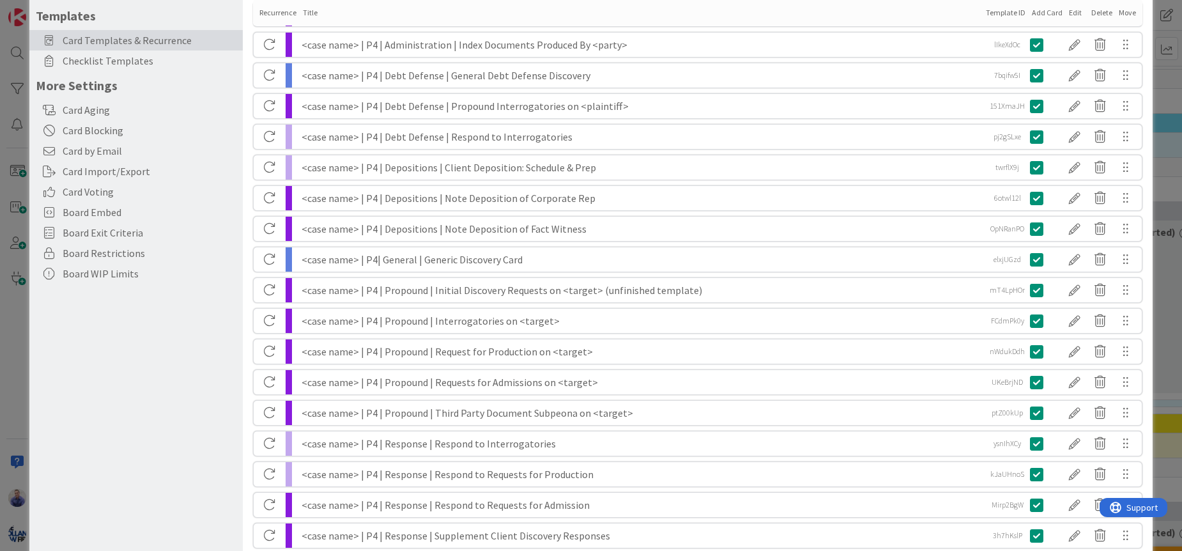
scroll to position [306, 0]
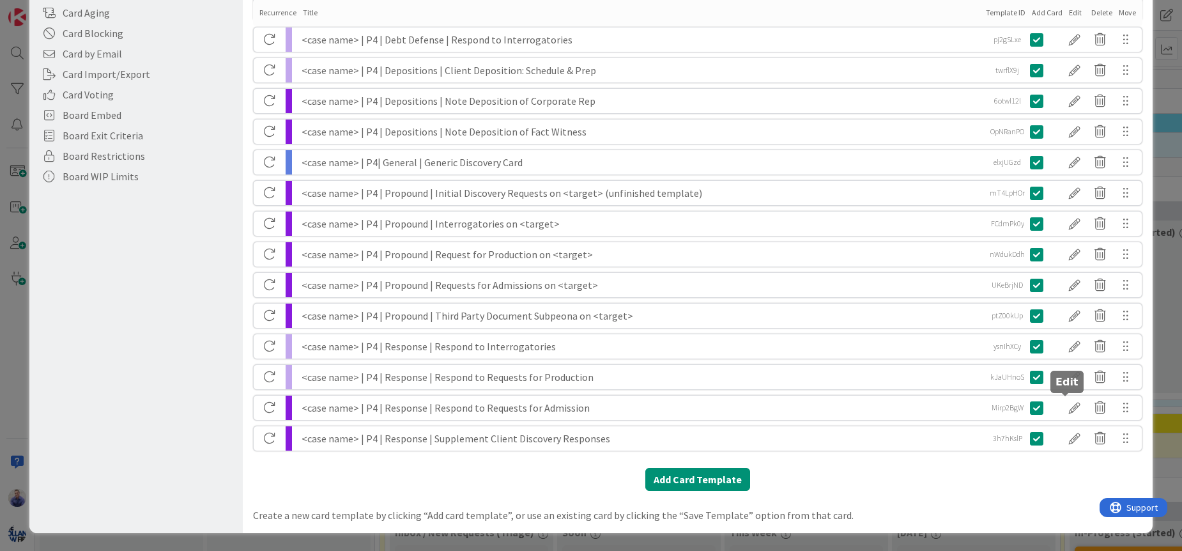
click at [1062, 406] on div at bounding box center [1075, 408] width 26 height 22
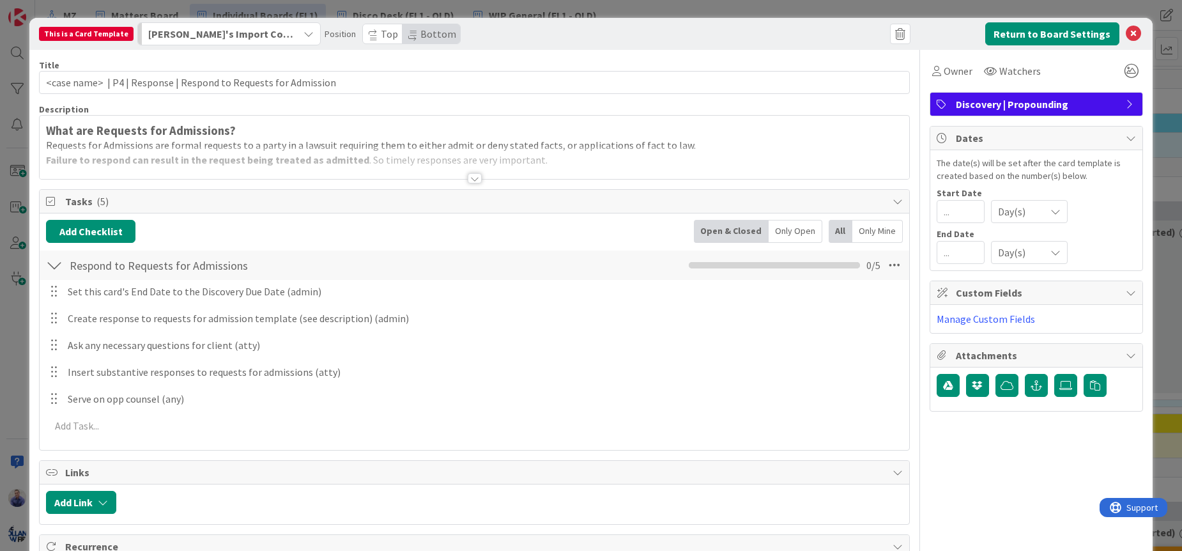
click at [1023, 107] on span "Discovery | Propounding" at bounding box center [1038, 103] width 164 height 15
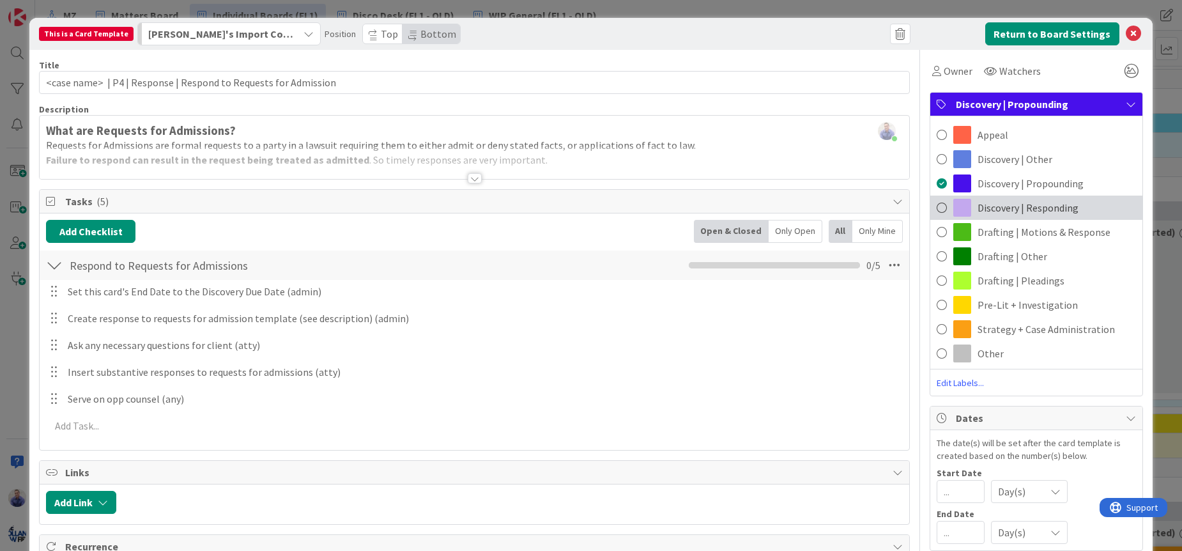
click at [1027, 211] on span "Discovery | Responding" at bounding box center [1027, 207] width 101 height 15
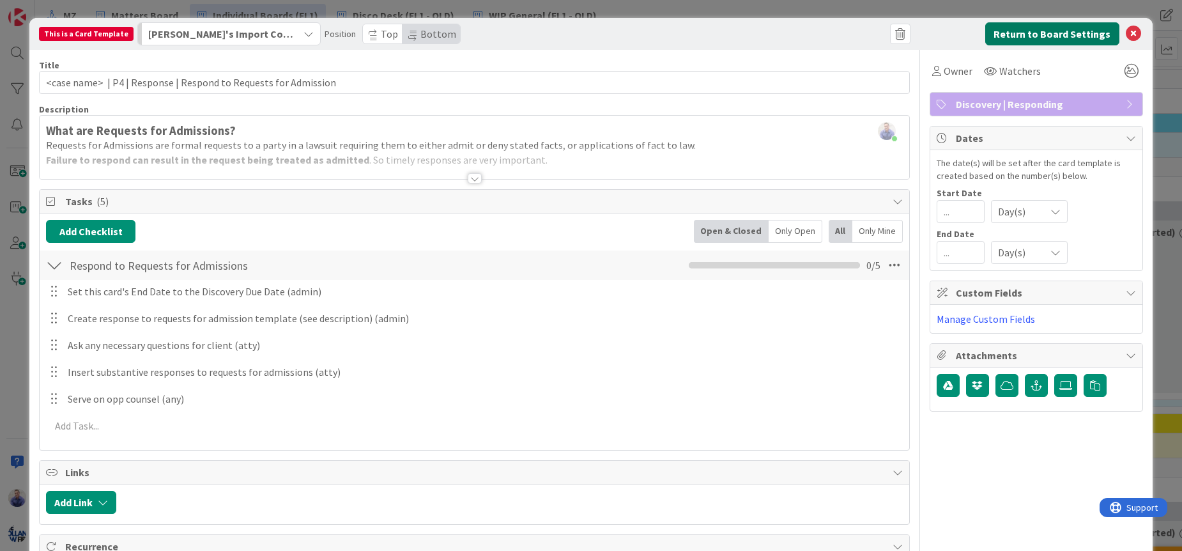
click at [1015, 34] on button "Return to Board Settings" at bounding box center [1052, 33] width 134 height 23
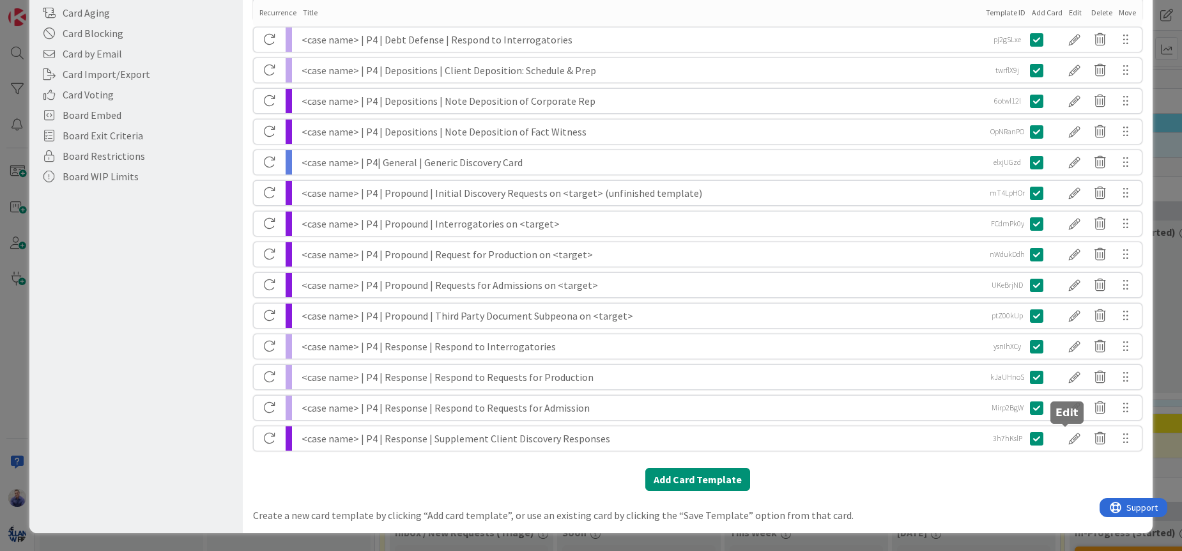
click at [1068, 443] on div at bounding box center [1075, 438] width 26 height 22
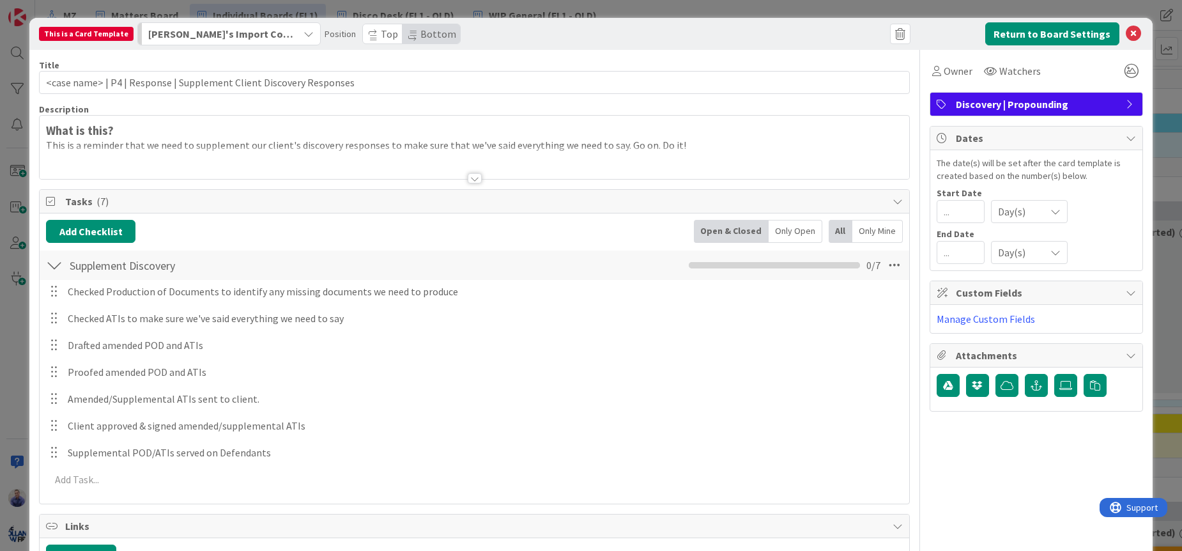
click at [1029, 102] on span "Discovery | Propounding" at bounding box center [1038, 103] width 164 height 15
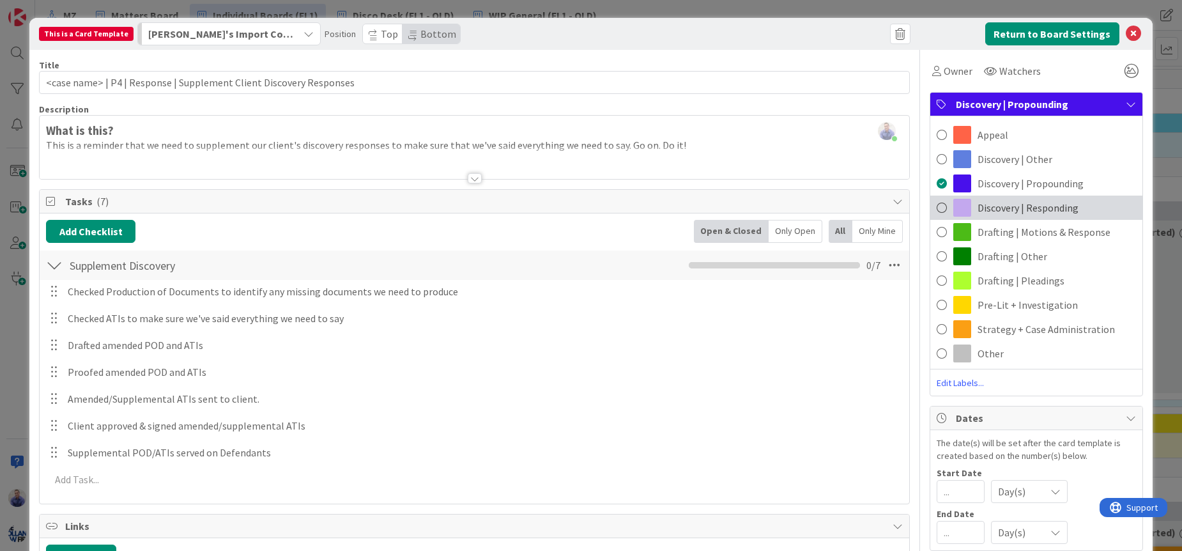
click at [1035, 202] on span "Discovery | Responding" at bounding box center [1027, 207] width 101 height 15
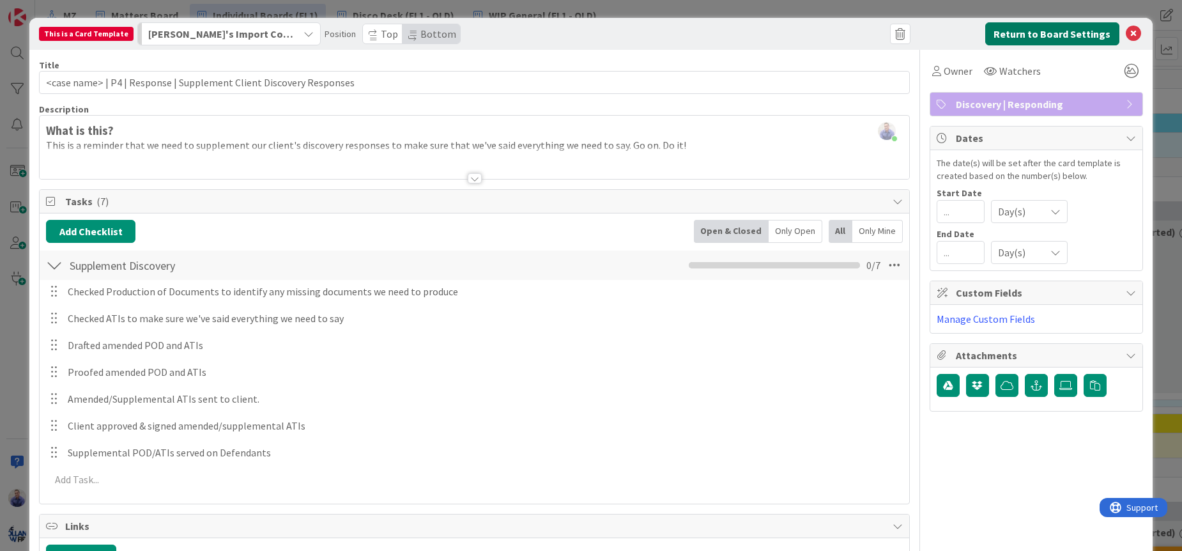
click at [1016, 36] on button "Return to Board Settings" at bounding box center [1052, 33] width 134 height 23
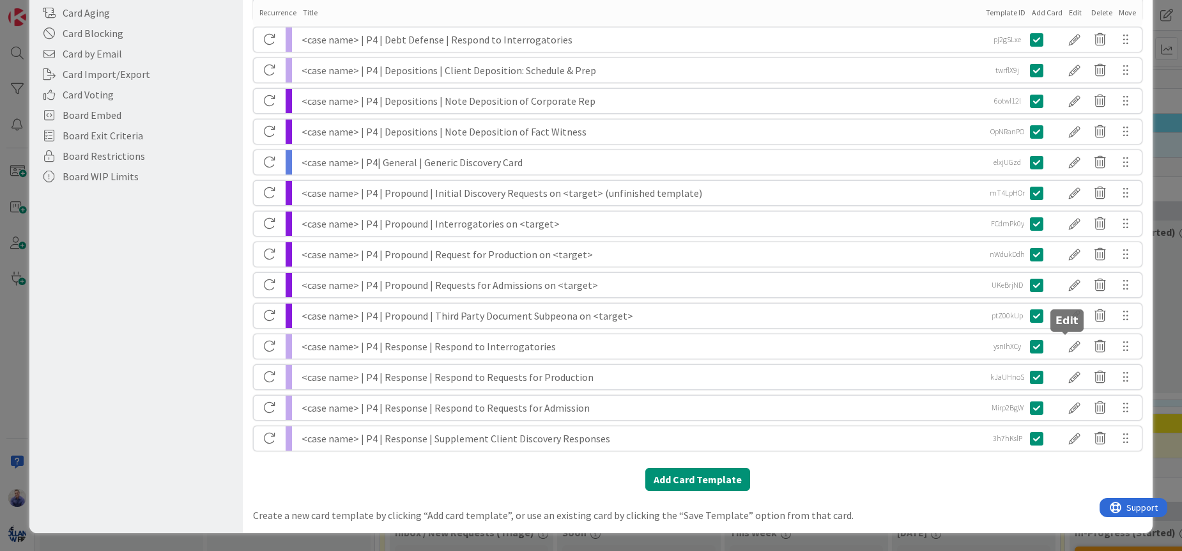
click at [1068, 344] on div at bounding box center [1075, 346] width 26 height 22
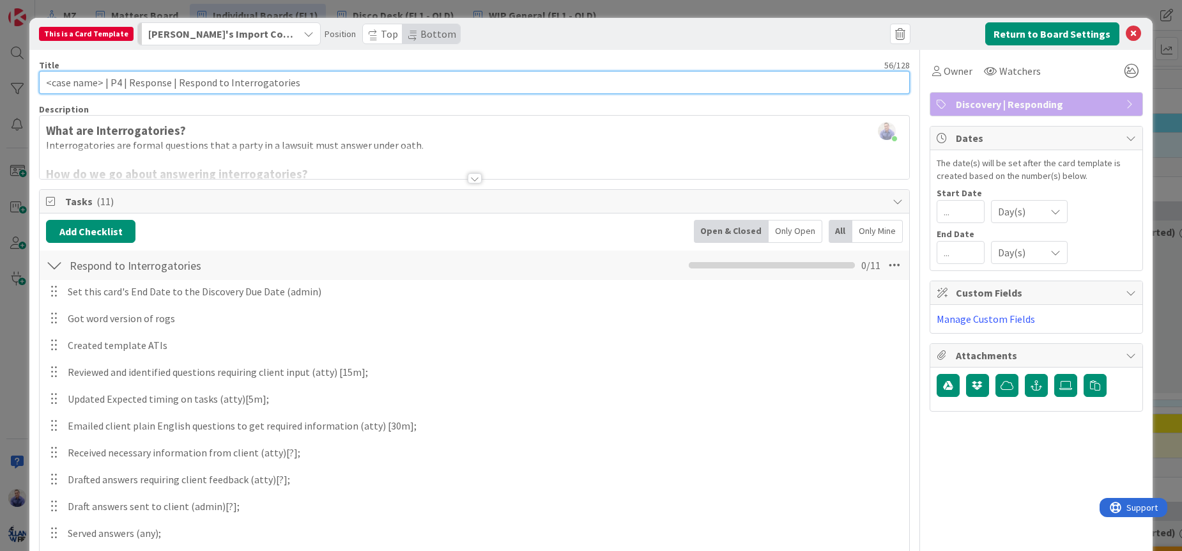
click at [153, 84] on input "<case name> | P4 | Response | Respond to Interrogatories" at bounding box center [474, 82] width 871 height 23
click at [137, 85] on input "<case name> | P4 | REspond | Respond to Interrogatories" at bounding box center [474, 82] width 871 height 23
drag, startPoint x: 208, startPoint y: 84, endPoint x: 172, endPoint y: 81, distance: 35.9
click at [172, 81] on input "<case name> | P4 | Respond | Respond to Interrogatories" at bounding box center [474, 82] width 871 height 23
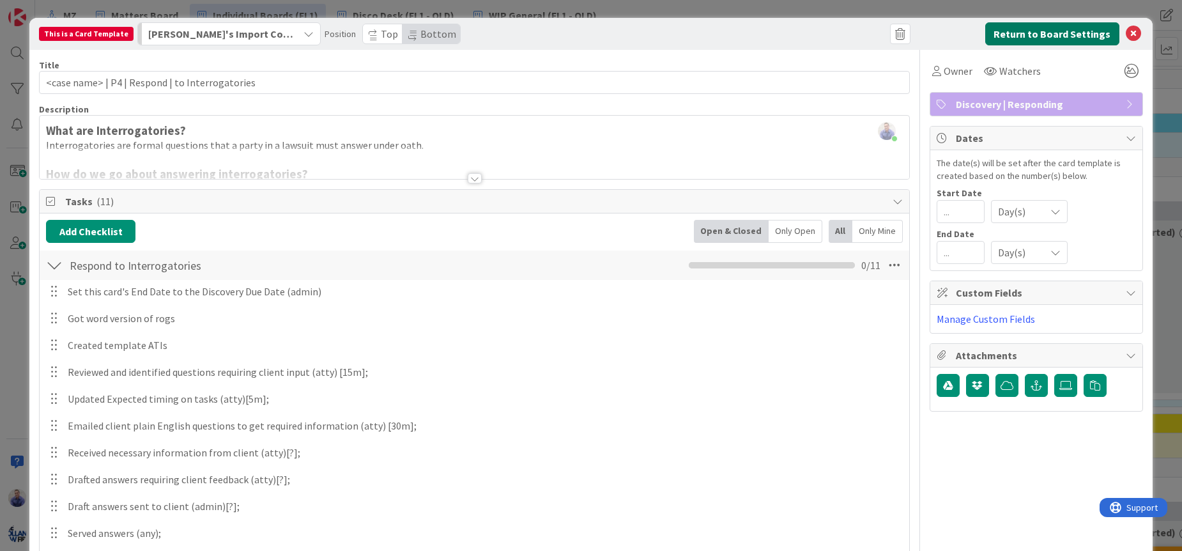
click at [1016, 35] on button "Return to Board Settings" at bounding box center [1052, 33] width 134 height 23
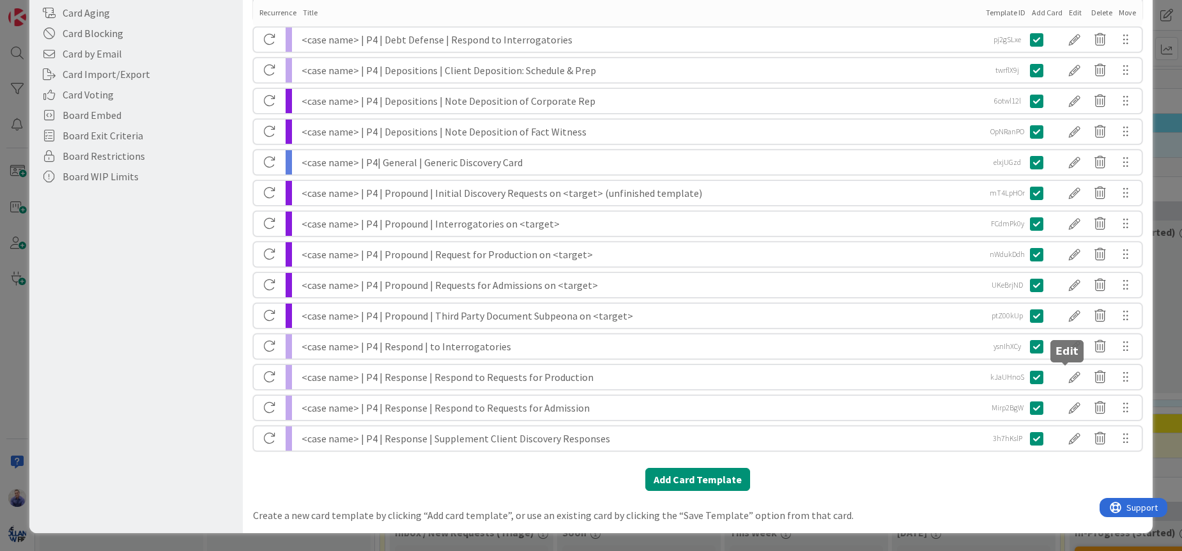
click at [1062, 376] on div at bounding box center [1075, 377] width 26 height 22
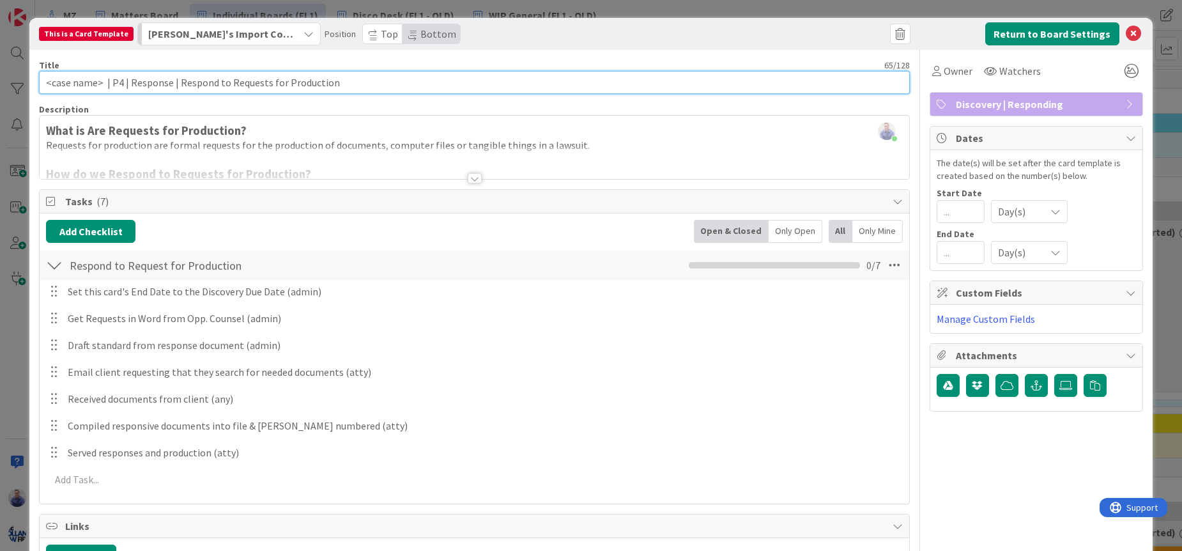
click at [191, 83] on input "<case name> | P4 | Response | Respond to Requests for Production" at bounding box center [474, 82] width 871 height 23
click at [176, 83] on input "<case name> | P4 | Response | Respond to Requests for Production" at bounding box center [474, 82] width 871 height 23
drag, startPoint x: 174, startPoint y: 84, endPoint x: 130, endPoint y: 87, distance: 44.2
click at [130, 86] on input "<case name> | P4 | Response | Respond to Requests for Production" at bounding box center [474, 82] width 871 height 23
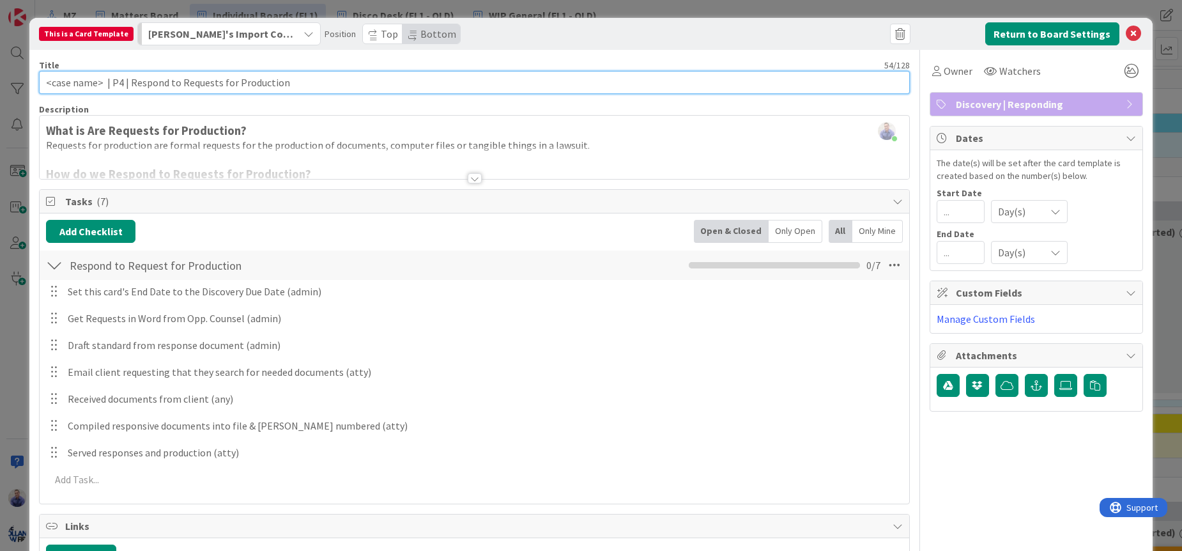
click at [167, 82] on input "<case name> | P4 | Respond to Requests for Production" at bounding box center [474, 82] width 871 height 23
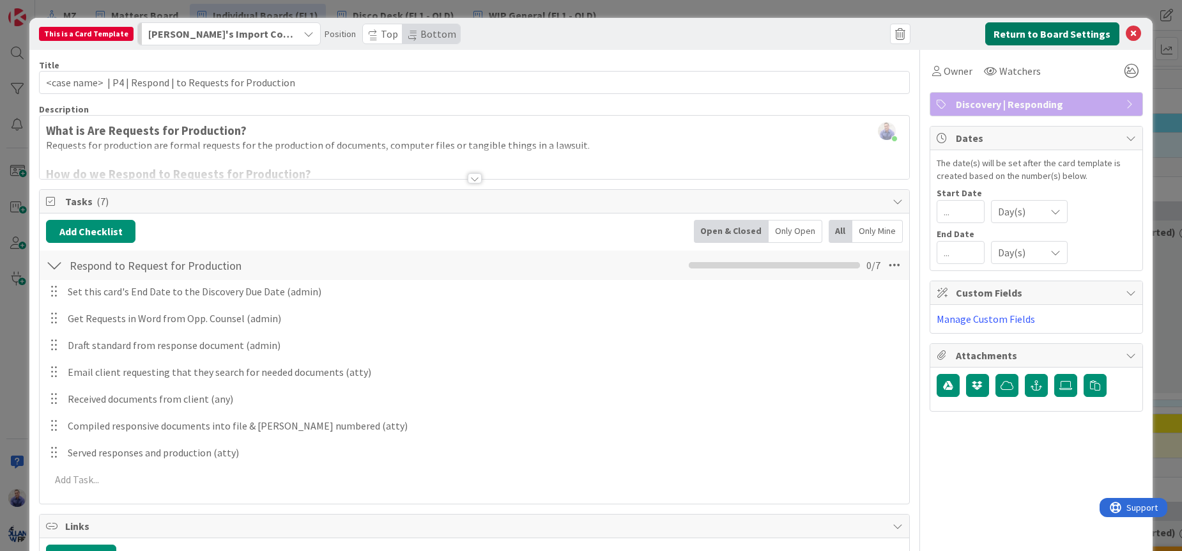
click at [1034, 33] on button "Return to Board Settings" at bounding box center [1052, 33] width 134 height 23
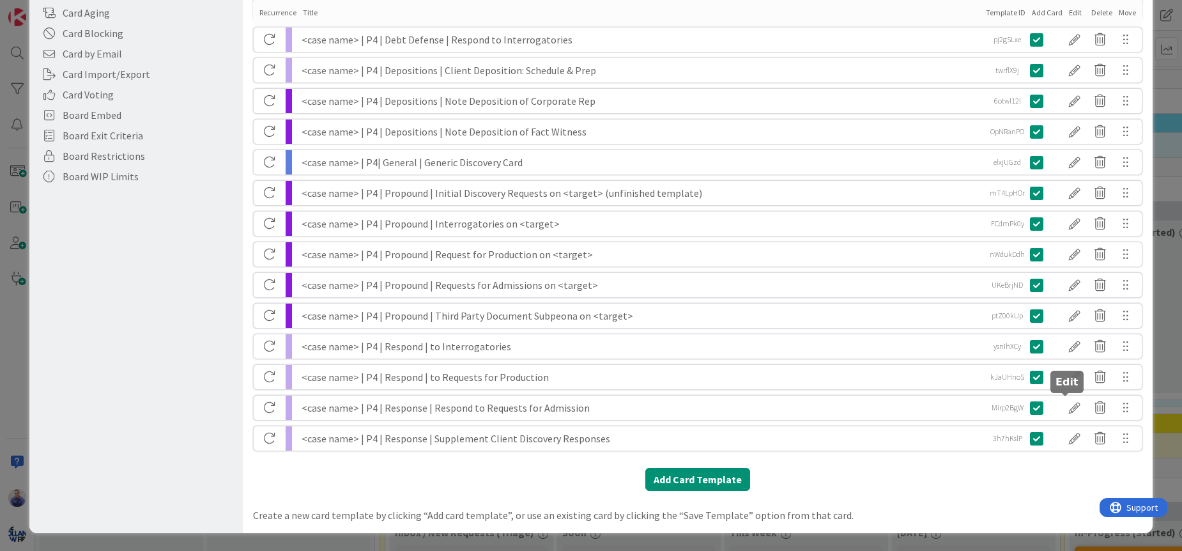
click at [1062, 411] on div at bounding box center [1075, 408] width 26 height 22
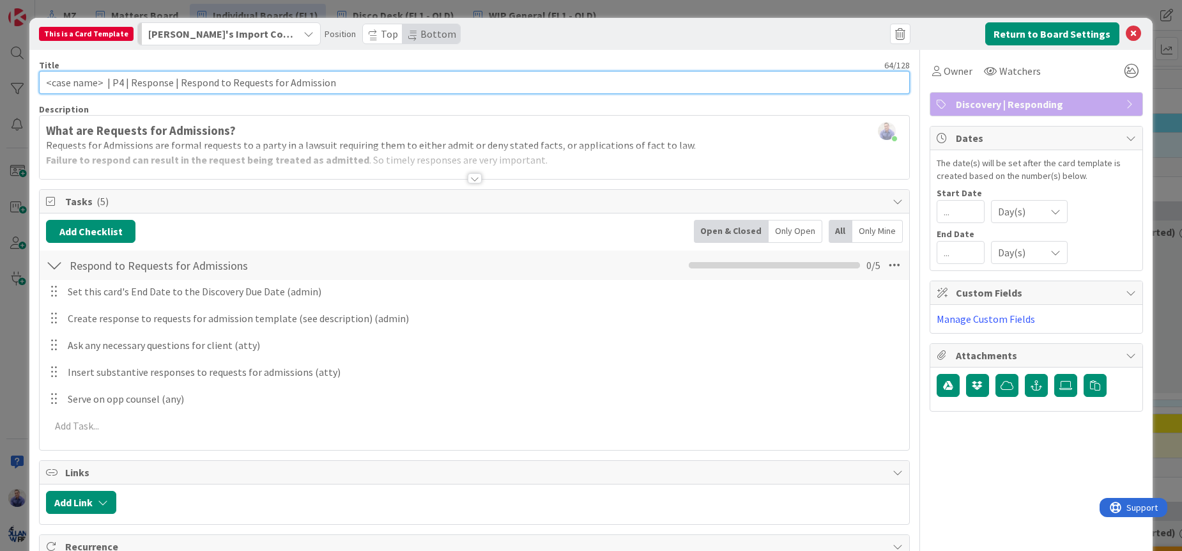
drag, startPoint x: 175, startPoint y: 82, endPoint x: 130, endPoint y: 82, distance: 45.4
click at [130, 82] on input "<case name> | P4 | Response | Respond to Requests for Admission" at bounding box center [474, 82] width 871 height 23
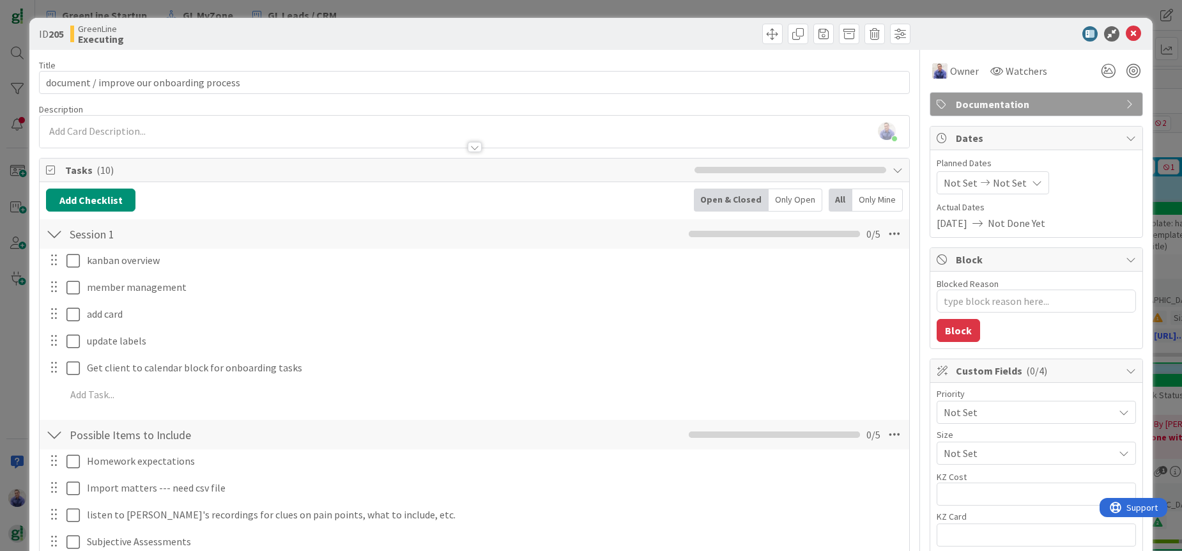
scroll to position [174, 1747]
click at [1126, 33] on icon at bounding box center [1133, 33] width 15 height 15
click at [1126, 34] on icon at bounding box center [1133, 33] width 15 height 15
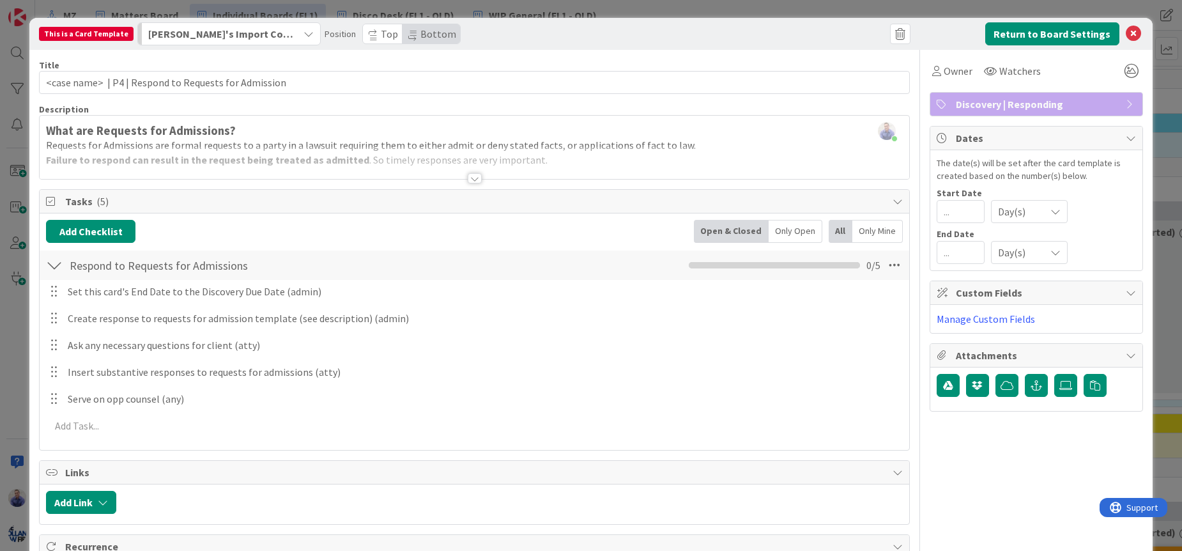
click at [167, 81] on input "<case name> | P4 | Respond to Requests for Admission" at bounding box center [474, 82] width 871 height 23
type input "<case name> | P4 | Respond | to Requests for Admission"
click at [1072, 38] on button "Return to Board Settings" at bounding box center [1052, 33] width 134 height 23
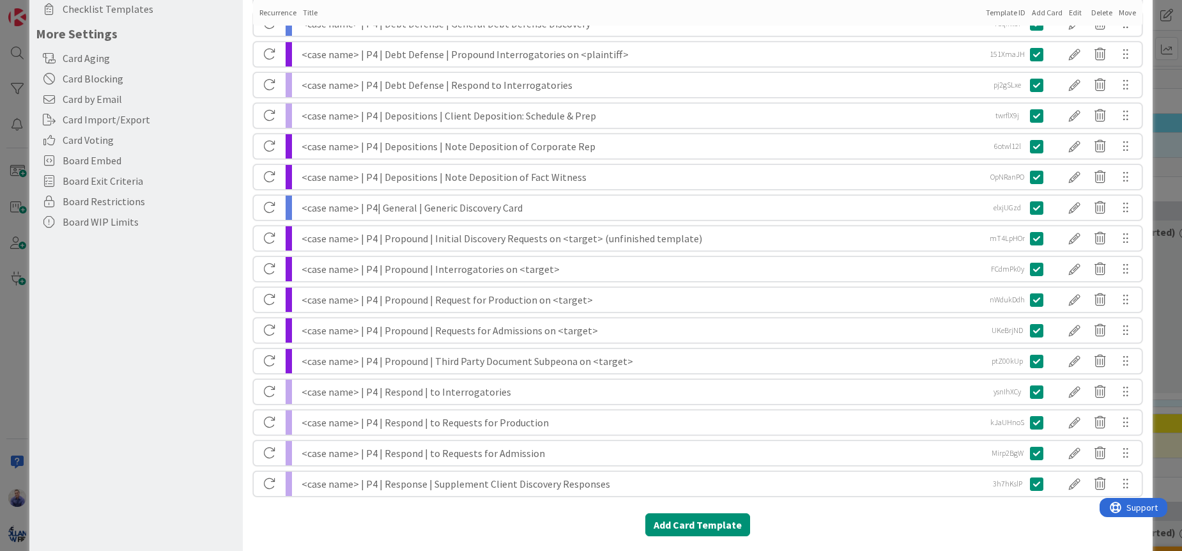
scroll to position [306, 0]
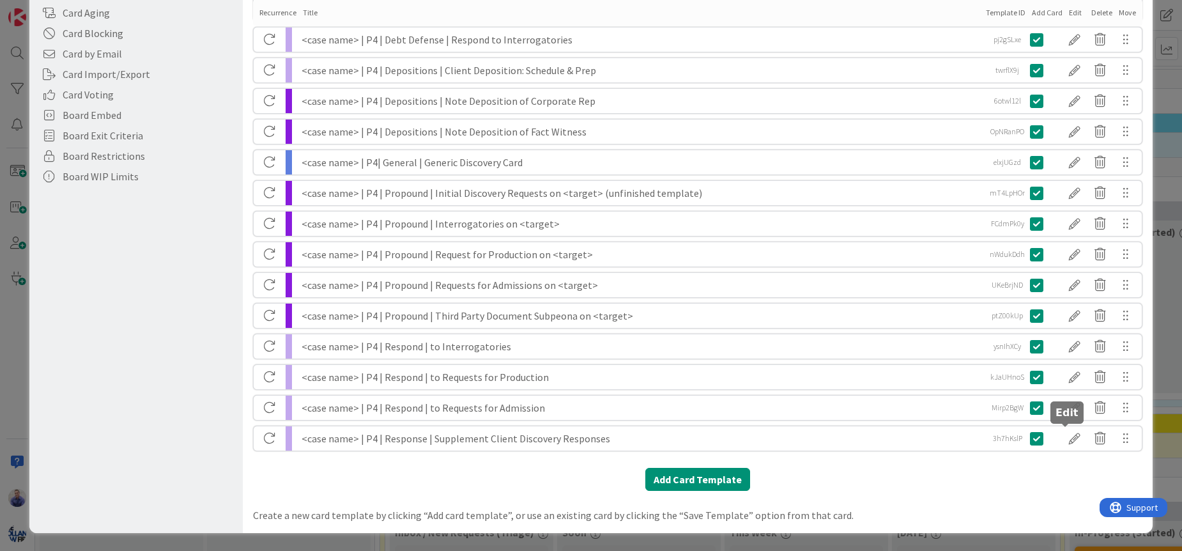
click at [1068, 441] on div at bounding box center [1075, 438] width 26 height 22
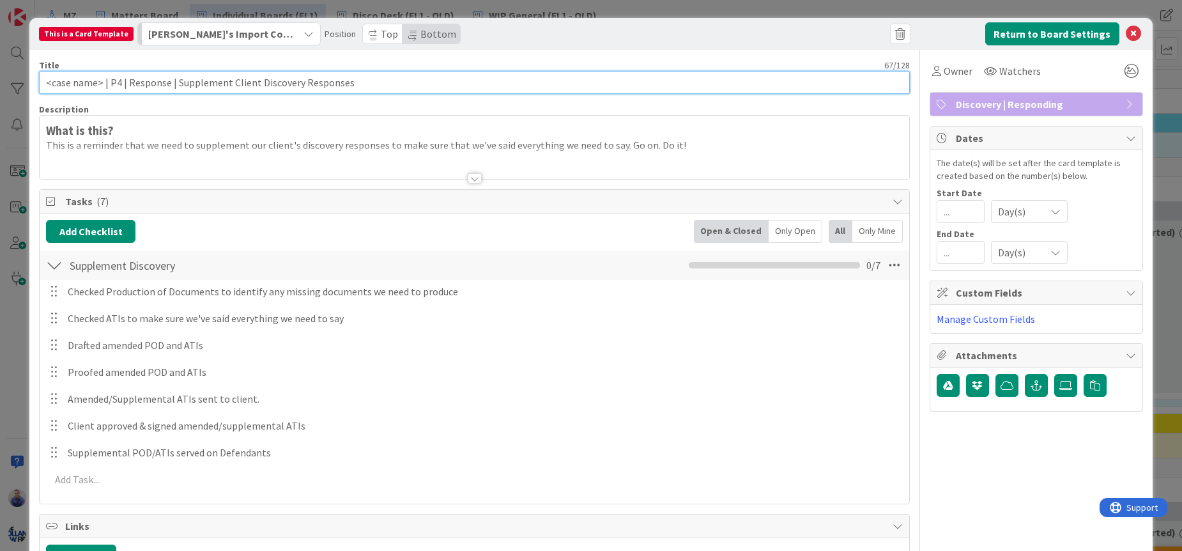
click at [157, 84] on input "<case name> | P4 | Response | Supplement Client Discovery Responses" at bounding box center [474, 82] width 871 height 23
click at [329, 84] on input "<case name> | P4 | Respond | Supplement Client Discovery Responses" at bounding box center [474, 82] width 871 height 23
click at [383, 79] on input "<case name> | P4 | Respond | Supplement Client Discovery Responses" at bounding box center [474, 82] width 871 height 23
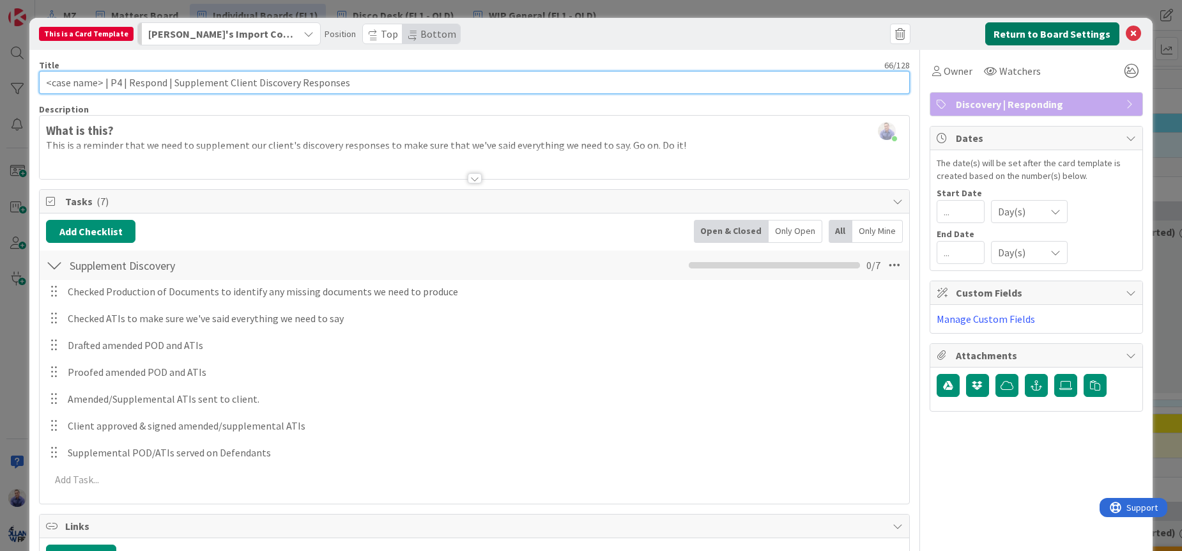
type input "<case name> | P4 | Respond | Supplement Client Discovery Responses"
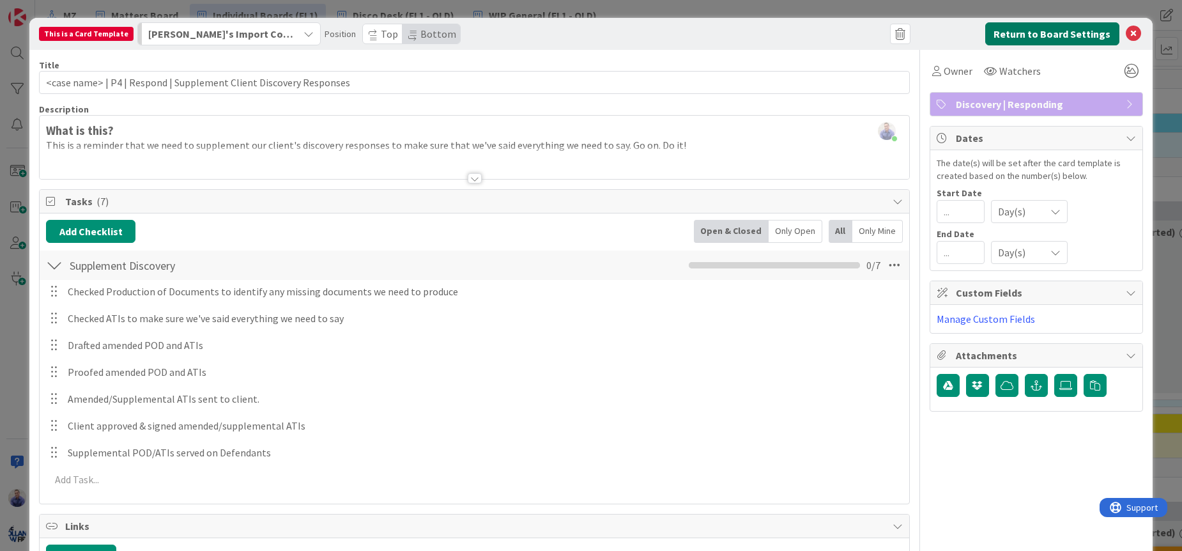
click at [1075, 38] on button "Return to Board Settings" at bounding box center [1052, 33] width 134 height 23
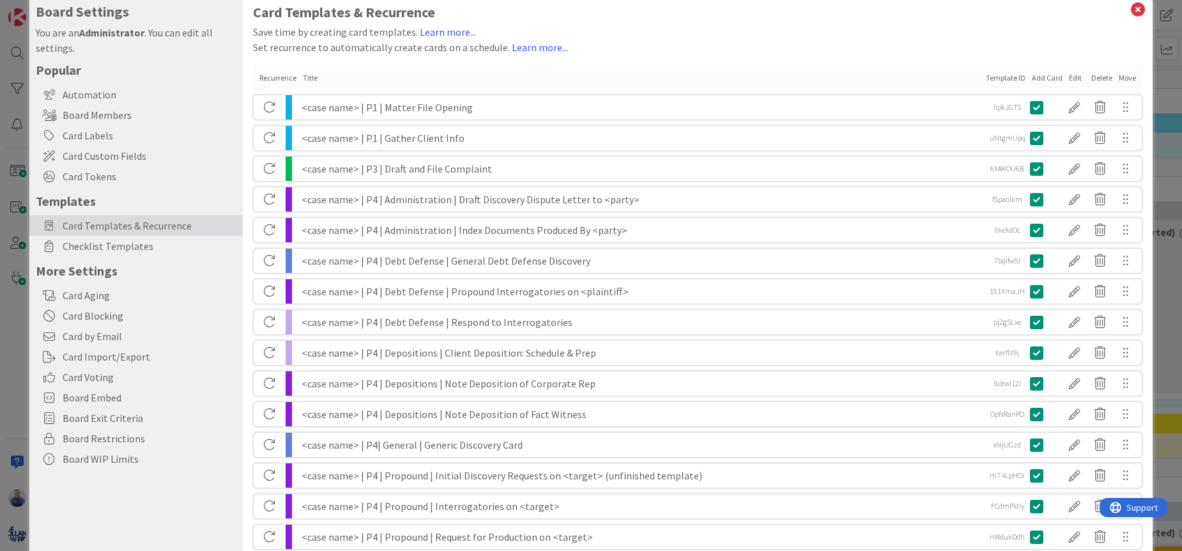
scroll to position [11, 0]
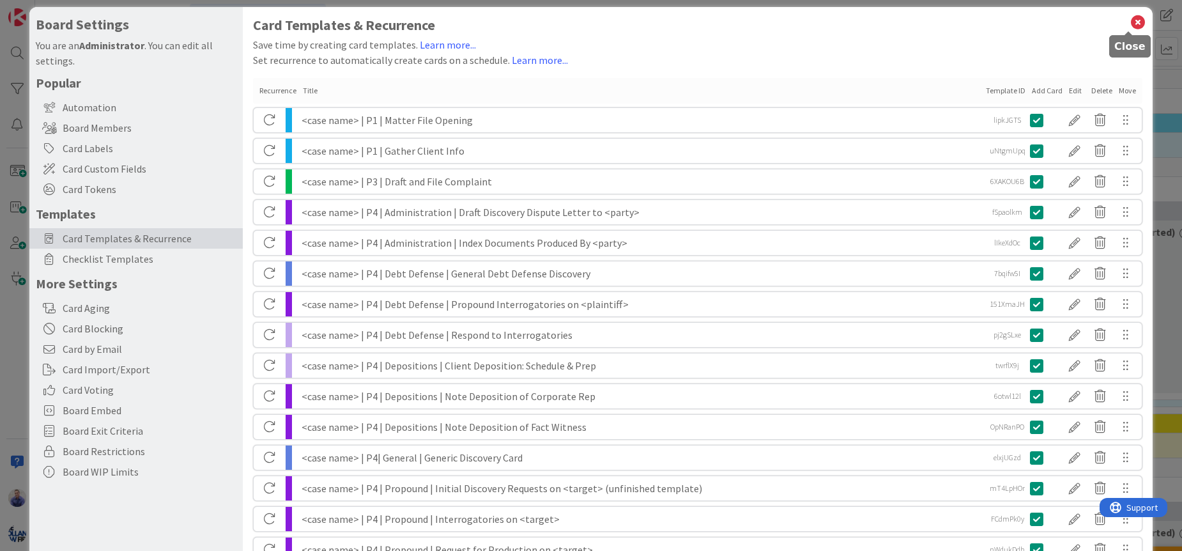
click at [1133, 26] on icon at bounding box center [1138, 22] width 17 height 18
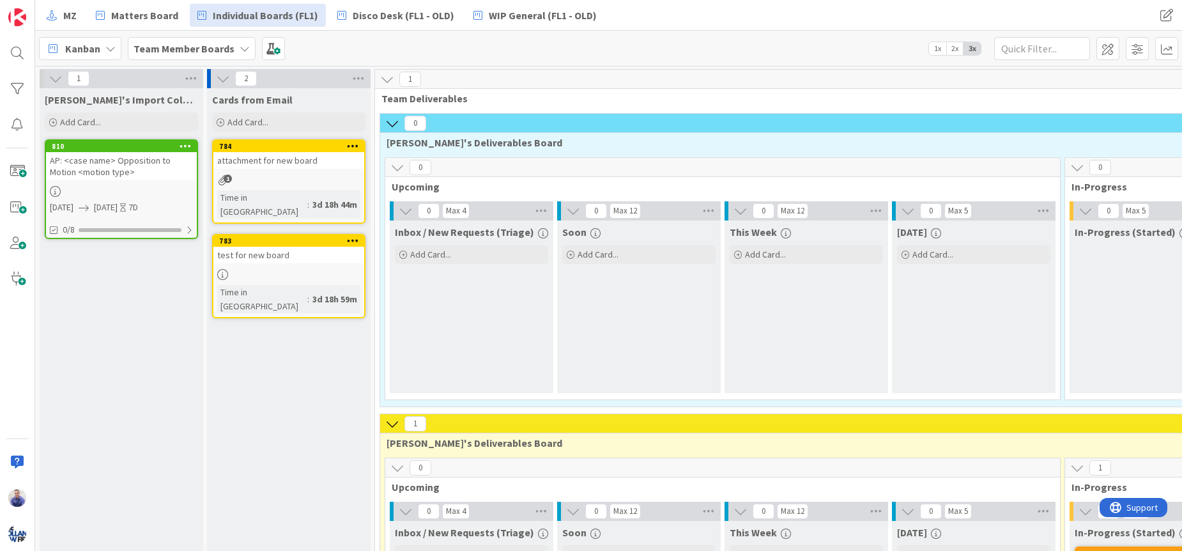
click at [124, 160] on div "AP: <case name> Opposition to Motion <motion type>" at bounding box center [121, 166] width 151 height 28
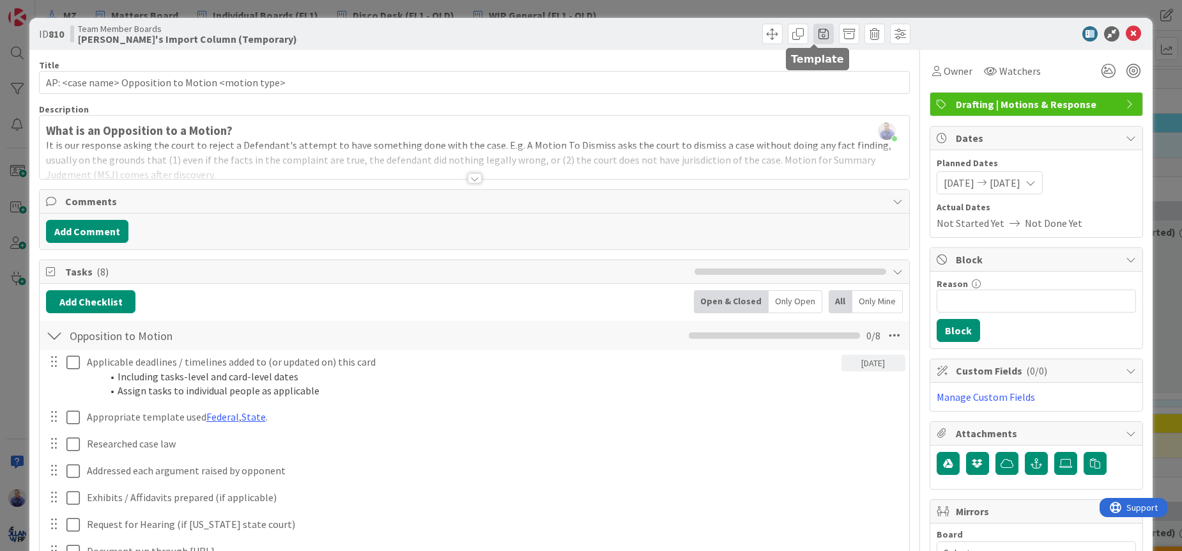
click at [813, 34] on span at bounding box center [823, 34] width 20 height 20
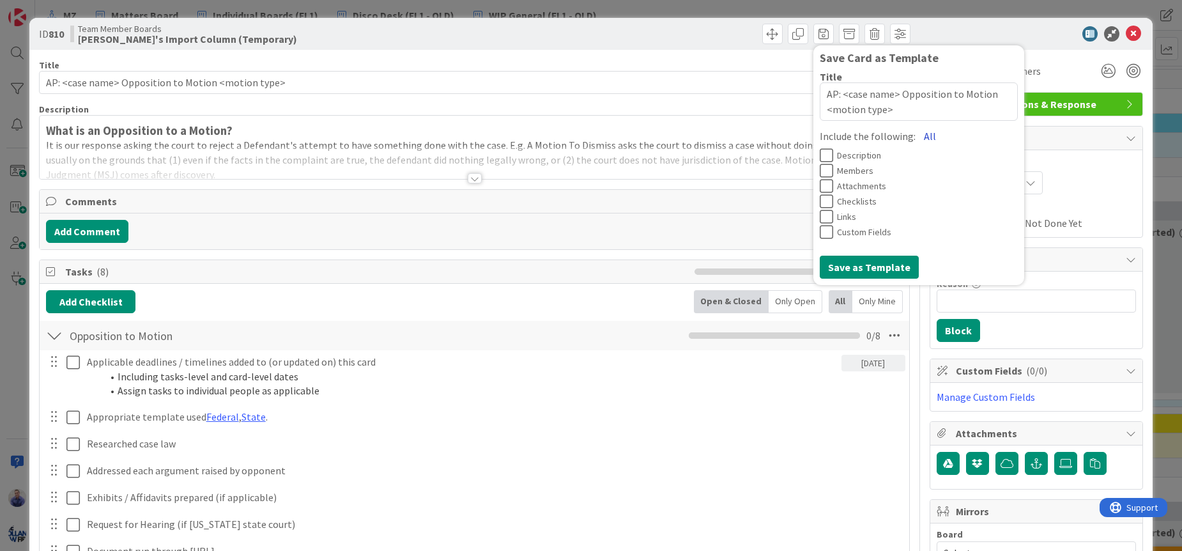
click at [918, 133] on button "All" at bounding box center [929, 136] width 29 height 23
click at [880, 267] on button "Save as Template" at bounding box center [869, 267] width 99 height 23
type textarea "x"
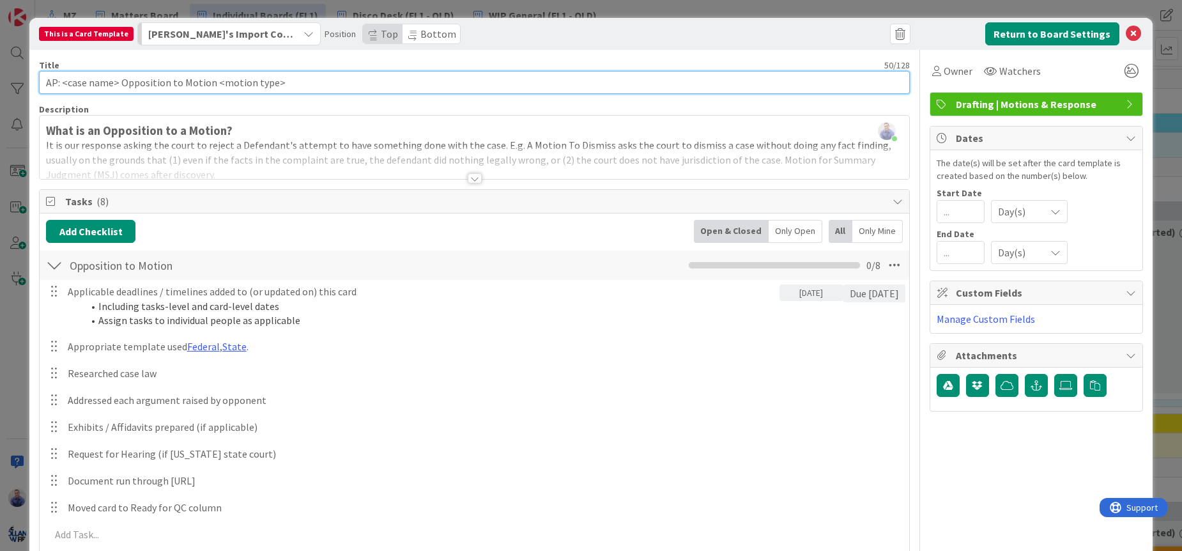
click at [59, 83] on input "AP: <case name> Opposition to Motion <motion type>" at bounding box center [474, 82] width 871 height 23
drag, startPoint x: 62, startPoint y: 82, endPoint x: 33, endPoint y: 83, distance: 28.8
click at [39, 83] on input "AP: <case name> Opposition to Motion <motion type>" at bounding box center [474, 82] width 871 height 23
click at [105, 84] on input "<case name> Opposition to Motion <motion type>" at bounding box center [474, 82] width 871 height 23
type input "<case name> | AP | Opposition to Motion <motion type>"
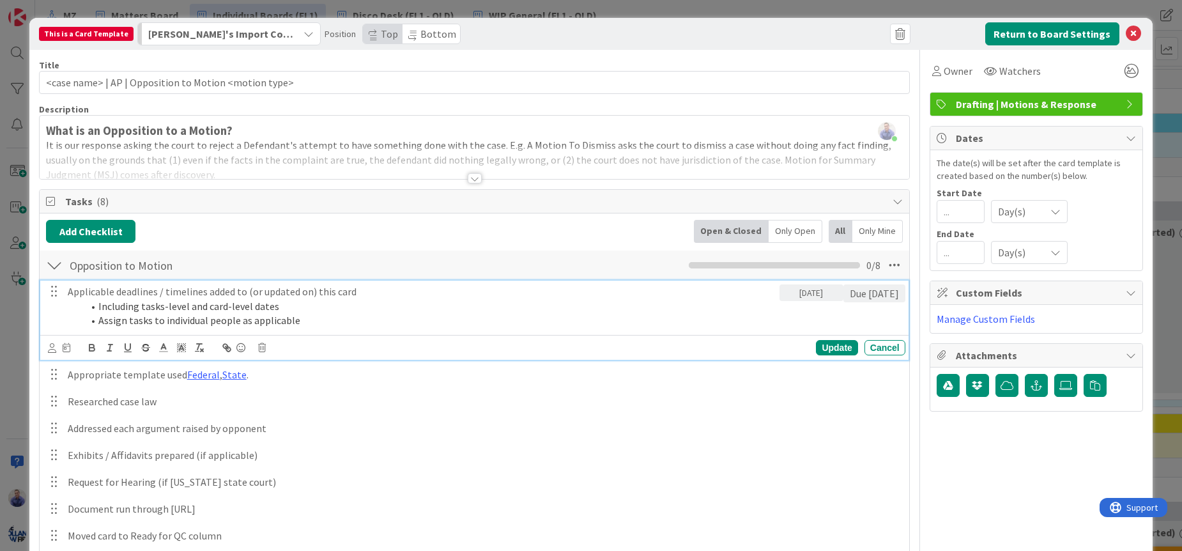
click at [362, 292] on p "Applicable deadlines / timelines added to (or updated on) this card" at bounding box center [421, 291] width 707 height 15
click at [827, 348] on div "Update" at bounding box center [837, 347] width 42 height 15
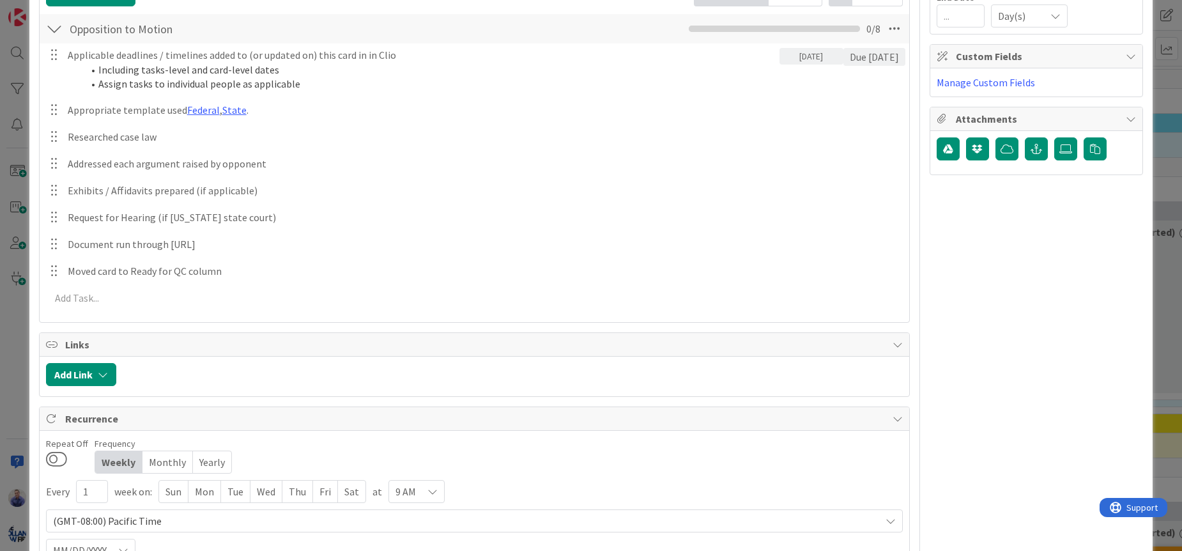
scroll to position [255, 0]
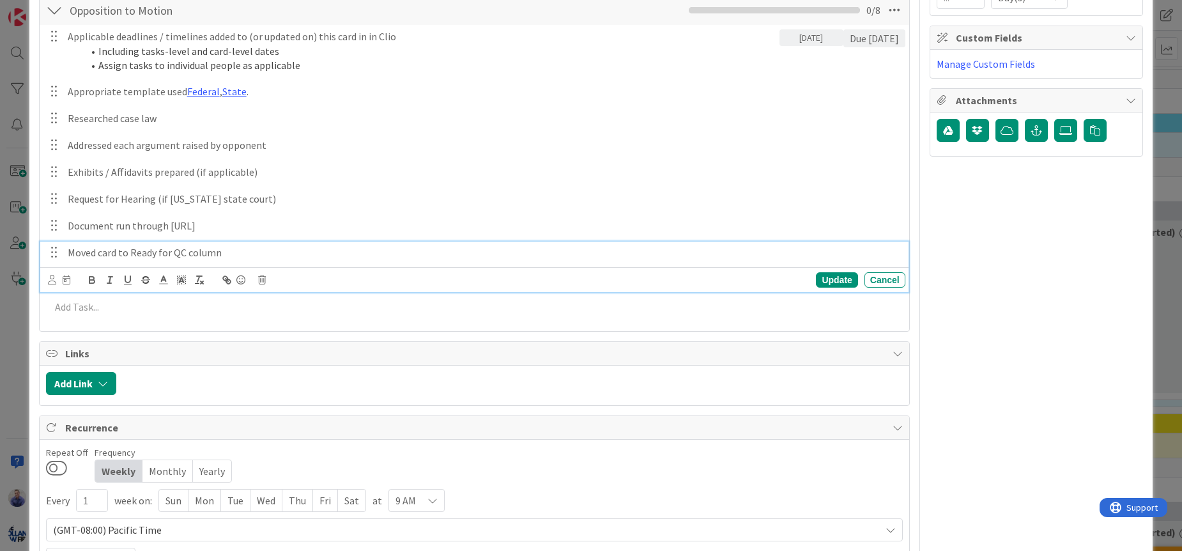
click at [210, 252] on p "Moved card to Ready for QC column" at bounding box center [484, 252] width 832 height 15
click at [262, 280] on icon at bounding box center [262, 279] width 8 height 9
click at [293, 337] on div "Delete" at bounding box center [294, 334] width 47 height 23
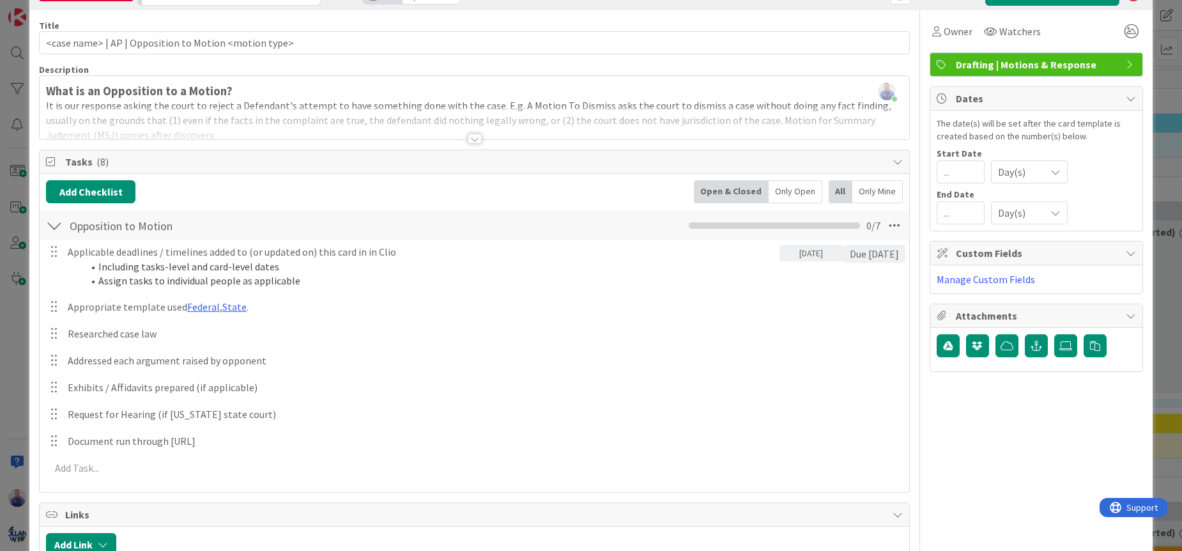
scroll to position [0, 0]
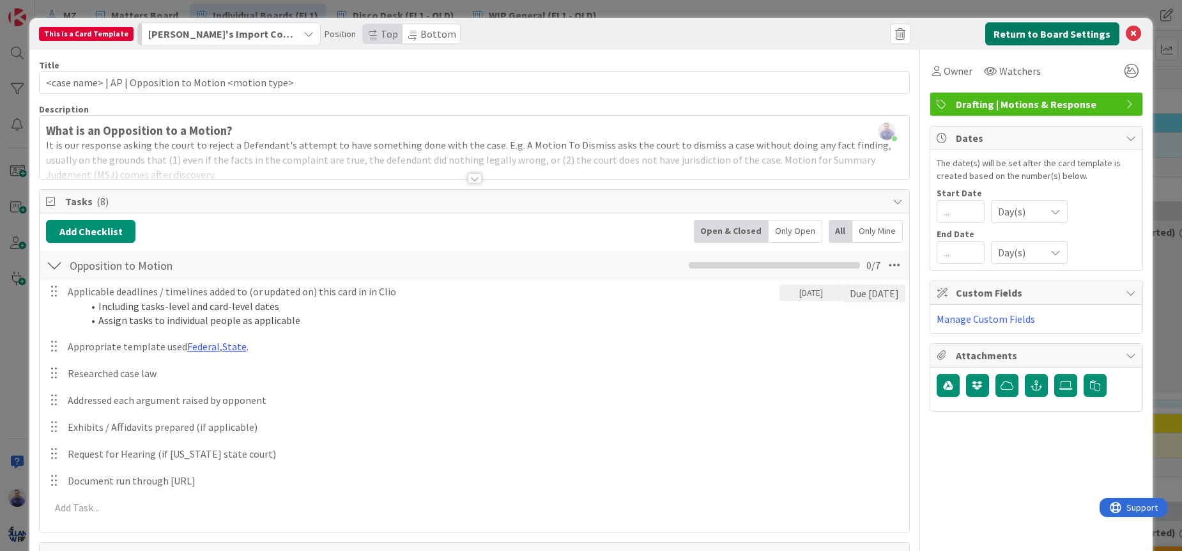
click at [1046, 31] on button "Return to Board Settings" at bounding box center [1052, 33] width 134 height 23
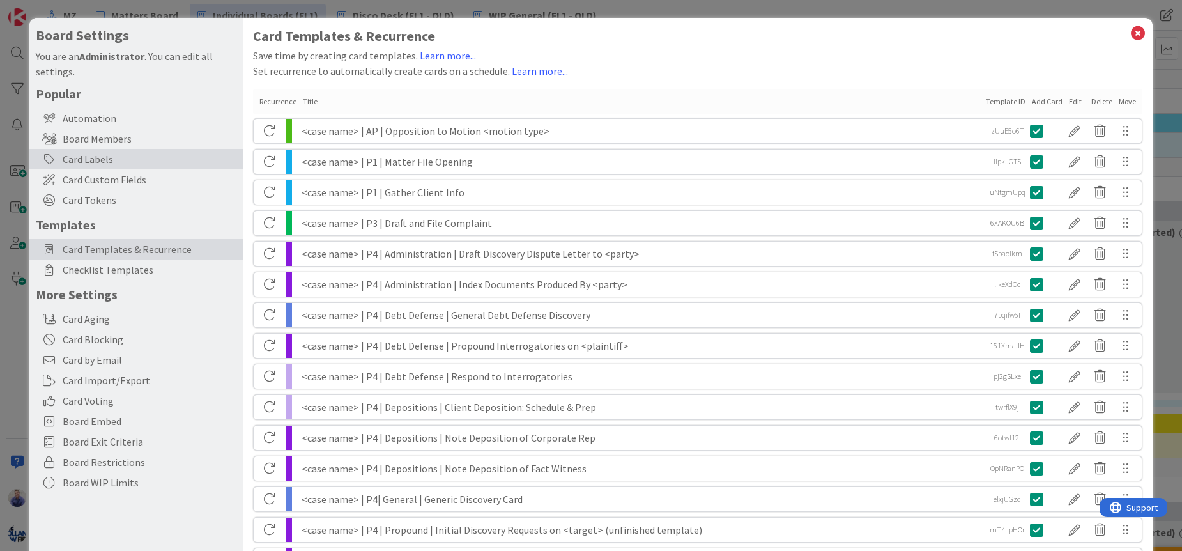
click at [111, 160] on div "Card Labels" at bounding box center [135, 159] width 213 height 20
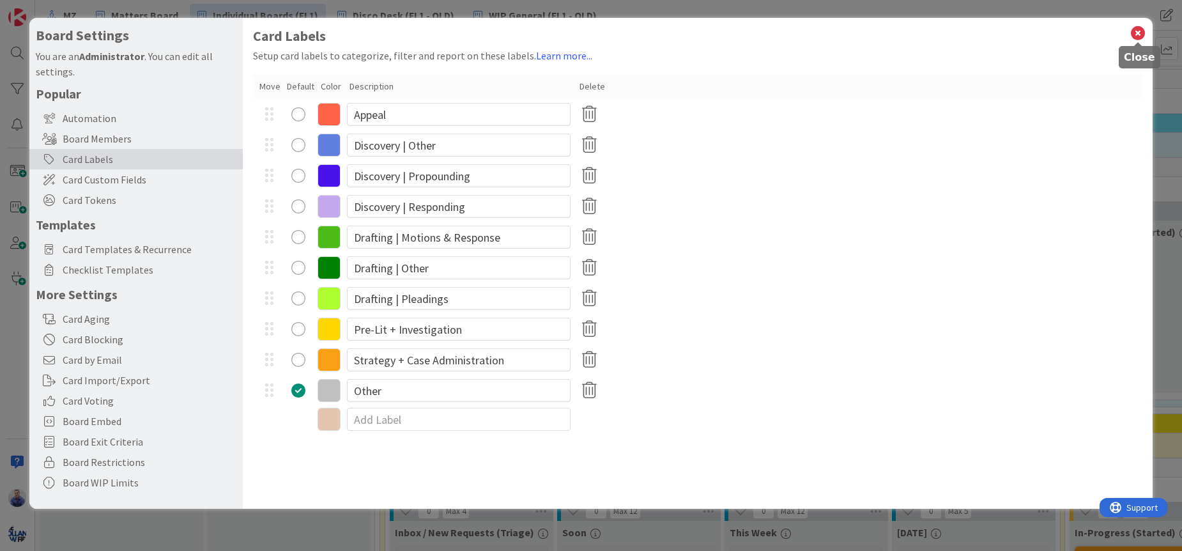
click at [1135, 31] on icon at bounding box center [1138, 33] width 17 height 18
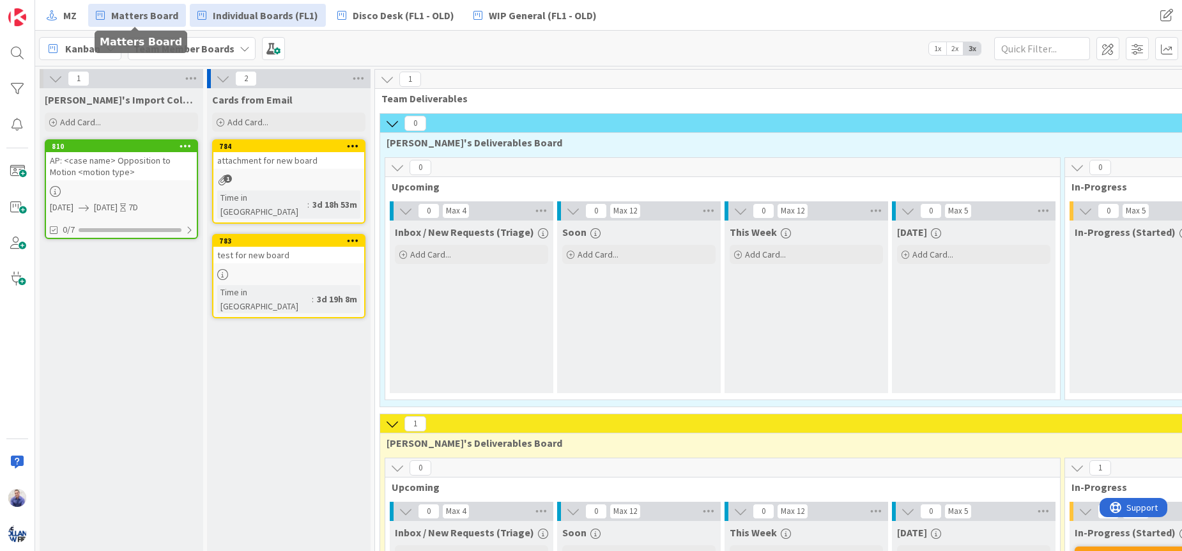
click at [165, 15] on span "Matters Board" at bounding box center [144, 15] width 67 height 15
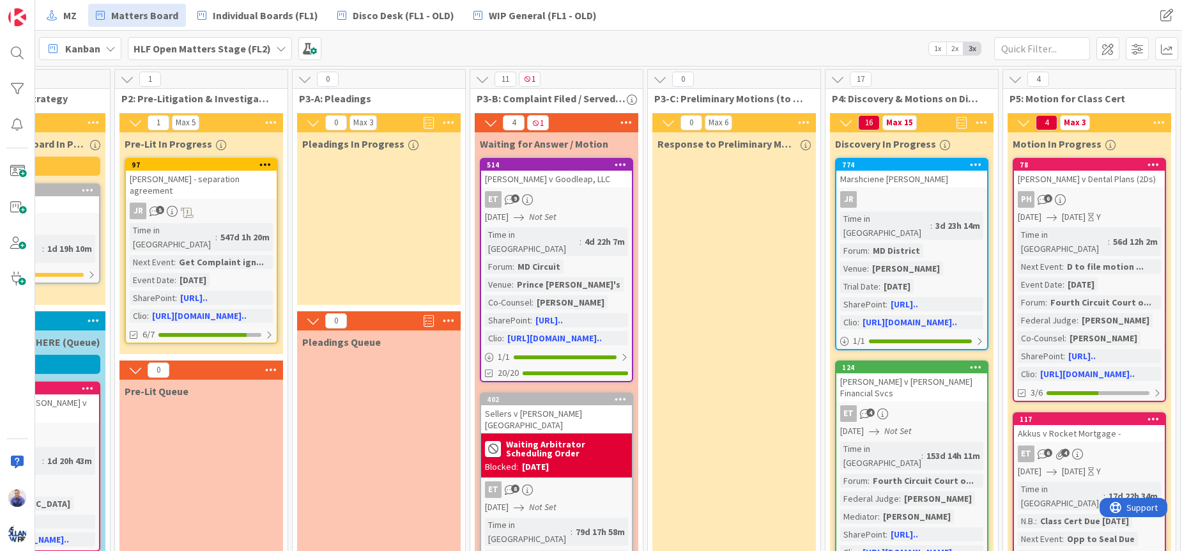
scroll to position [0, 9]
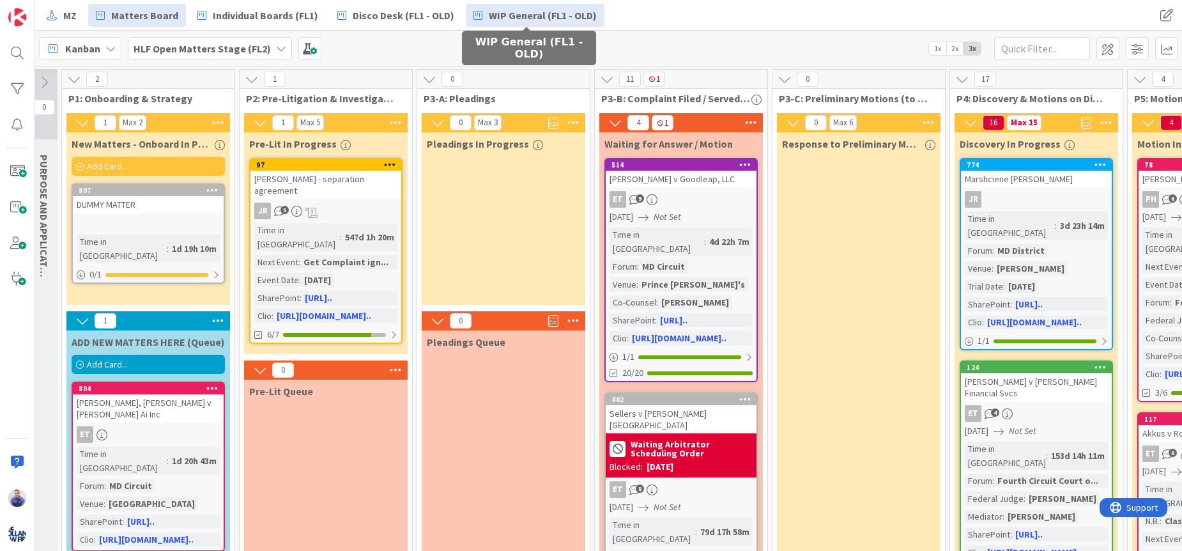
click at [492, 17] on span "WIP General (FL1 - OLD)" at bounding box center [543, 15] width 108 height 15
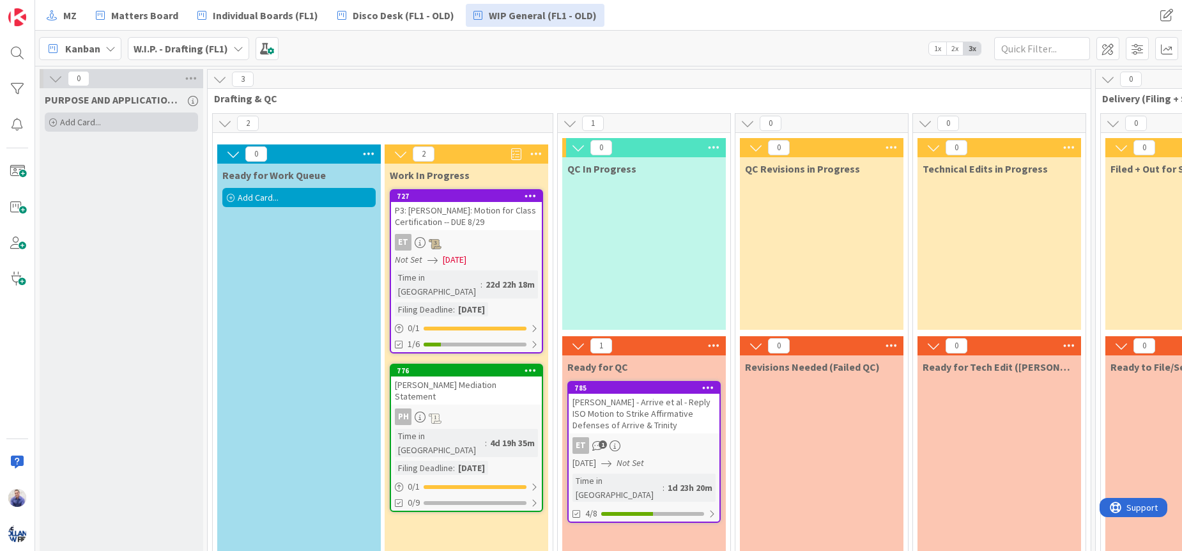
click at [123, 123] on div "Add Card..." at bounding box center [121, 121] width 153 height 19
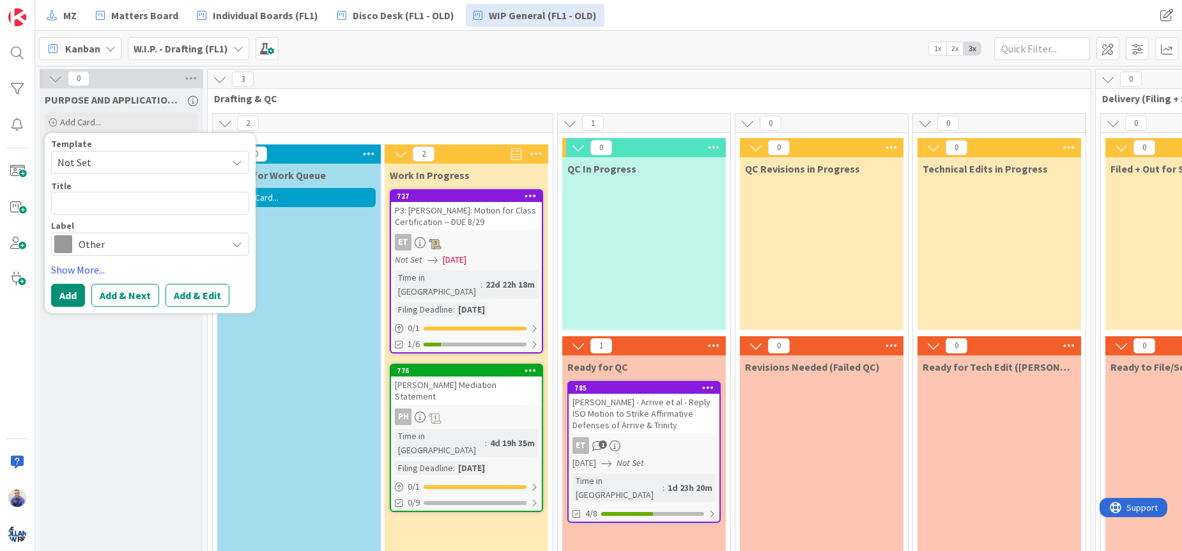
click at [165, 167] on span "Not Set" at bounding box center [137, 162] width 160 height 17
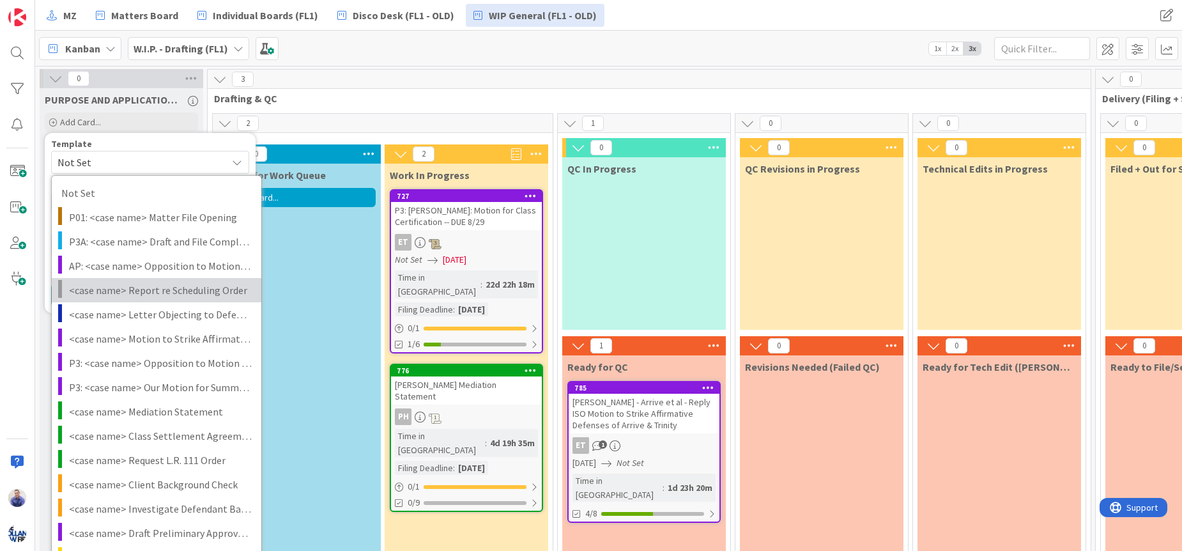
click at [161, 287] on span "<case name> Report re Scheduling Order" at bounding box center [160, 290] width 183 height 17
type textarea "x"
type textarea "<case name> Report re Scheduling Order"
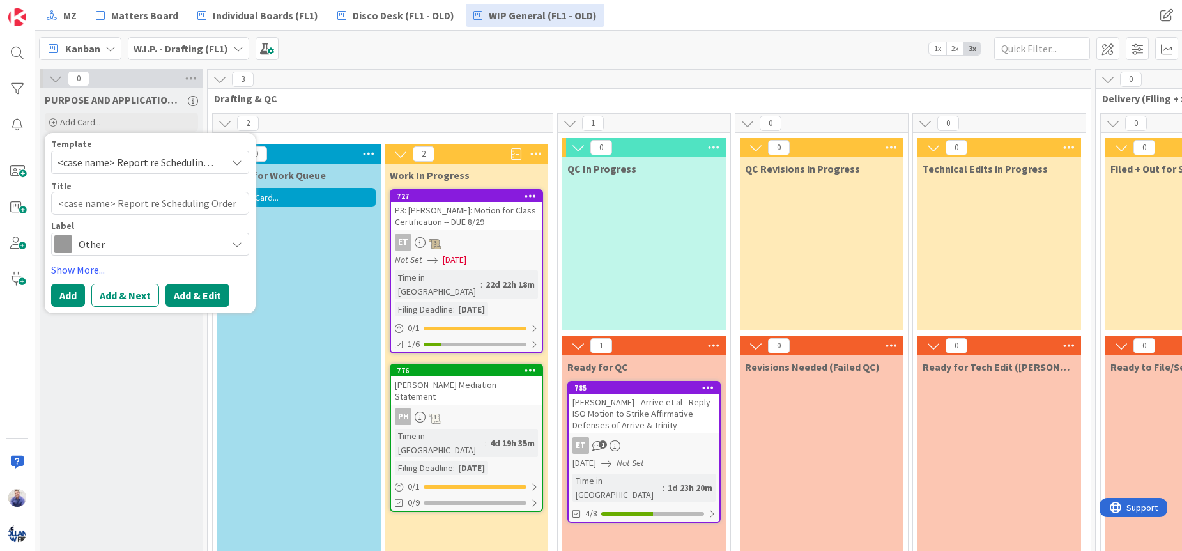
click at [181, 292] on button "Add & Edit" at bounding box center [197, 295] width 64 height 23
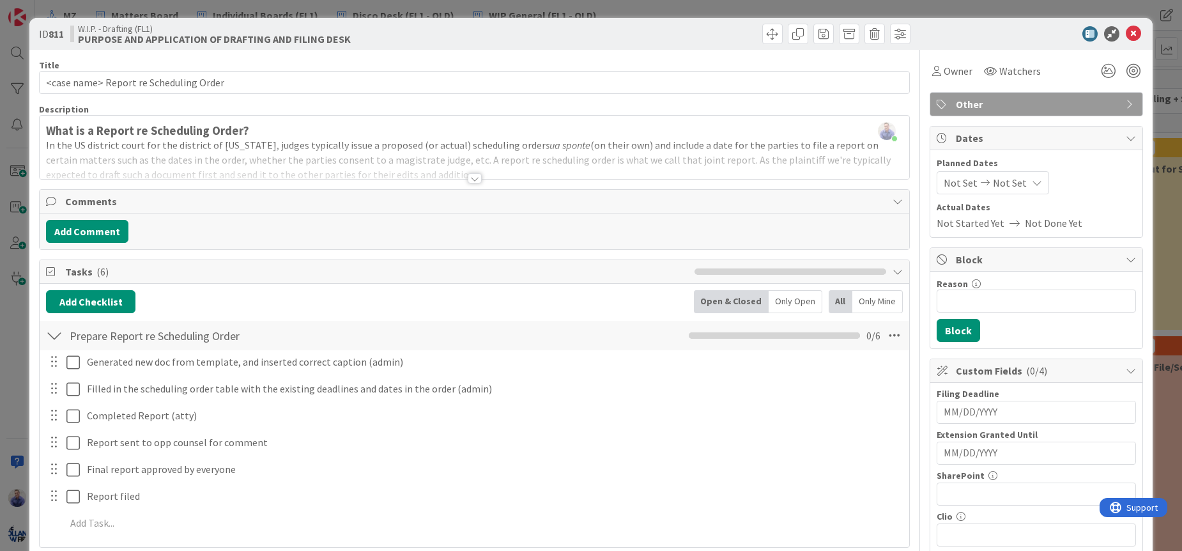
click at [468, 180] on div at bounding box center [475, 178] width 14 height 10
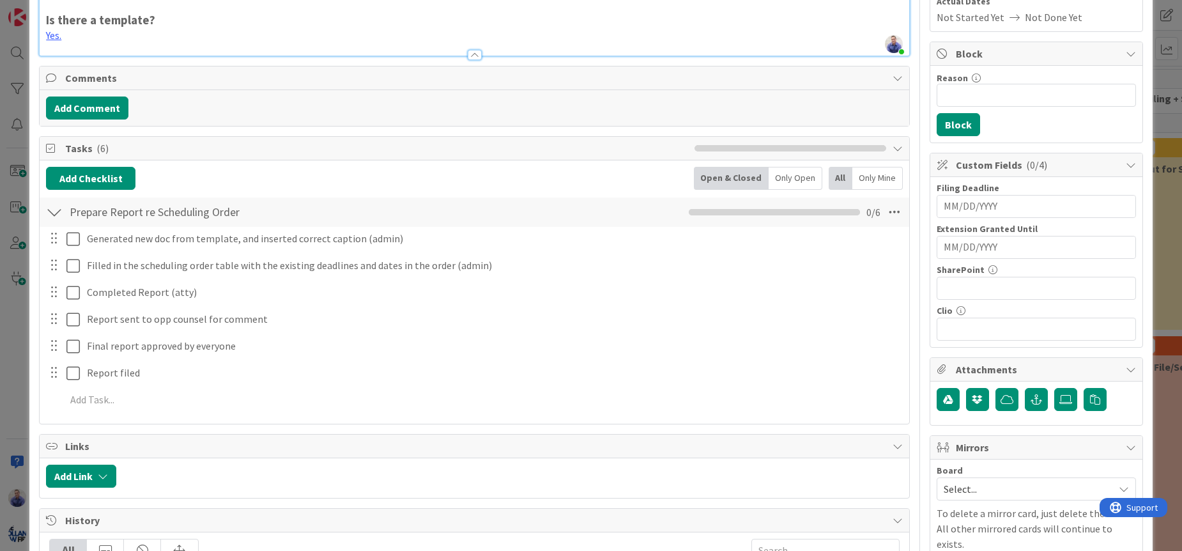
scroll to position [228, 0]
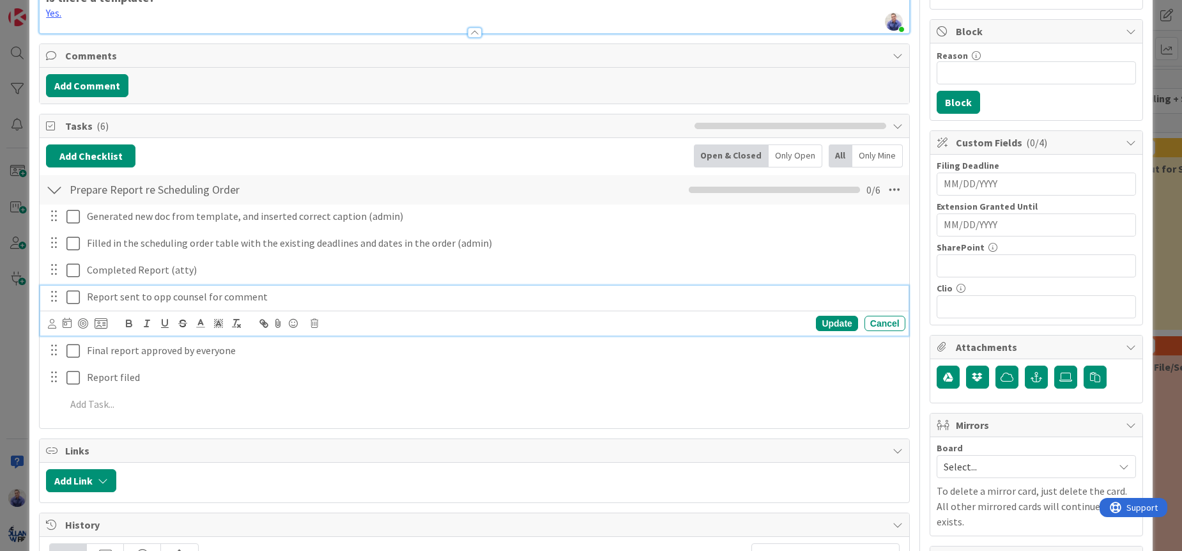
click at [262, 296] on p "Report sent to opp counsel for comment" at bounding box center [493, 296] width 813 height 15
click at [825, 327] on div "Update" at bounding box center [837, 323] width 42 height 15
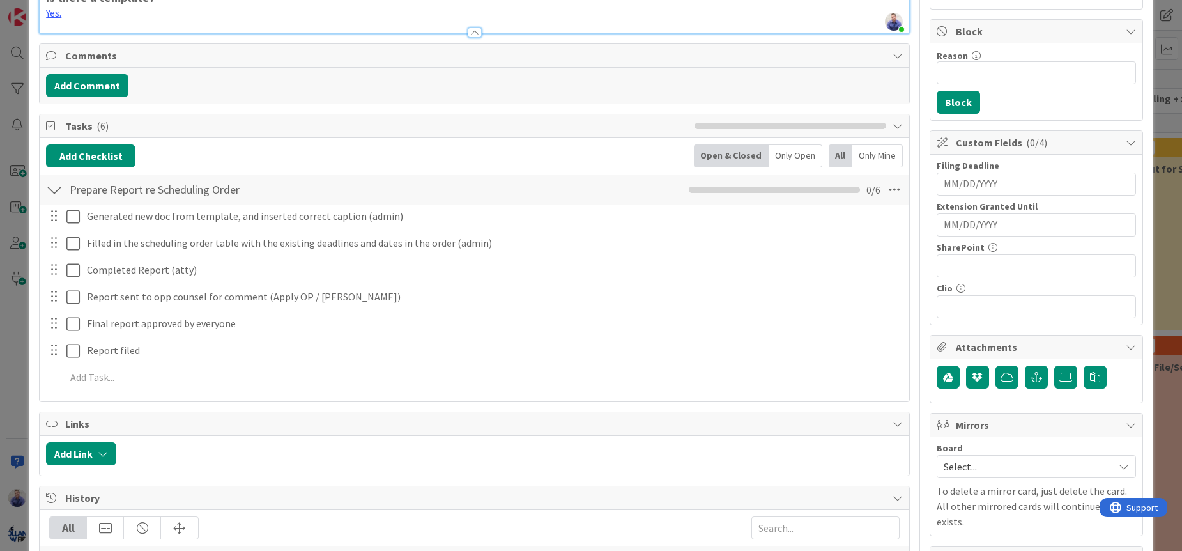
scroll to position [0, 0]
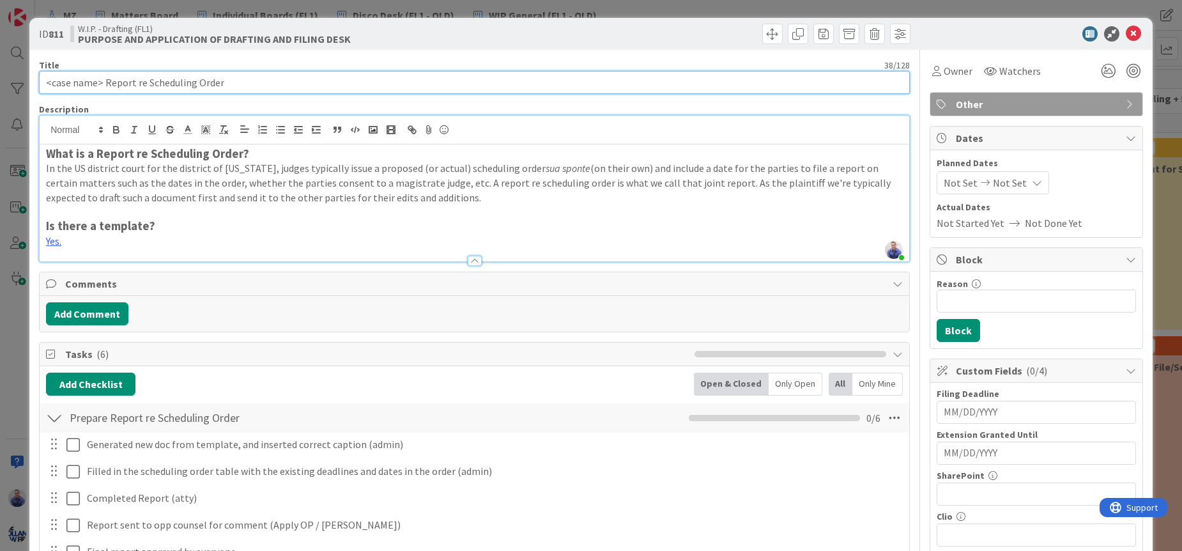
click at [105, 84] on input "<case name> Report re Scheduling Order" at bounding box center [474, 82] width 871 height 23
type input "<case name> | P03 | Report re Scheduling Order"
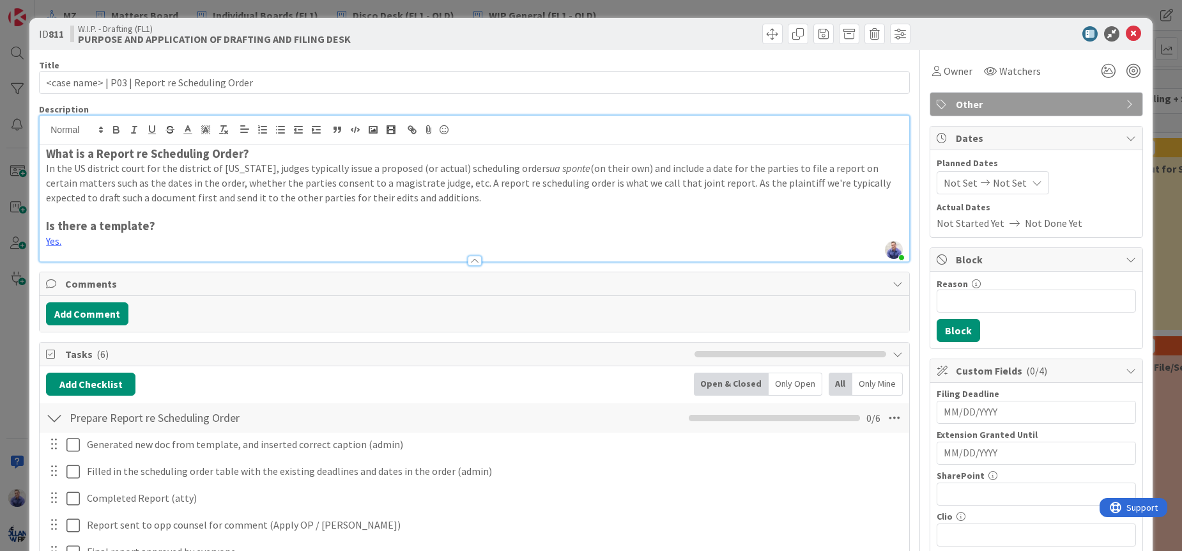
click at [1009, 107] on span "Other" at bounding box center [1038, 103] width 164 height 15
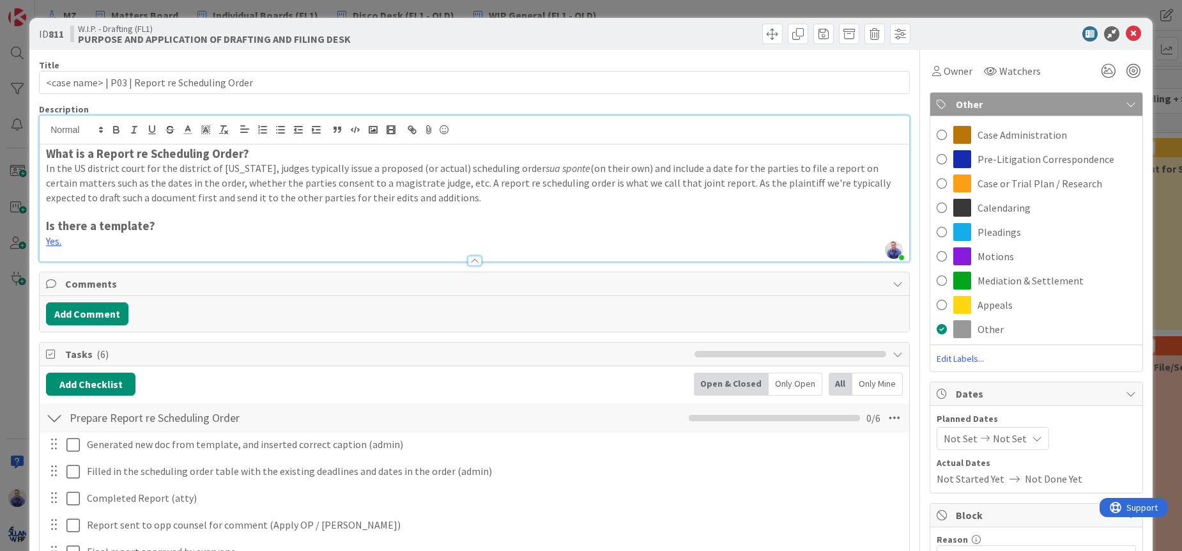
click at [882, 107] on div "Description" at bounding box center [474, 108] width 871 height 11
click at [1129, 31] on icon at bounding box center [1133, 33] width 15 height 15
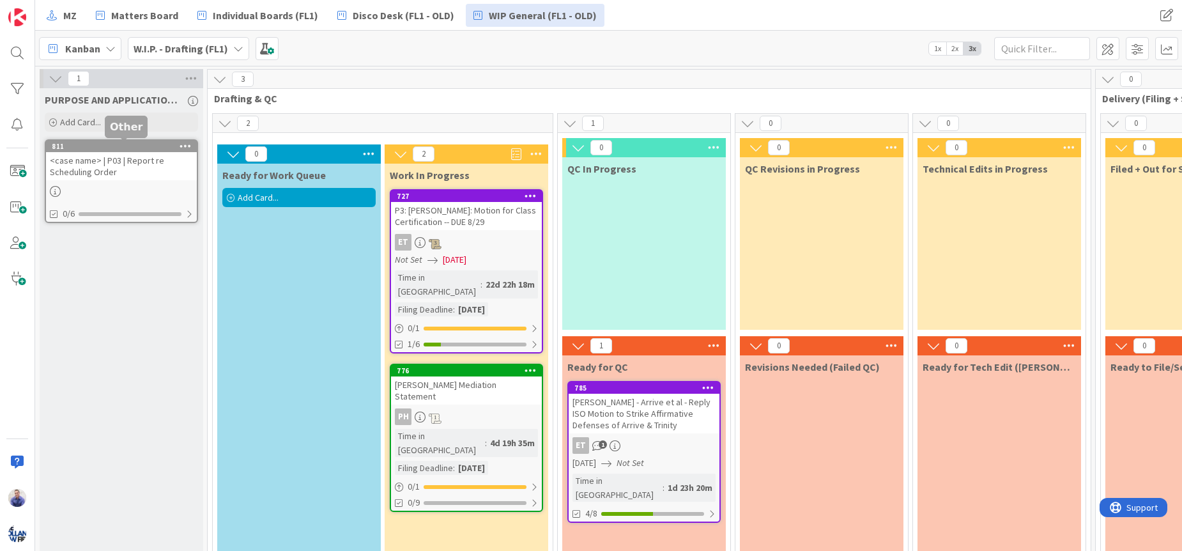
click at [155, 148] on div "811" at bounding box center [124, 146] width 145 height 9
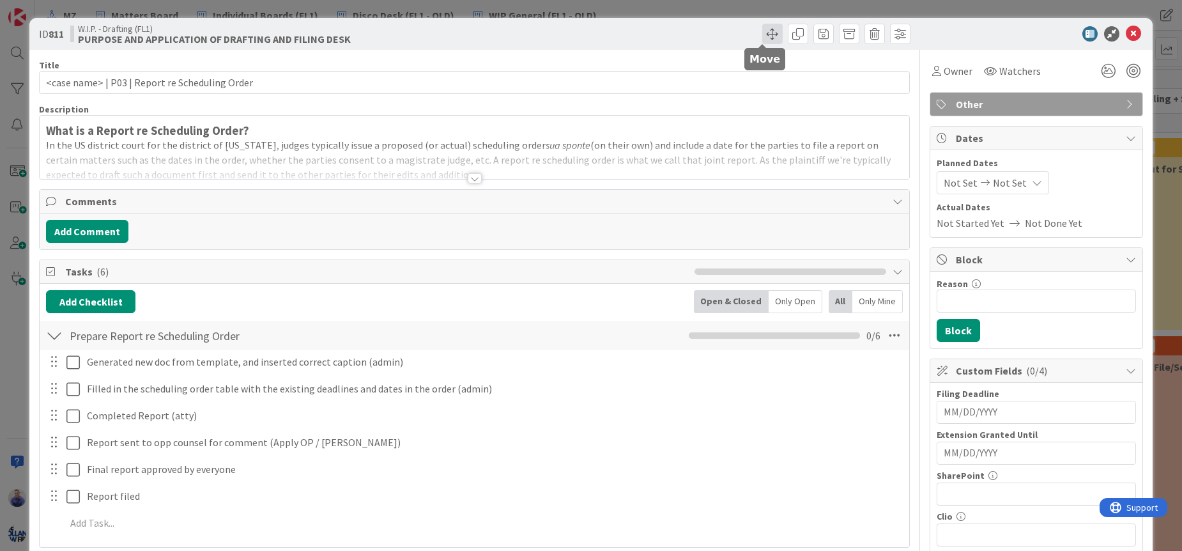
click at [767, 34] on span at bounding box center [772, 34] width 20 height 20
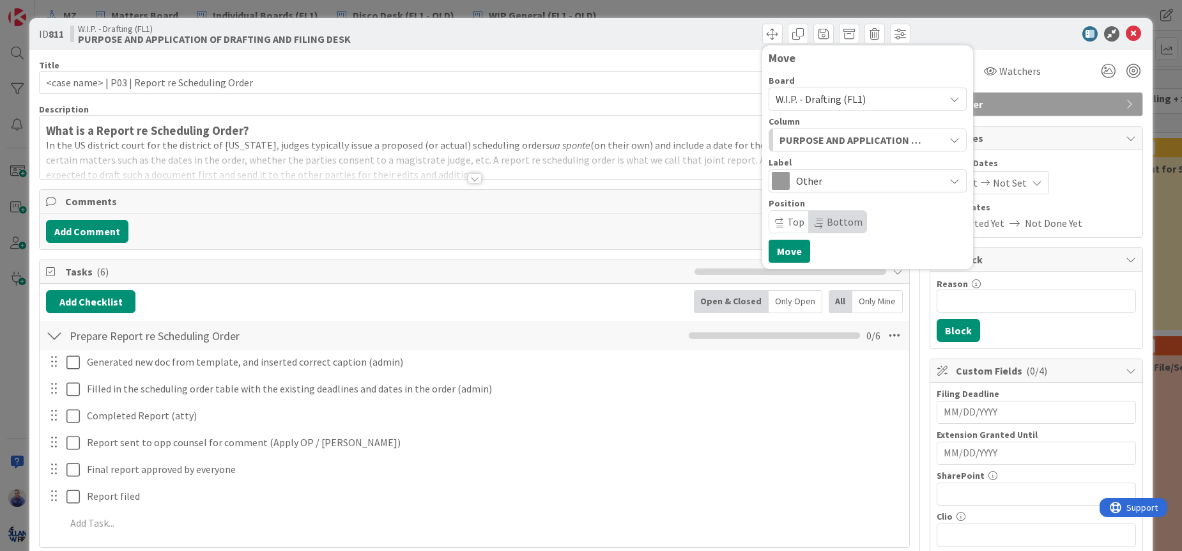
click at [817, 98] on span "W.I.P. - Drafting (FL1)" at bounding box center [821, 99] width 90 height 13
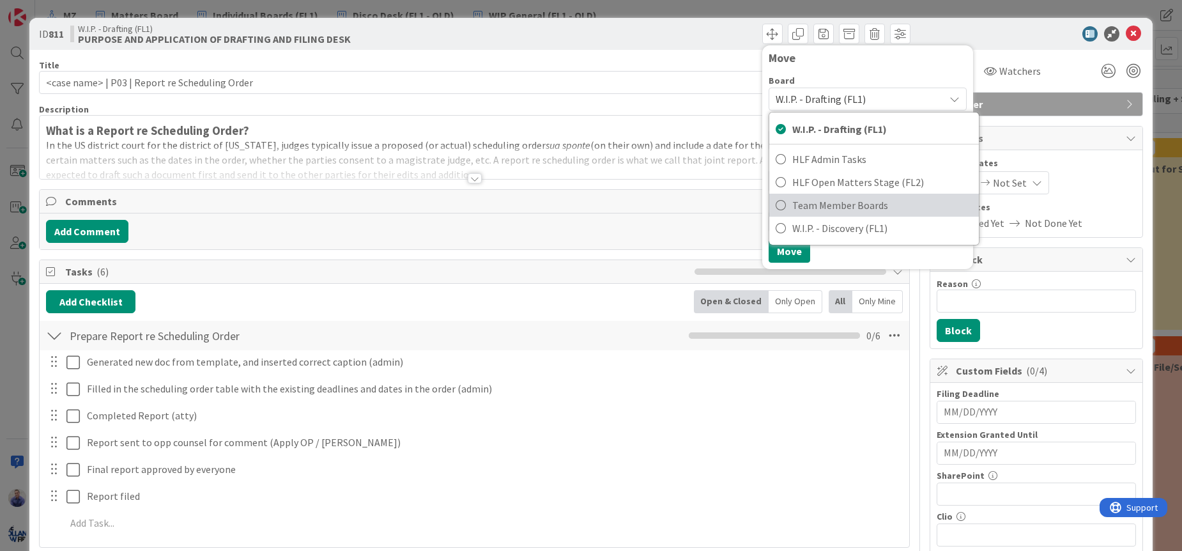
click at [833, 202] on span "Team Member Boards" at bounding box center [882, 204] width 180 height 19
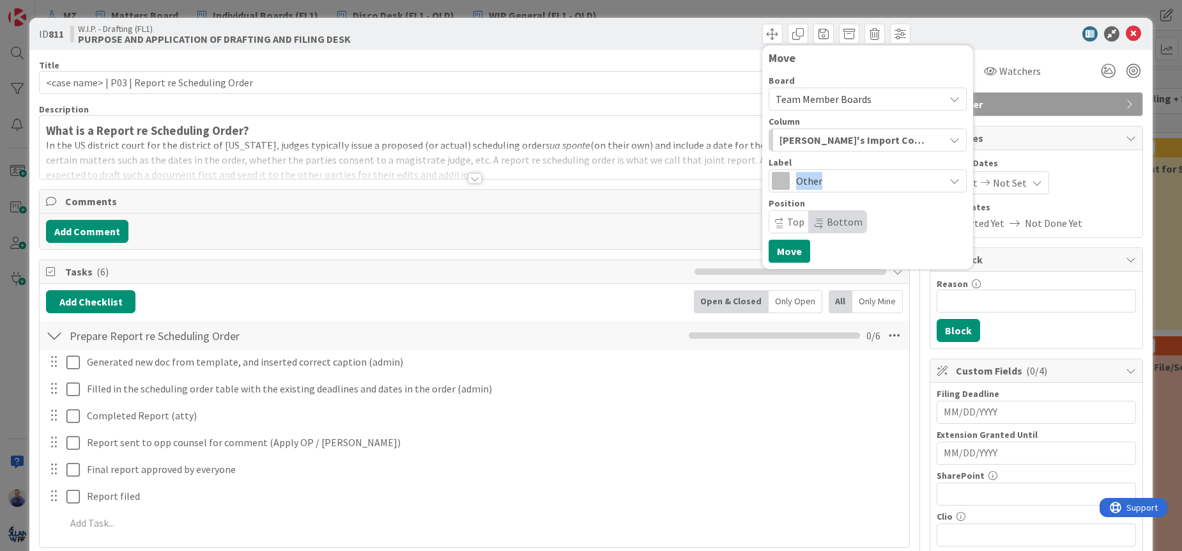
click at [824, 183] on span "Other" at bounding box center [867, 181] width 142 height 18
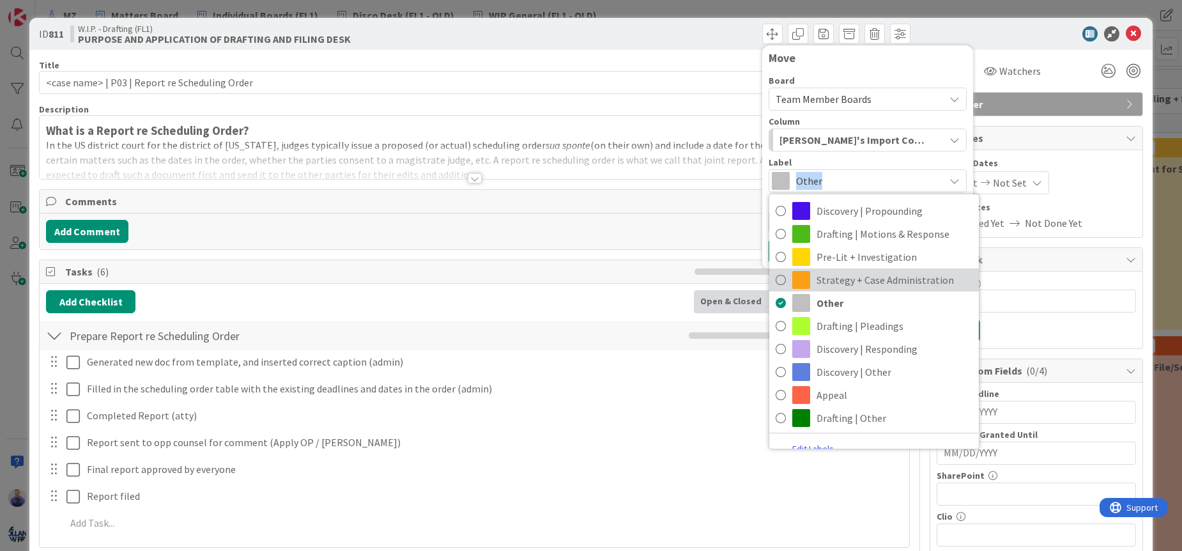
click at [829, 275] on span "Strategy + Case Administration" at bounding box center [894, 279] width 156 height 19
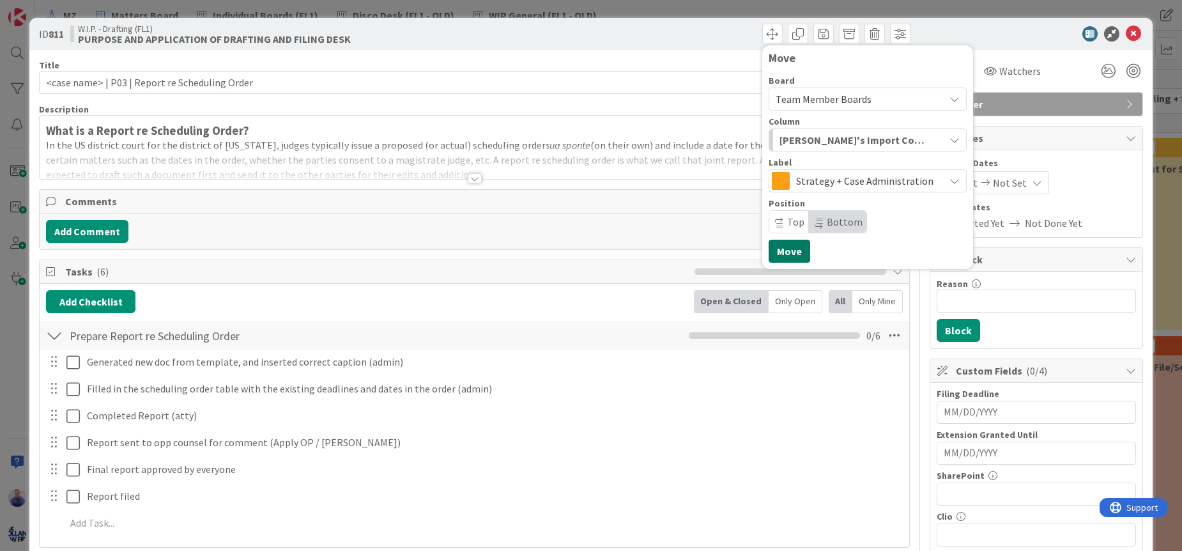
click at [785, 252] on button "Move" at bounding box center [790, 251] width 42 height 23
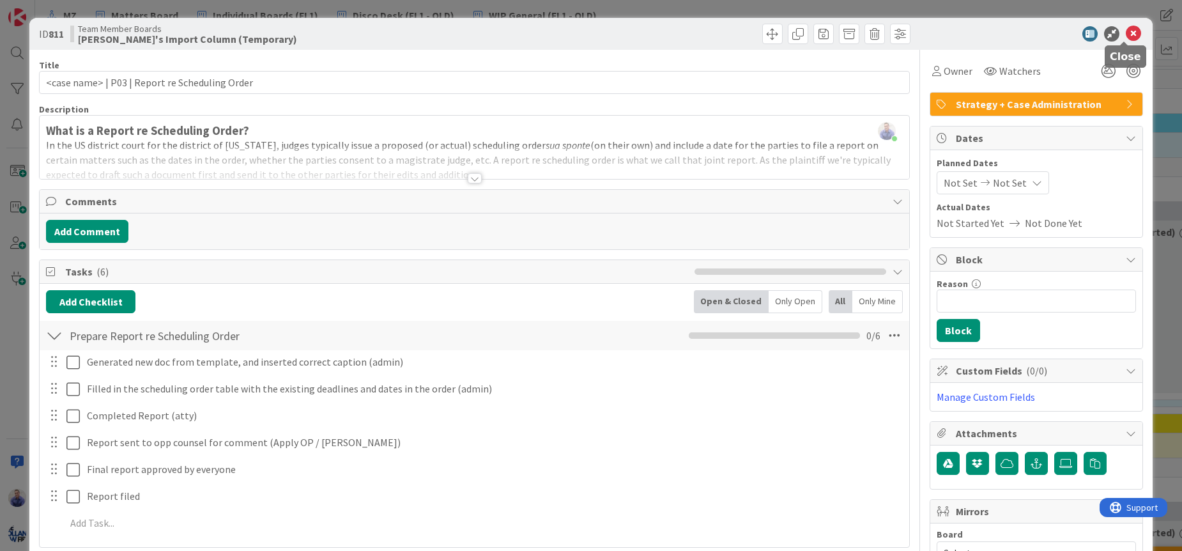
click at [1126, 35] on icon at bounding box center [1133, 33] width 15 height 15
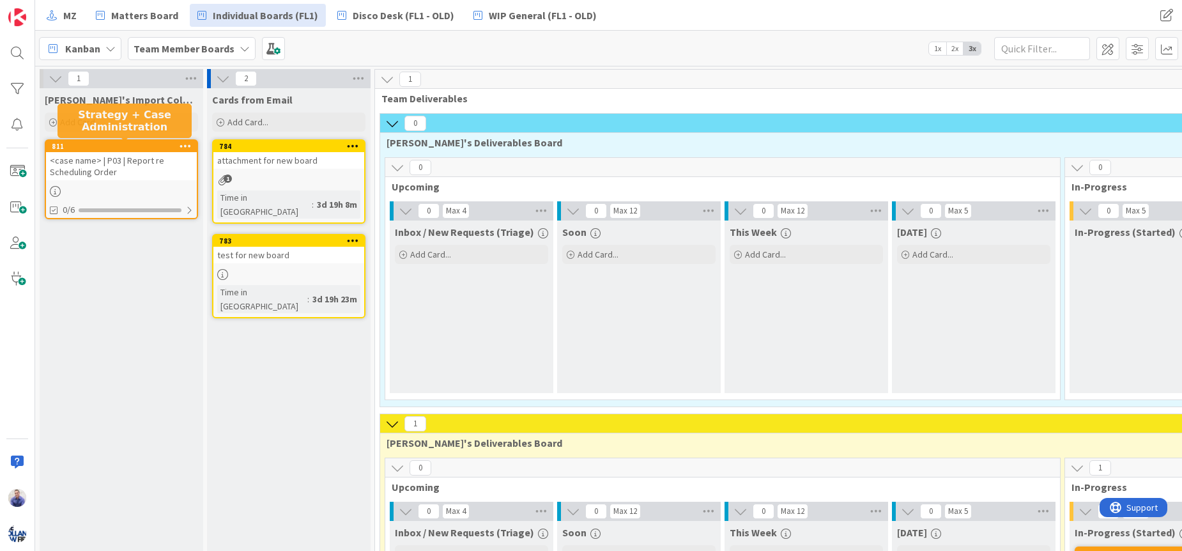
click at [161, 146] on div "811" at bounding box center [124, 146] width 145 height 9
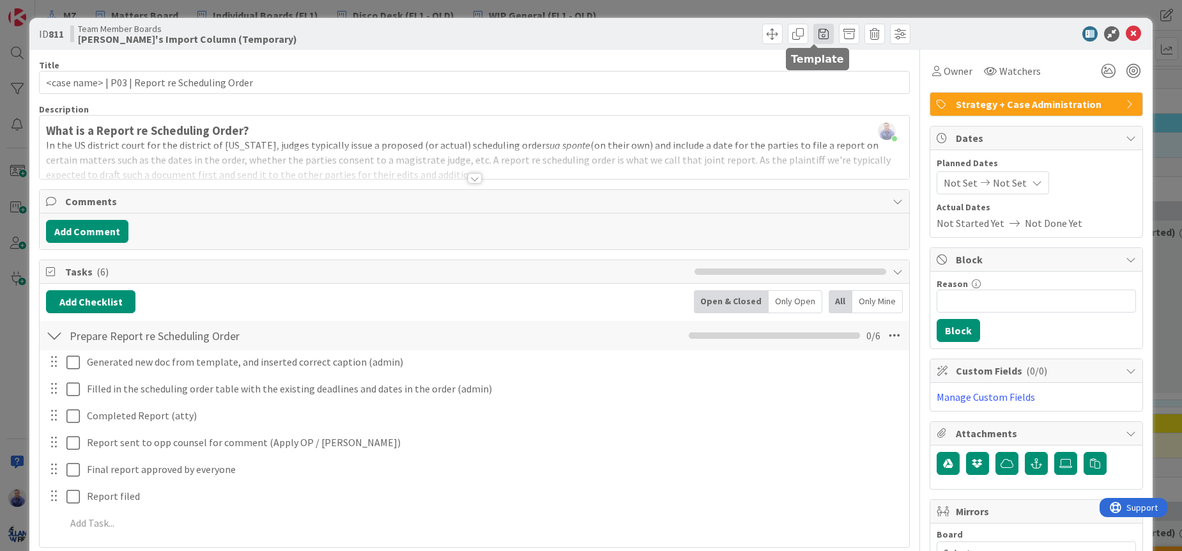
click at [818, 33] on span at bounding box center [823, 34] width 20 height 20
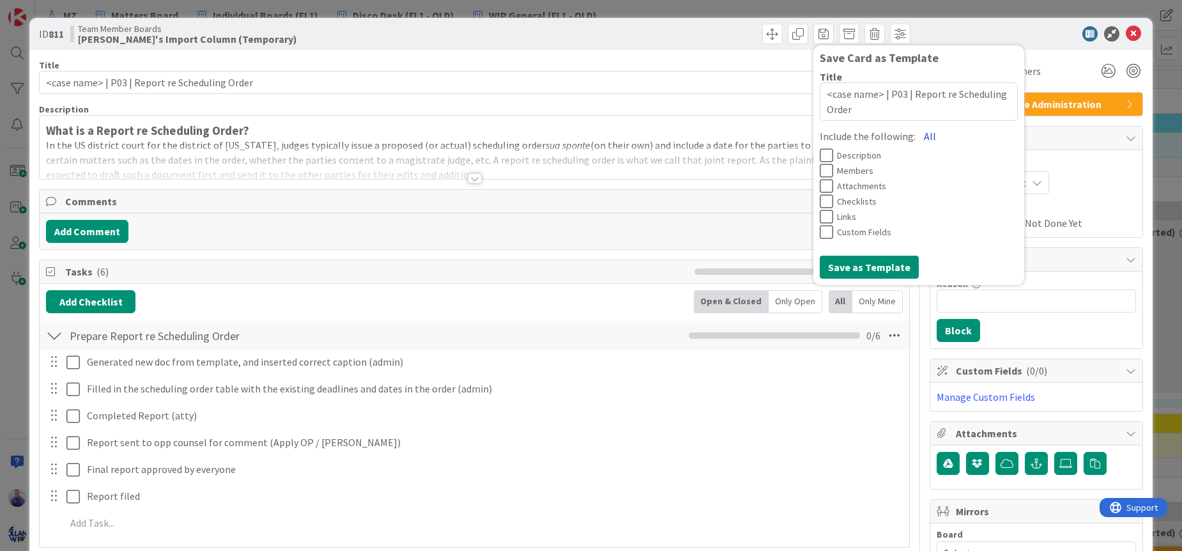
click at [919, 133] on button "All" at bounding box center [929, 136] width 29 height 23
click at [875, 267] on button "Save as Template" at bounding box center [869, 267] width 99 height 23
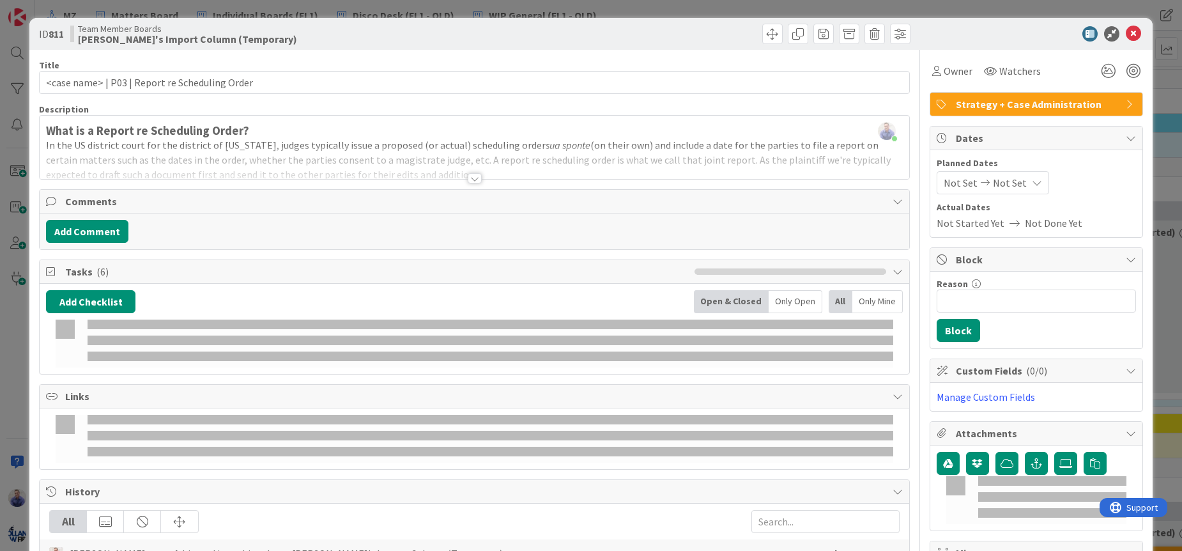
type textarea "x"
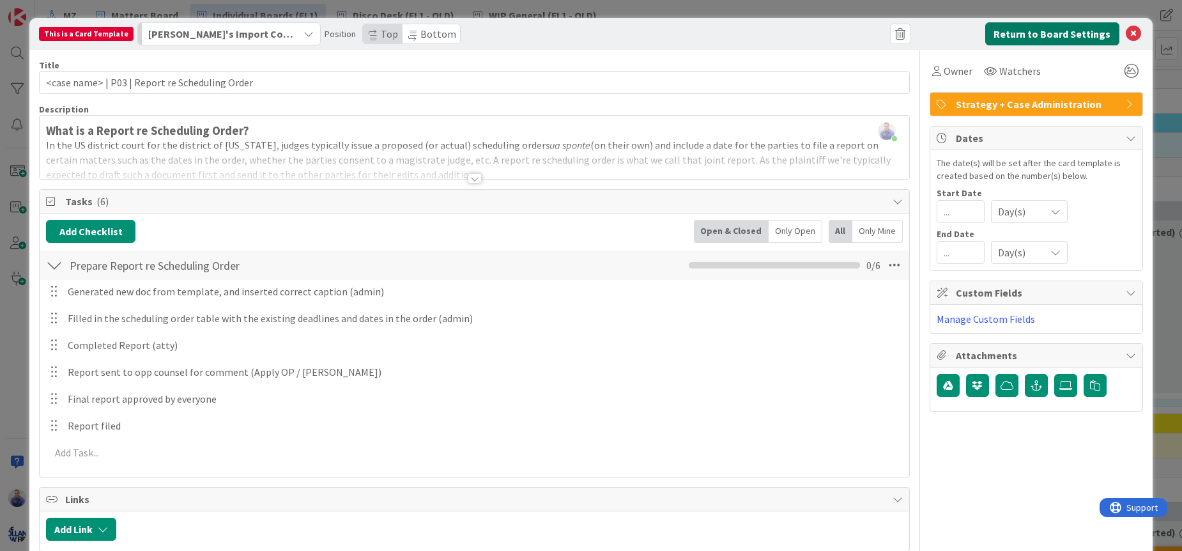
click at [1032, 35] on button "Return to Board Settings" at bounding box center [1052, 33] width 134 height 23
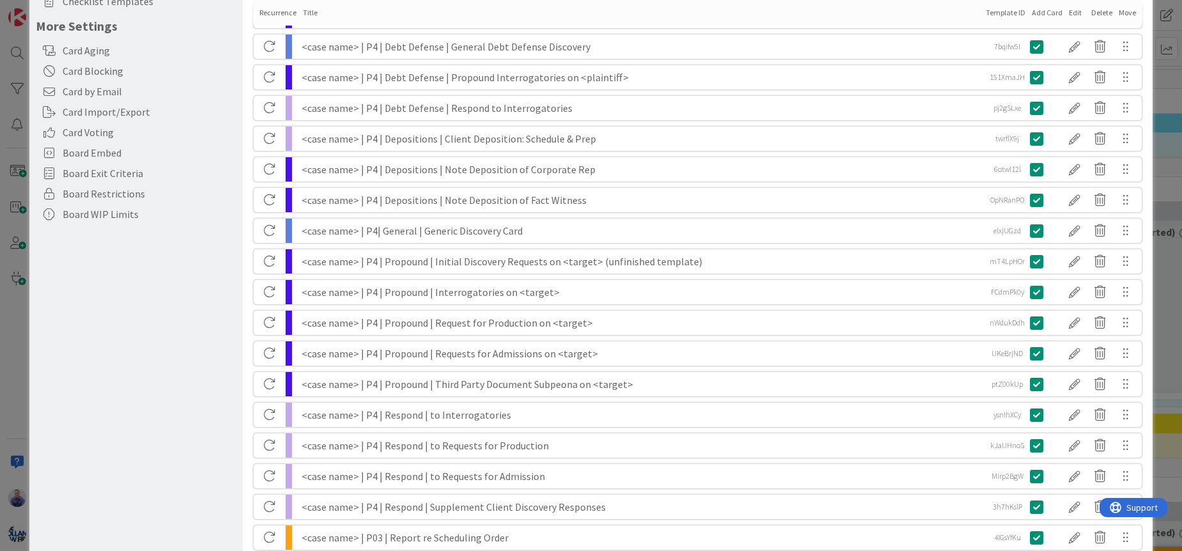
scroll to position [367, 0]
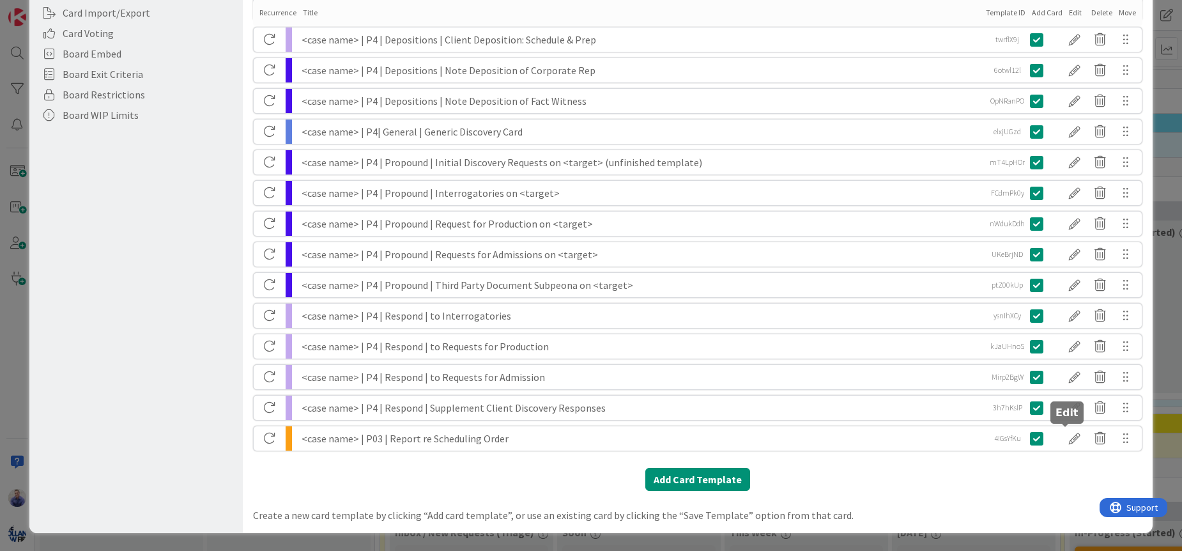
click at [1067, 438] on div at bounding box center [1075, 438] width 26 height 22
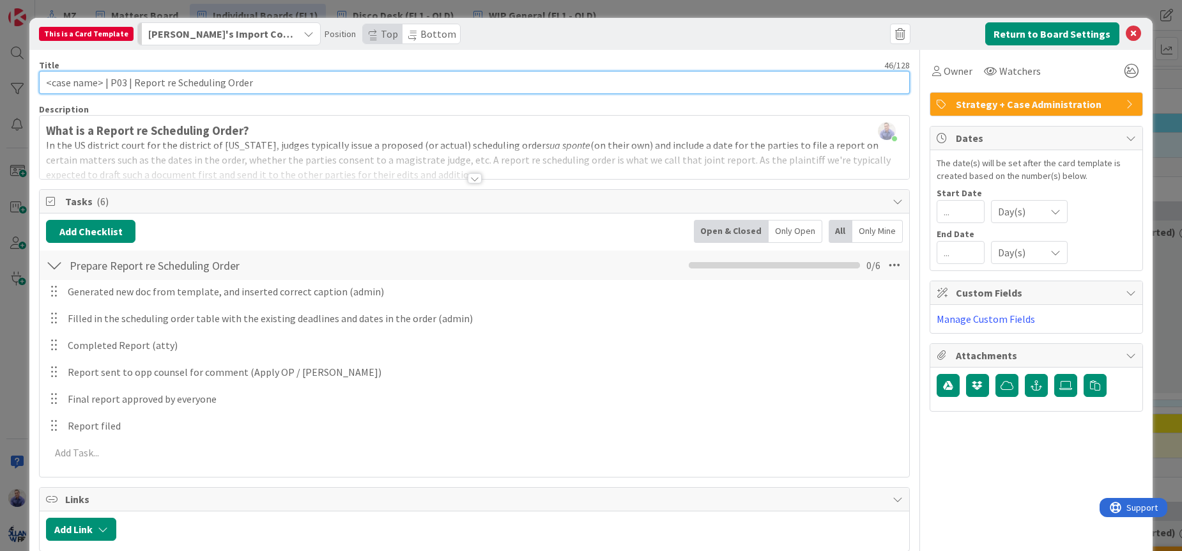
click at [119, 79] on input "<case name> | P03 | Report re Scheduling Order" at bounding box center [474, 82] width 871 height 23
type input "<case name> | P3 | Report re Scheduling Order"
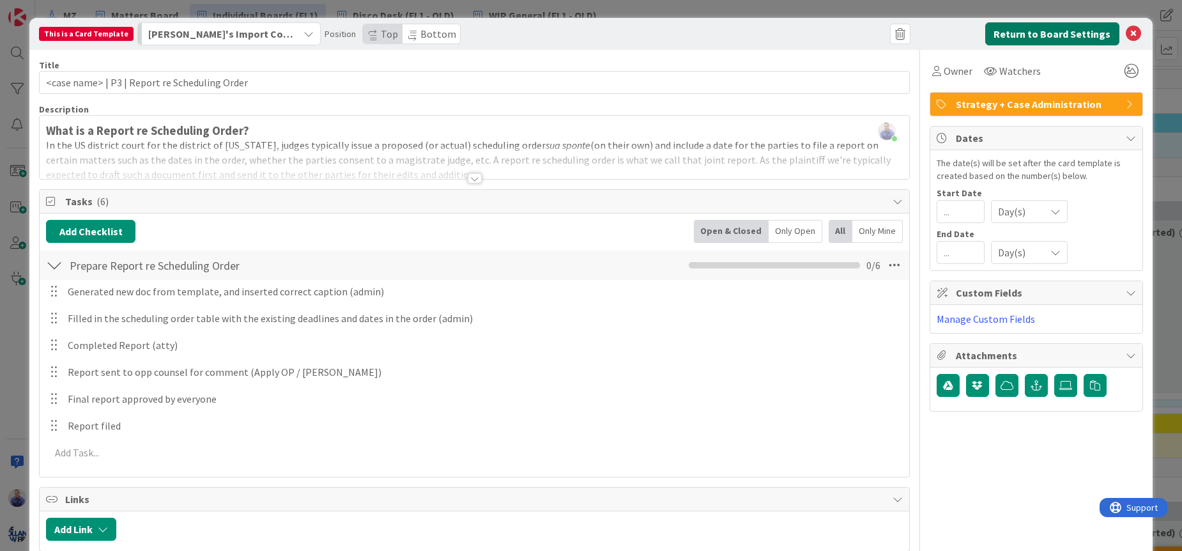
click at [1044, 33] on button "Return to Board Settings" at bounding box center [1052, 33] width 134 height 23
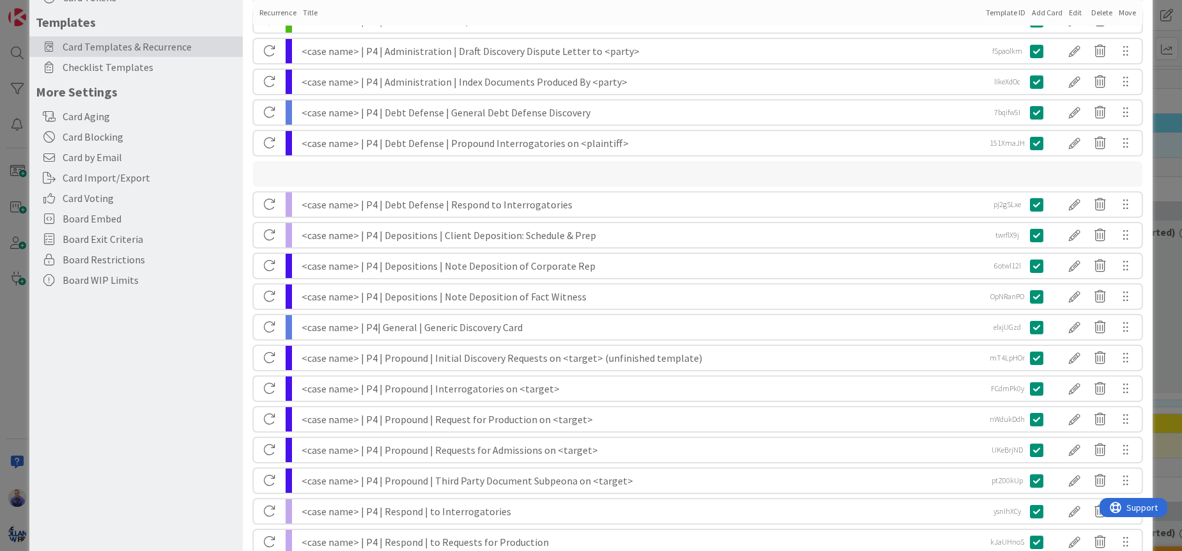
scroll to position [0, 0]
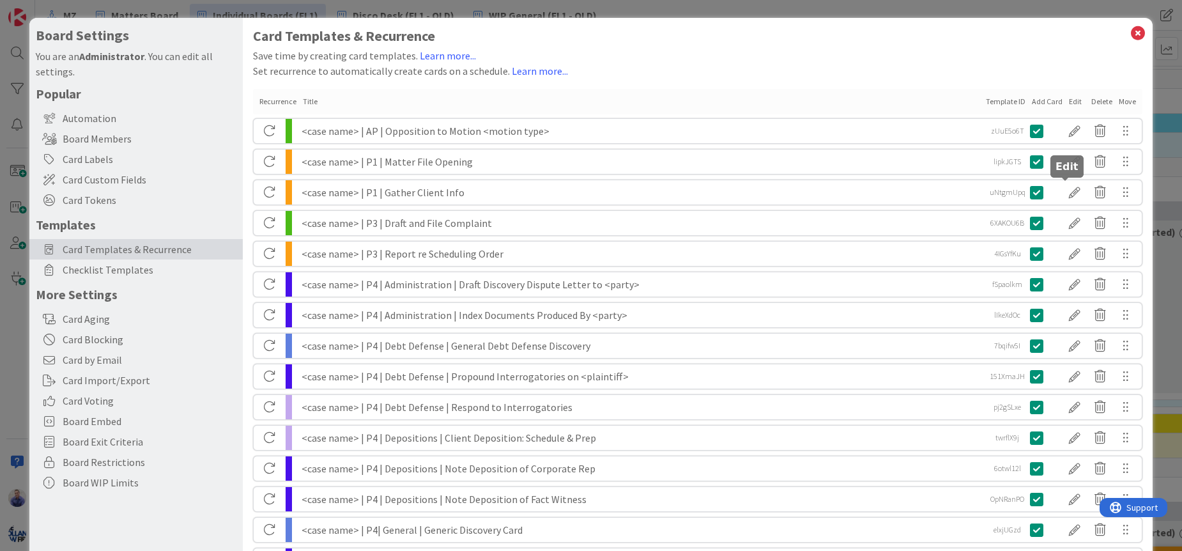
click at [1066, 190] on div at bounding box center [1075, 192] width 26 height 22
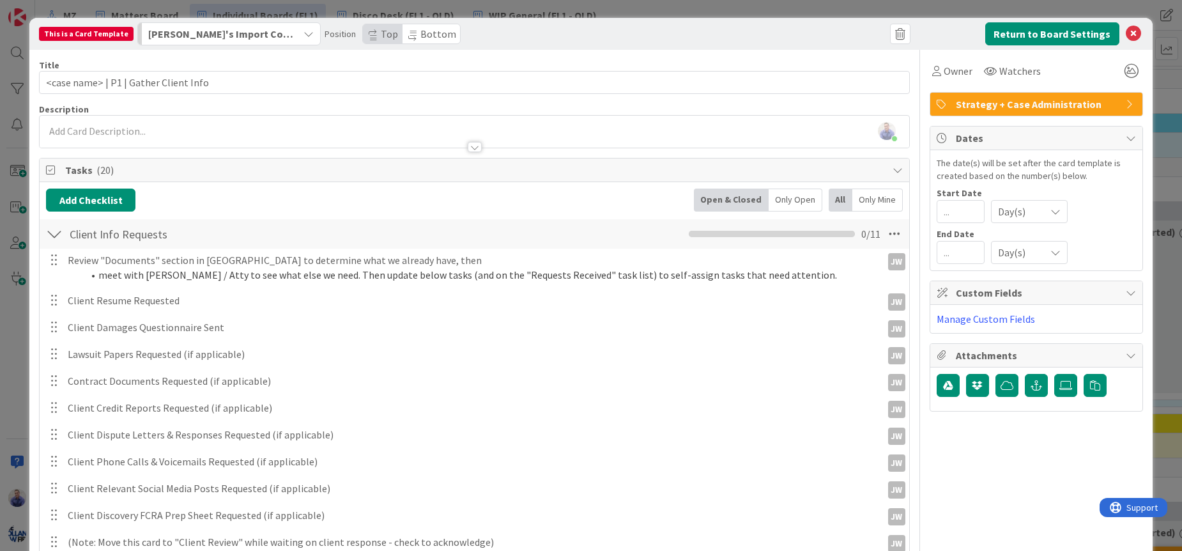
click at [968, 103] on span "Strategy + Case Administration" at bounding box center [1038, 103] width 164 height 15
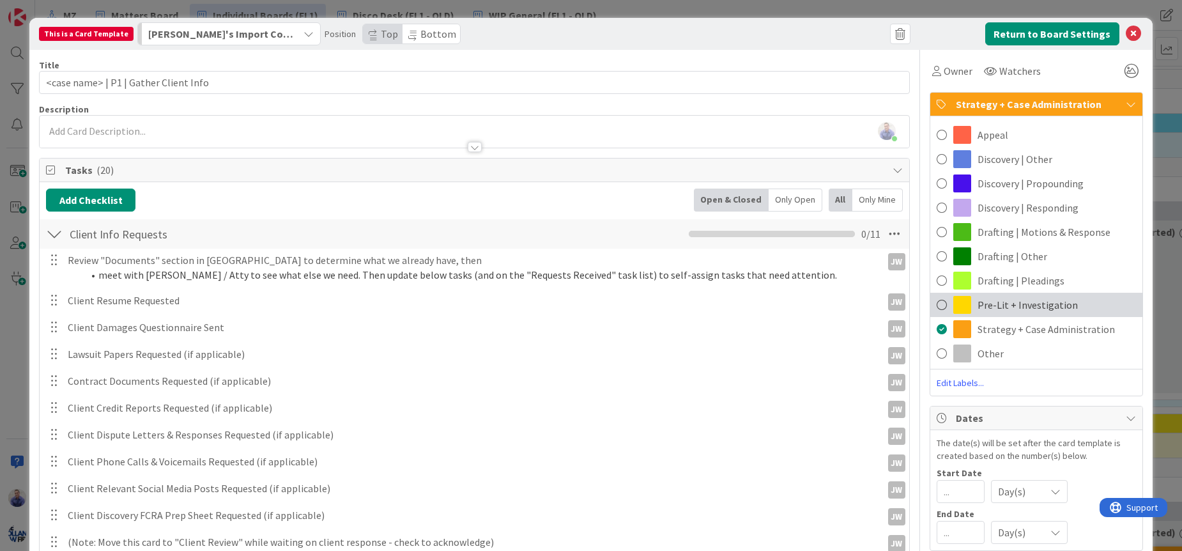
click at [1015, 296] on div "Pre-Lit + Investigation" at bounding box center [1036, 305] width 212 height 24
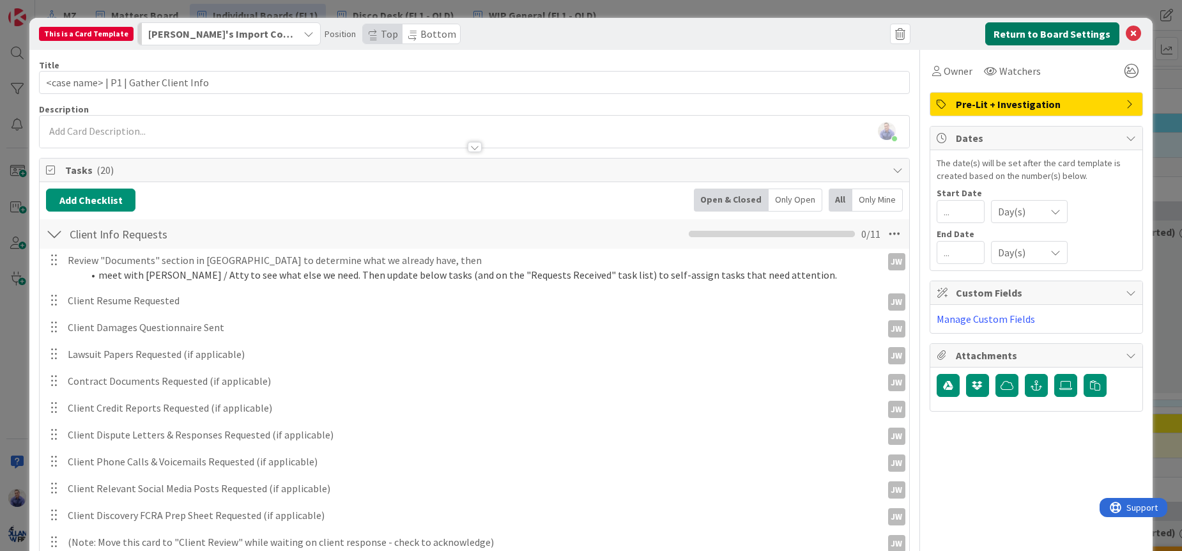
click at [1045, 33] on button "Return to Board Settings" at bounding box center [1052, 33] width 134 height 23
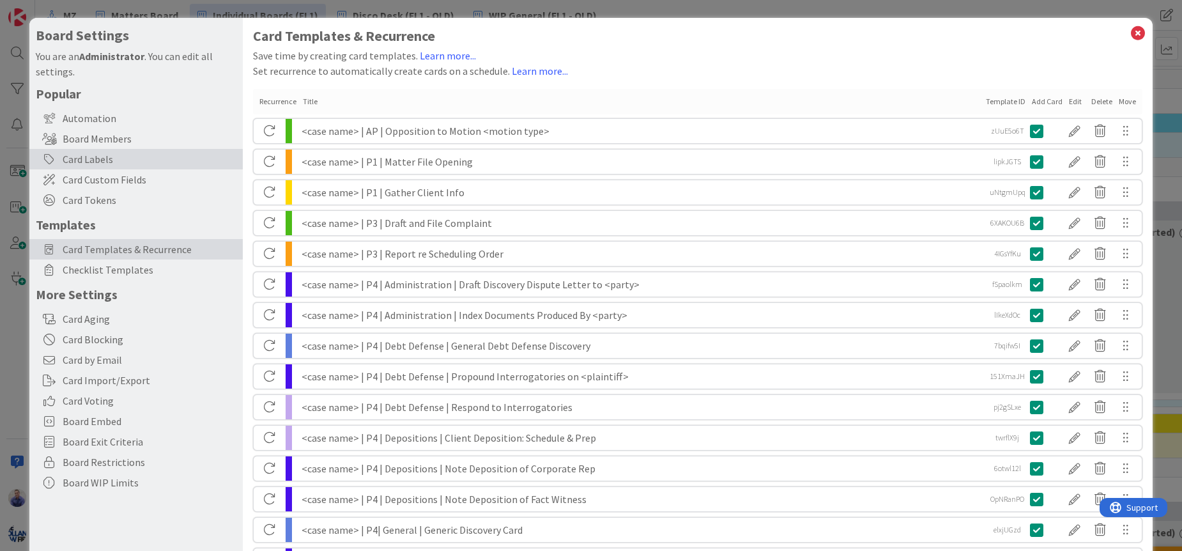
click at [108, 157] on div "Card Labels" at bounding box center [135, 159] width 213 height 20
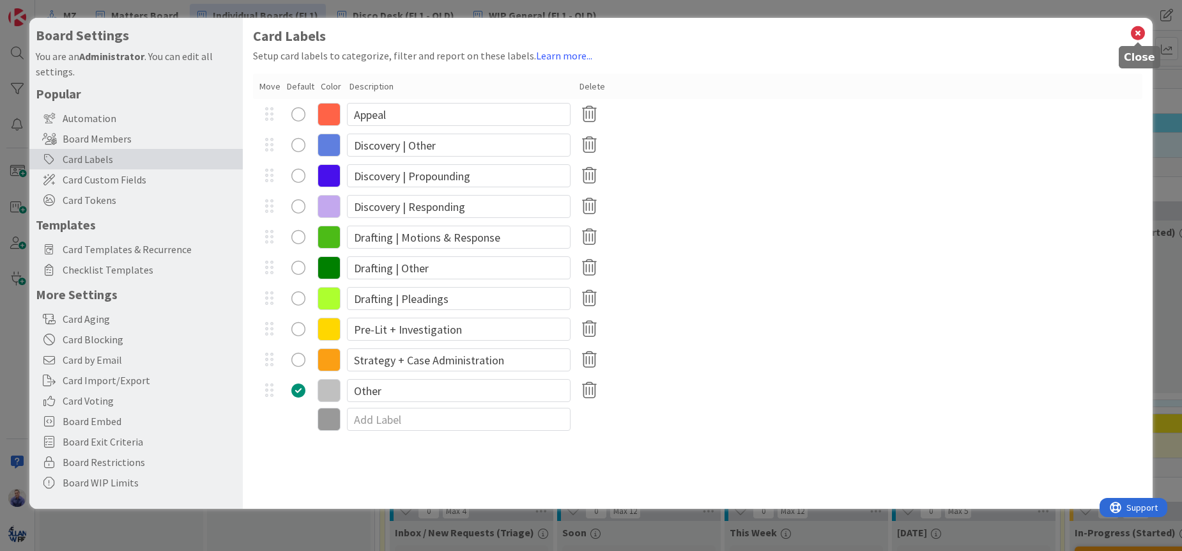
click at [1140, 33] on icon at bounding box center [1138, 33] width 17 height 18
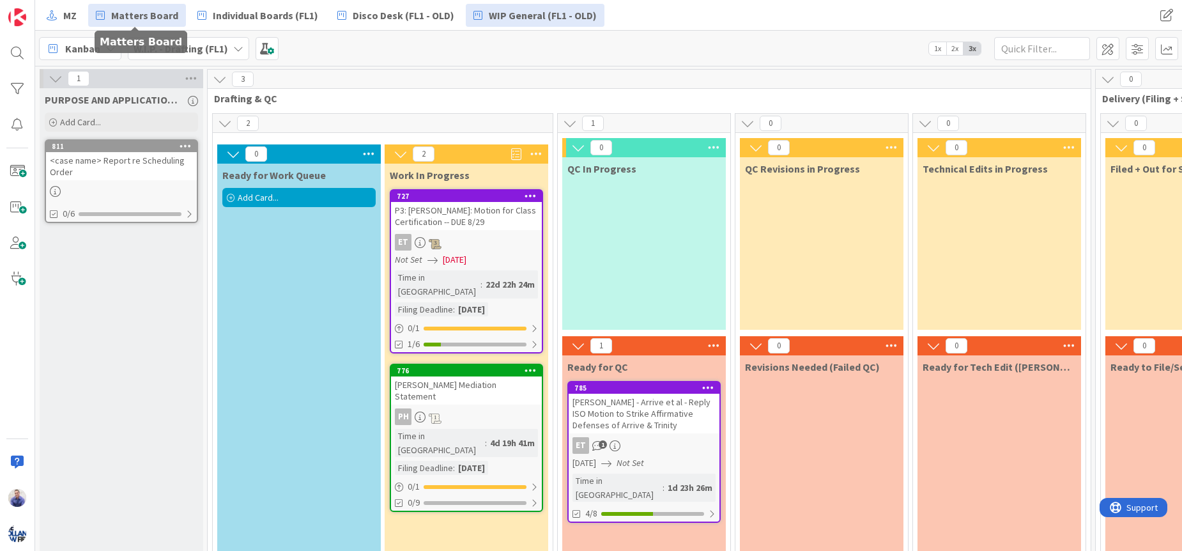
click at [117, 15] on span "Matters Board" at bounding box center [144, 15] width 67 height 15
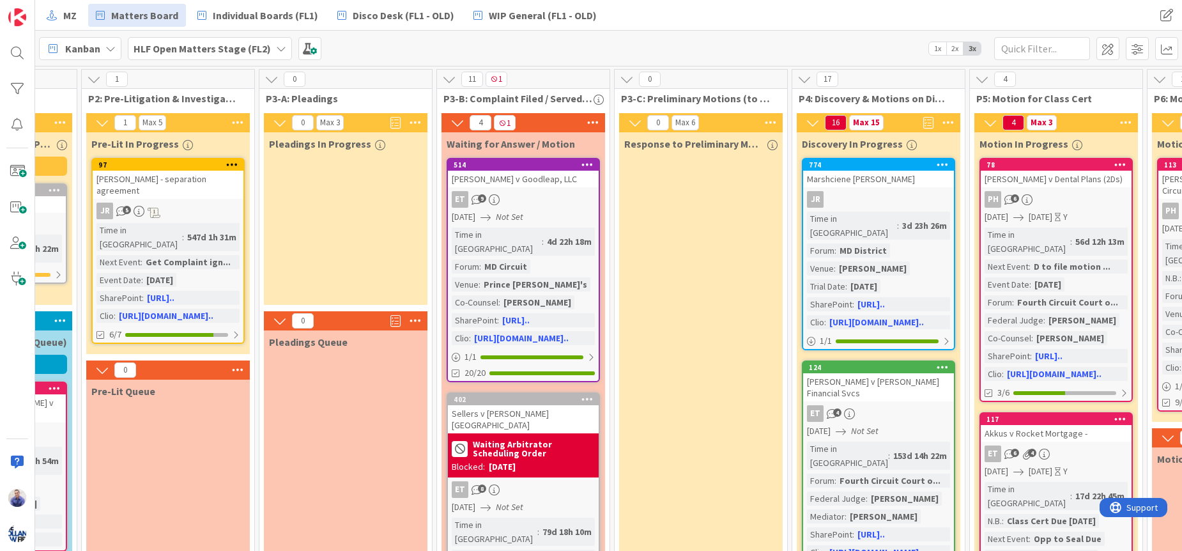
scroll to position [0, 168]
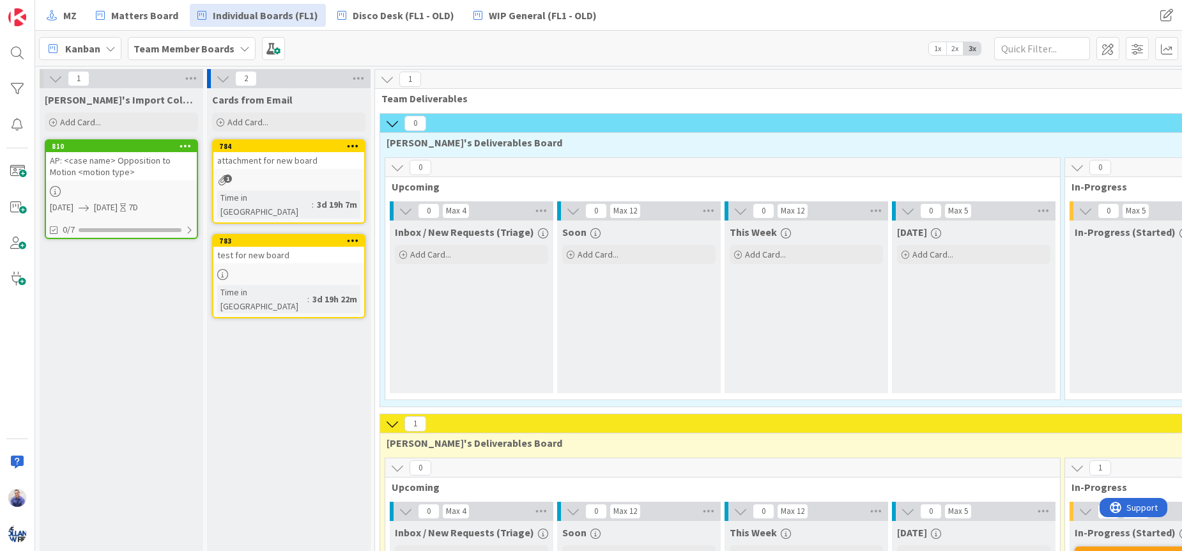
click at [182, 147] on icon at bounding box center [186, 145] width 12 height 9
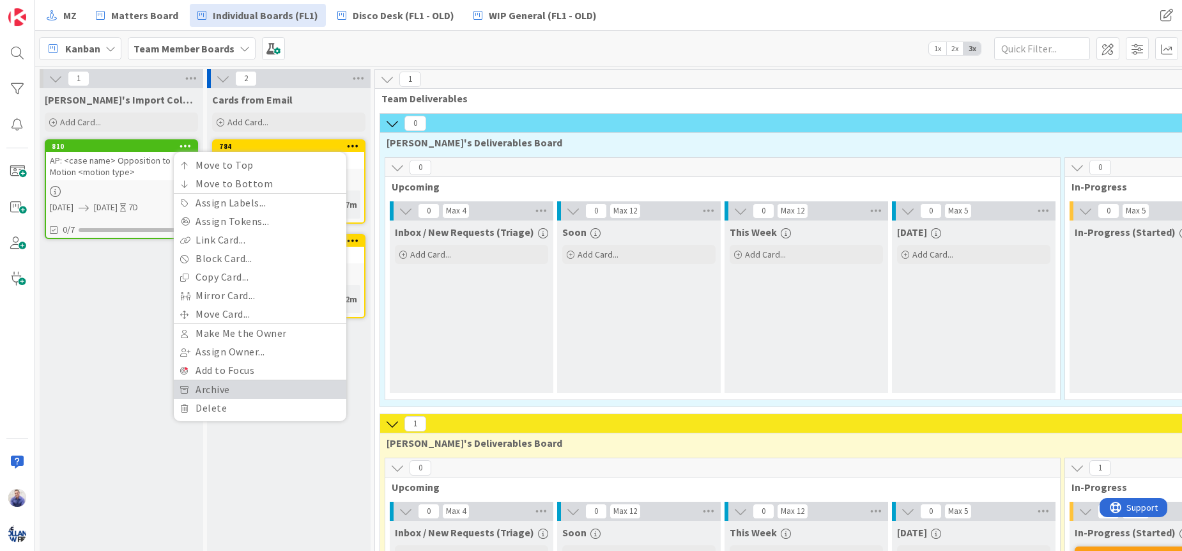
click at [204, 392] on link "Archive" at bounding box center [260, 389] width 172 height 19
